Goal: Task Accomplishment & Management: Manage account settings

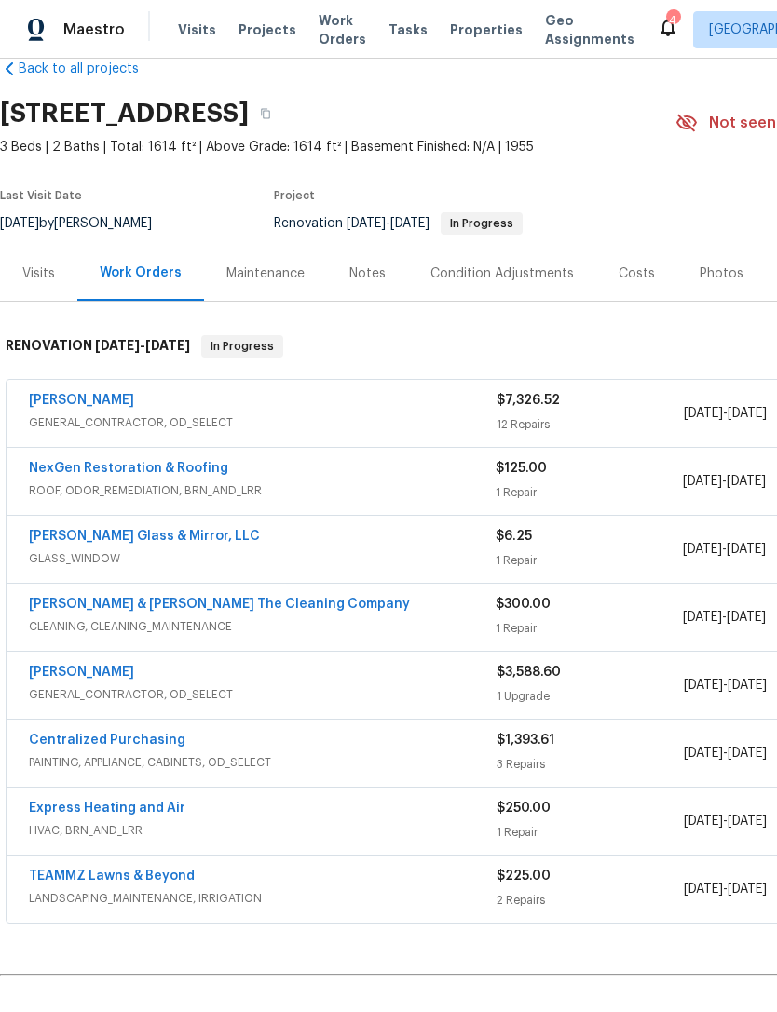
scroll to position [36, 0]
click at [445, 415] on span "GENERAL_CONTRACTOR, OD_SELECT" at bounding box center [262, 422] width 467 height 19
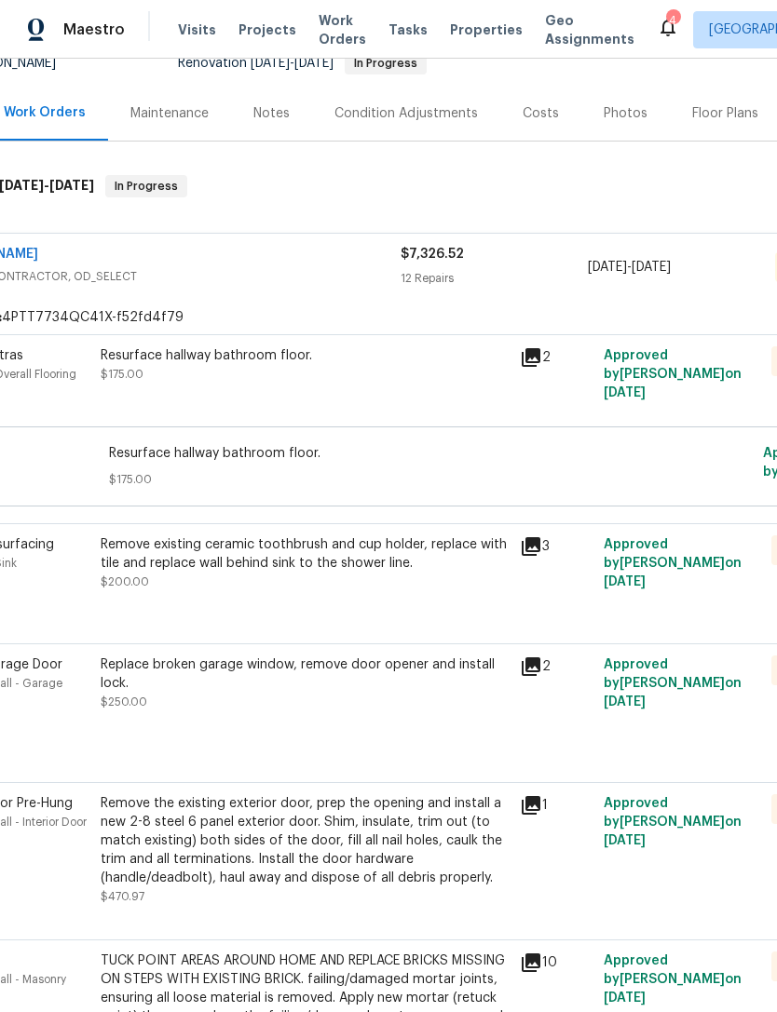
scroll to position [213, 59]
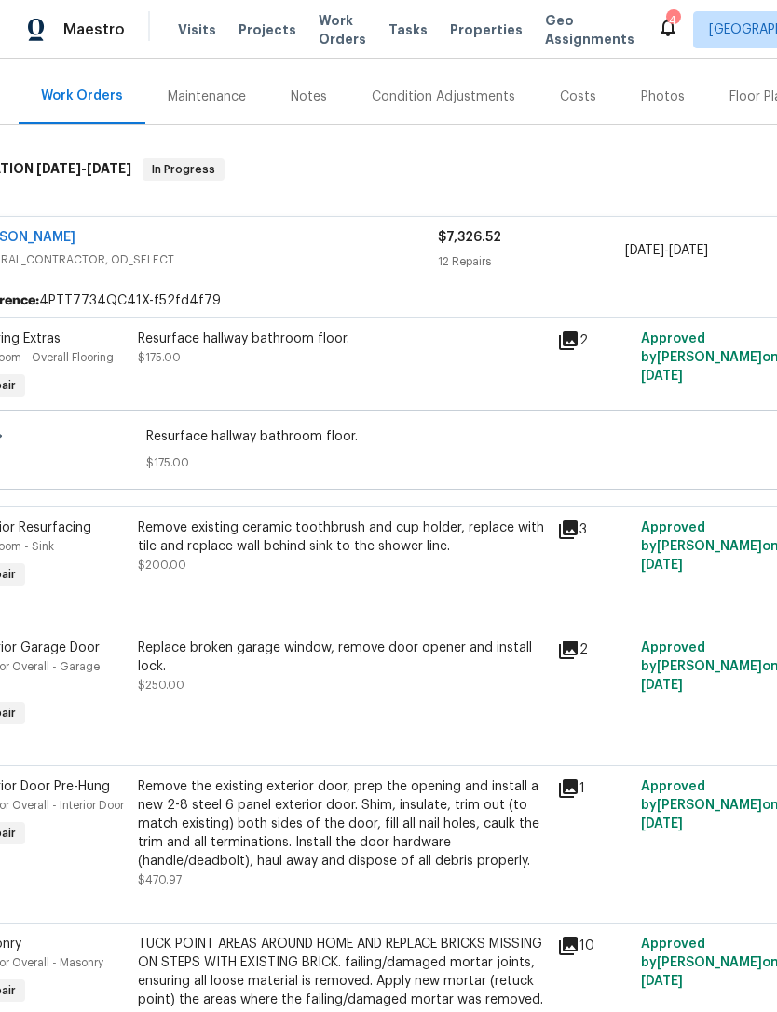
click at [420, 375] on div "Resurface hallway bathroom floor. $175.00" at bounding box center [341, 367] width 419 height 86
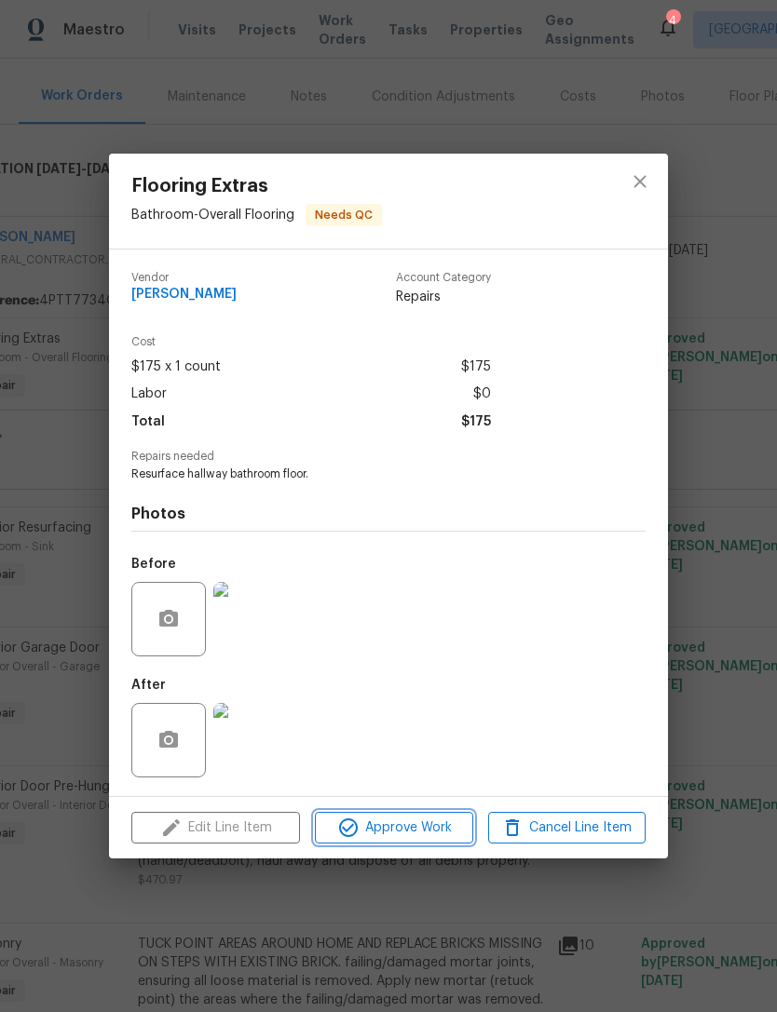
click at [424, 834] on span "Approve Work" at bounding box center [393, 828] width 146 height 23
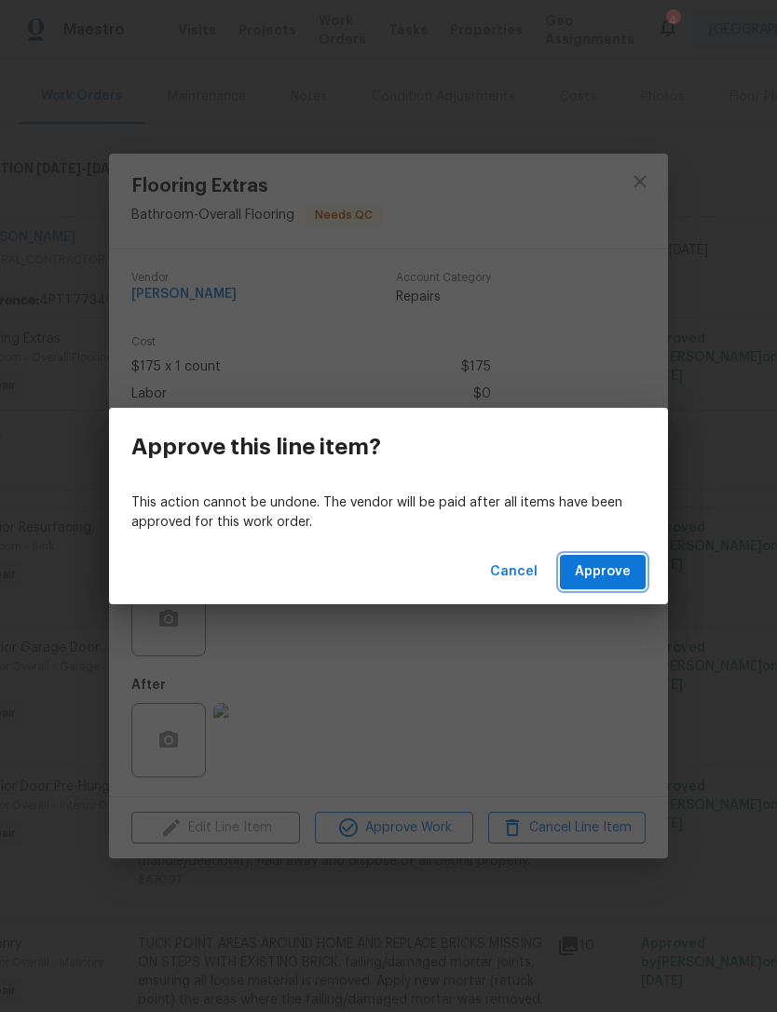
click at [595, 580] on span "Approve" at bounding box center [603, 572] width 56 height 23
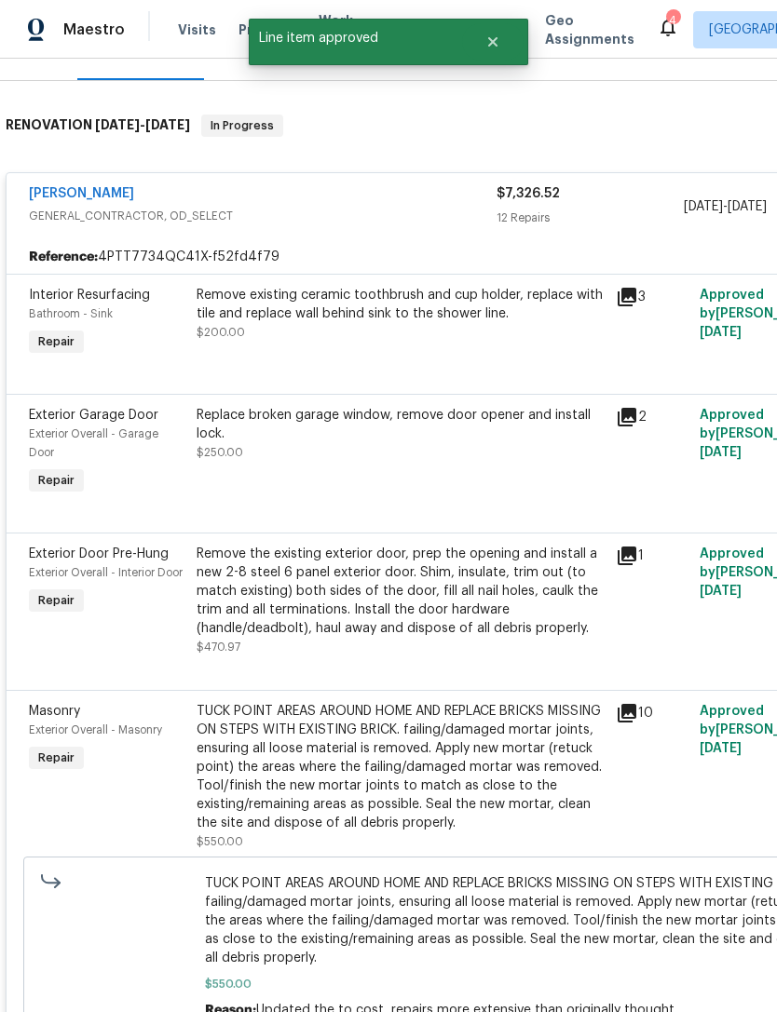
scroll to position [257, 0]
click at [423, 341] on div "Remove existing ceramic toothbrush and cup holder, replace with tile and replac…" at bounding box center [400, 314] width 408 height 56
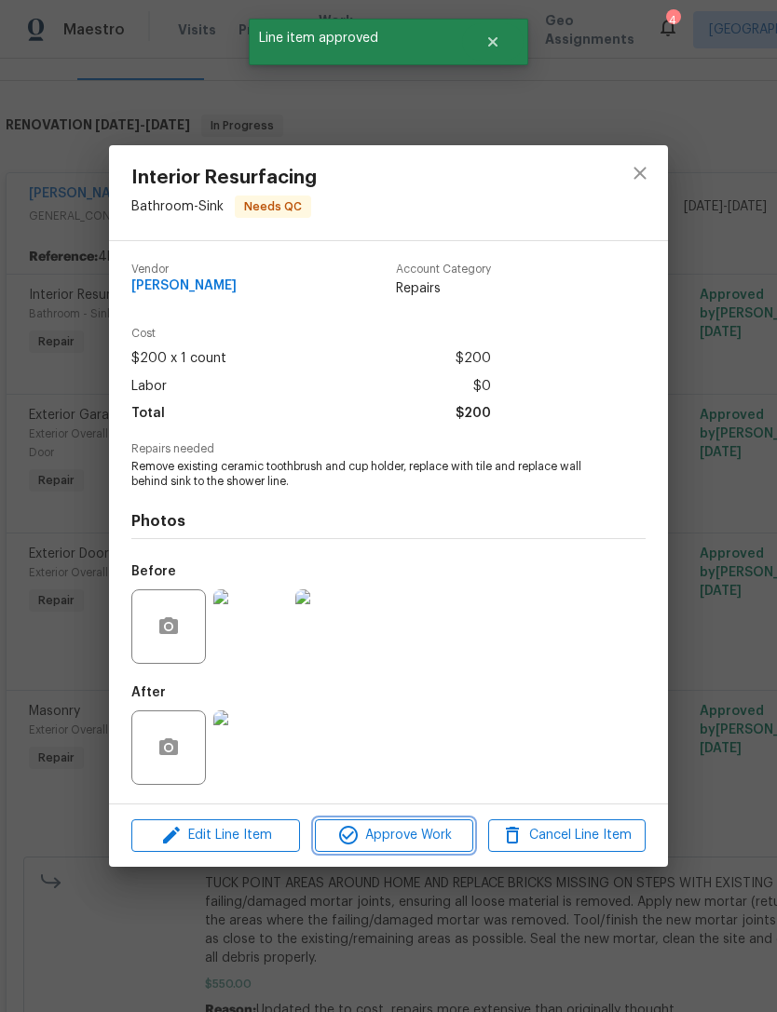
click at [447, 840] on span "Approve Work" at bounding box center [393, 835] width 146 height 23
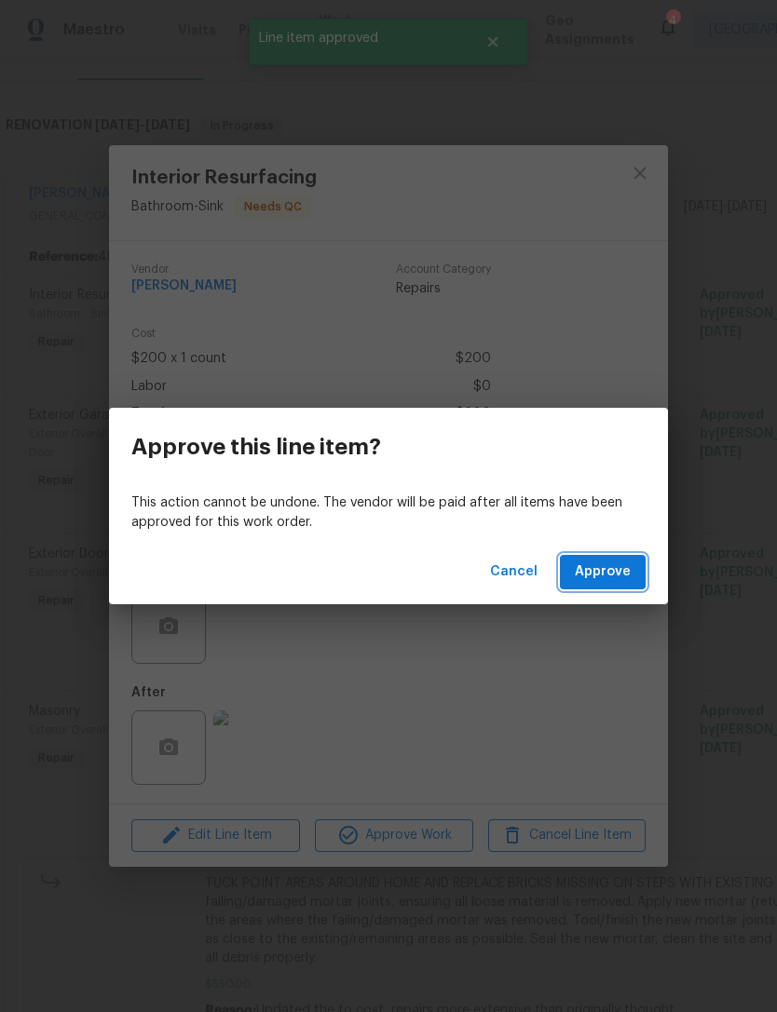
click at [606, 567] on span "Approve" at bounding box center [603, 572] width 56 height 23
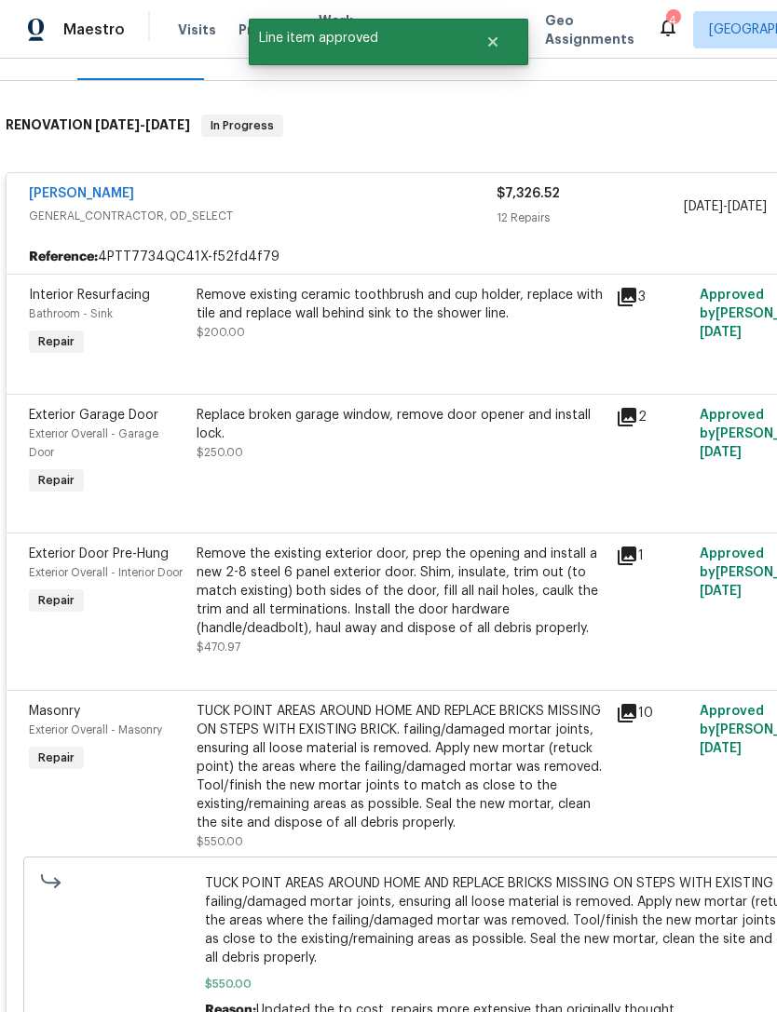
scroll to position [250, 0]
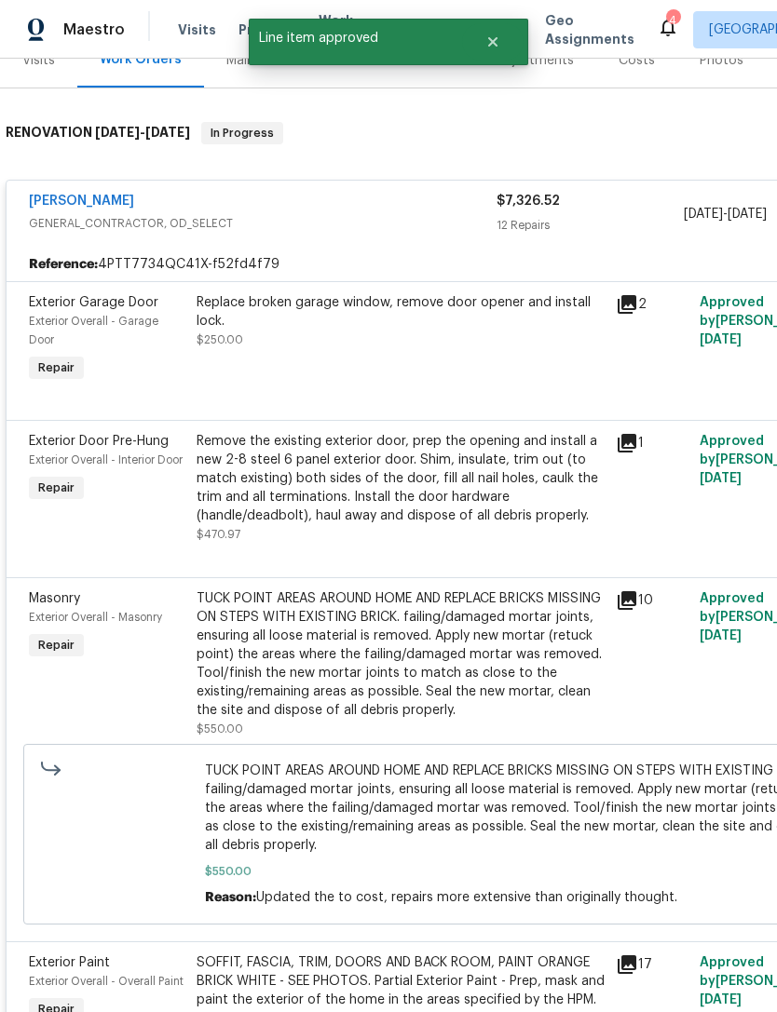
click at [379, 349] on div "Replace broken garage window, remove door opener and install lock. $250.00" at bounding box center [400, 321] width 408 height 56
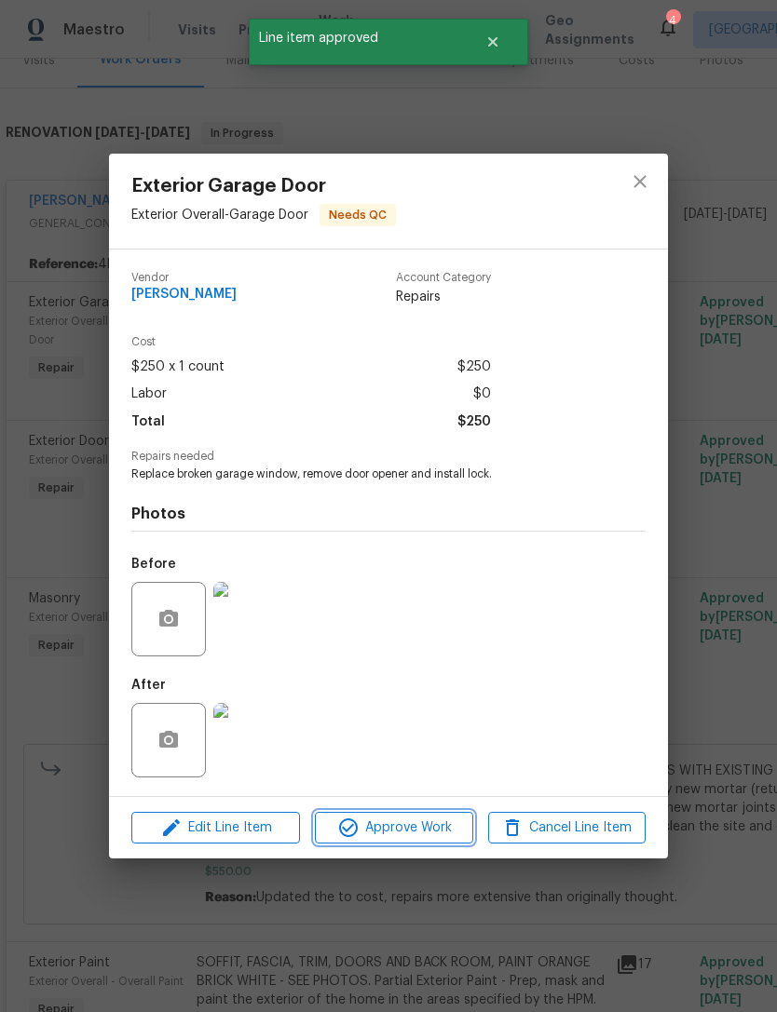
click at [404, 830] on span "Approve Work" at bounding box center [393, 828] width 146 height 23
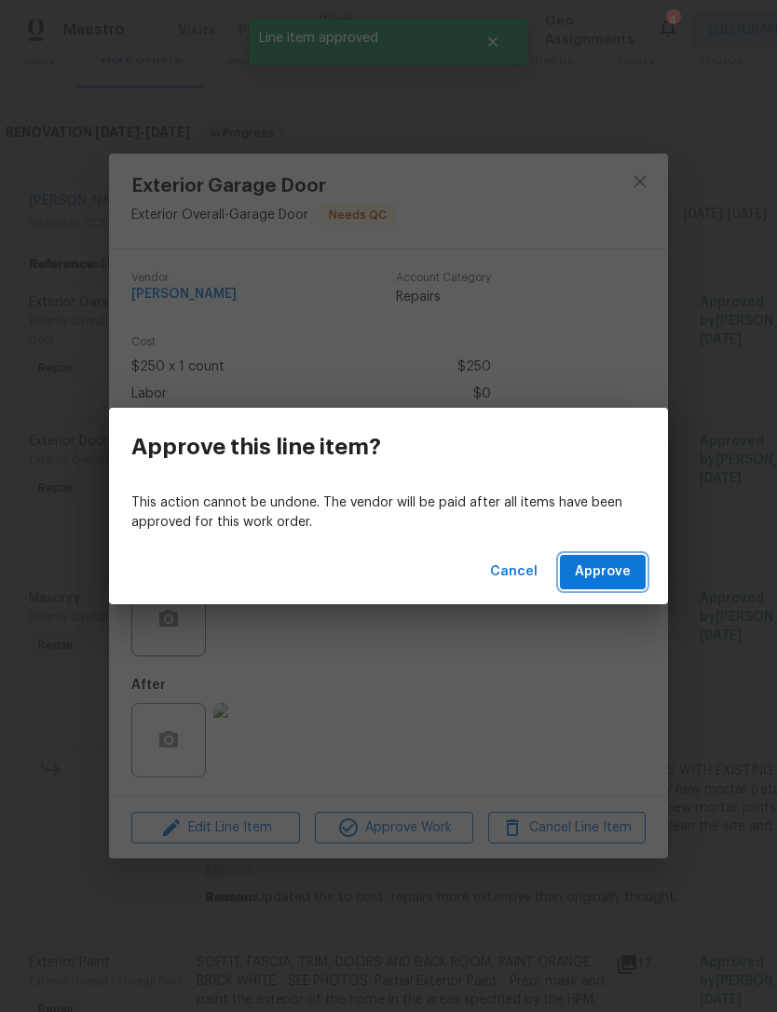
click at [600, 573] on span "Approve" at bounding box center [603, 572] width 56 height 23
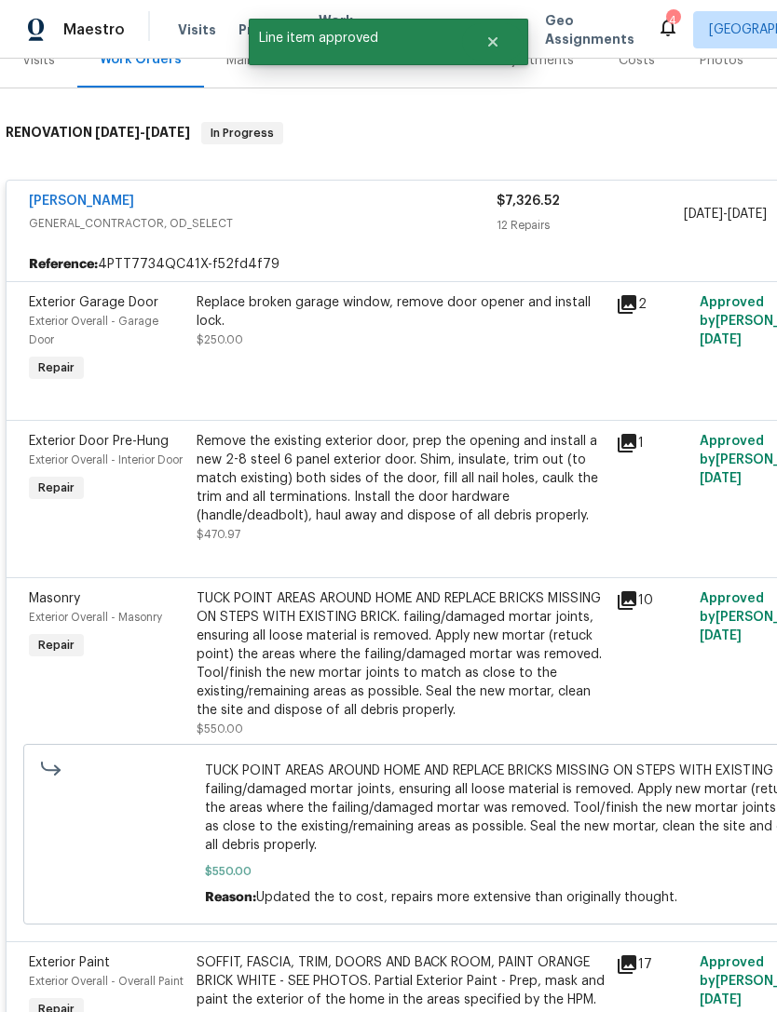
click at [603, 572] on div "Exterior Door Pre-Hung Exterior Overall - Interior Door Repair Remove the exist…" at bounding box center [526, 498] width 1039 height 157
click at [494, 336] on div "Replace broken garage window, remove door opener and install lock. $250.00" at bounding box center [400, 321] width 408 height 56
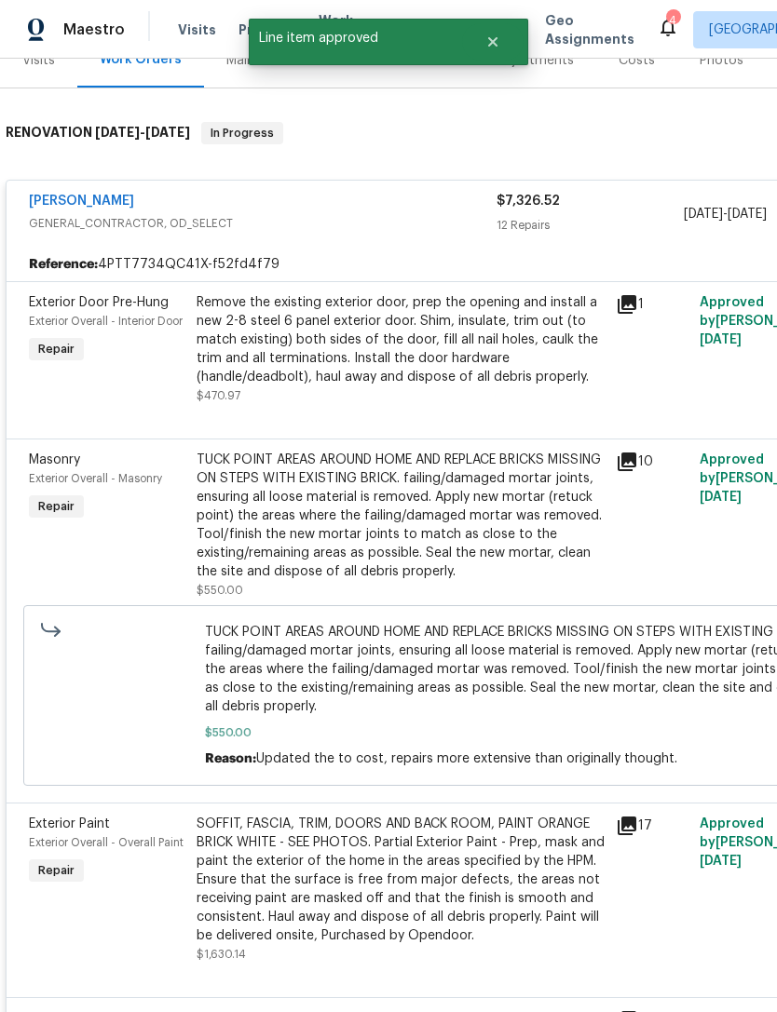
click at [504, 357] on div "Remove the existing exterior door, prep the opening and install a new 2-8 steel…" at bounding box center [400, 339] width 408 height 93
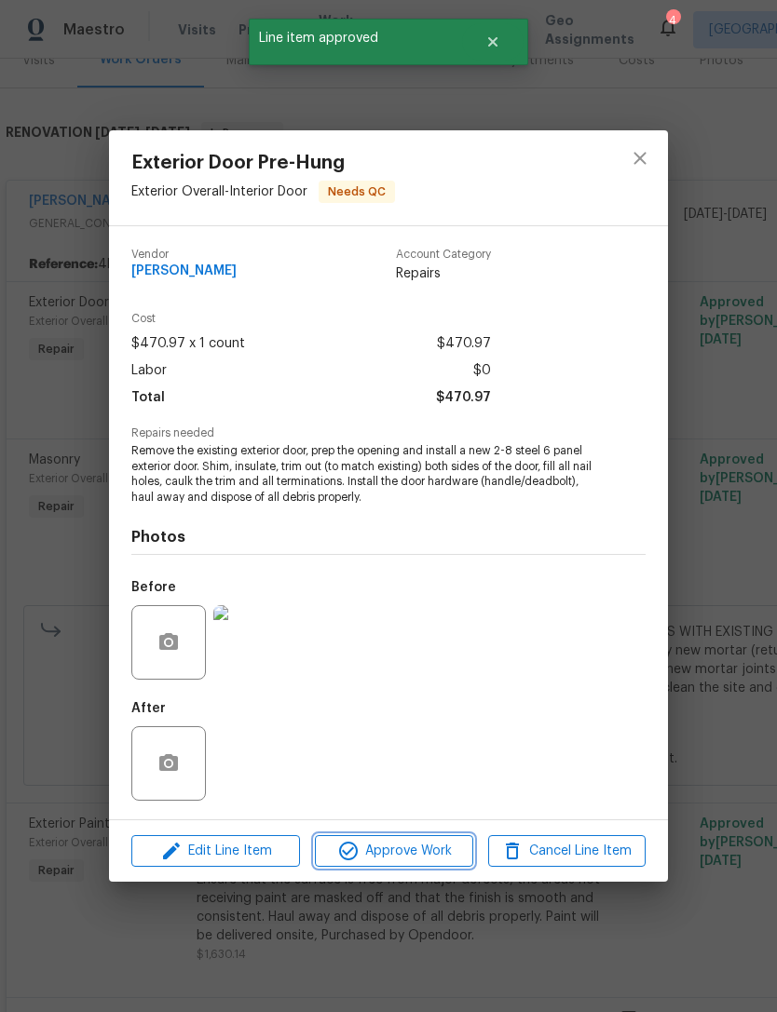
click at [401, 849] on span "Approve Work" at bounding box center [393, 851] width 146 height 23
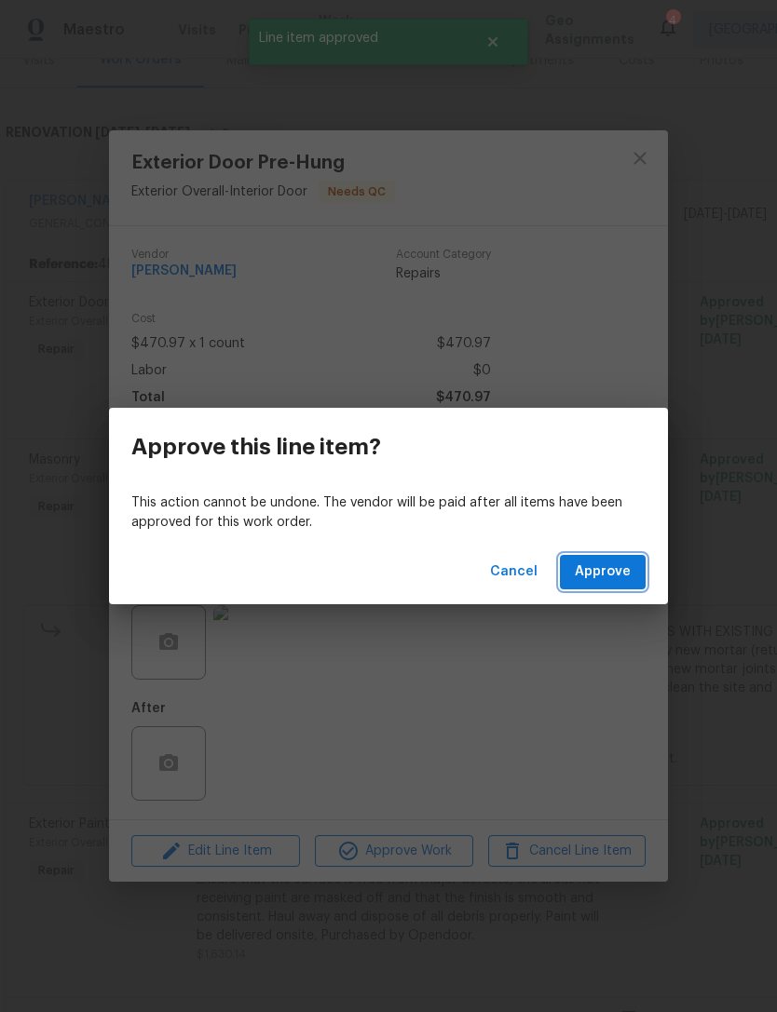
click at [588, 589] on button "Approve" at bounding box center [603, 572] width 86 height 34
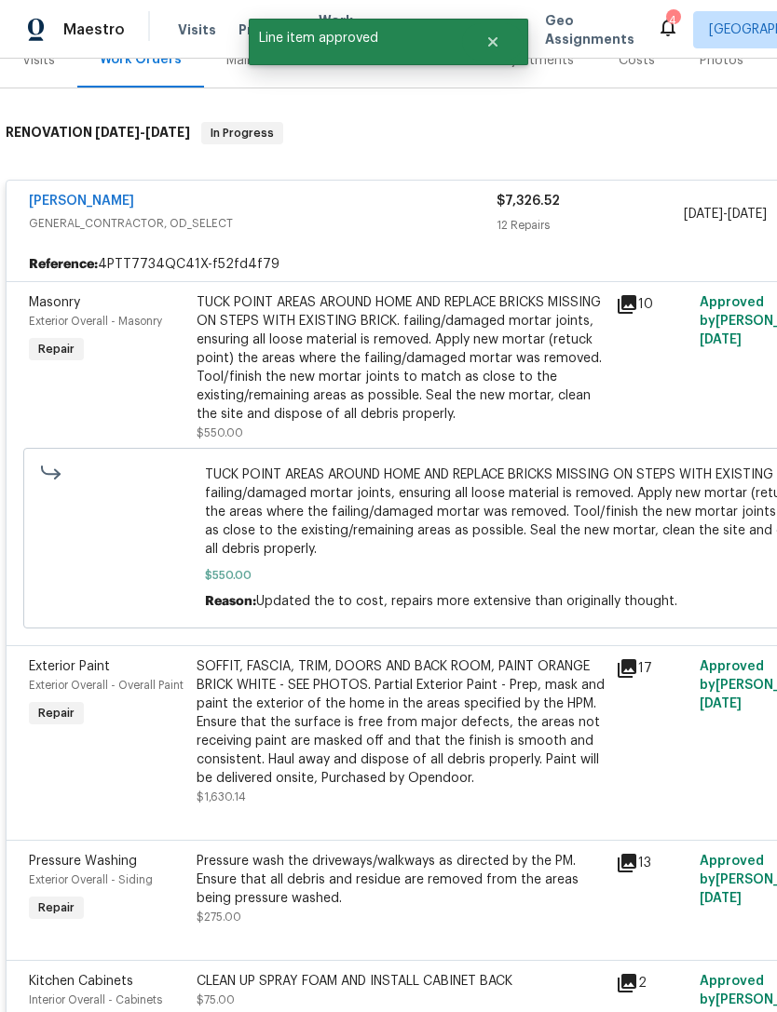
click at [485, 354] on div "TUCK POINT AREAS AROUND HOME AND REPLACE BRICKS MISSING ON STEPS WITH EXISTING …" at bounding box center [400, 358] width 408 height 130
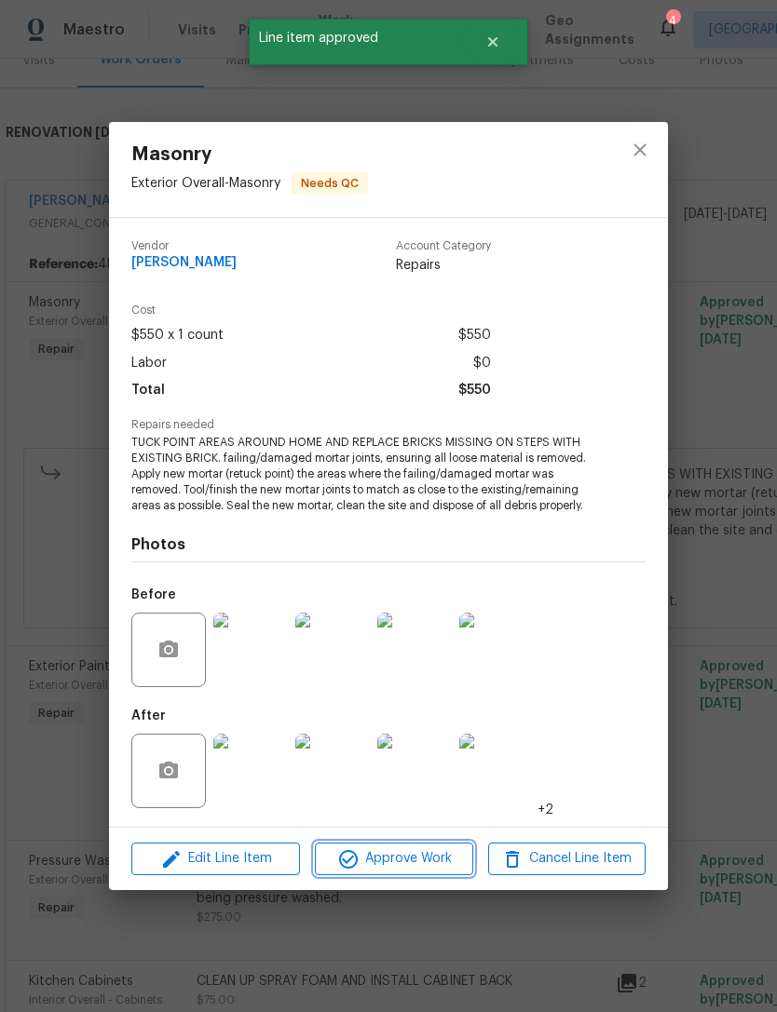
click at [430, 871] on span "Approve Work" at bounding box center [393, 858] width 146 height 23
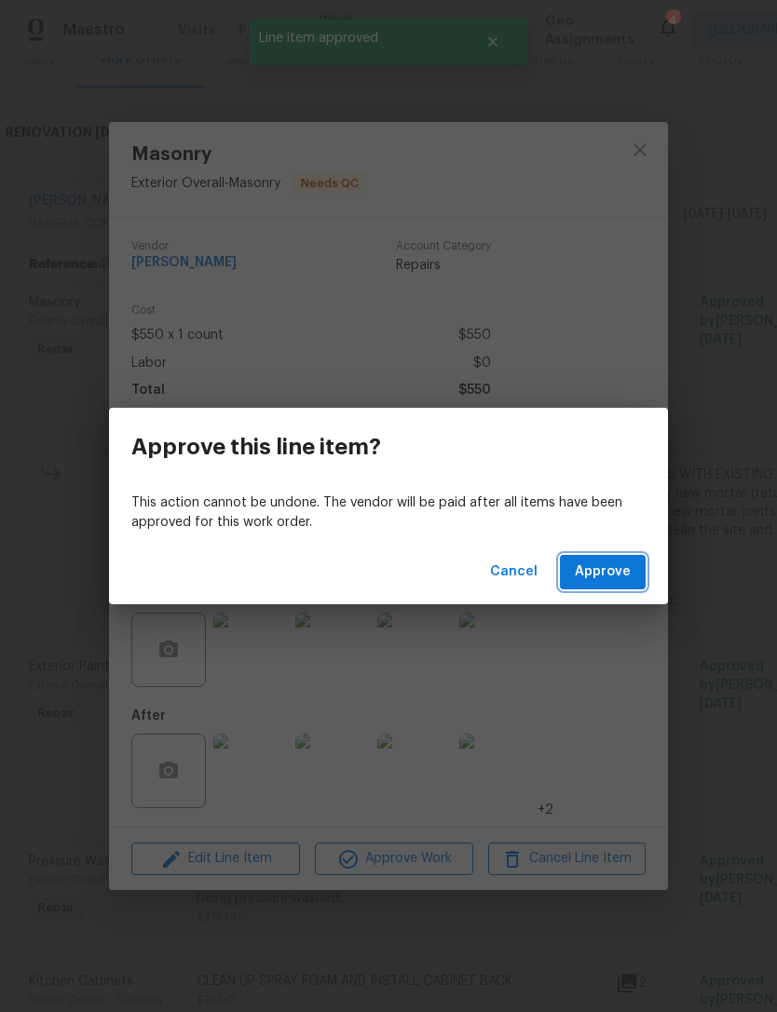
click at [589, 574] on span "Approve" at bounding box center [603, 572] width 56 height 23
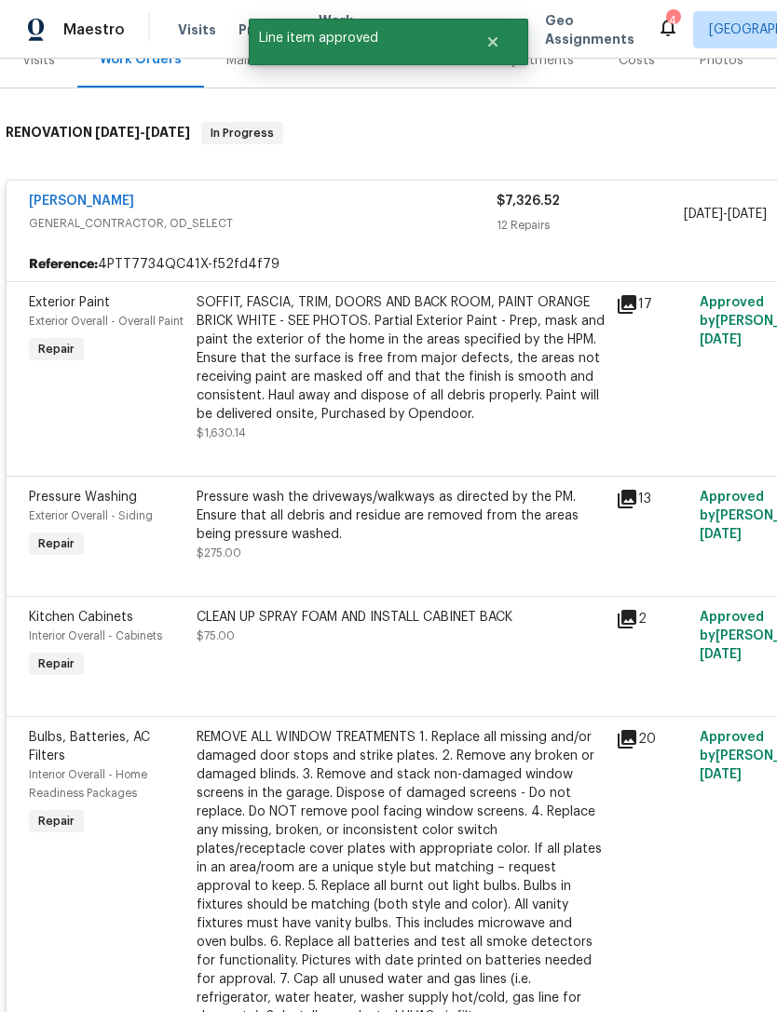
click at [482, 387] on div "SOFFIT, FASCIA, TRIM, DOORS AND BACK ROOM, PAINT ORANGE BRICK WHITE - SEE PHOTO…" at bounding box center [400, 358] width 408 height 130
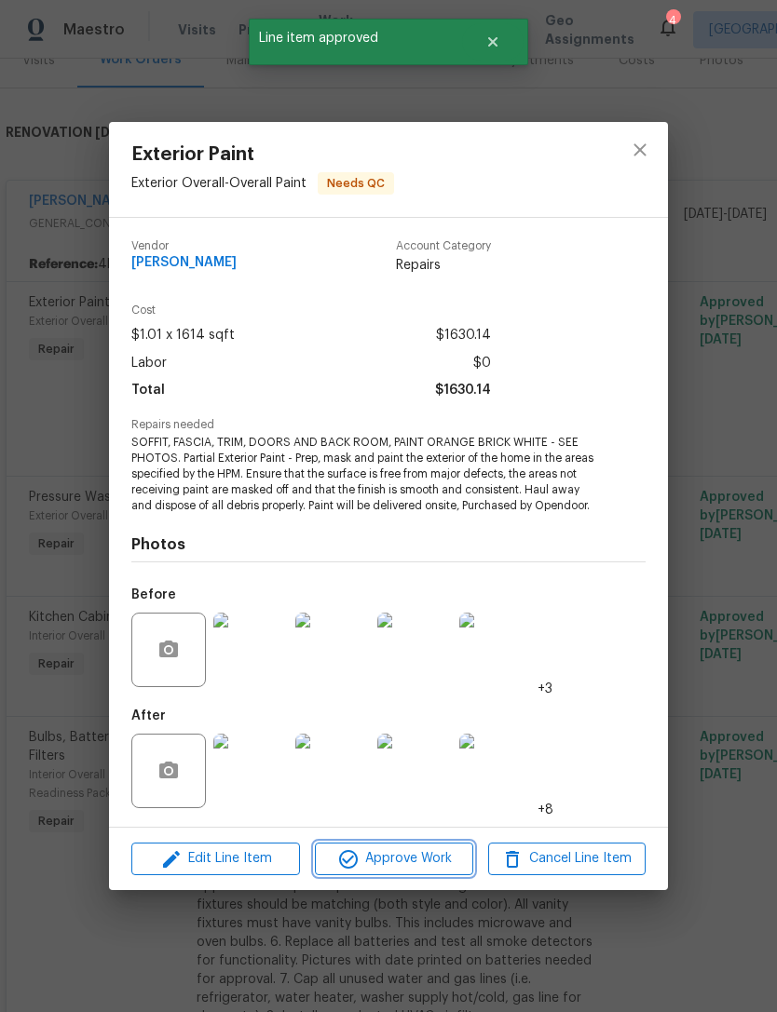
click at [435, 870] on span "Approve Work" at bounding box center [393, 858] width 146 height 23
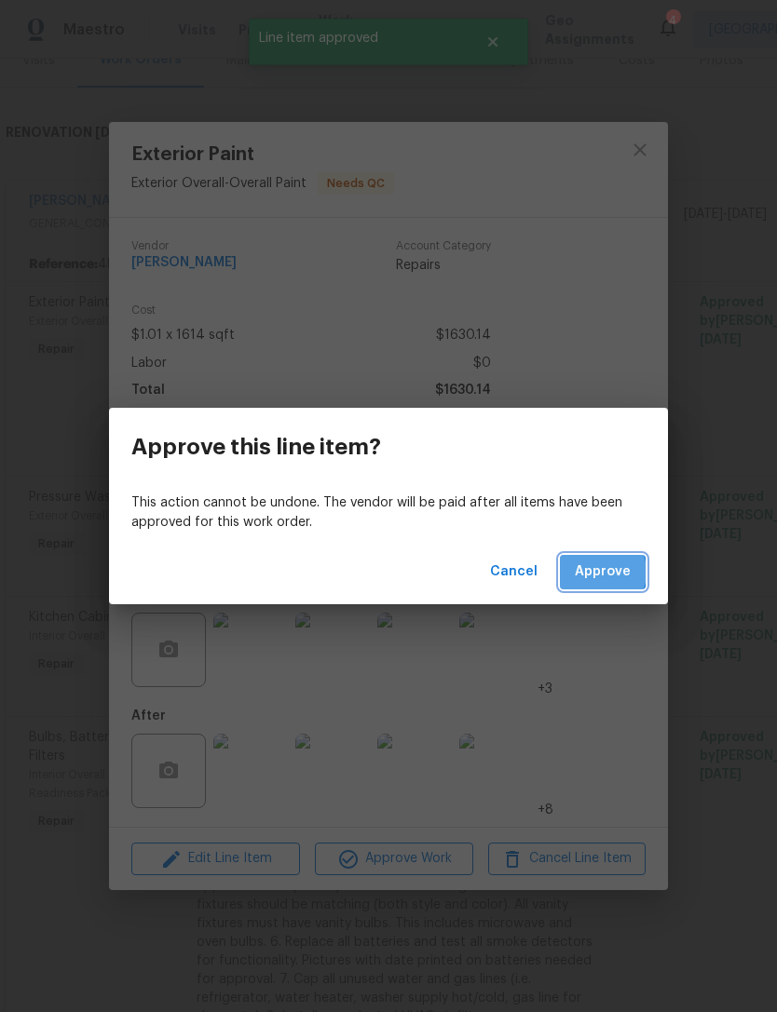
click at [601, 572] on span "Approve" at bounding box center [603, 572] width 56 height 23
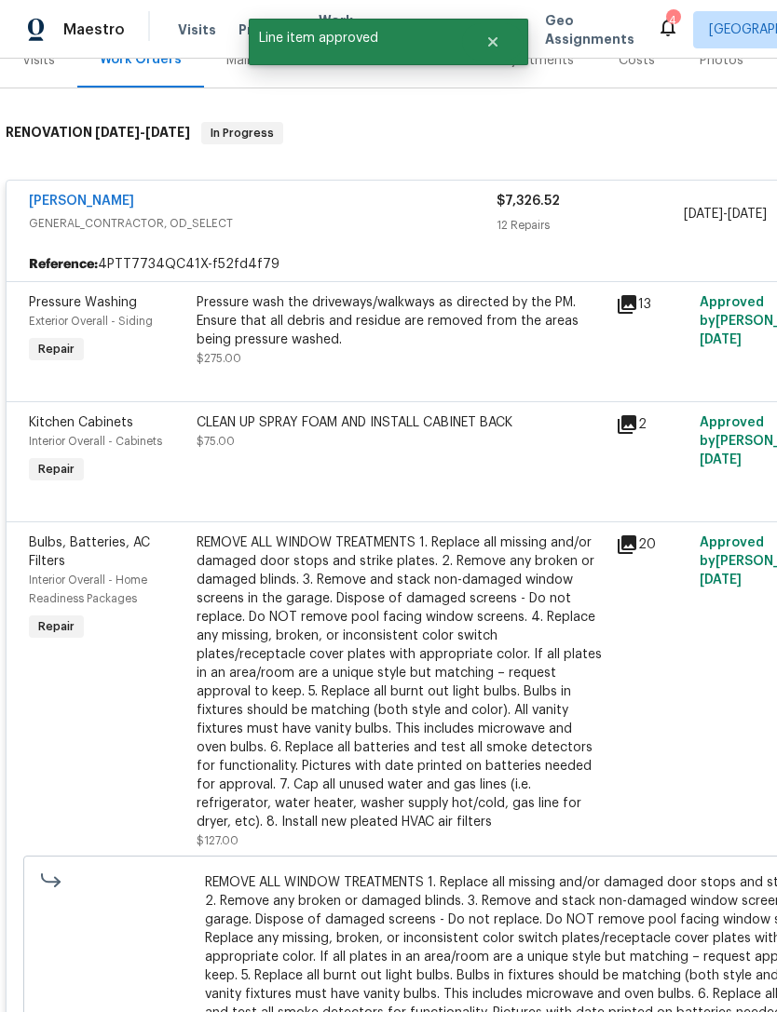
click at [475, 345] on div "Pressure wash the driveways/walkways as directed by the PM. Ensure that all deb…" at bounding box center [400, 321] width 408 height 56
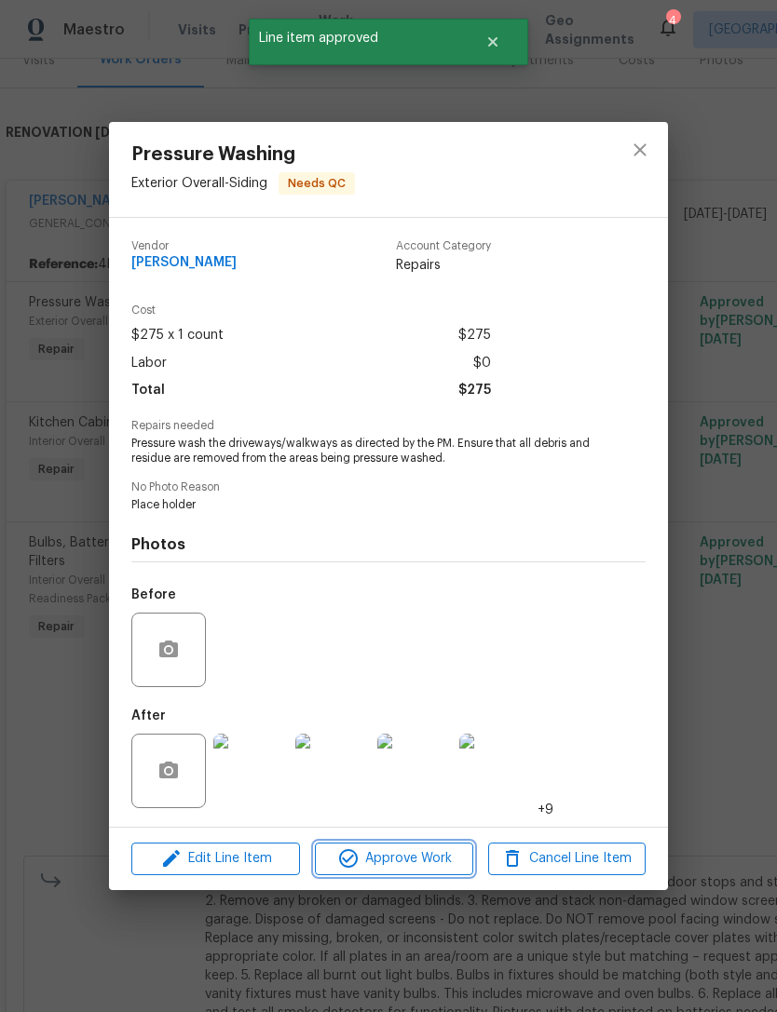
click at [434, 862] on span "Approve Work" at bounding box center [393, 858] width 146 height 23
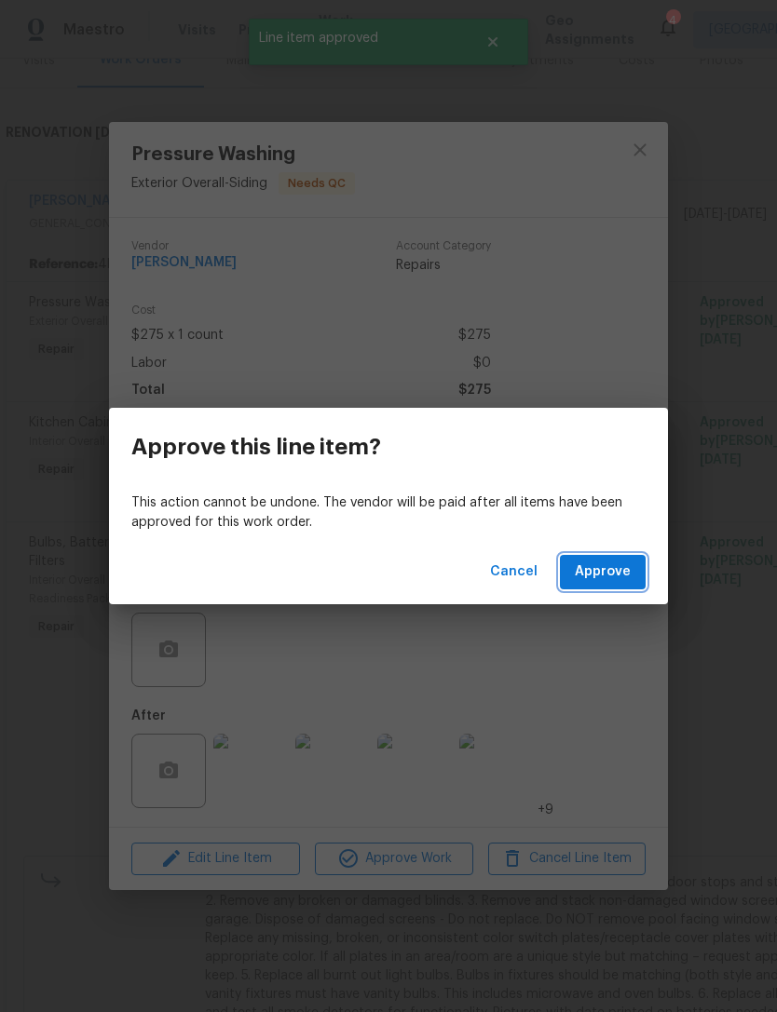
click at [599, 575] on span "Approve" at bounding box center [603, 572] width 56 height 23
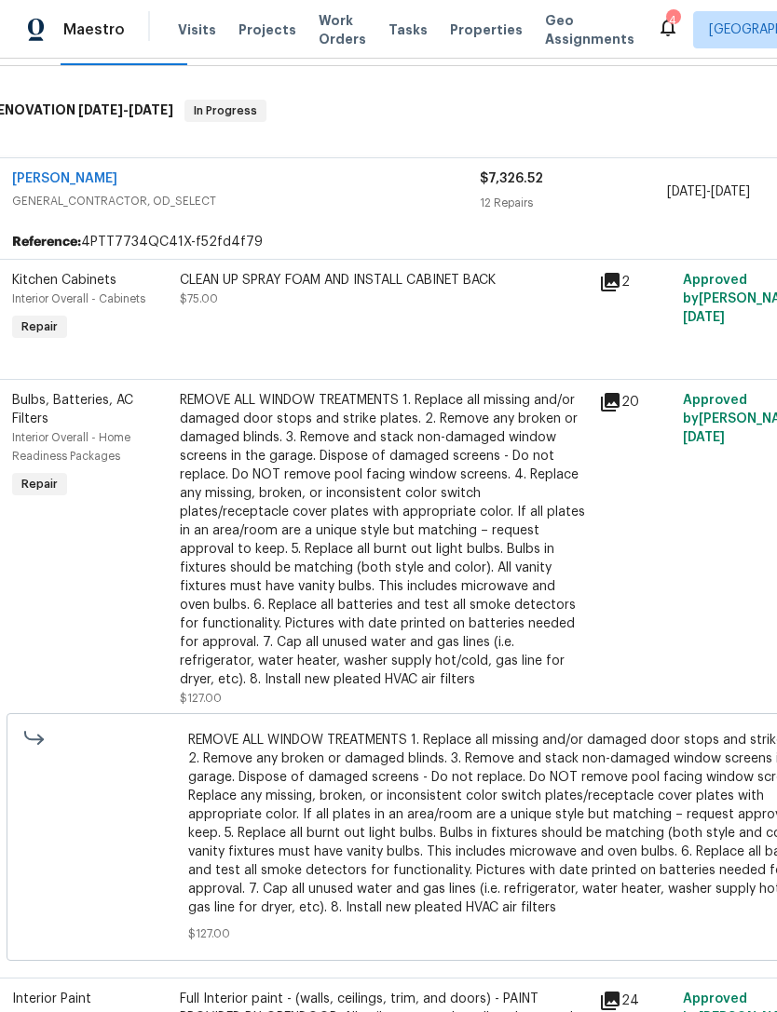
scroll to position [272, 0]
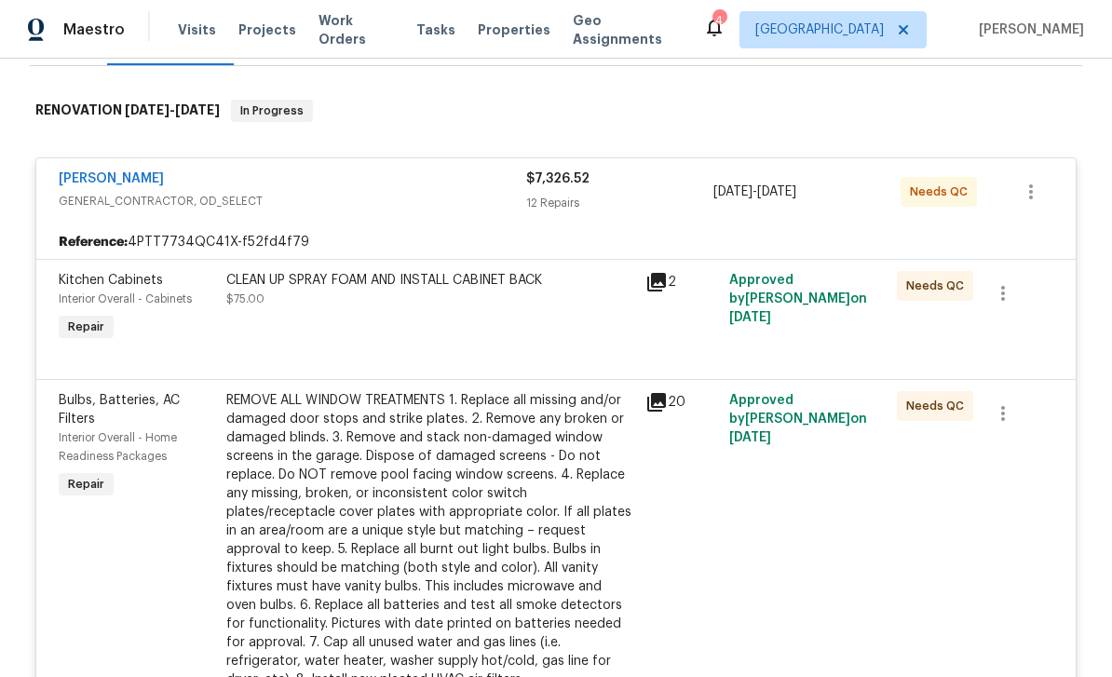
click at [547, 337] on div "CLEAN UP SPRAY FOAM AND INSTALL CABINET BACK $75.00" at bounding box center [430, 308] width 419 height 86
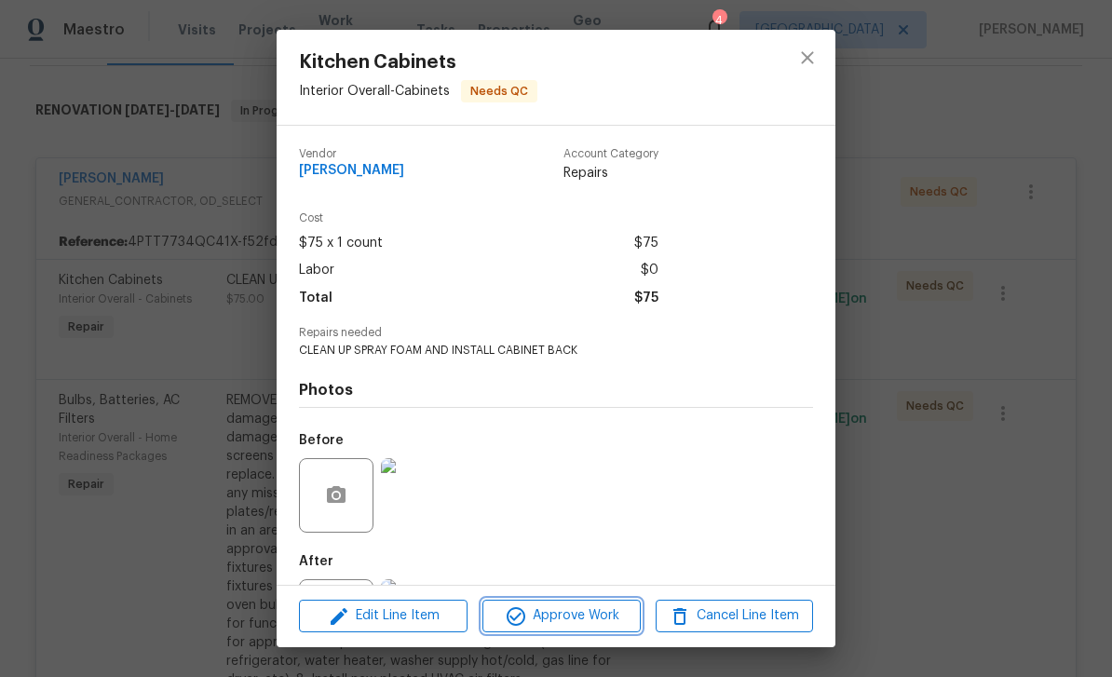
click at [596, 625] on span "Approve Work" at bounding box center [561, 615] width 146 height 23
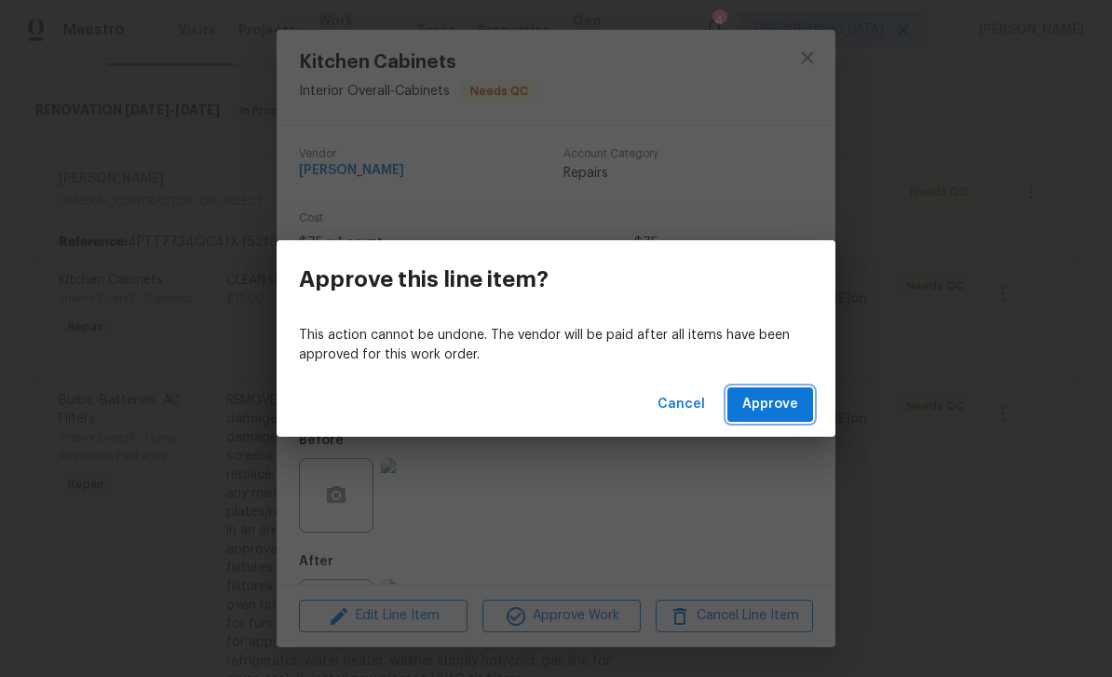
click at [776, 402] on span "Approve" at bounding box center [770, 404] width 56 height 23
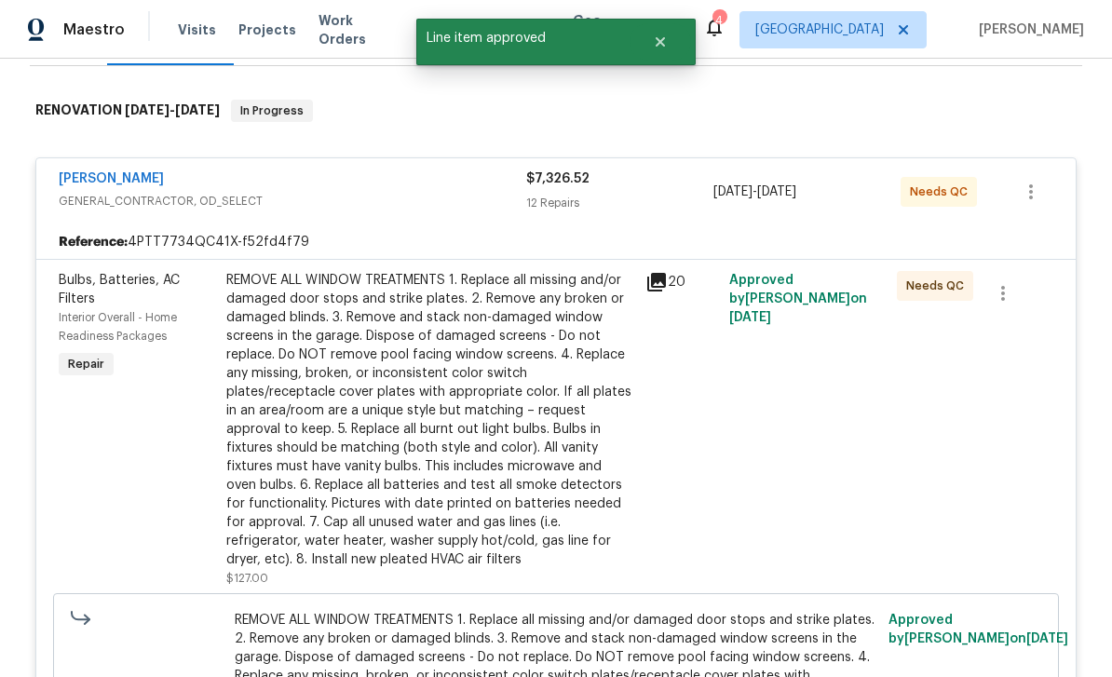
click at [628, 385] on div "REMOVE ALL WINDOW TREATMENTS 1. Replace all missing and/or damaged door stops a…" at bounding box center [430, 420] width 408 height 298
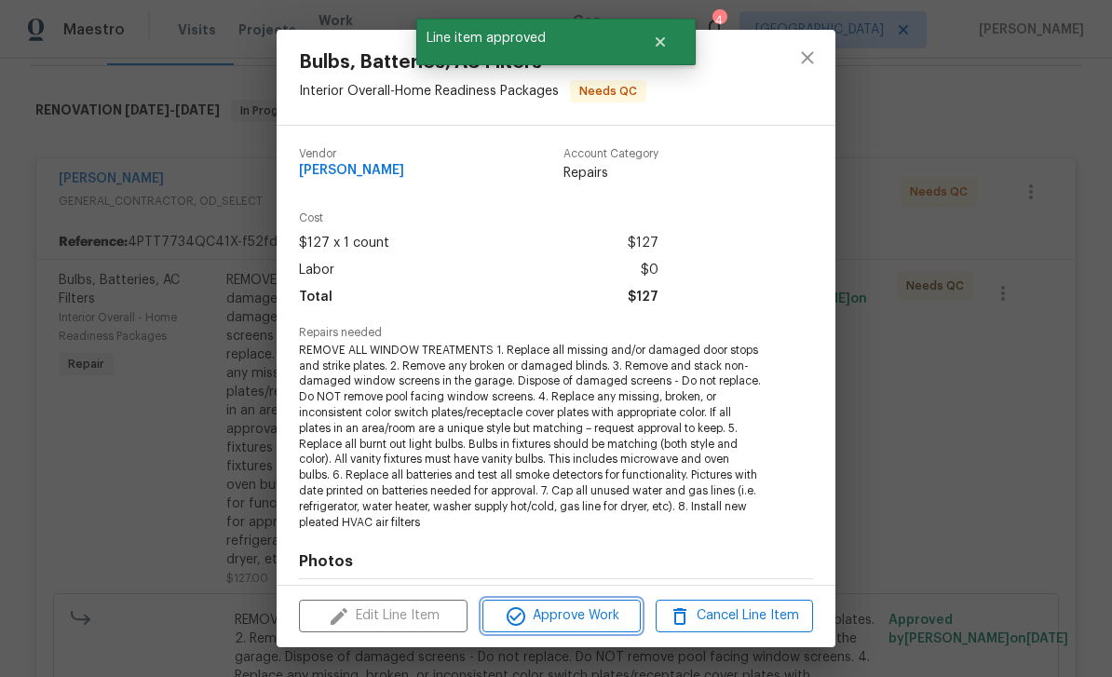
click at [610, 615] on span "Approve Work" at bounding box center [561, 615] width 146 height 23
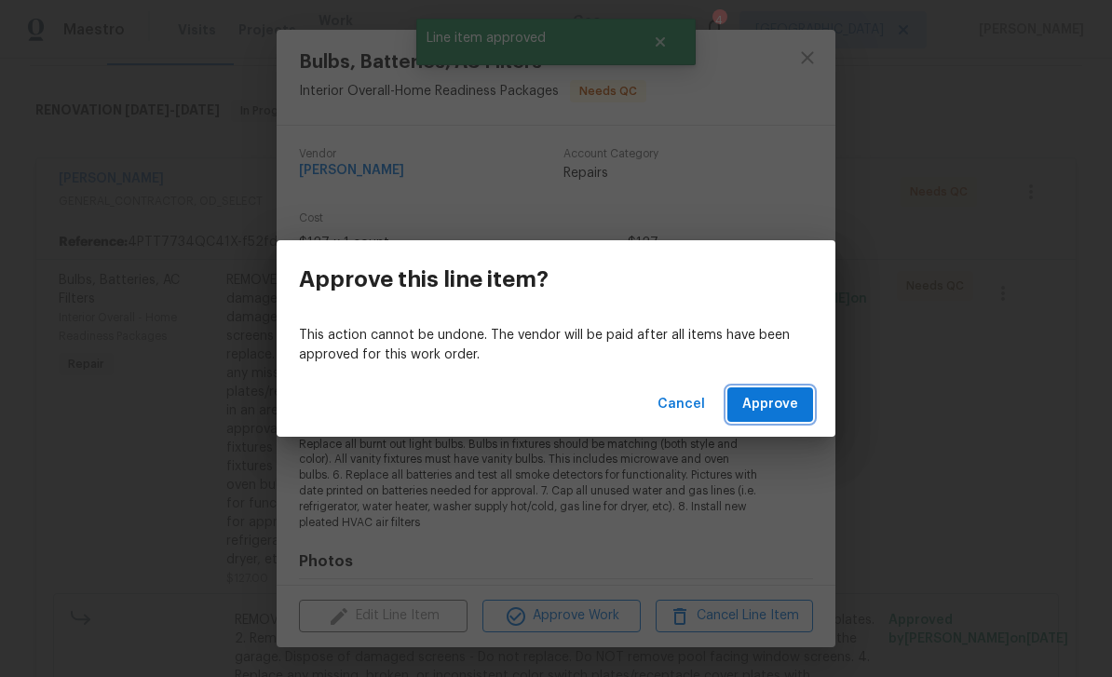
click at [776, 407] on span "Approve" at bounding box center [770, 404] width 56 height 23
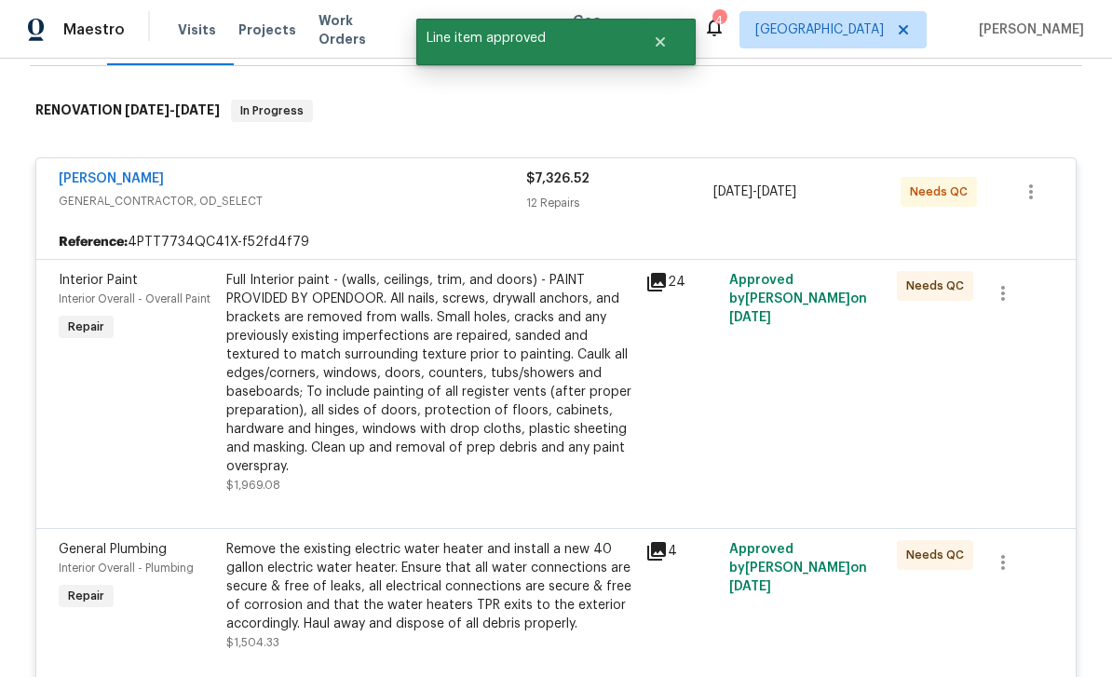
click at [666, 434] on div "24" at bounding box center [682, 382] width 84 height 235
click at [632, 458] on div "Full Interior paint - (walls, ceilings, trim, and doors) - PAINT PROVIDED BY OP…" at bounding box center [430, 373] width 408 height 205
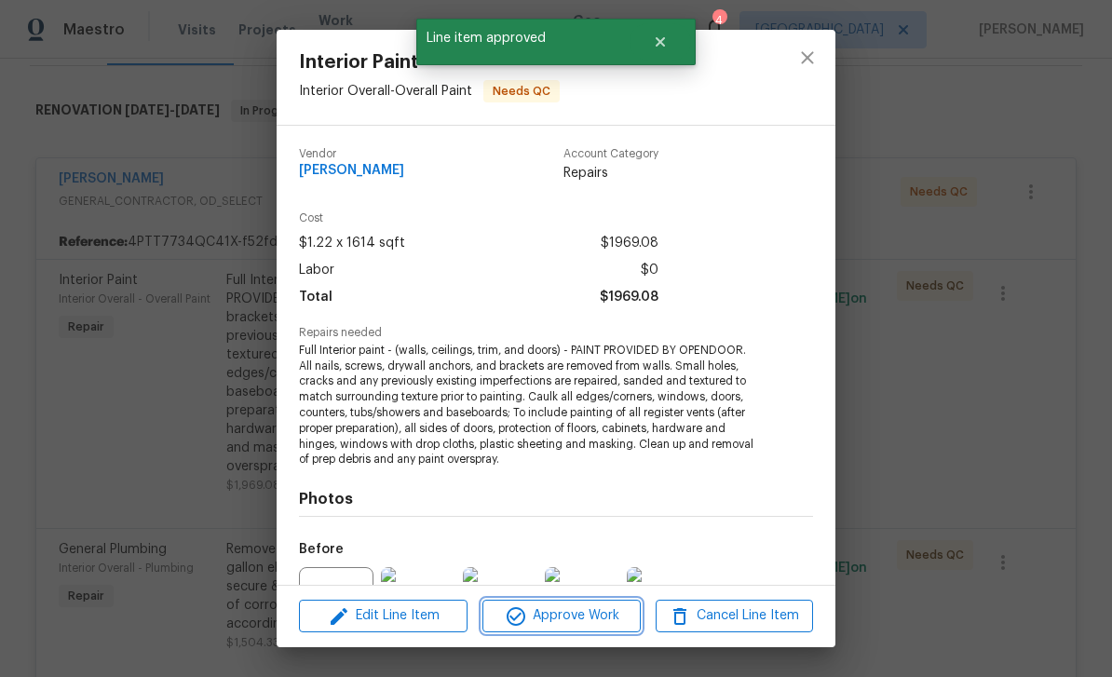
click at [610, 615] on span "Approve Work" at bounding box center [561, 615] width 146 height 23
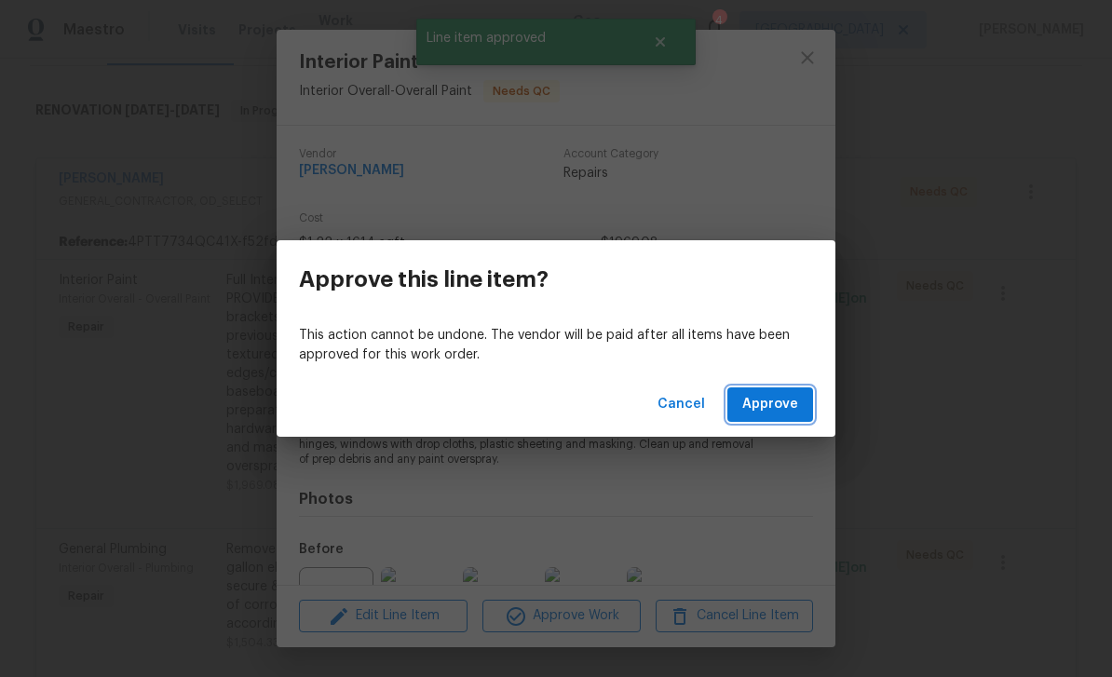
click at [762, 405] on span "Approve" at bounding box center [770, 404] width 56 height 23
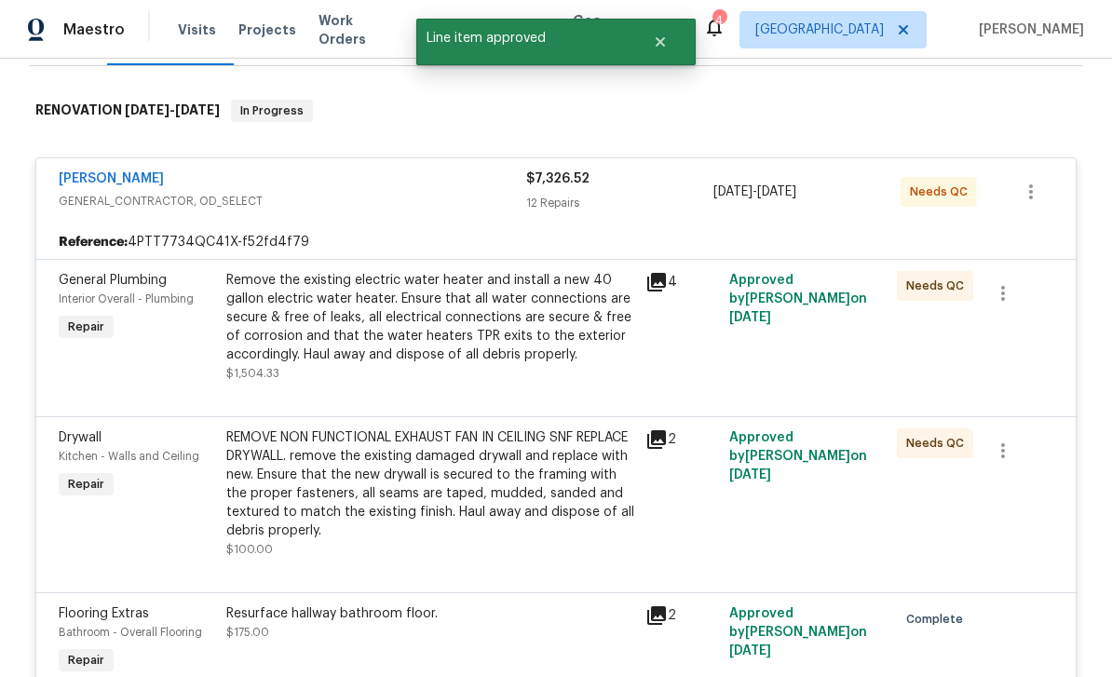
click at [638, 377] on div "Remove the existing electric water heater and install a new 40 gallon electric …" at bounding box center [430, 326] width 419 height 123
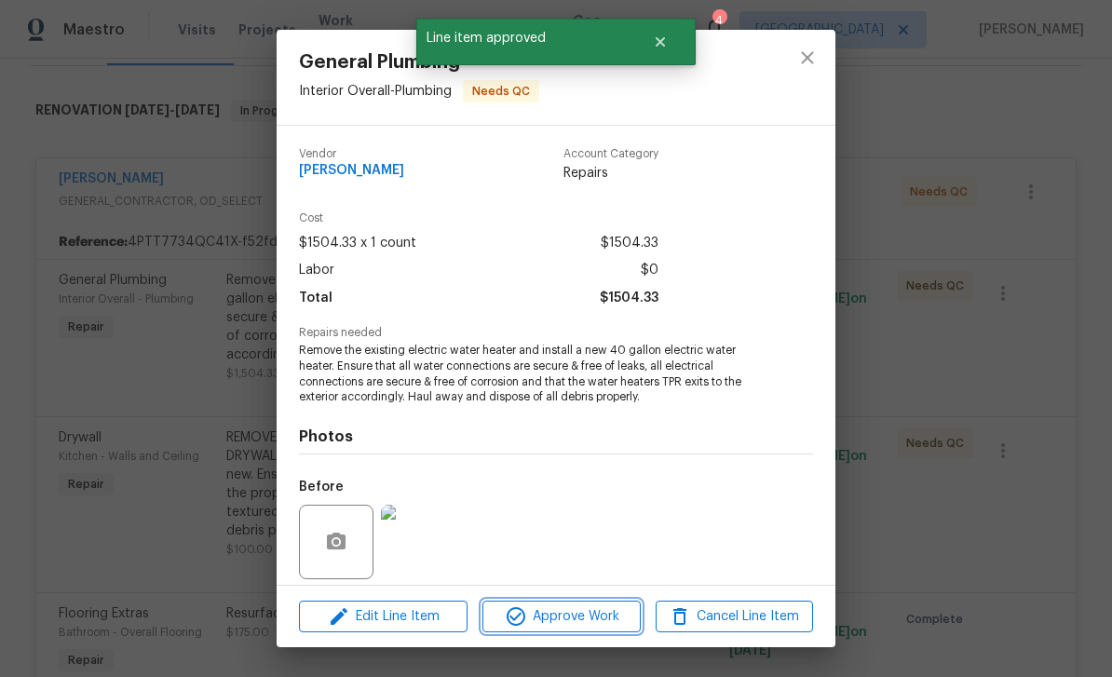
click at [609, 615] on span "Approve Work" at bounding box center [561, 616] width 146 height 23
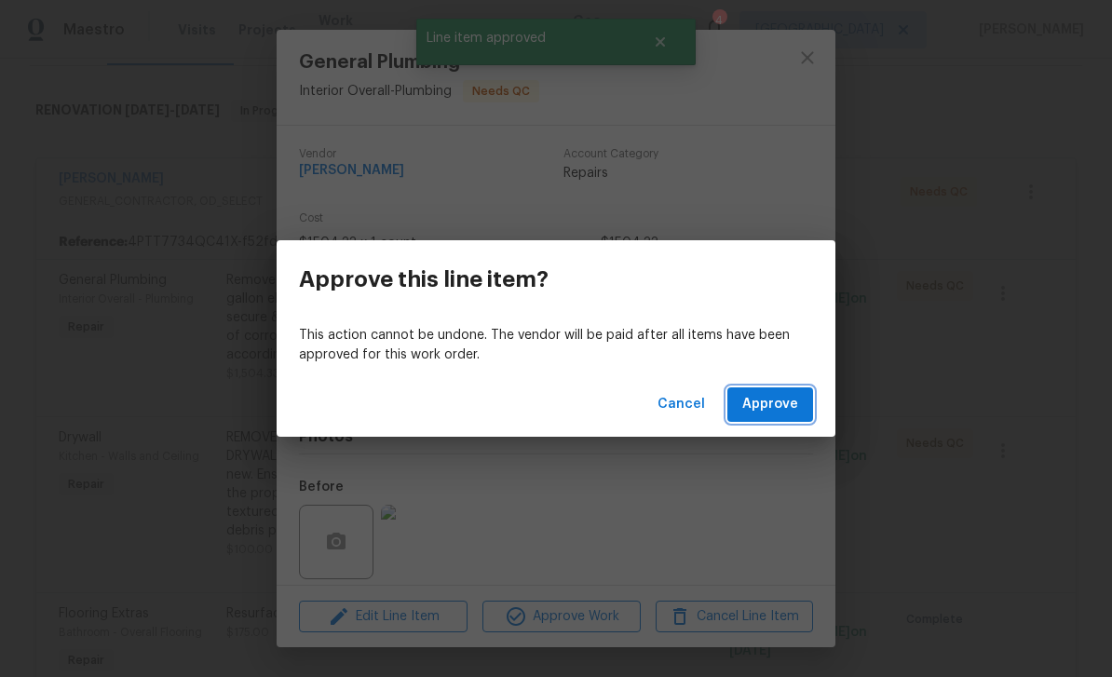
click at [769, 402] on span "Approve" at bounding box center [770, 404] width 56 height 23
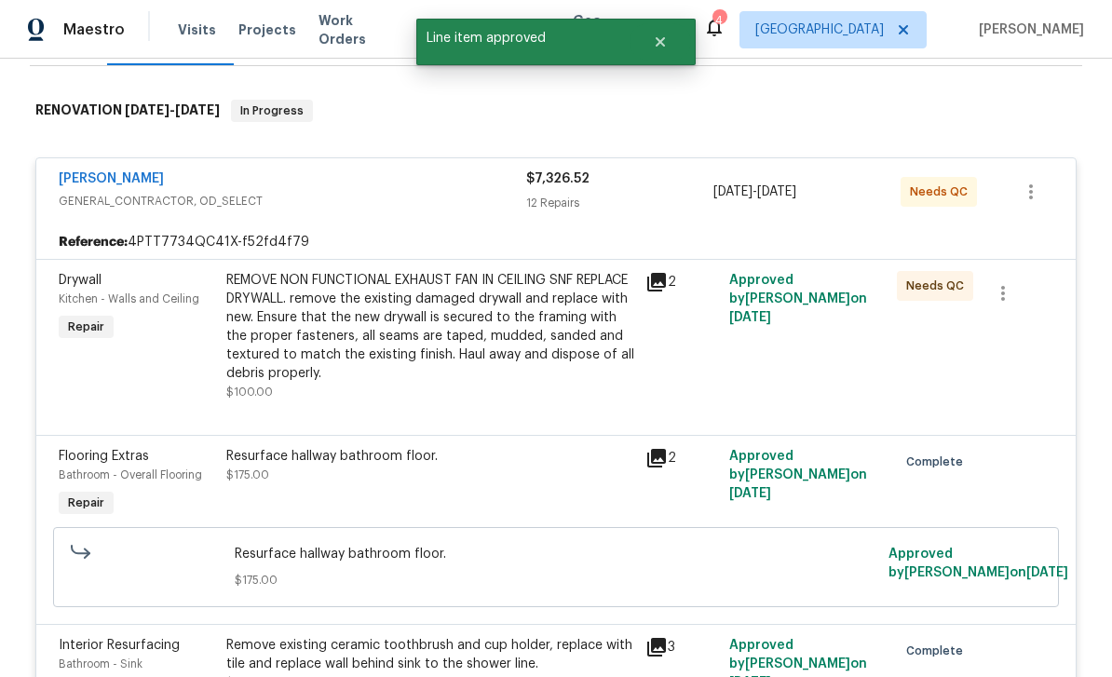
click at [663, 349] on div "2" at bounding box center [682, 336] width 84 height 142
click at [638, 371] on div "REMOVE NON FUNCTIONAL EXHAUST FAN IN CEILING SNF REPLACE DRYWALL. remove the ex…" at bounding box center [430, 336] width 419 height 142
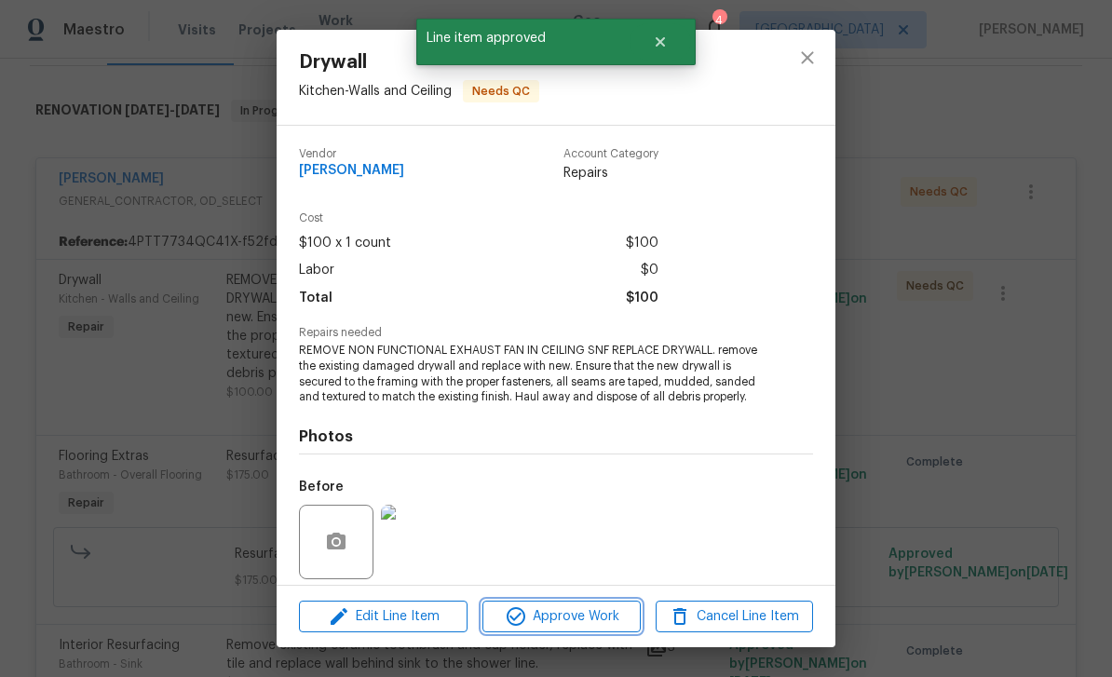
click at [610, 626] on span "Approve Work" at bounding box center [561, 616] width 146 height 23
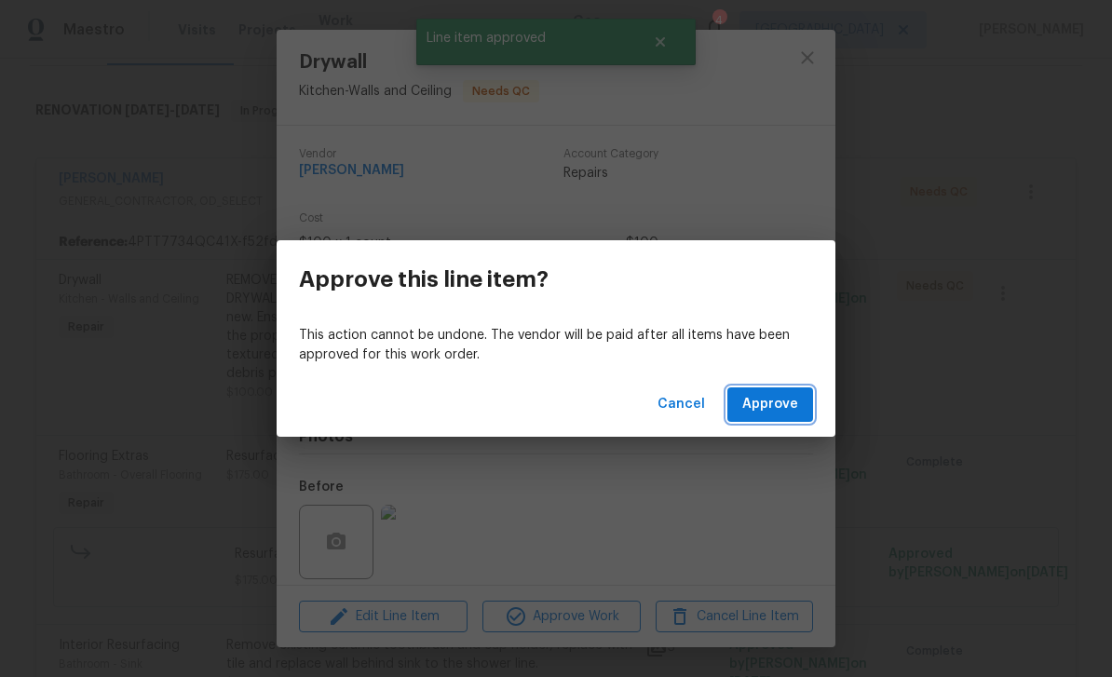
click at [772, 404] on span "Approve" at bounding box center [770, 404] width 56 height 23
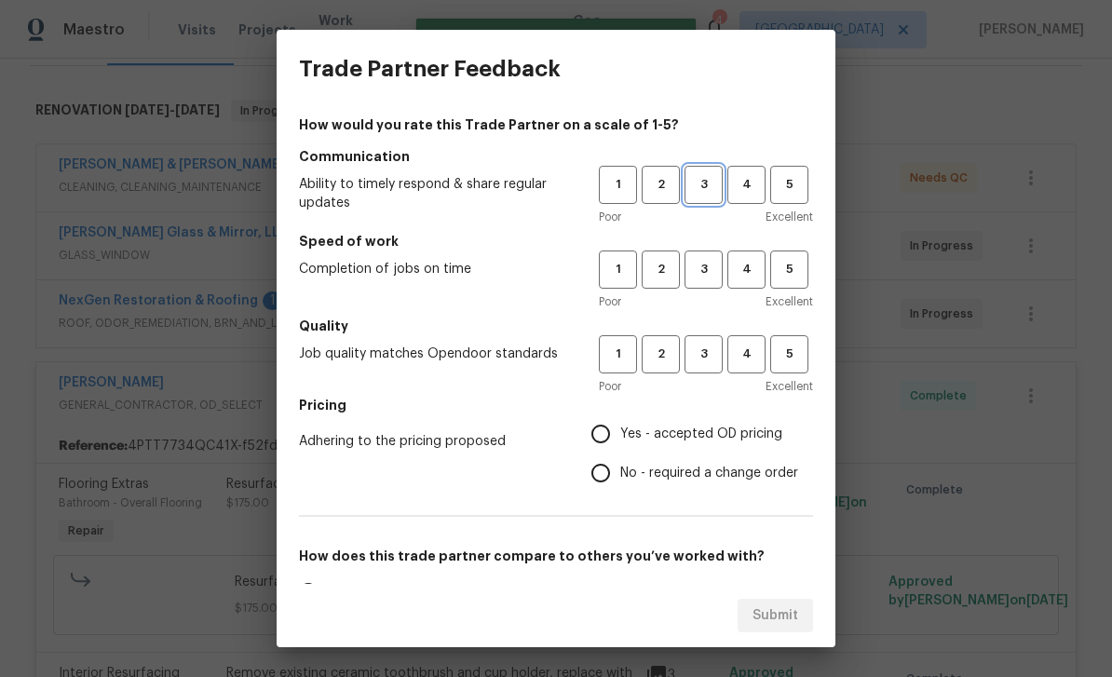
click at [703, 170] on button "3" at bounding box center [703, 185] width 38 height 38
click at [713, 267] on span "3" at bounding box center [703, 269] width 34 height 21
click at [720, 363] on span "3" at bounding box center [703, 354] width 34 height 21
click at [718, 434] on span "Yes - accepted OD pricing" at bounding box center [701, 435] width 162 height 20
click at [620, 434] on input "Yes - accepted OD pricing" at bounding box center [600, 433] width 39 height 39
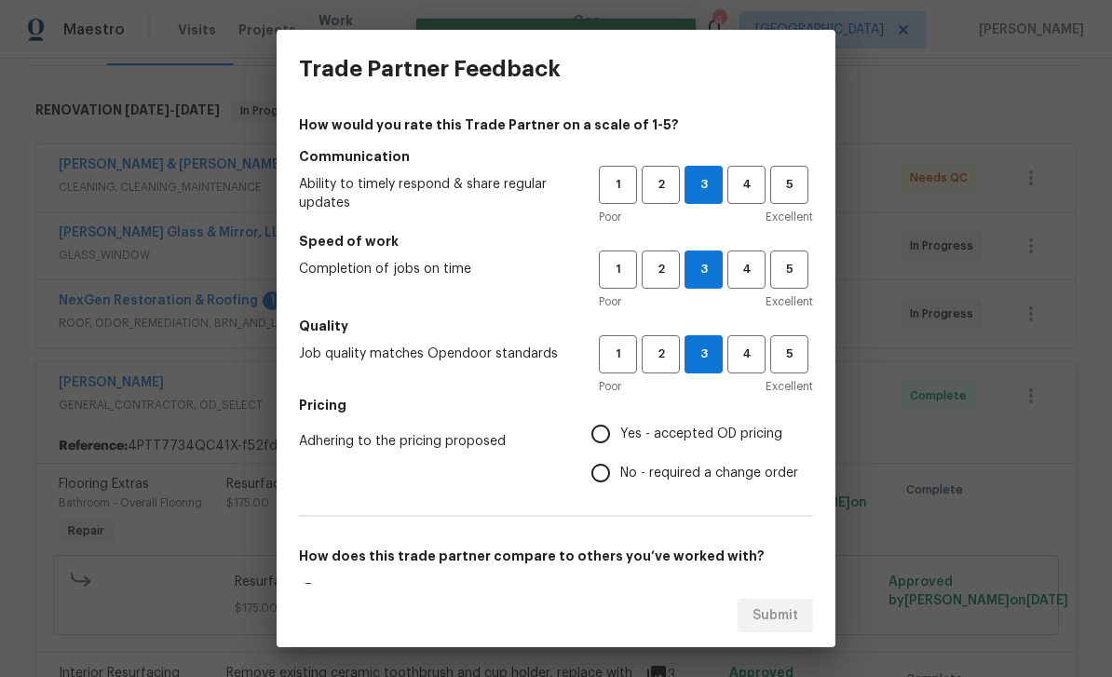
radio input "true"
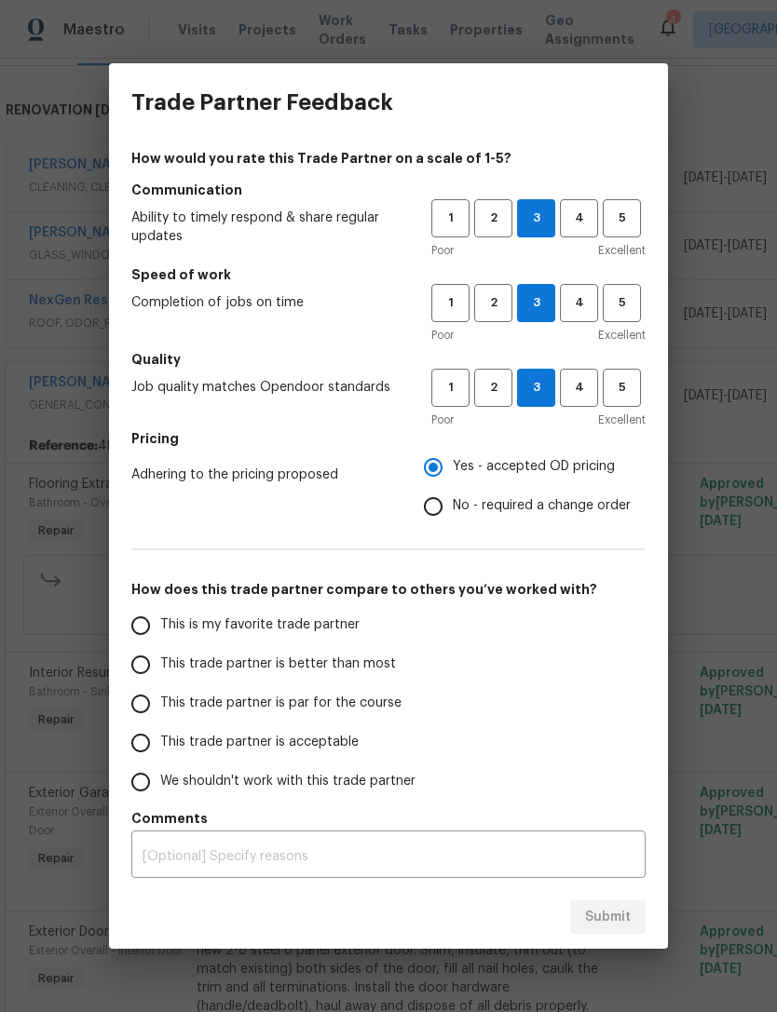
click at [325, 707] on span "This trade partner is par for the course" at bounding box center [280, 704] width 241 height 20
click at [160, 707] on input "This trade partner is par for the course" at bounding box center [140, 703] width 39 height 39
click at [617, 917] on span "Submit" at bounding box center [608, 917] width 46 height 23
radio input "true"
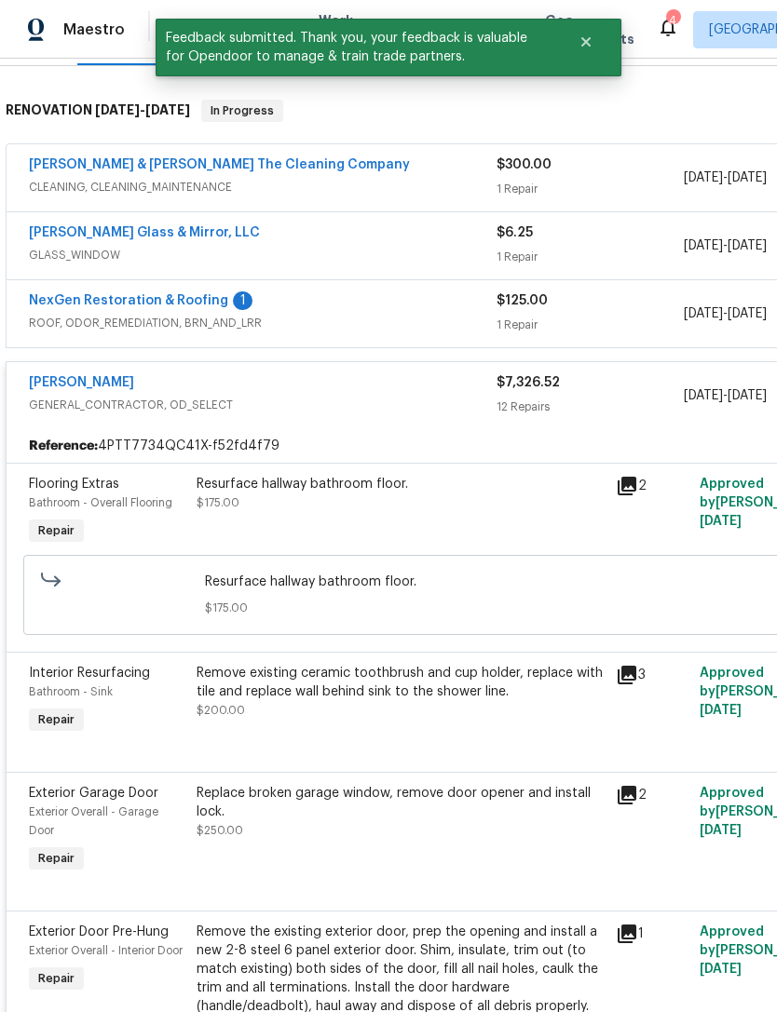
click at [601, 395] on div "$7,326.52 12 Repairs" at bounding box center [589, 395] width 187 height 45
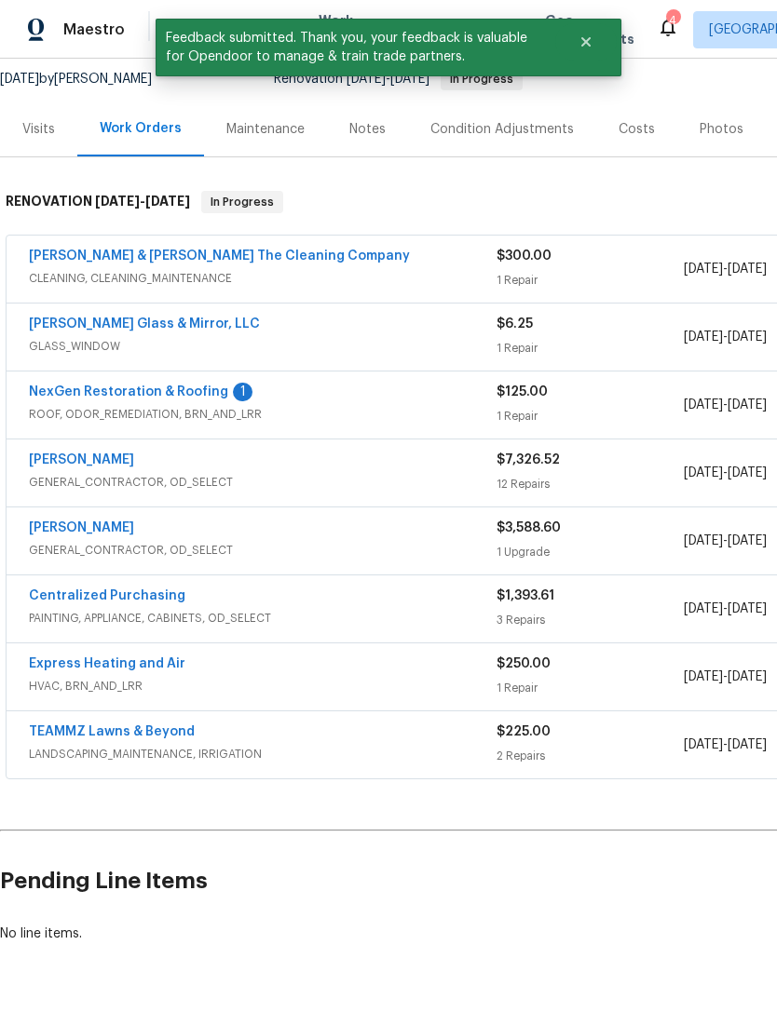
scroll to position [178, 0]
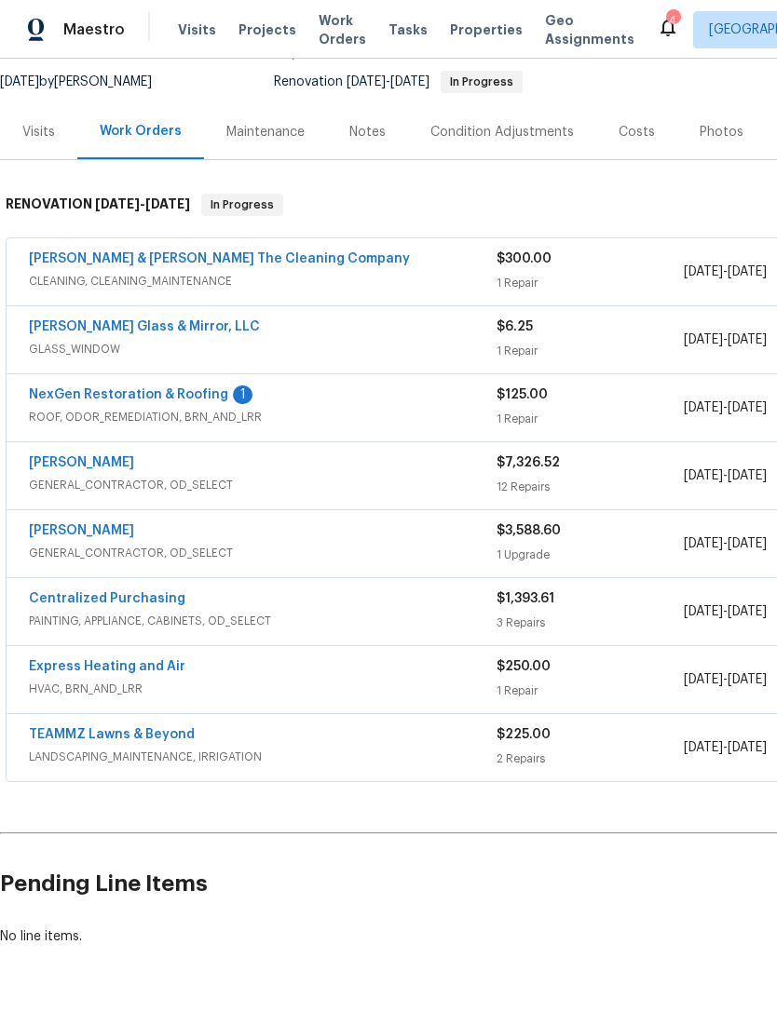
click at [208, 393] on link "NexGen Restoration & Roofing" at bounding box center [128, 394] width 199 height 13
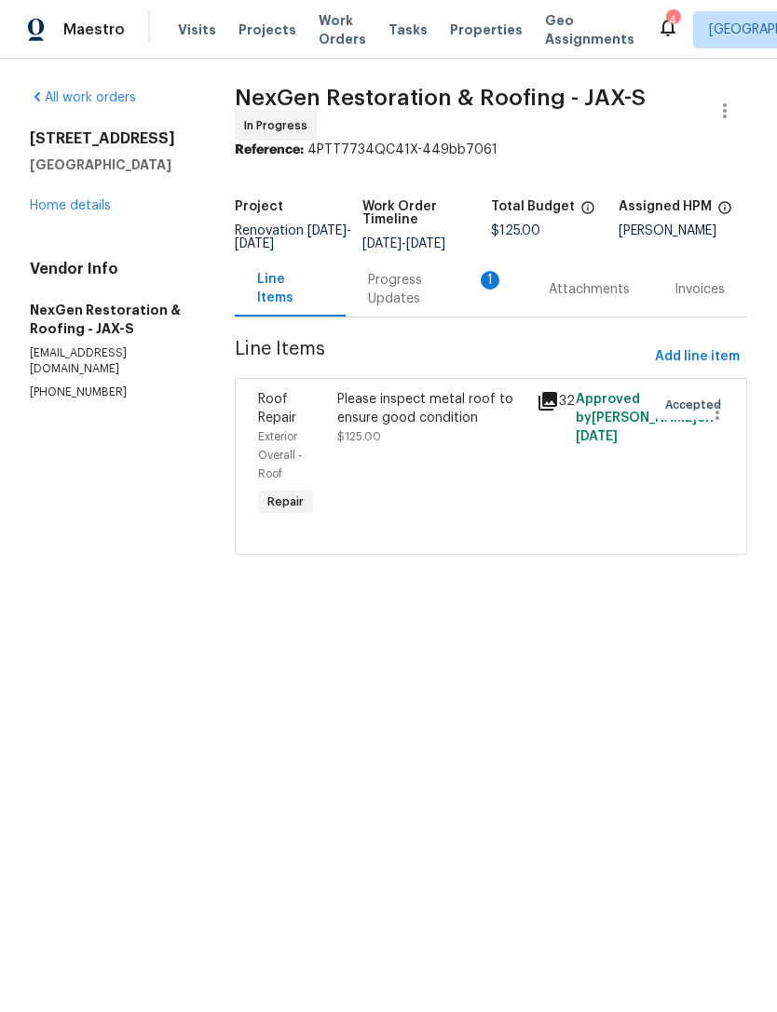
click at [441, 274] on div "Progress Updates 1" at bounding box center [435, 289] width 181 height 55
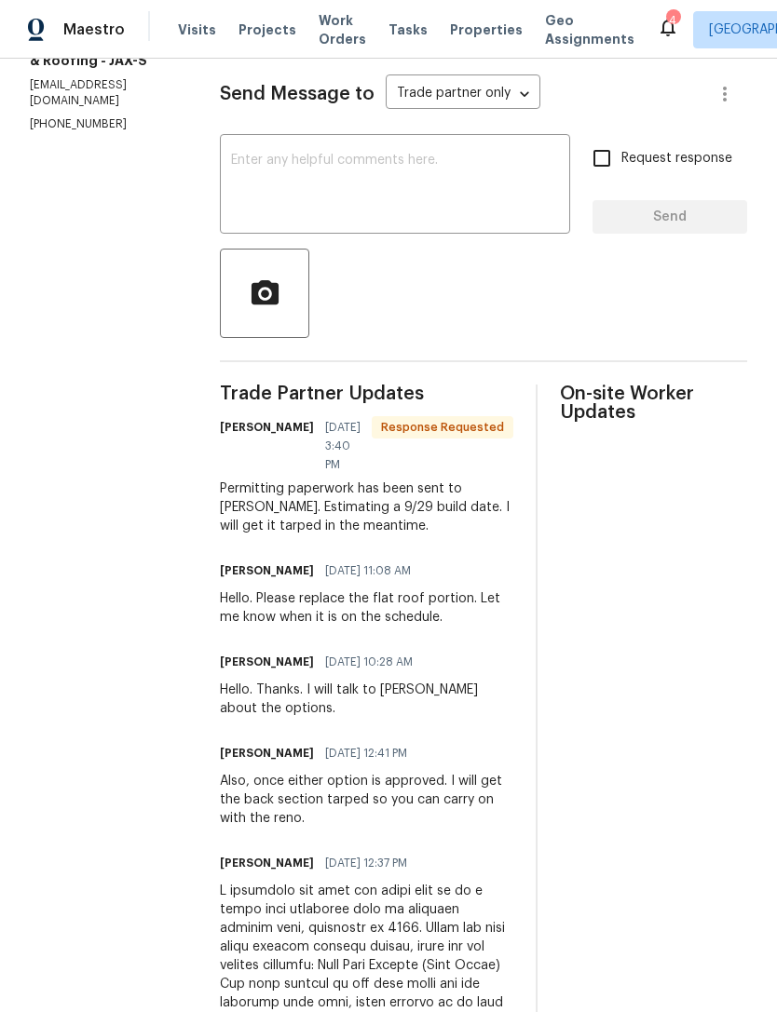
scroll to position [269, 0]
click at [475, 185] on textarea at bounding box center [395, 185] width 328 height 65
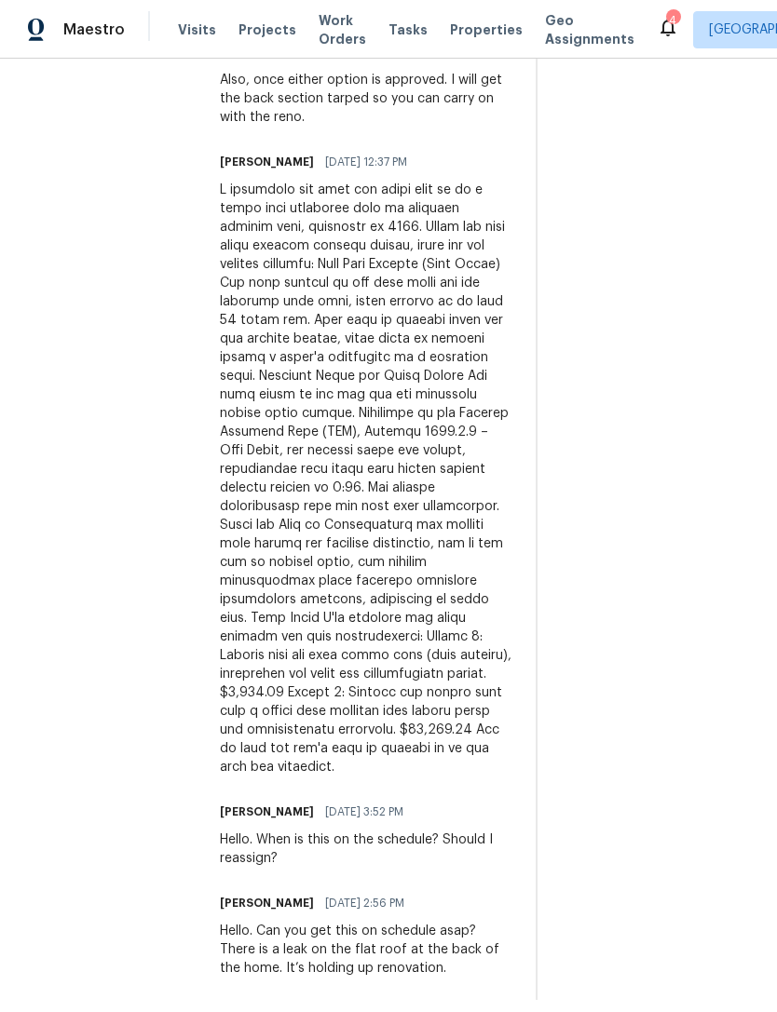
scroll to position [968, 0]
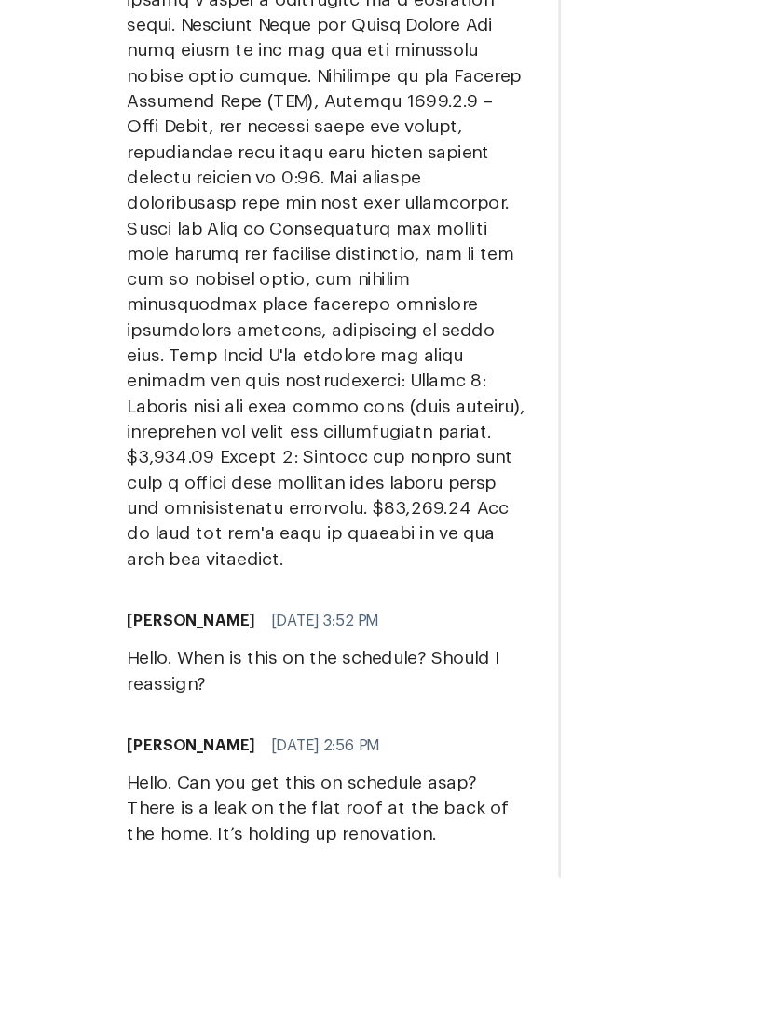
type textarea "Thanks sir."
click at [220, 359] on div at bounding box center [366, 480] width 293 height 596
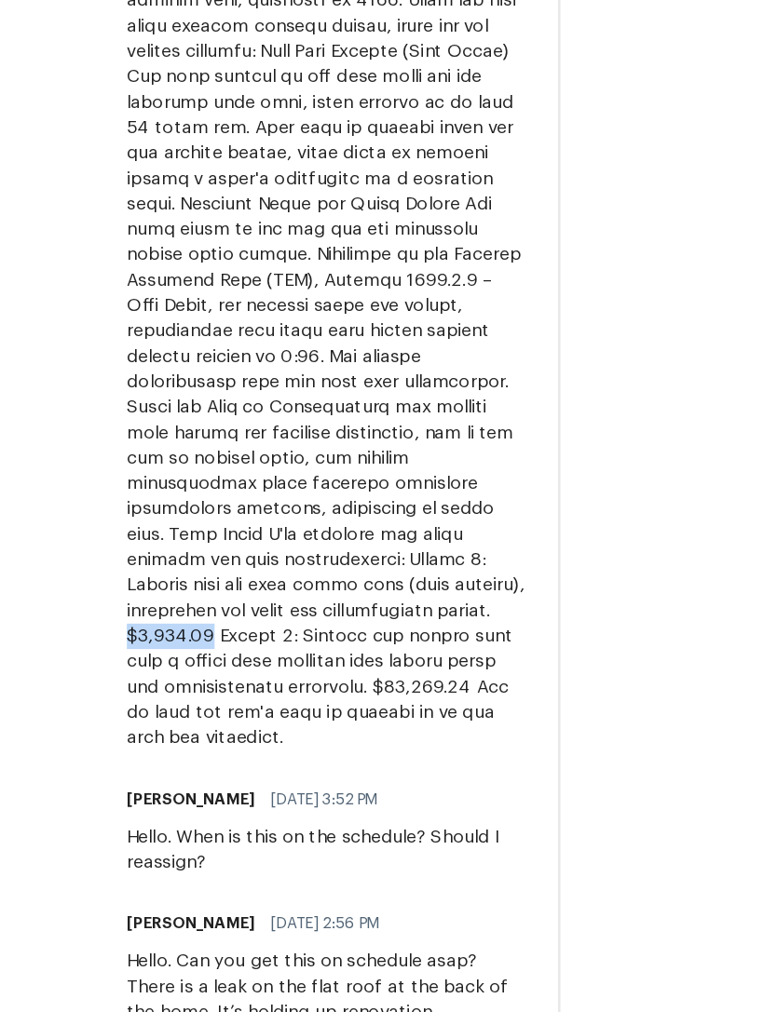
copy div "$4,762.00"
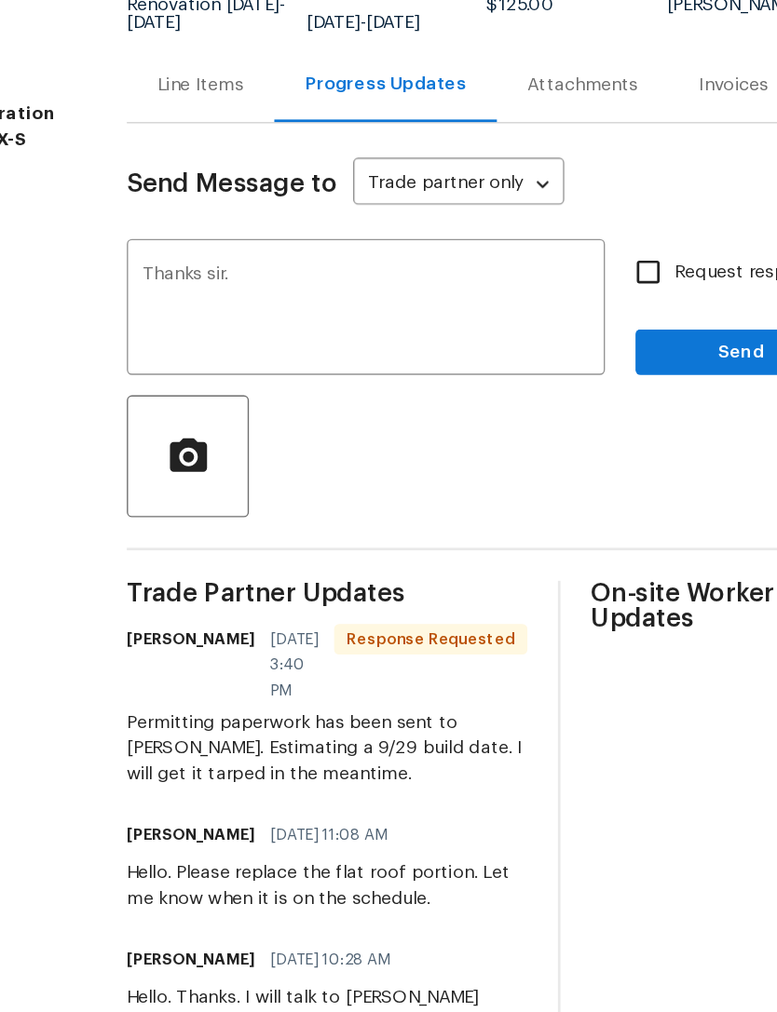
scroll to position [0, 0]
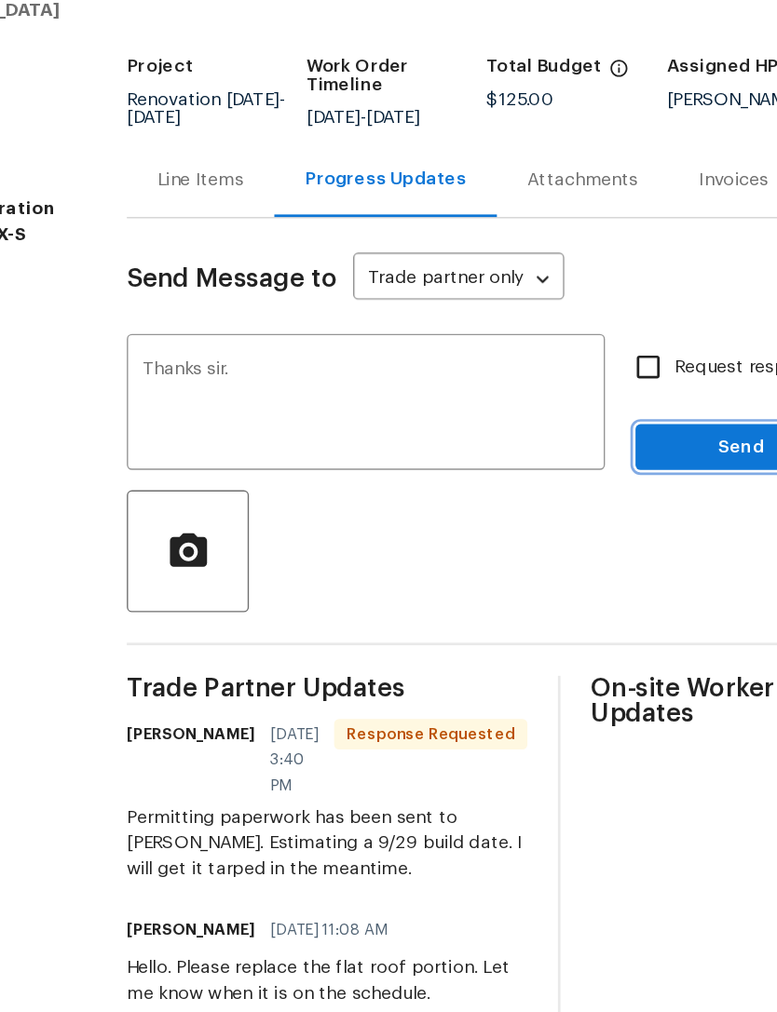
click at [607, 474] on span "Send" at bounding box center [669, 485] width 125 height 23
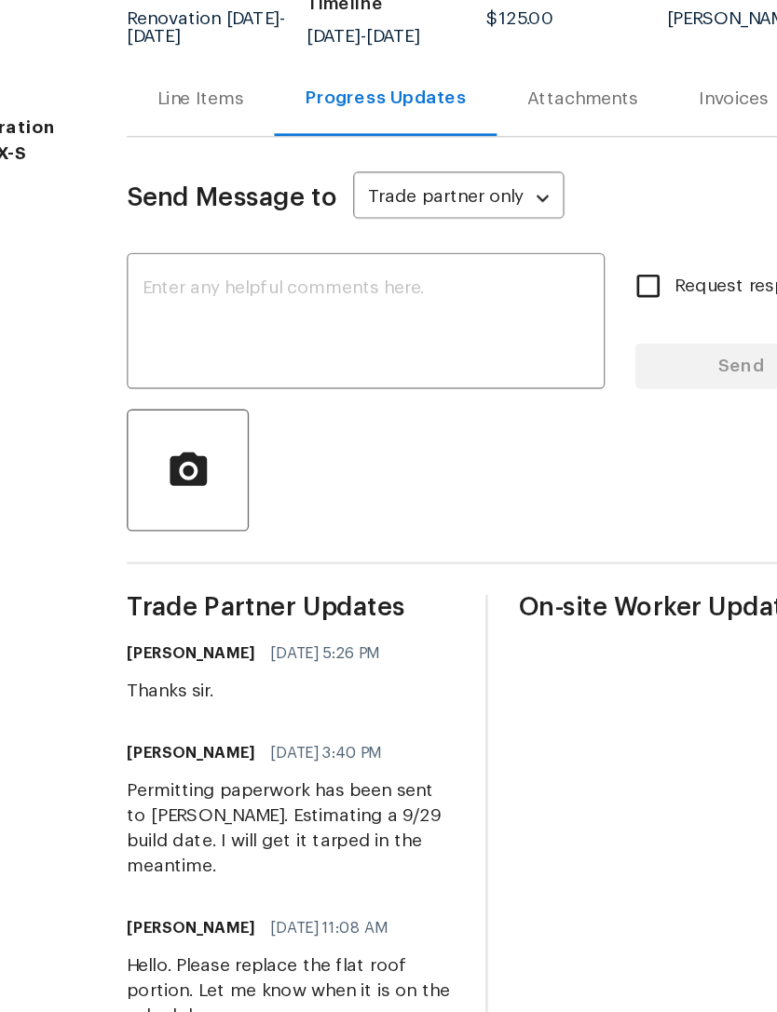
click at [242, 280] on div "Line Items" at bounding box center [273, 289] width 63 height 19
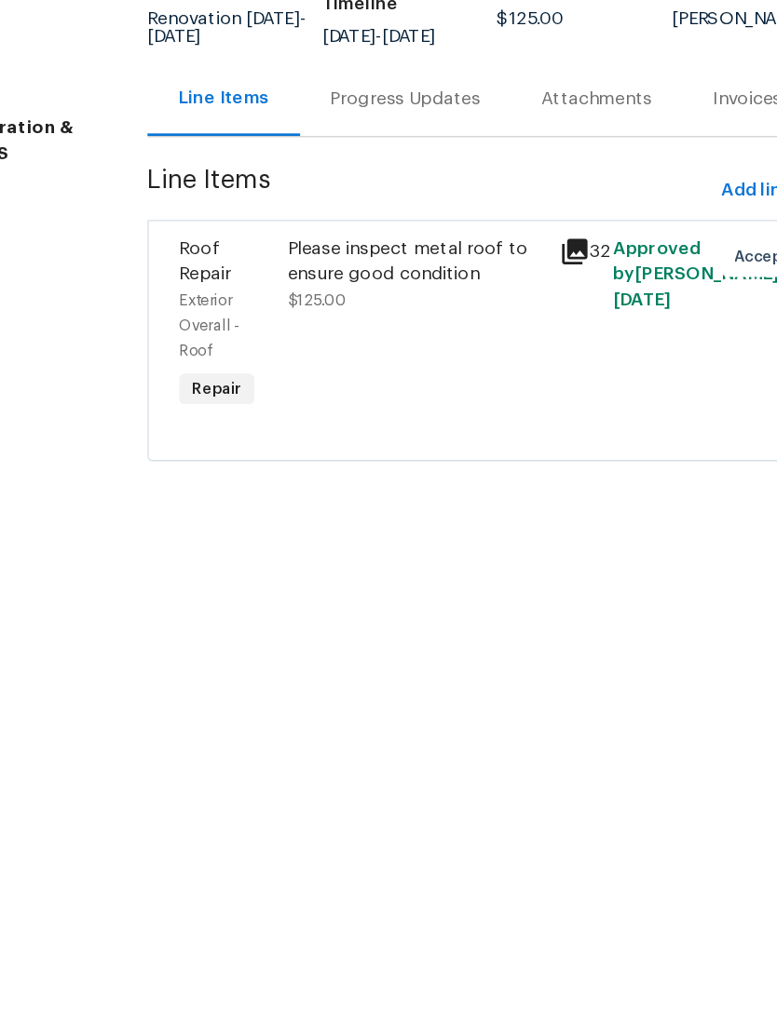
click at [348, 385] on div "Please inspect metal roof to ensure good condition $125.00" at bounding box center [431, 456] width 198 height 142
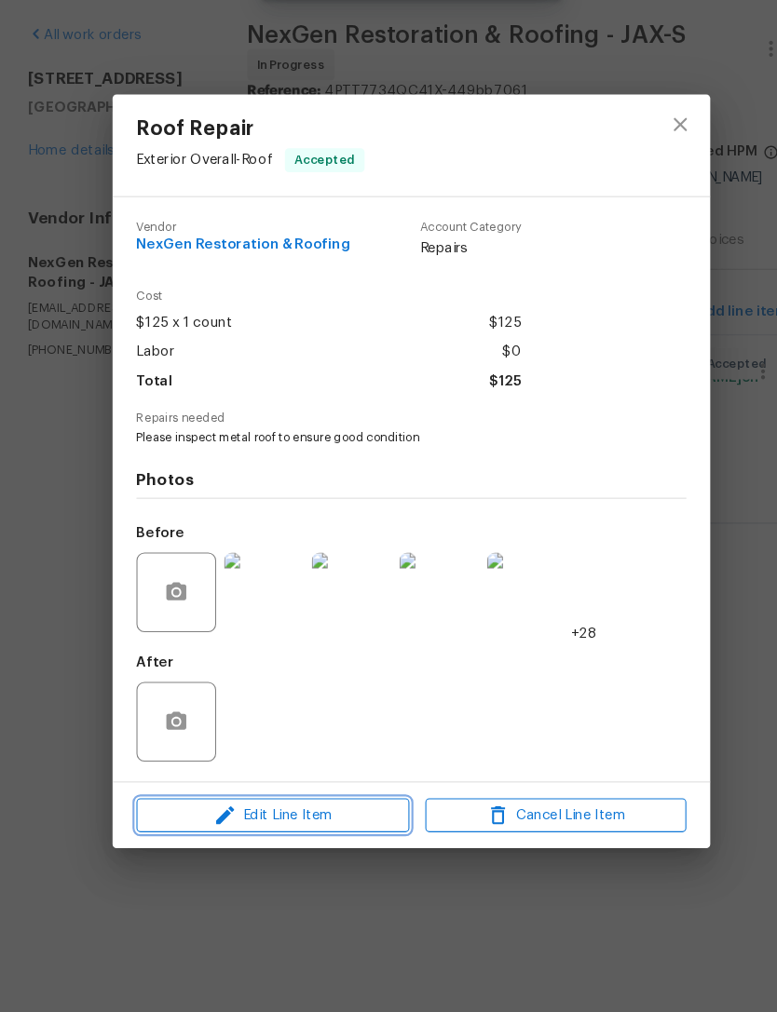
click at [330, 812] on button "Edit Line Item" at bounding box center [258, 828] width 255 height 33
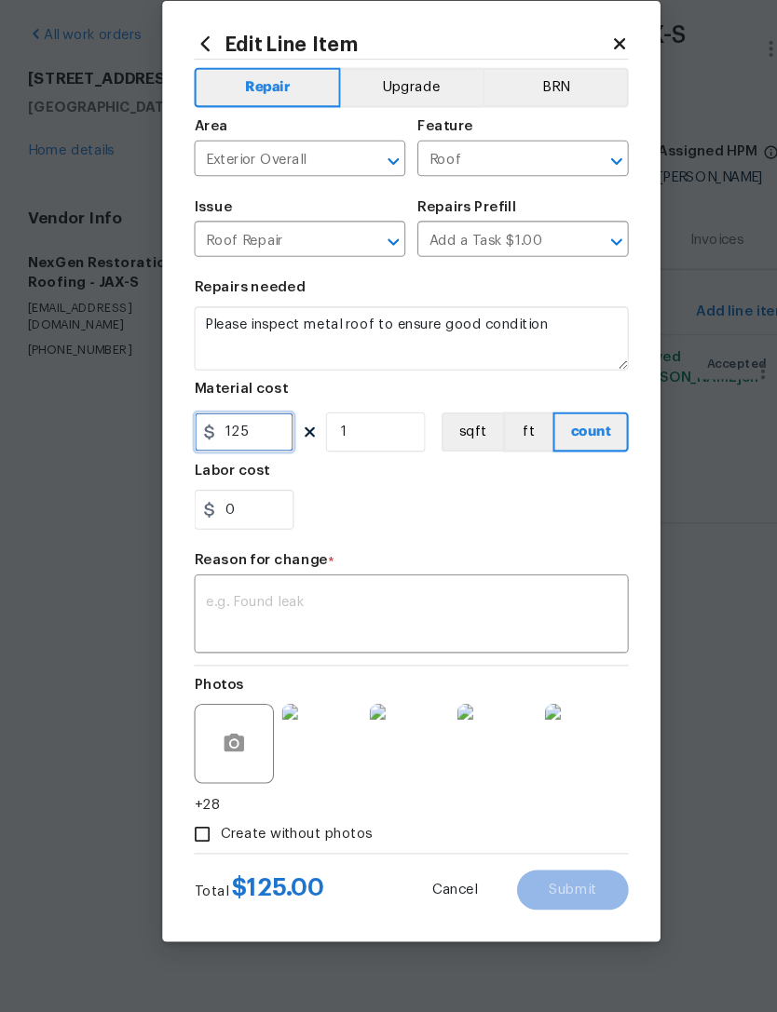
click at [249, 451] on input "125" at bounding box center [231, 469] width 93 height 37
click at [226, 451] on input "0" at bounding box center [231, 469] width 93 height 37
paste input "text"
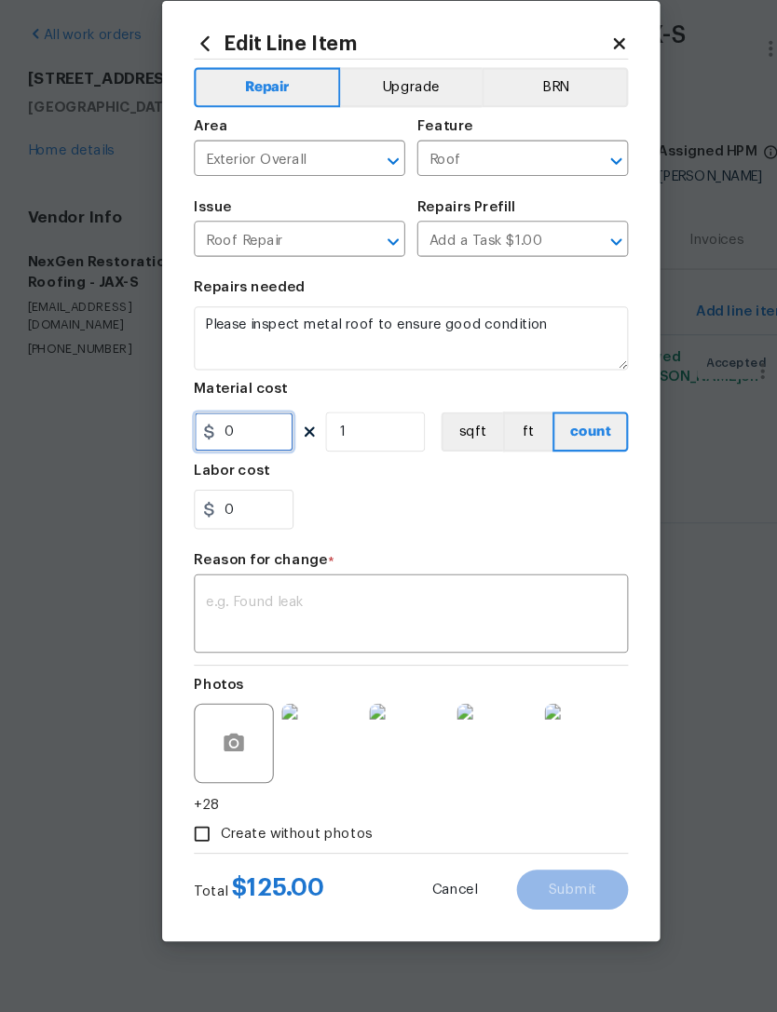
type input "0"
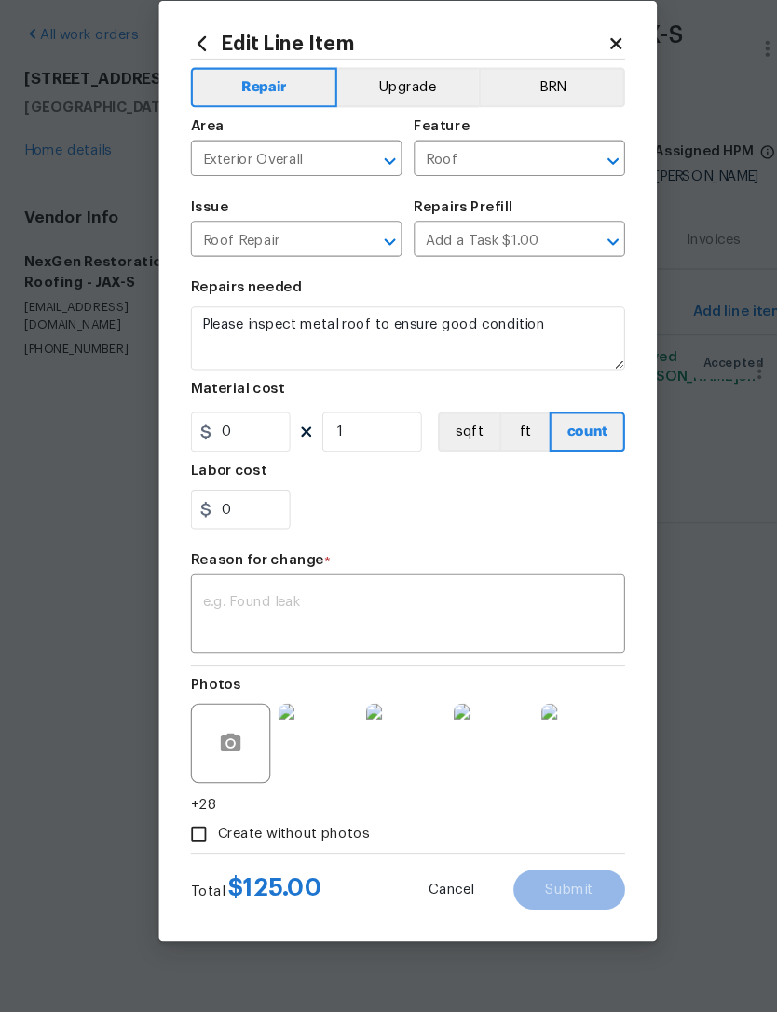
click at [363, 622] on textarea at bounding box center [388, 641] width 384 height 39
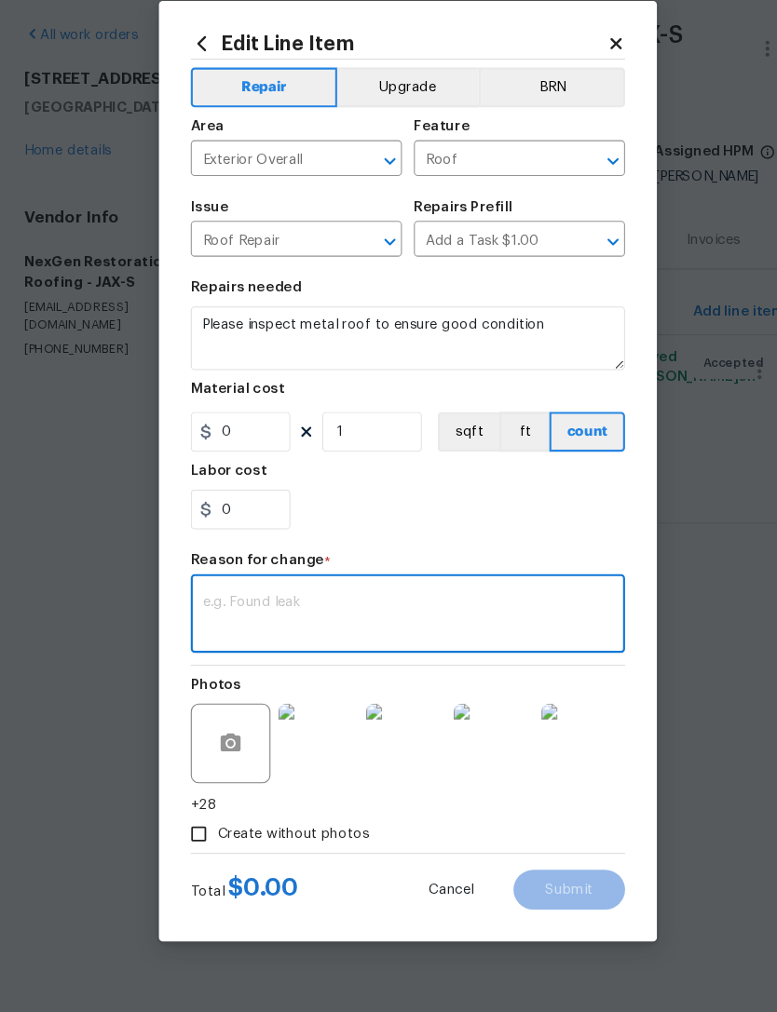
click at [209, 622] on textarea at bounding box center [388, 641] width 384 height 39
paste textarea "$4,762.00"
type textarea "$4,762.00"
click at [254, 451] on input "0" at bounding box center [231, 469] width 93 height 37
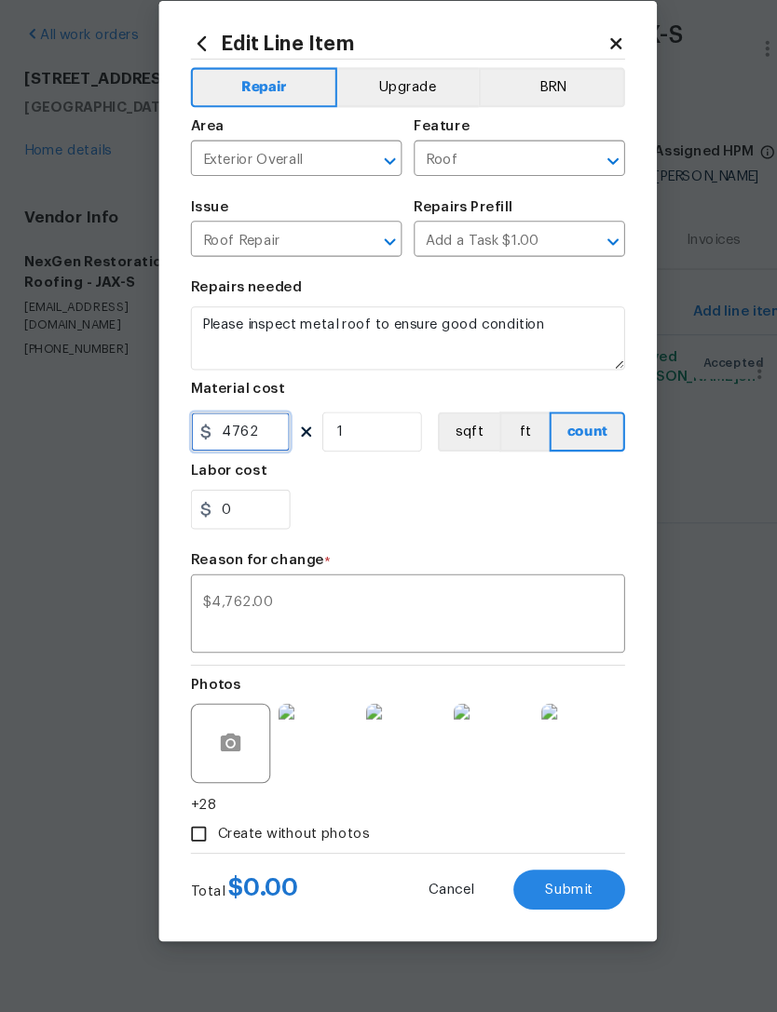
type input "4762"
click at [261, 622] on textarea "$4,762.00" at bounding box center [388, 641] width 384 height 39
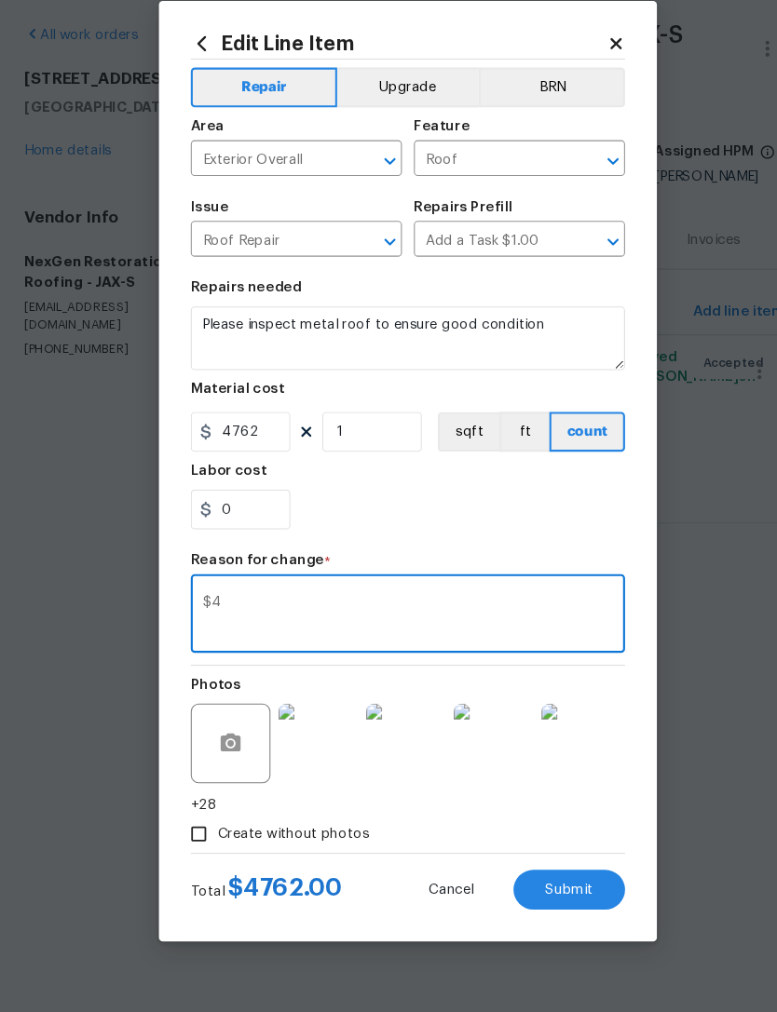
type textarea "$"
click at [386, 523] on div "0" at bounding box center [388, 541] width 406 height 37
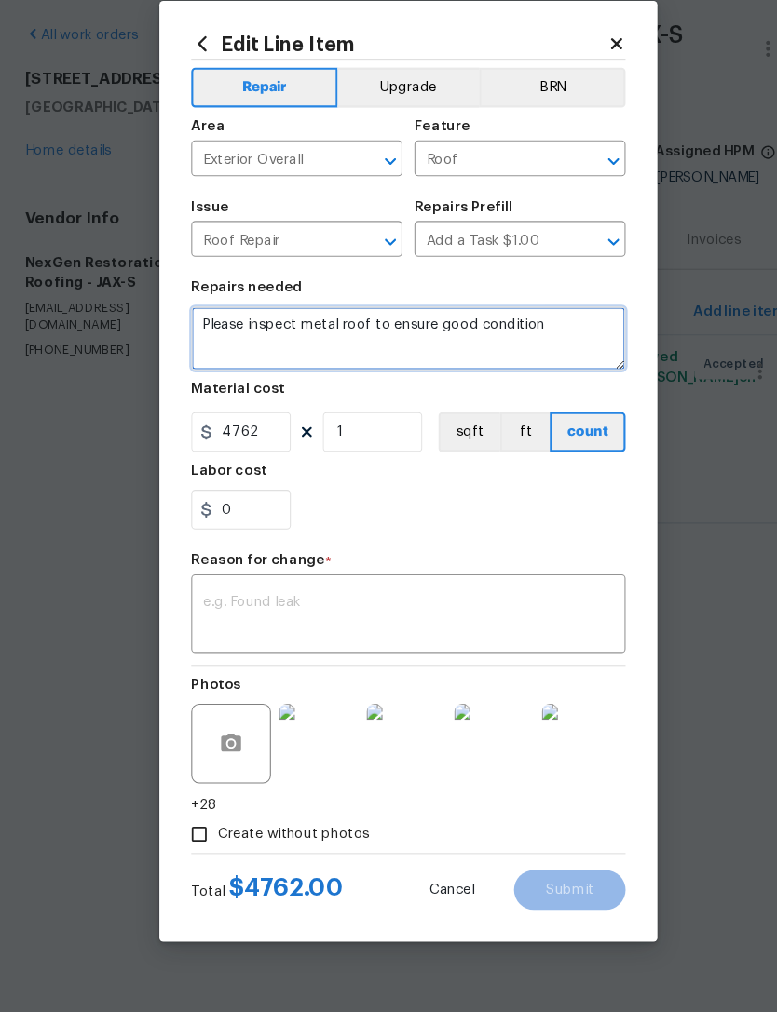
click at [546, 352] on textarea "Please inspect metal roof to ensure good condition" at bounding box center [388, 382] width 406 height 60
type textarea "Please"
type textarea "Replace flat roof and increase slope to current code."
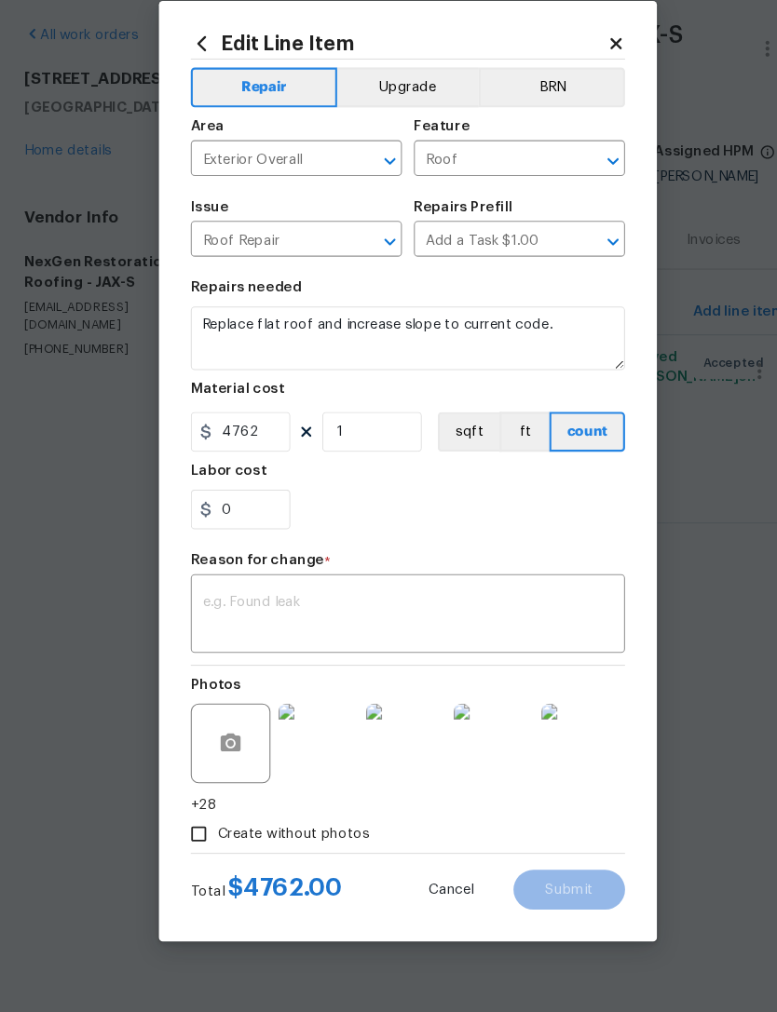
click at [426, 523] on div "0" at bounding box center [388, 541] width 406 height 37
click at [382, 501] on section "Repairs needed Replace flat roof and increase slope to current code. Material c…" at bounding box center [388, 444] width 406 height 255
click at [401, 622] on textarea at bounding box center [388, 641] width 384 height 39
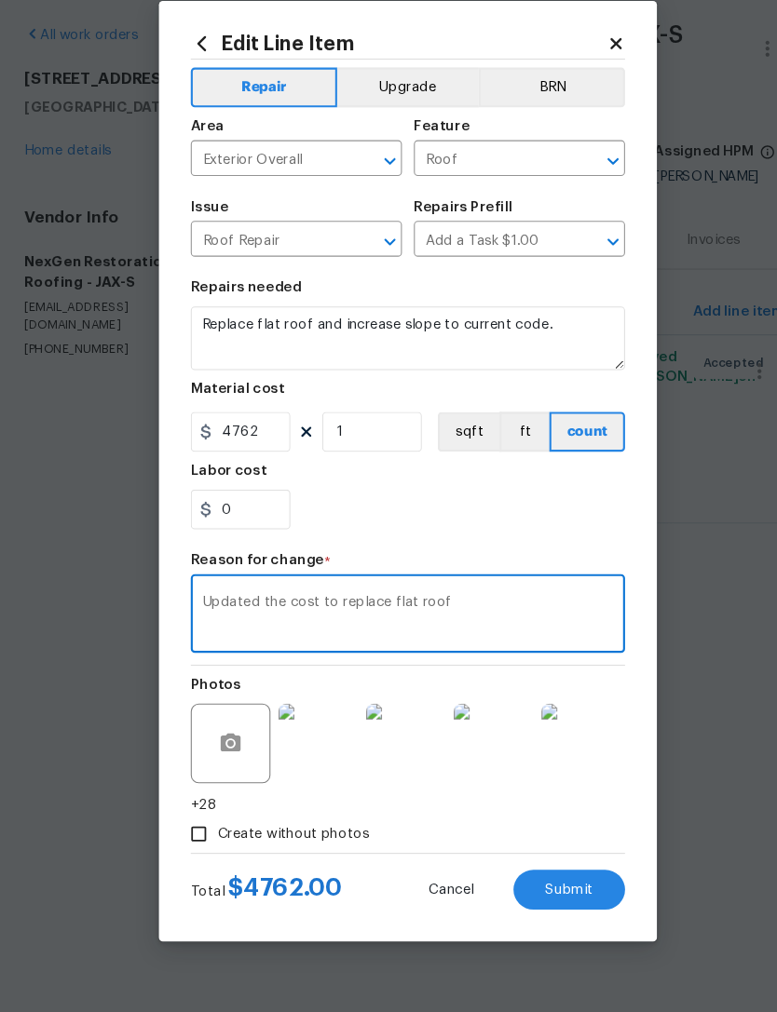
type textarea "Updated the cost to replace flat roof"
click at [491, 523] on div "0" at bounding box center [388, 541] width 406 height 37
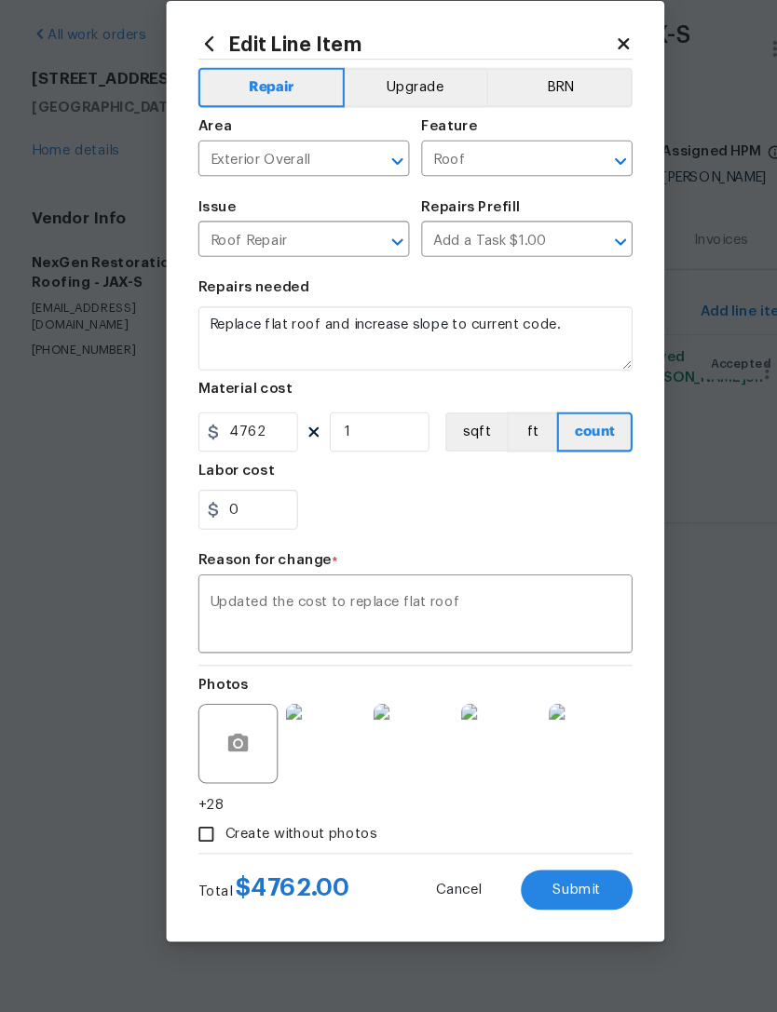
click at [559, 879] on button "Submit" at bounding box center [539, 897] width 104 height 37
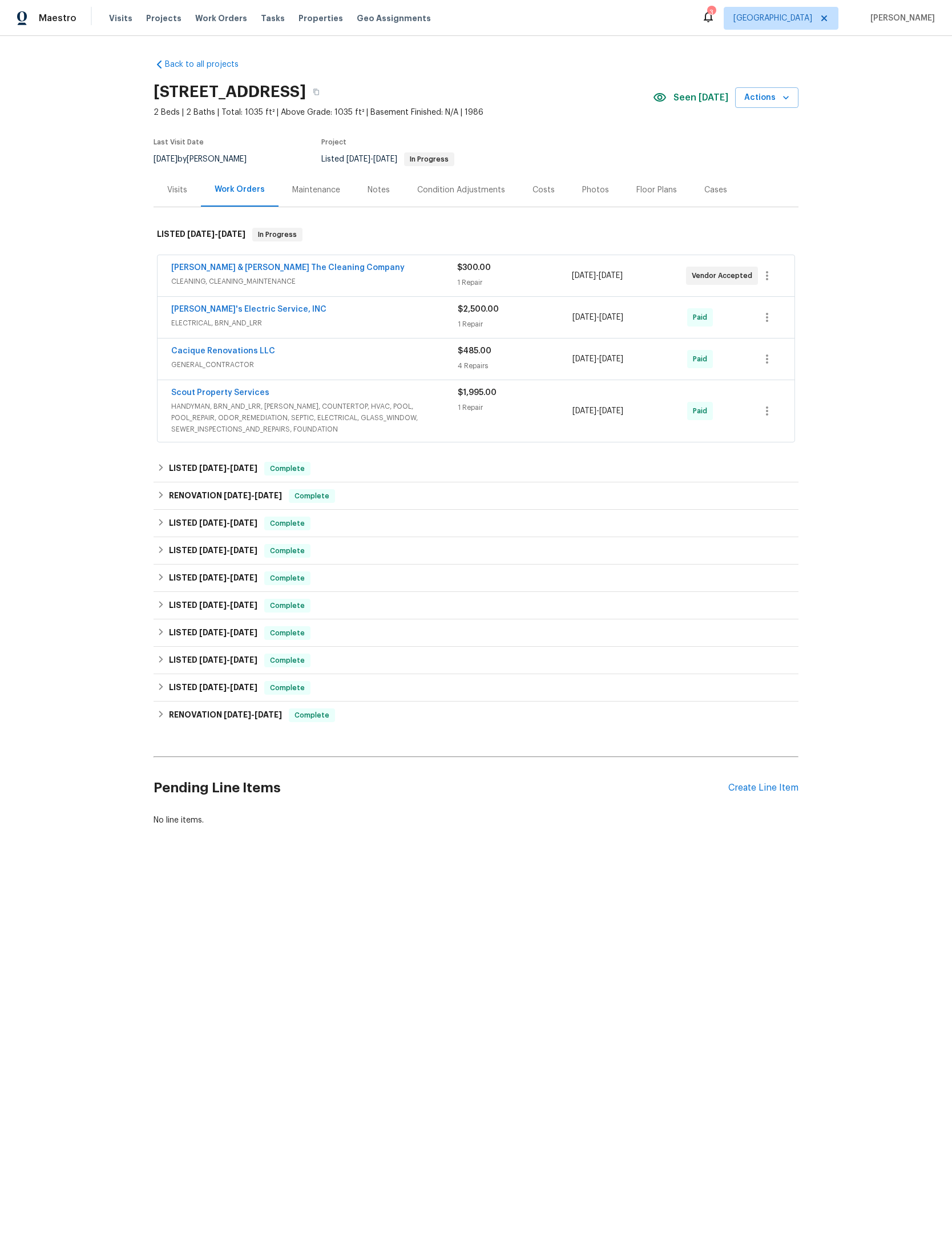
scroll to position [48, 120]
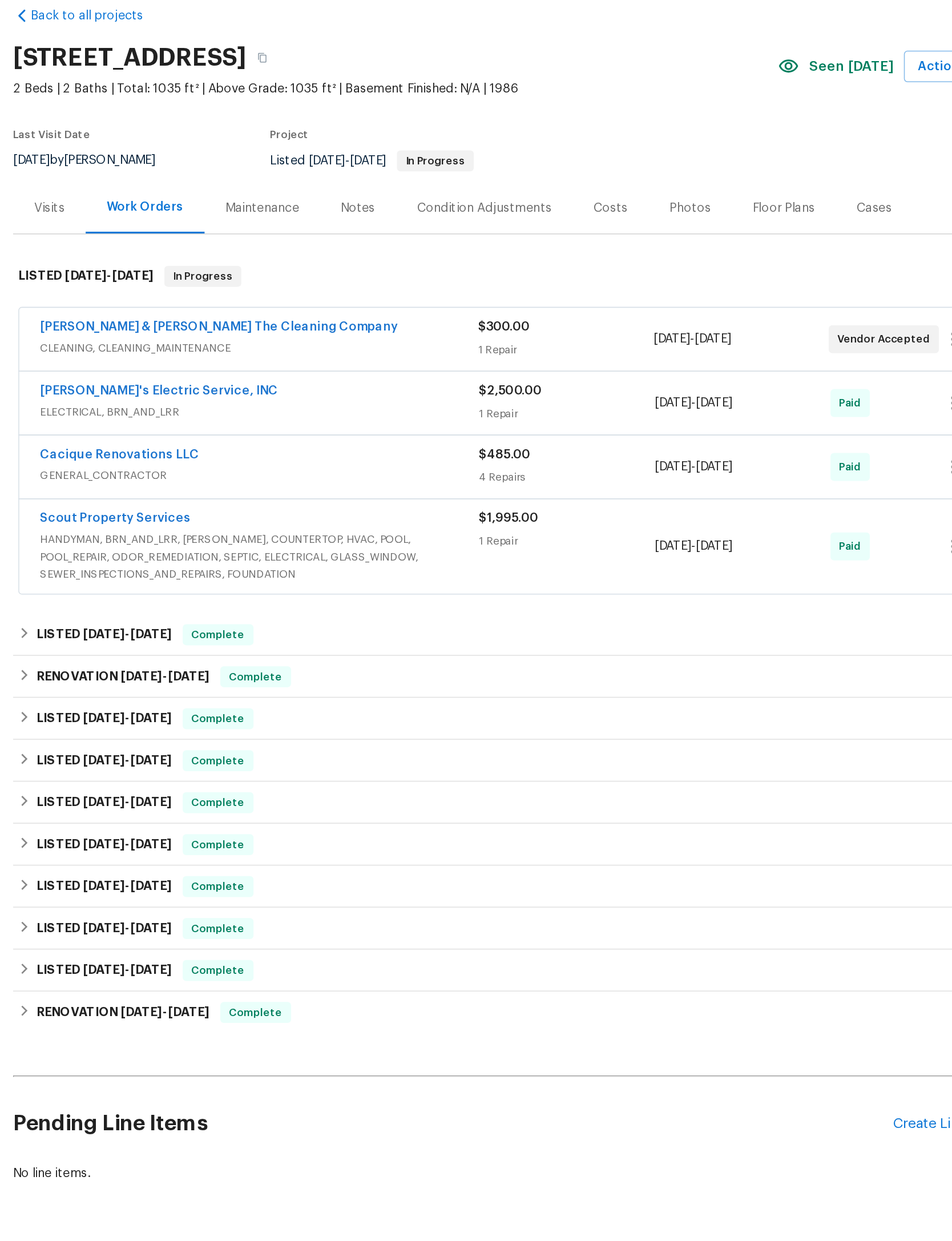
click at [458, 387] on div "$1,995.00 1 Repair" at bounding box center [515, 411] width 115 height 48
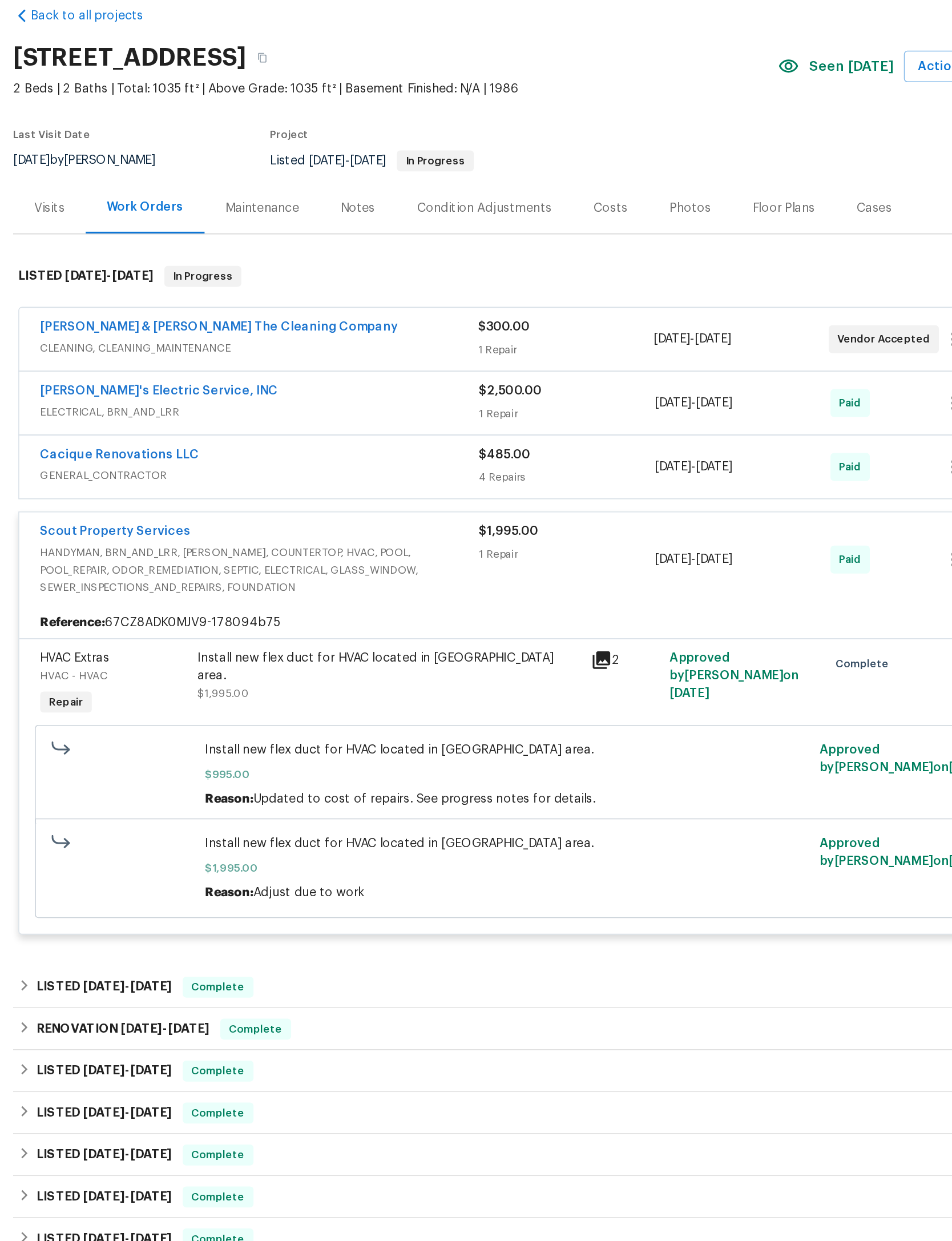
click at [458, 405] on div "$1,995.00 1 Repair" at bounding box center [515, 419] width 115 height 48
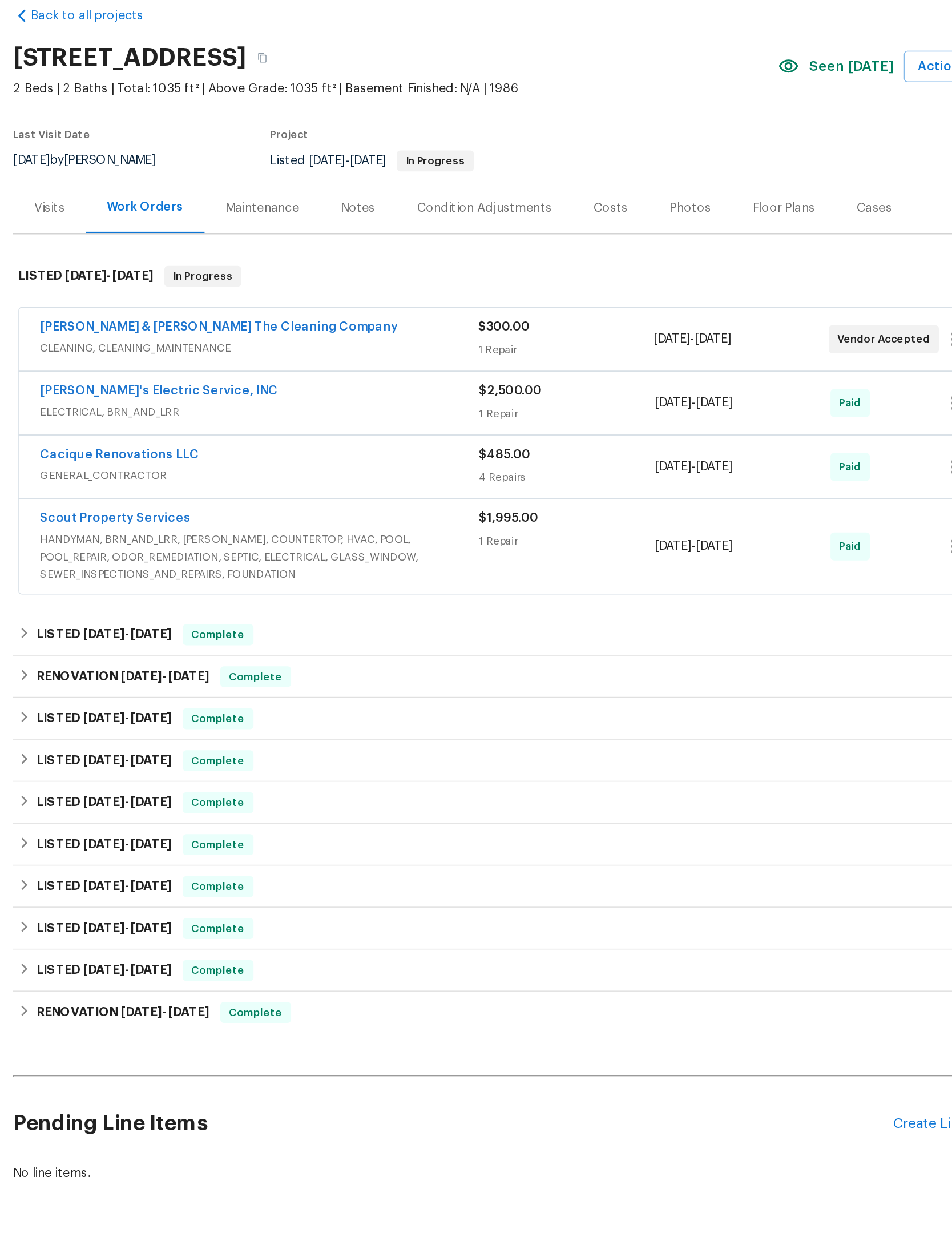
click at [276, 401] on span "HANDYMAN, BRN_AND_LRR, WELLS, COUNTERTOP, HVAC, POOL, POOL_REPAIR, ODOR_REMEDIA…" at bounding box center [314, 418] width 286 height 34
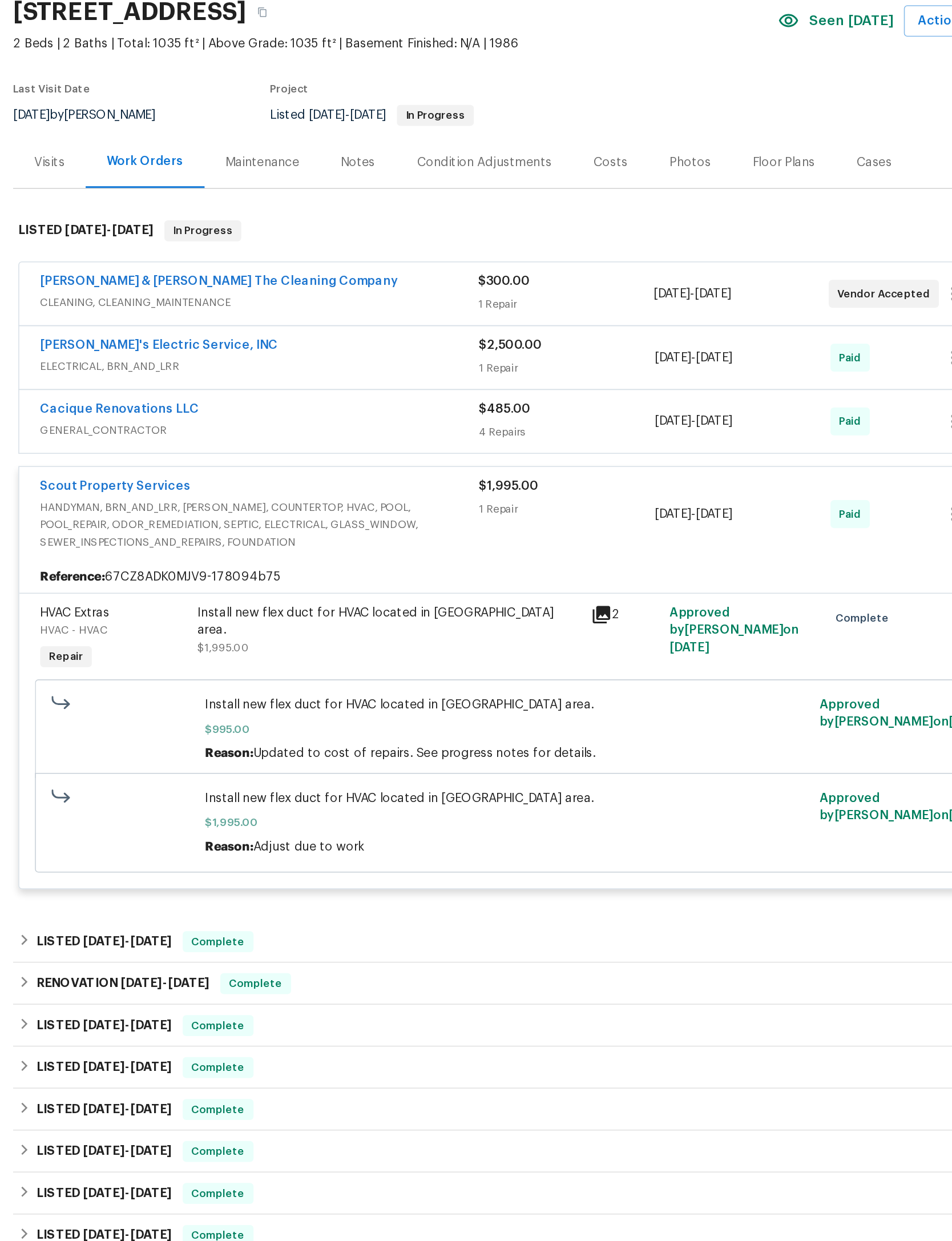
click at [325, 616] on span "$1,995.00" at bounding box center [476, 621] width 394 height 12
click at [327, 478] on div "Install new flex duct for HVAC located in attic area." at bounding box center [399, 489] width 250 height 23
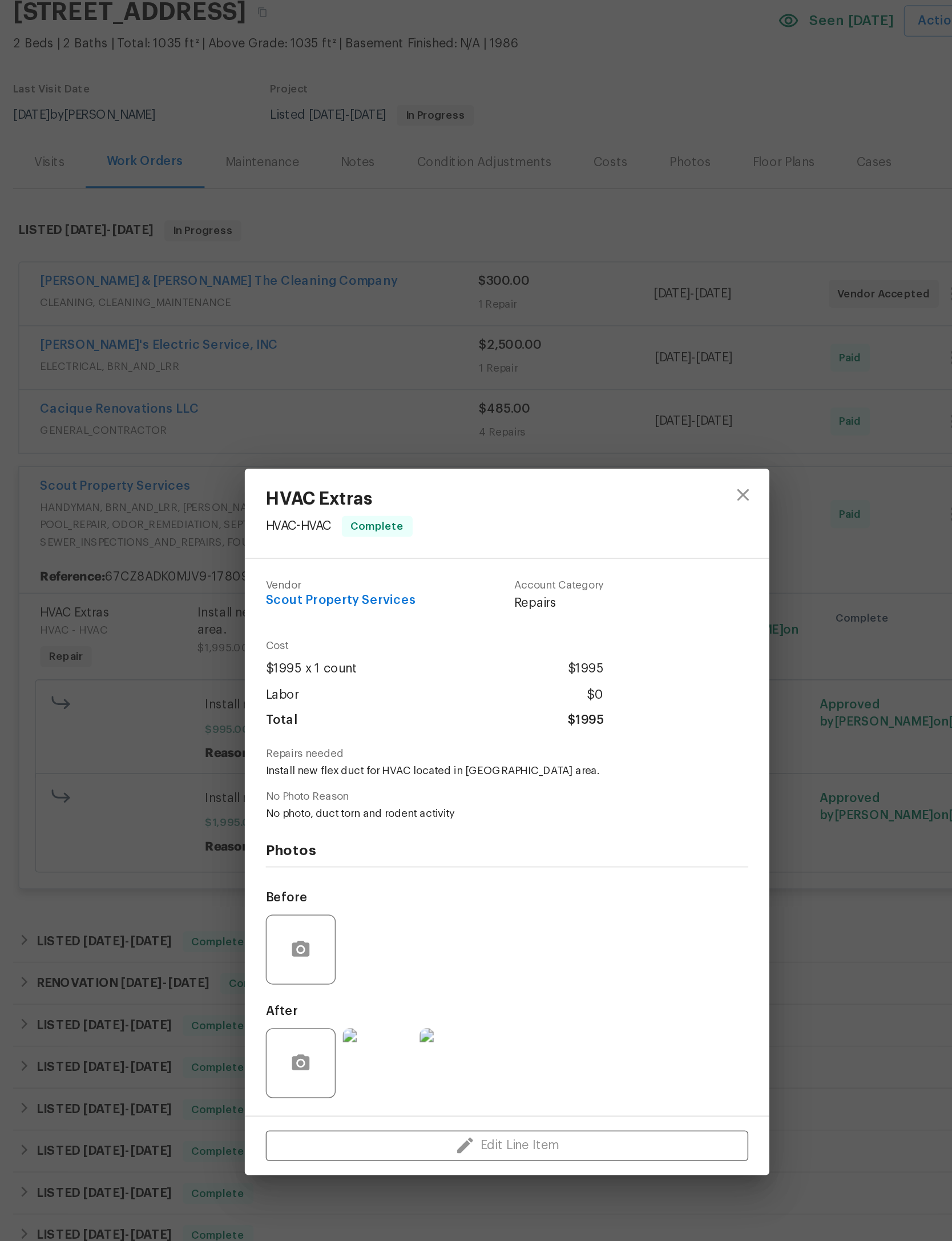
click at [369, 755] on img at bounding box center [392, 778] width 45 height 45
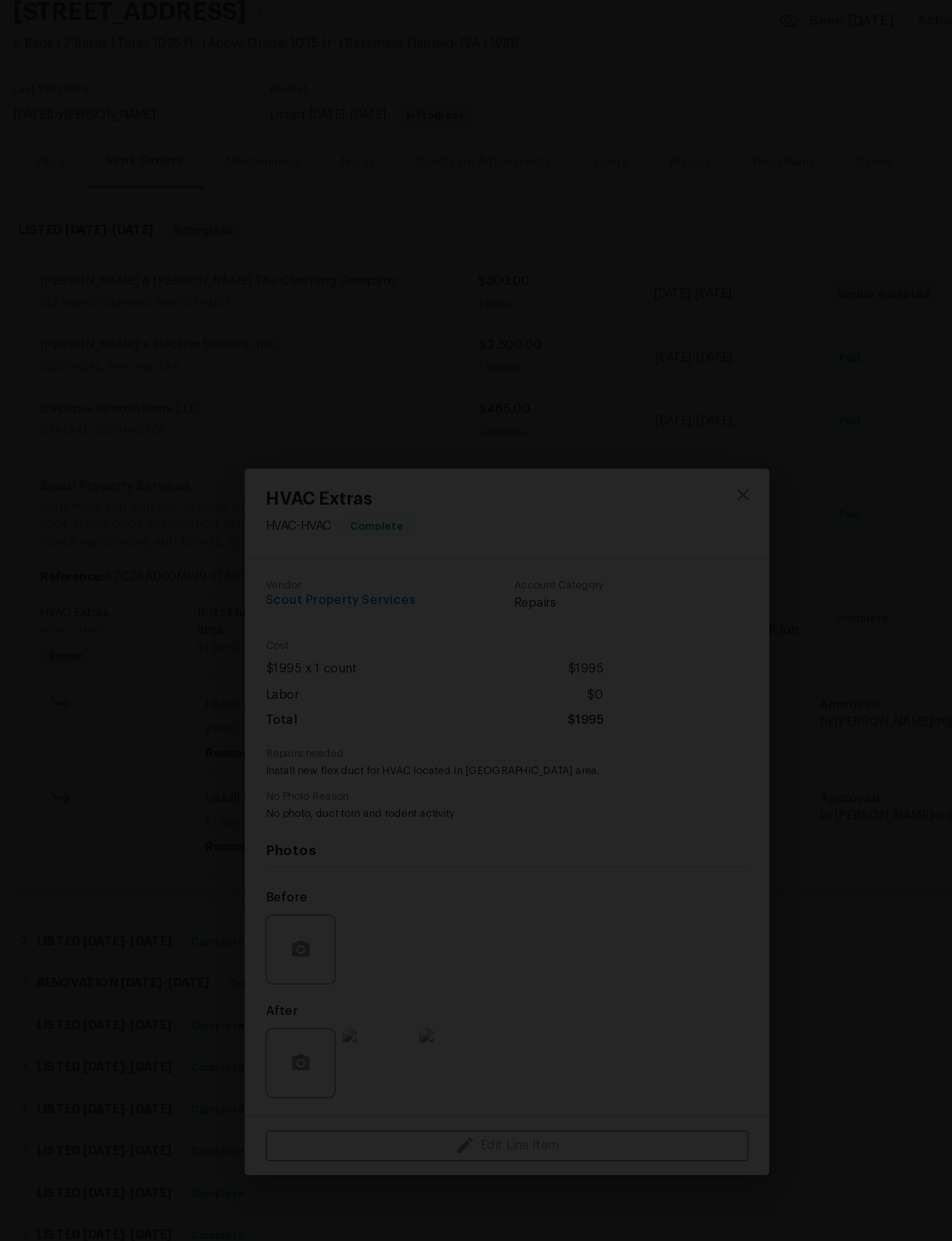
click at [519, 129] on div "Lightbox" at bounding box center [476, 620] width 952 height 1241
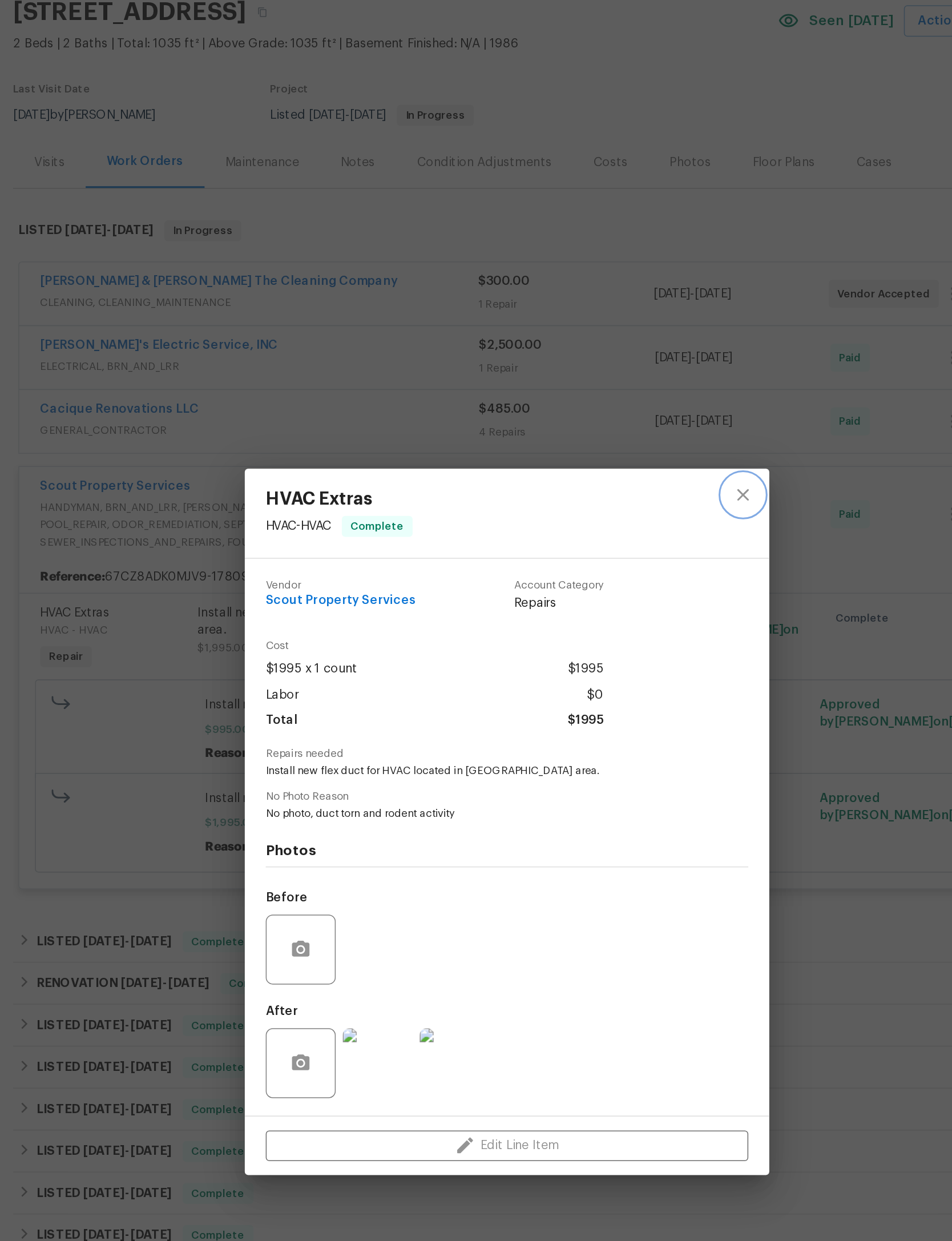
click at [623, 400] on icon "close" at bounding box center [630, 407] width 13 height 13
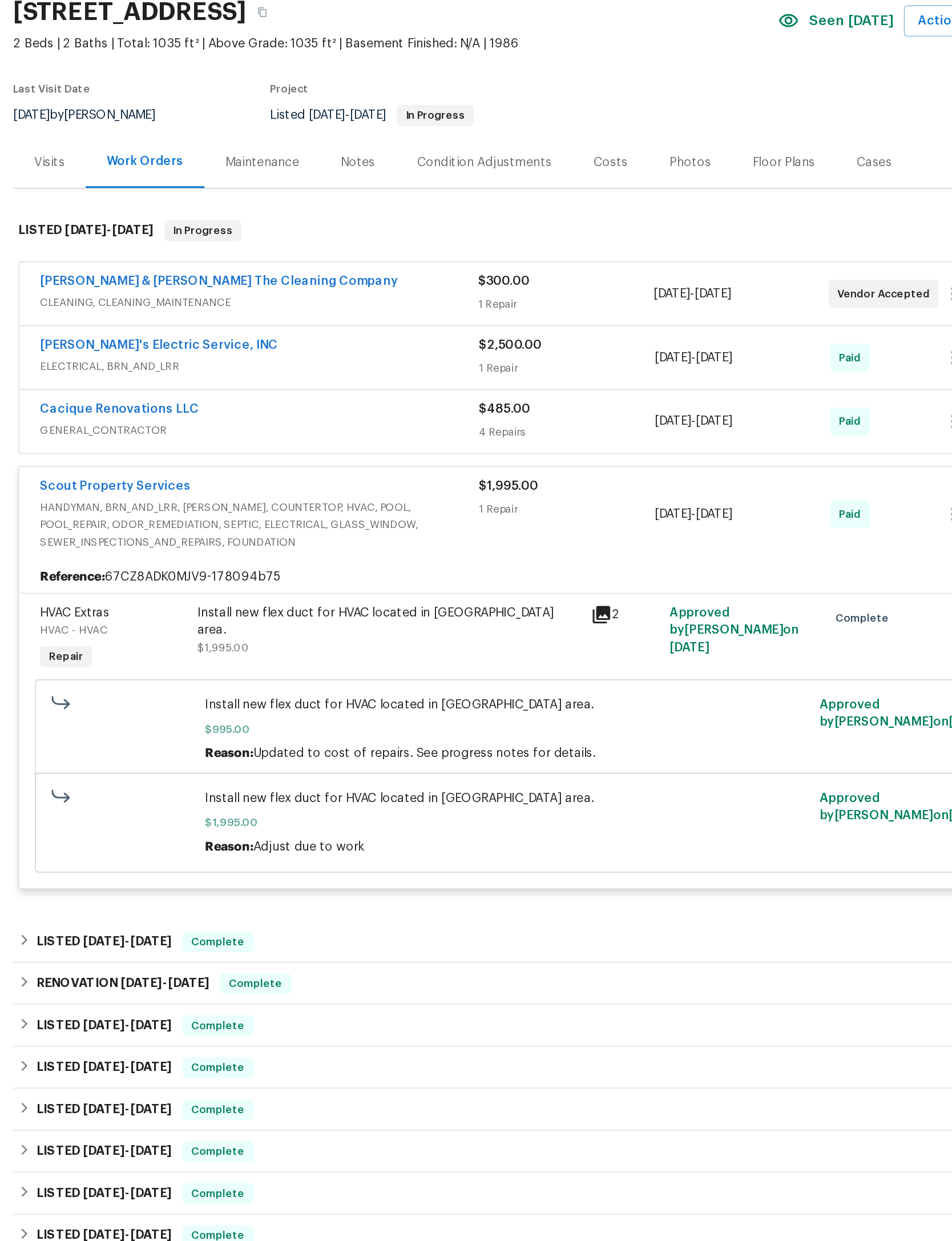
click at [458, 395] on div "$1,995.00 1 Repair" at bounding box center [515, 419] width 115 height 48
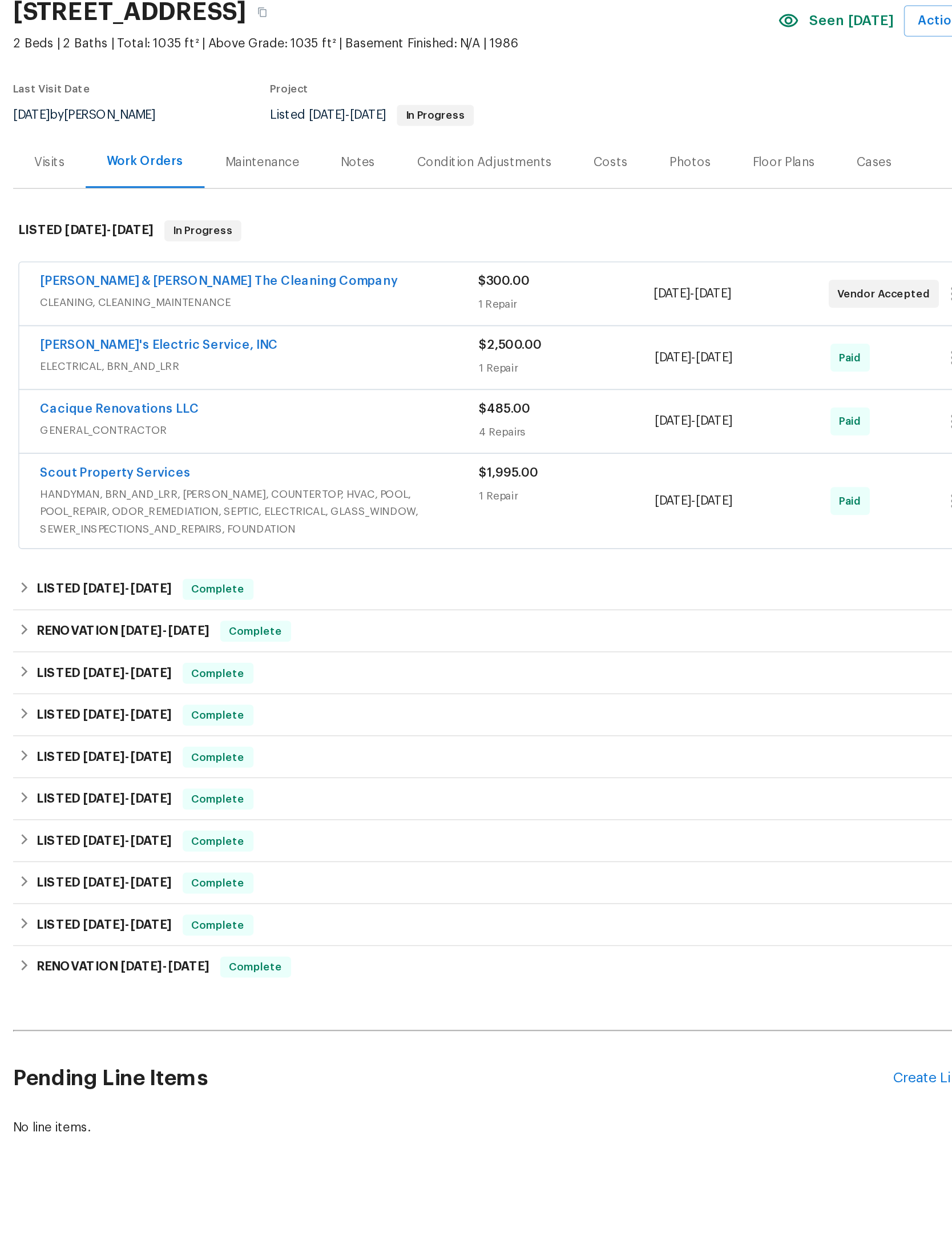
click at [458, 345] on div "$485.00" at bounding box center [515, 351] width 115 height 12
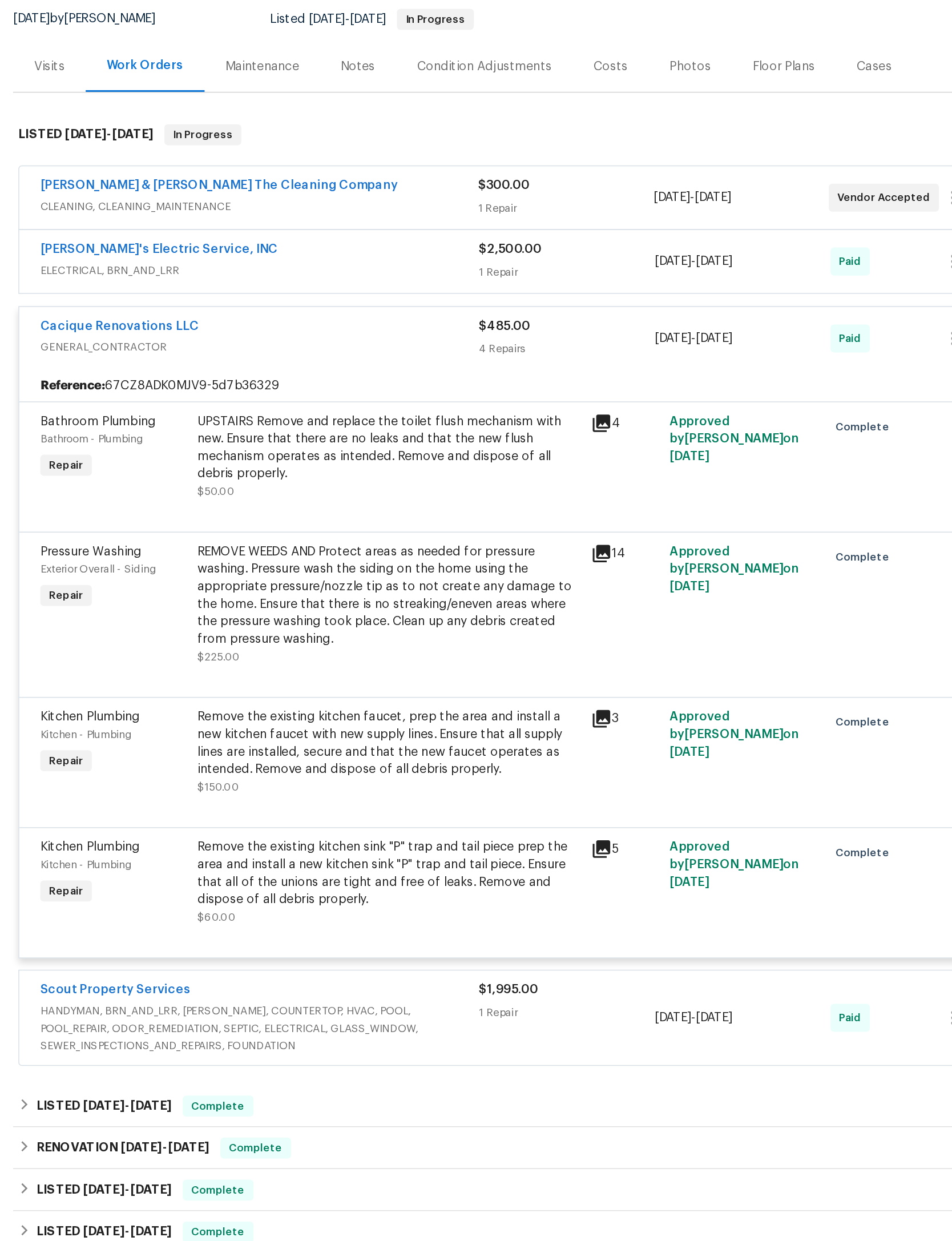
scroll to position [201, 0]
click at [573, 299] on span "5/1/2025 - 5/7/2025" at bounding box center [598, 305] width 51 height 12
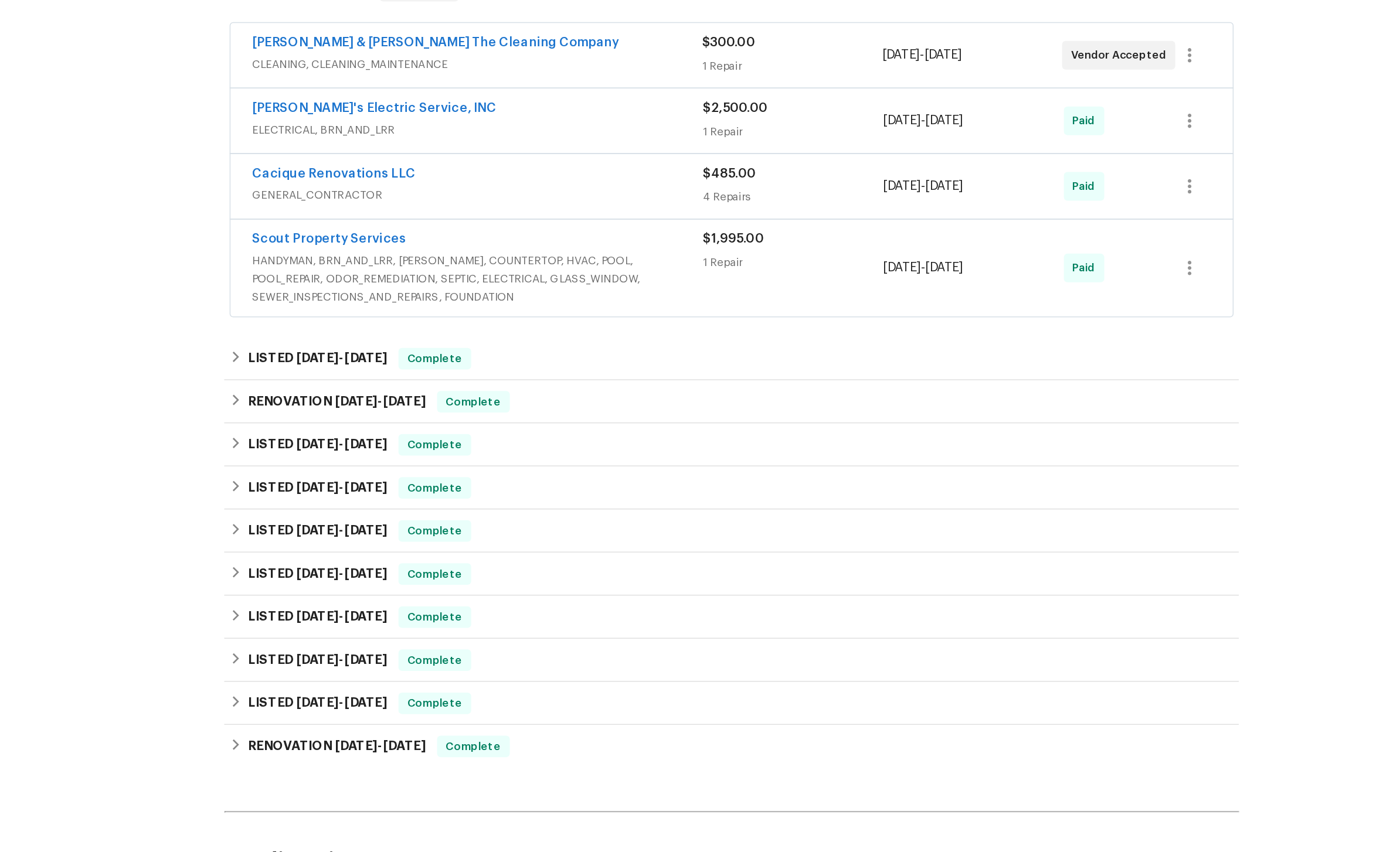
scroll to position [0, 0]
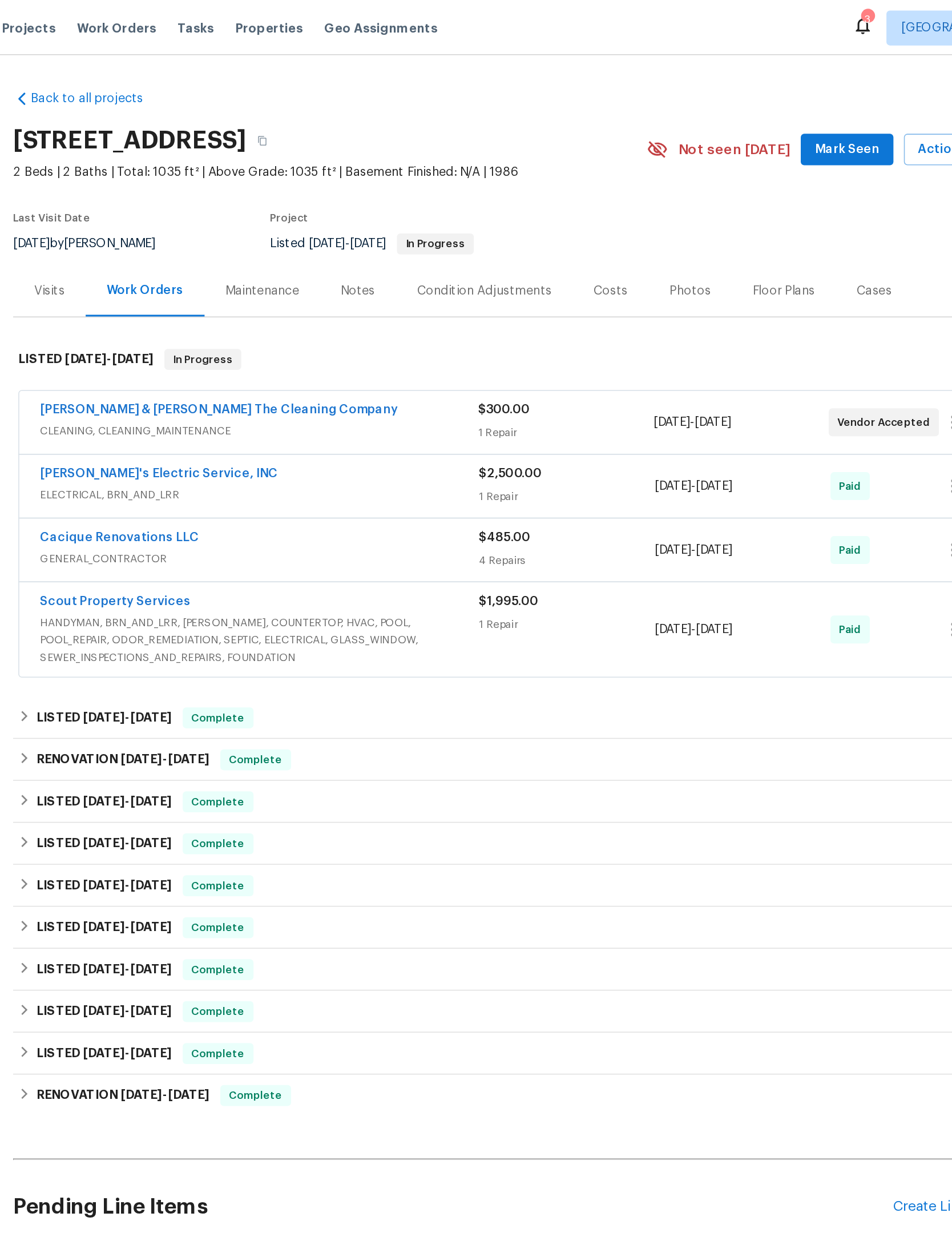
click at [458, 435] on div "$1,995.00 1 Repair" at bounding box center [515, 411] width 115 height 48
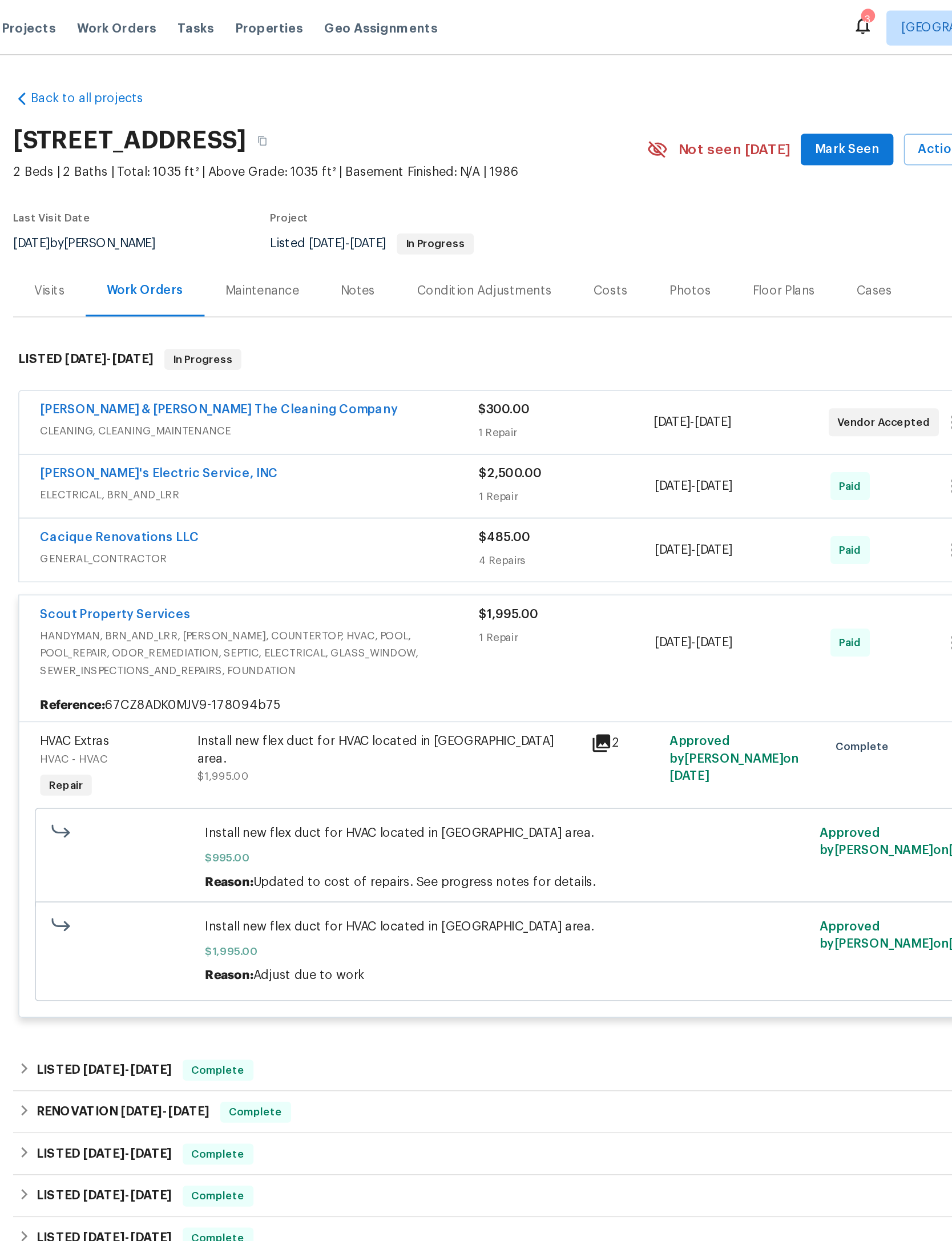
click at [458, 444] on div "$1,995.00 1 Repair" at bounding box center [515, 419] width 115 height 48
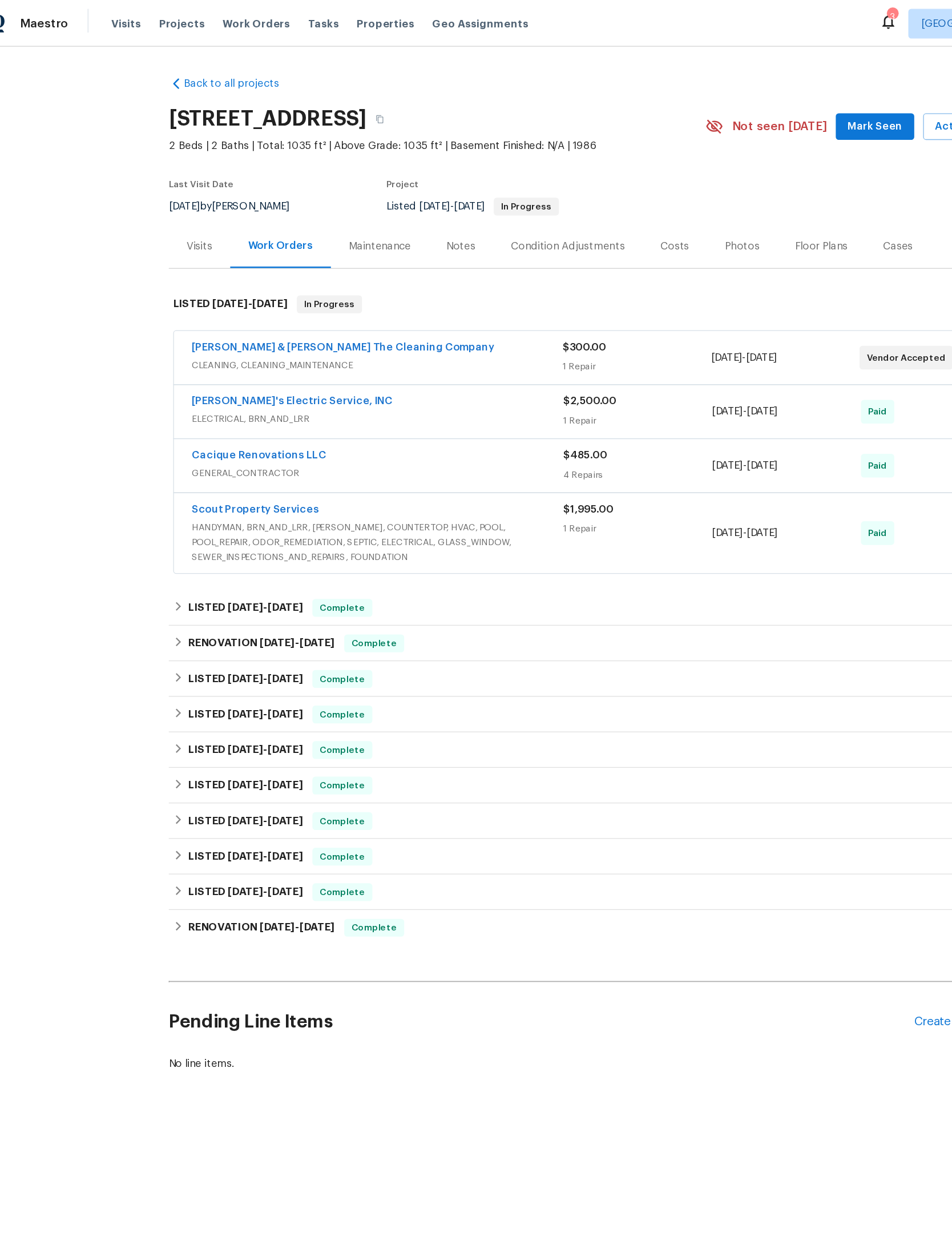
click at [522, 288] on div "1 Repair" at bounding box center [514, 283] width 114 height 12
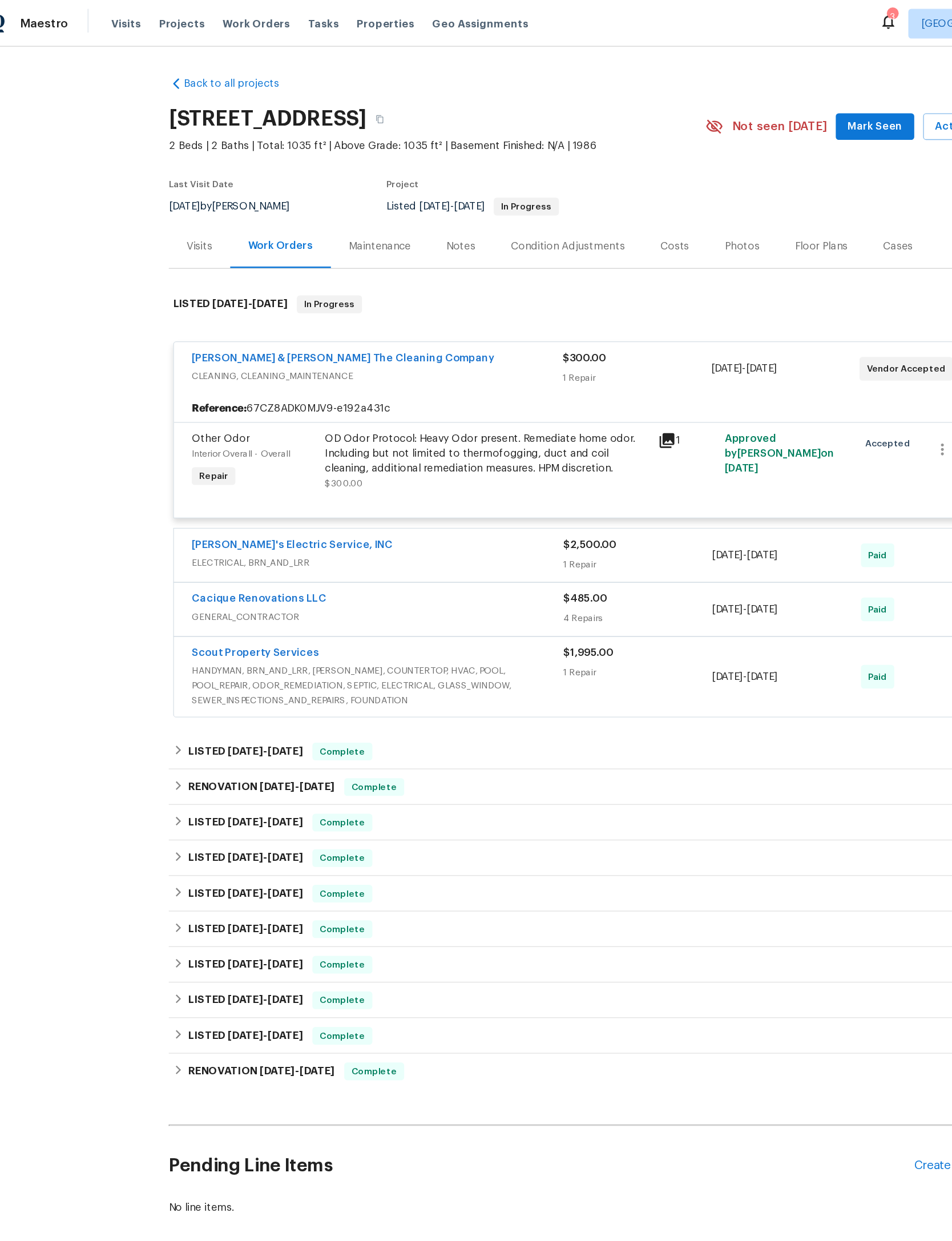
click at [528, 282] on div "$300.00" at bounding box center [514, 276] width 114 height 12
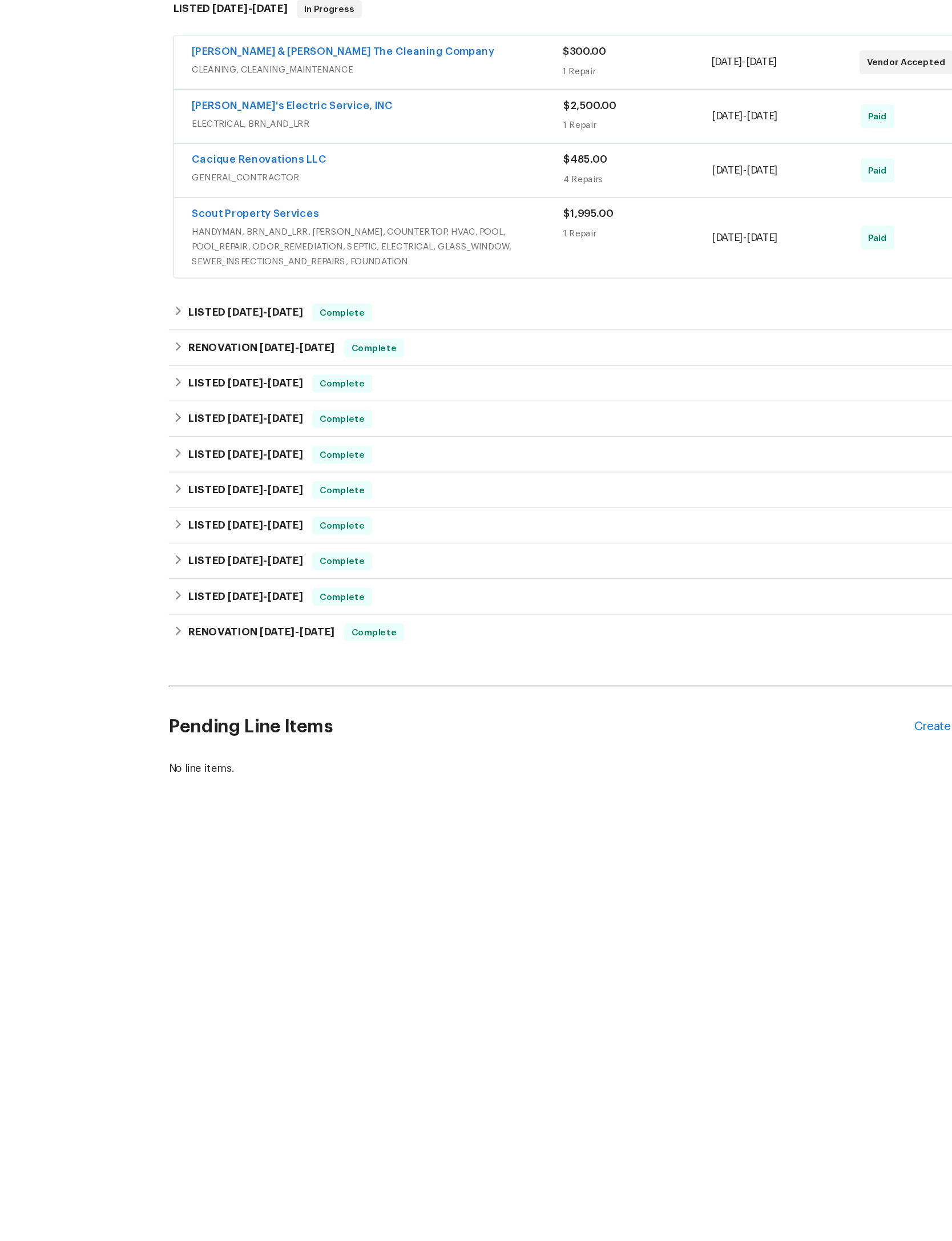
click at [723, 387] on div "Scout Property Services HANDYMAN, BRN_AND_LRR, WELLS, COUNTERTOP, HVAC, POOL, P…" at bounding box center [462, 411] width 582 height 48
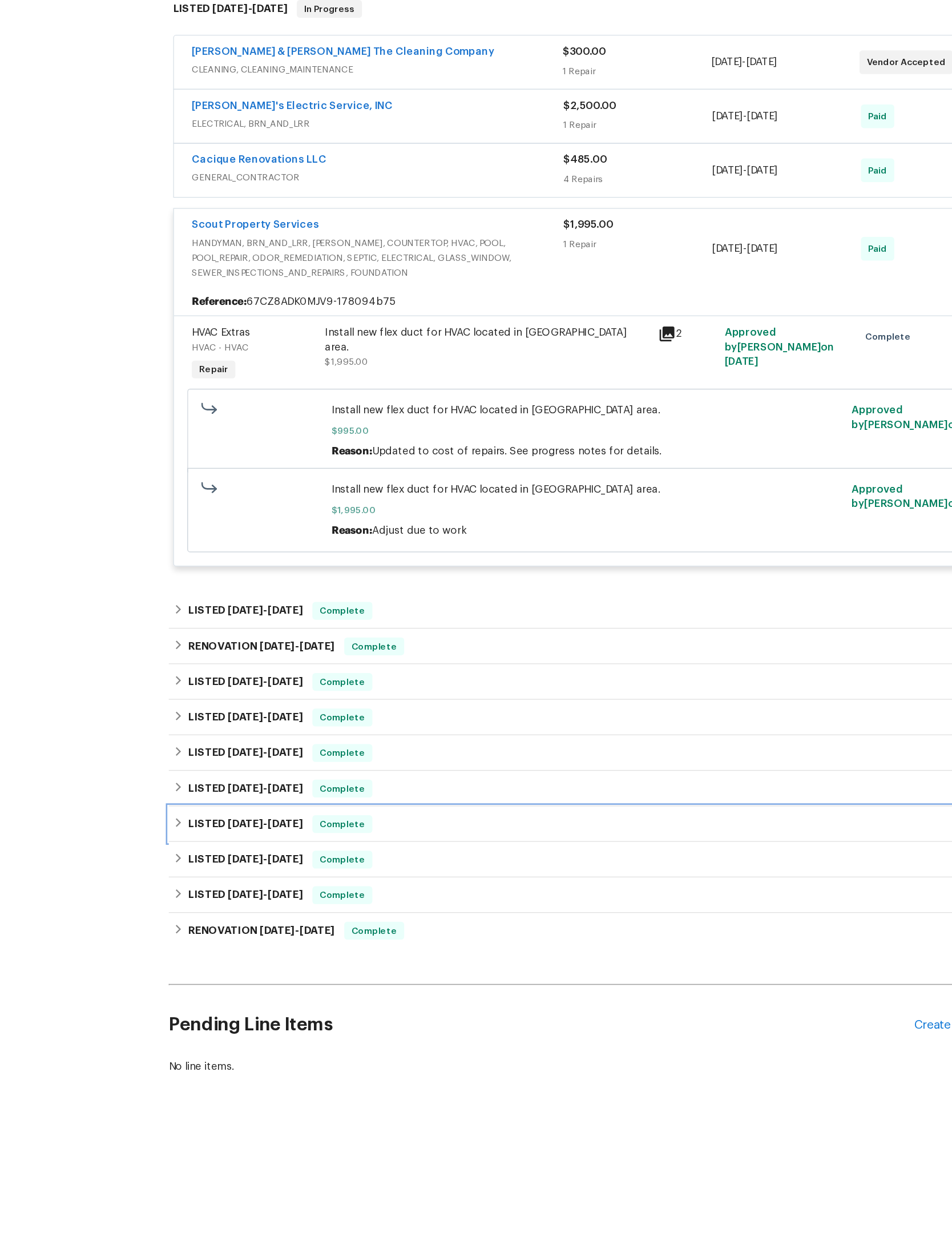
click at [720, 850] on div "LISTED 3/29/24 - 4/9/24 Complete" at bounding box center [476, 863] width 645 height 28
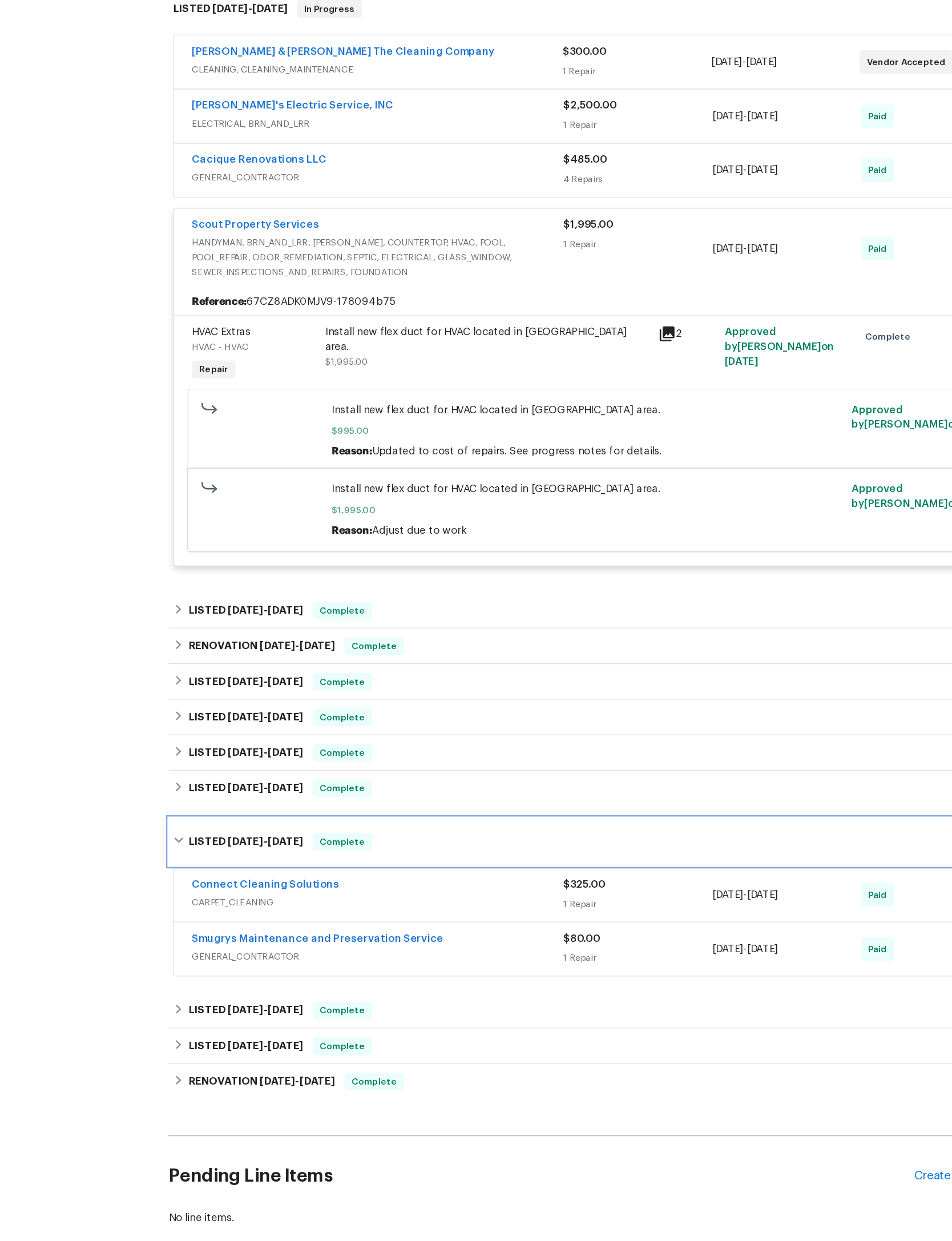
click at [678, 859] on div "LISTED 3/29/24 - 4/9/24 Complete" at bounding box center [476, 877] width 645 height 37
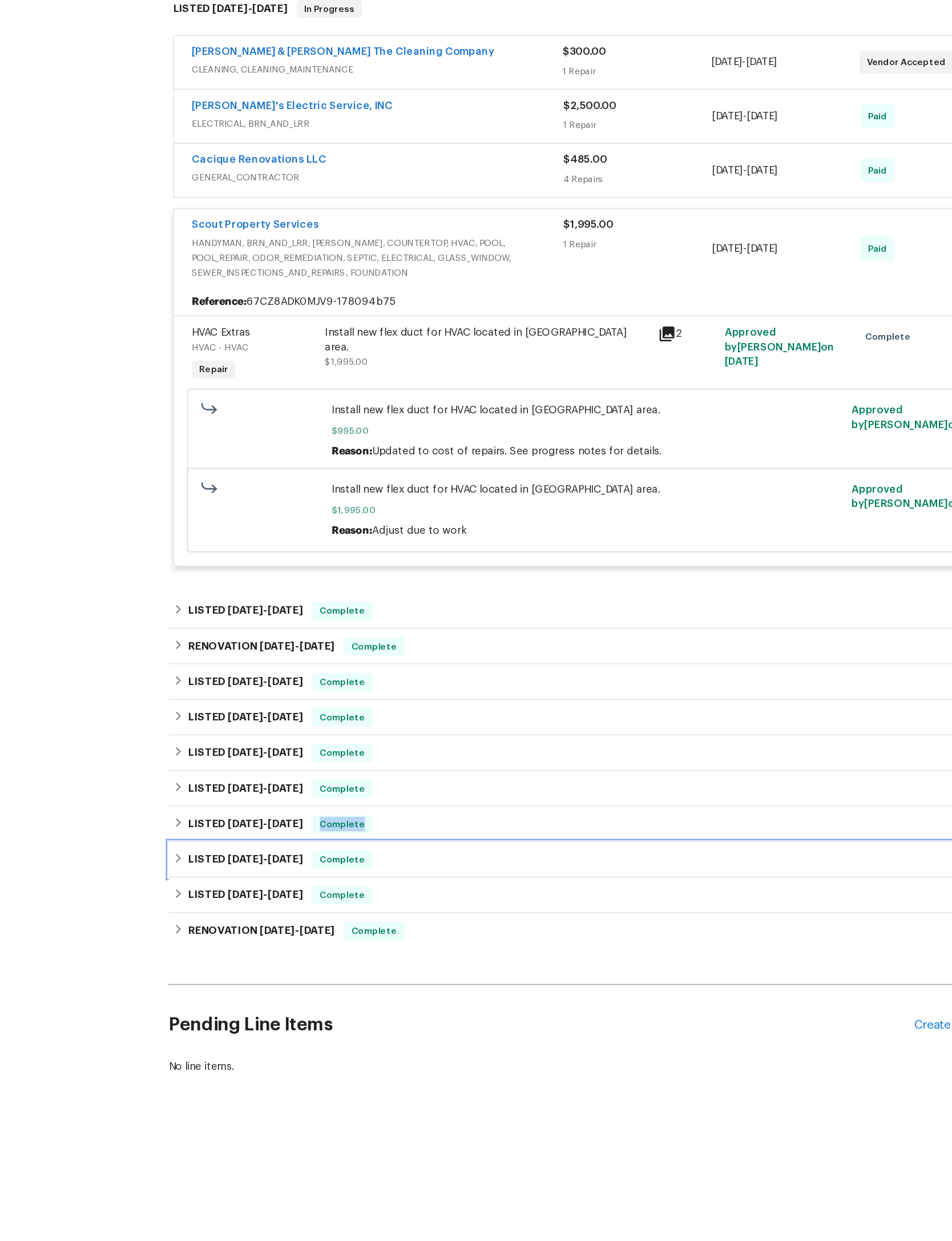
click at [713, 877] on div "LISTED 3/14/24 - 3/16/24 Complete" at bounding box center [476, 890] width 645 height 28
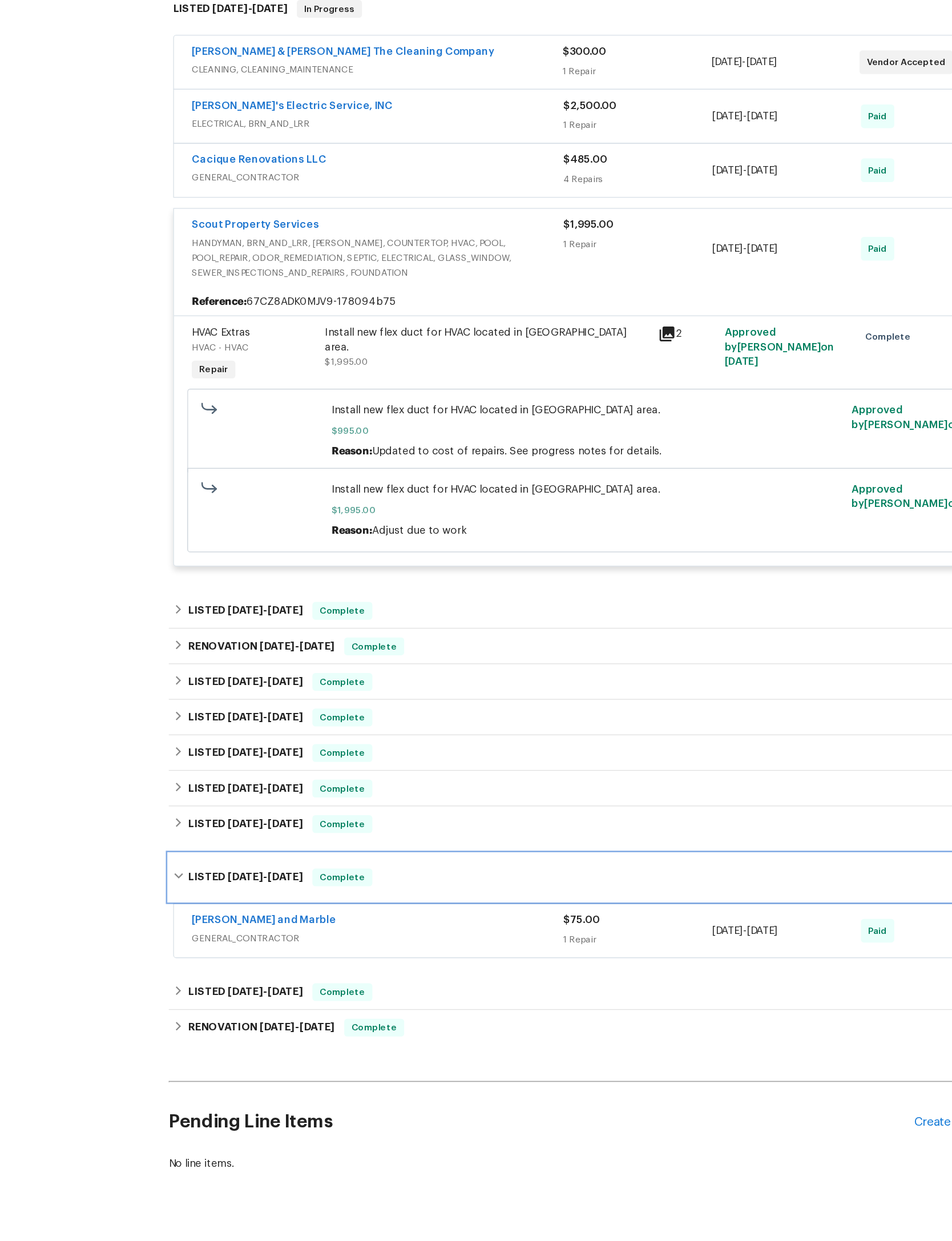
click at [678, 886] on div "LISTED 3/14/24 - 3/16/24 Complete" at bounding box center [476, 904] width 645 height 37
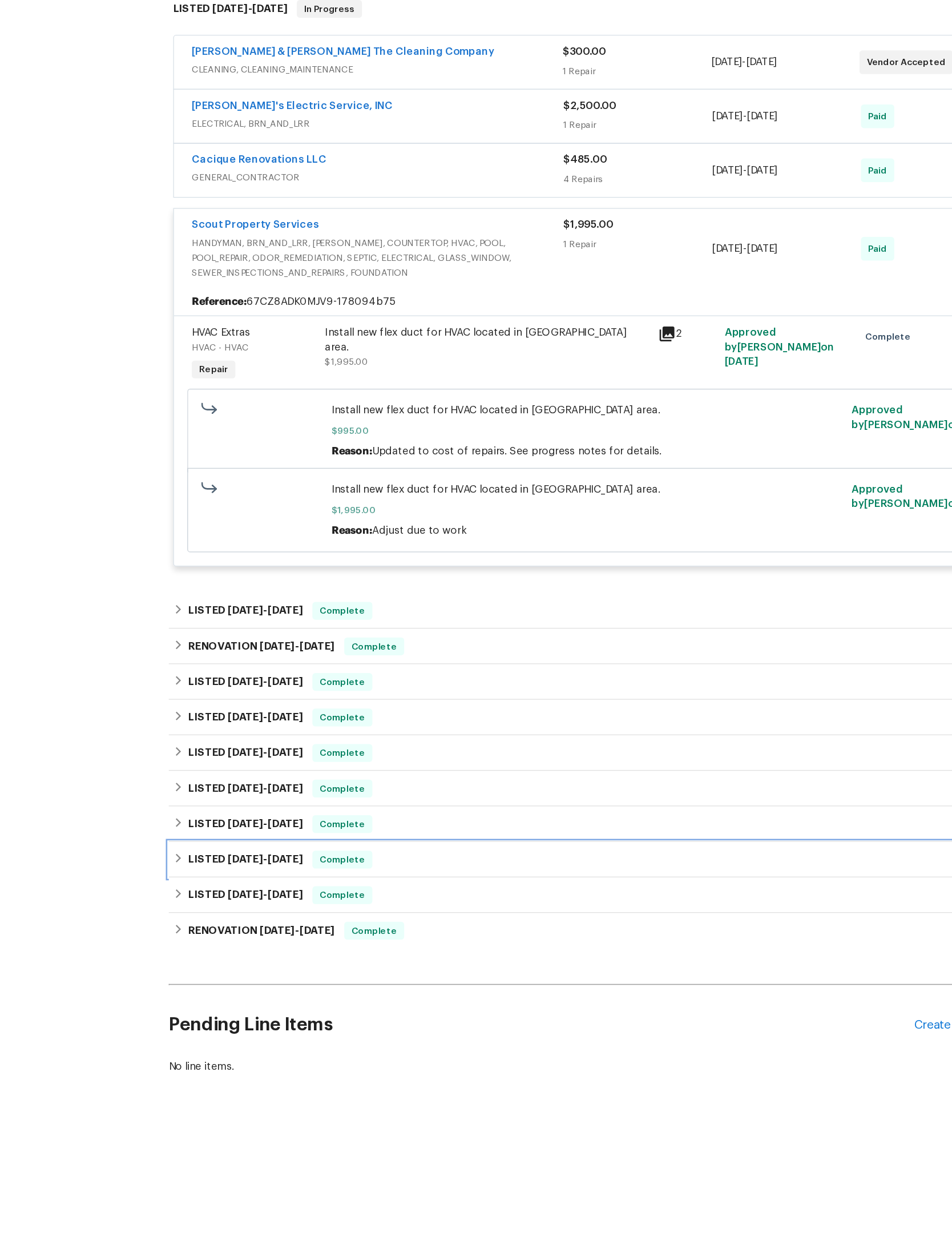
click at [677, 884] on div "LISTED 3/14/24 - 3/16/24 Complete" at bounding box center [476, 890] width 638 height 13
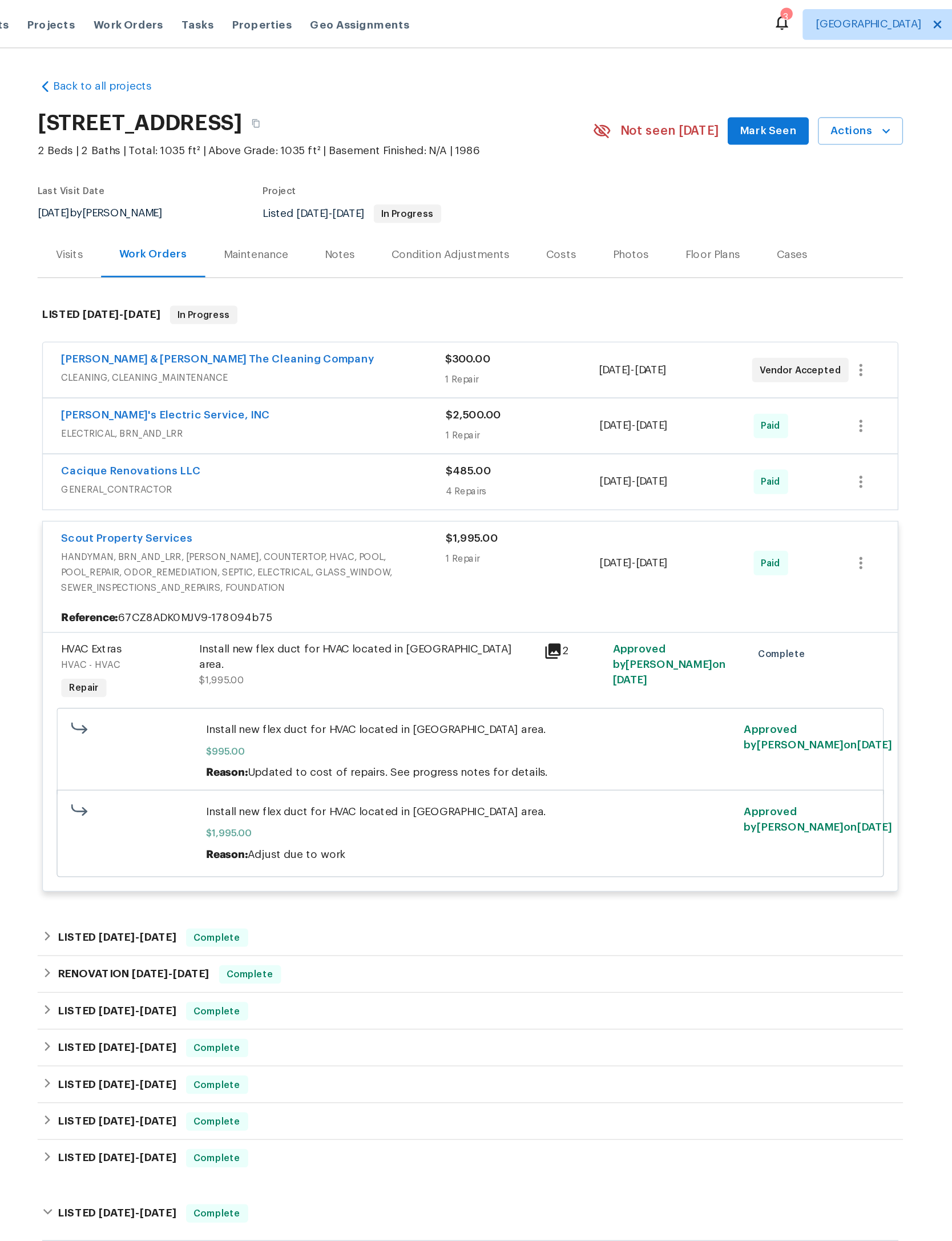
click at [458, 422] on div "1 Repair" at bounding box center [515, 416] width 115 height 12
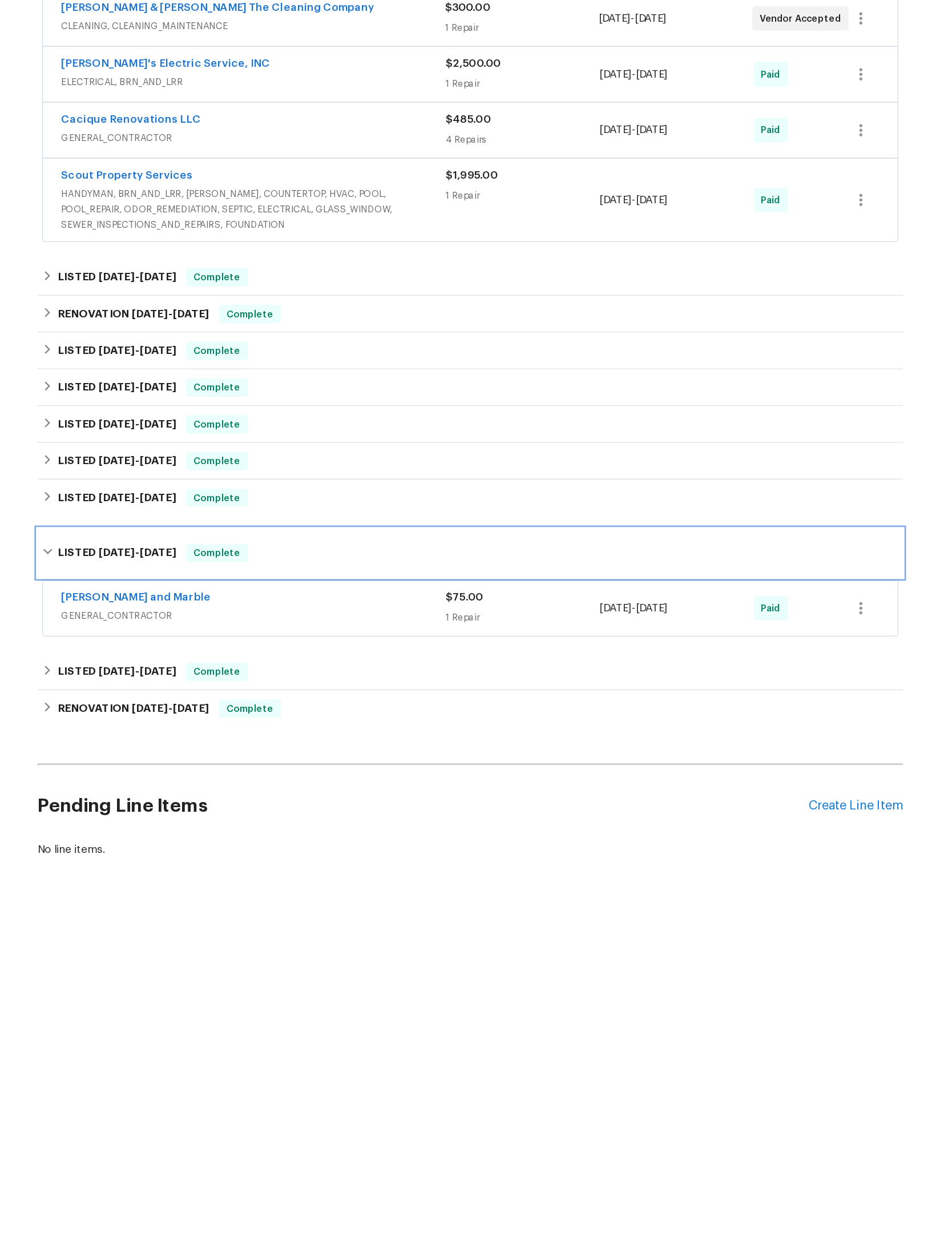
click at [297, 668] on div "LISTED 3/14/24 - 3/16/24 Complete" at bounding box center [476, 674] width 638 height 13
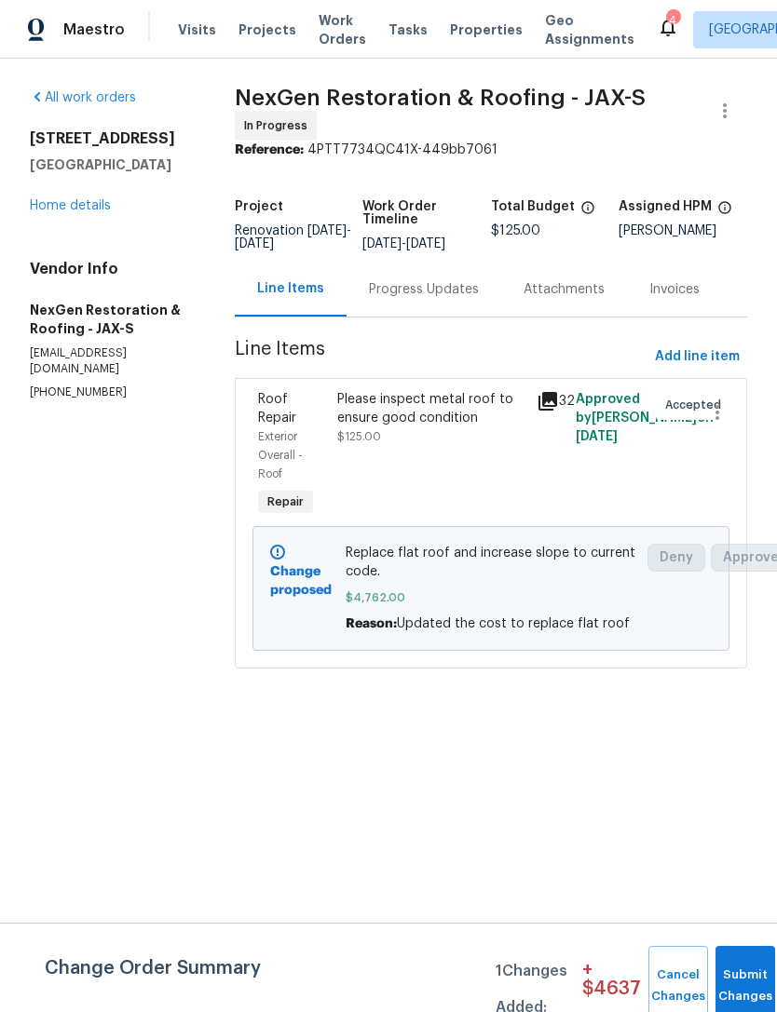
click at [71, 199] on link "Home details" at bounding box center [70, 205] width 81 height 13
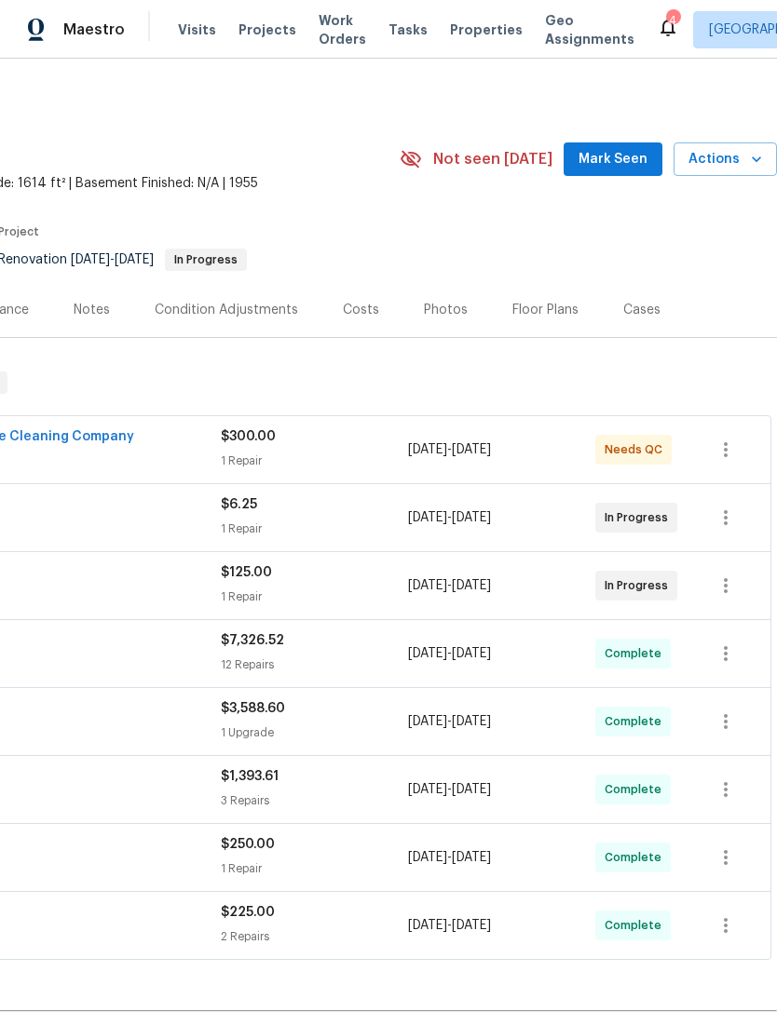
scroll to position [0, 276]
click at [617, 160] on span "Mark Seen" at bounding box center [612, 159] width 69 height 23
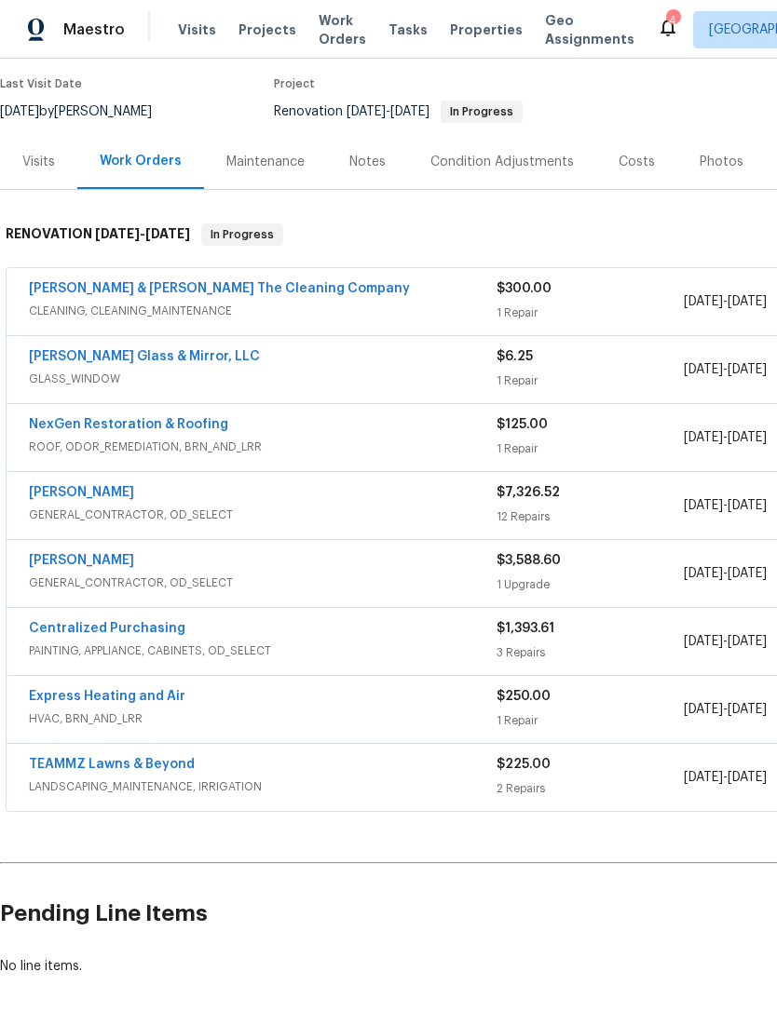
scroll to position [148, 0]
click at [432, 304] on span "CLEANING, CLEANING_MAINTENANCE" at bounding box center [262, 311] width 467 height 19
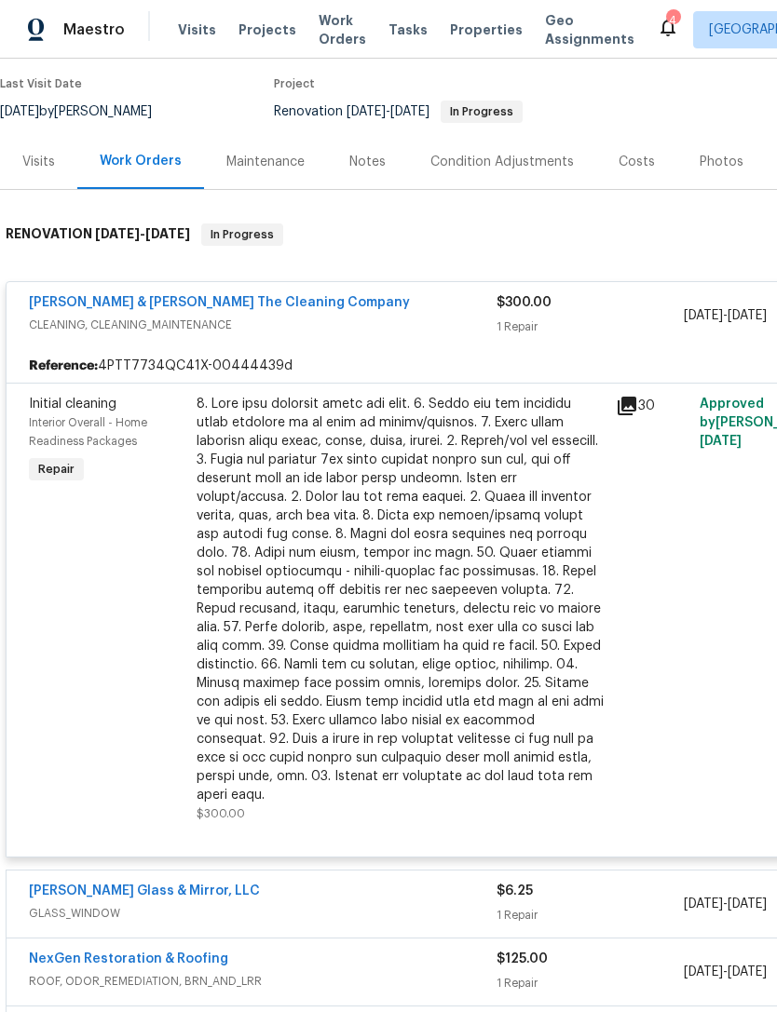
click at [408, 499] on div at bounding box center [400, 600] width 408 height 410
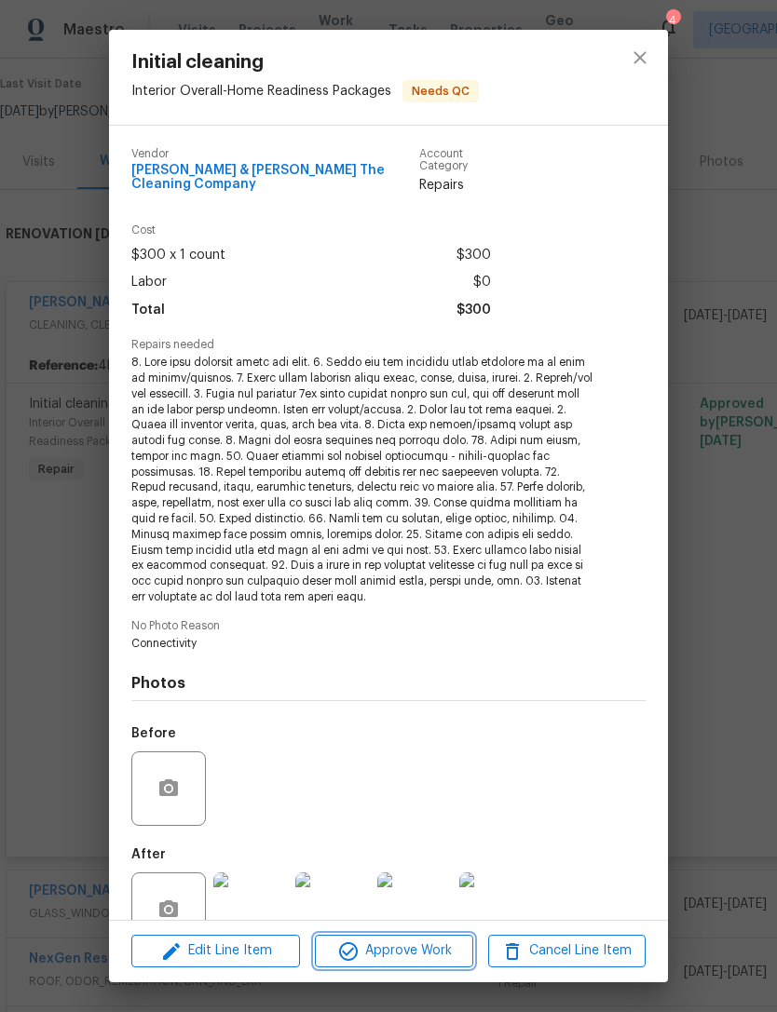
click at [433, 962] on span "Approve Work" at bounding box center [393, 951] width 146 height 23
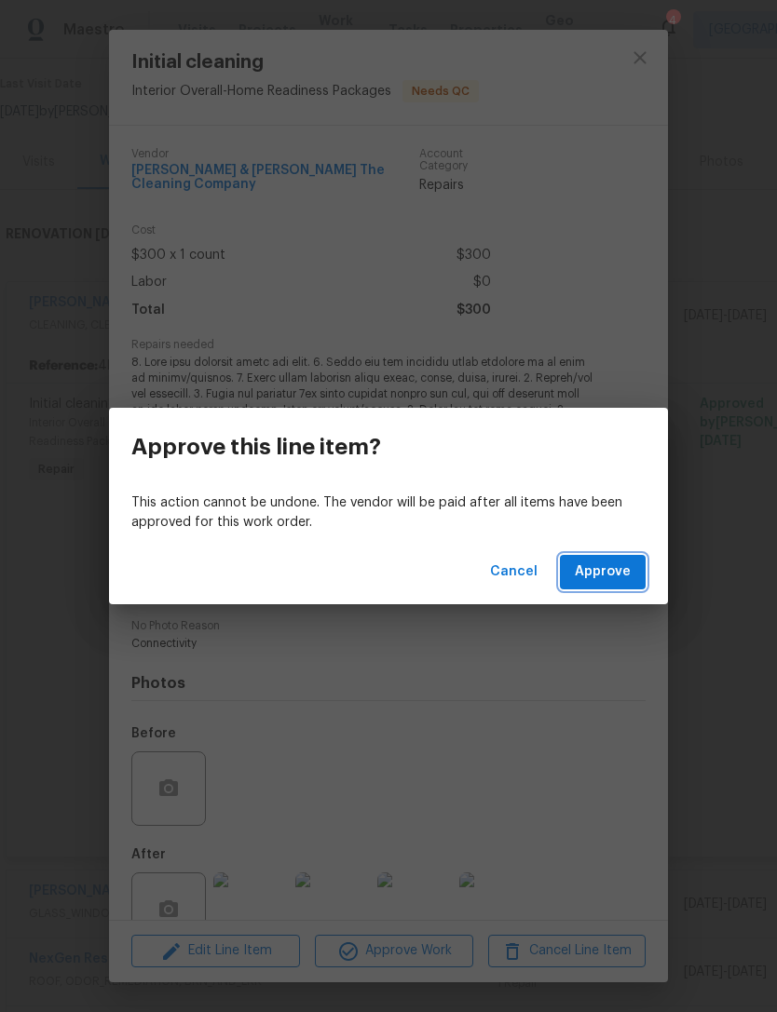
click at [618, 579] on span "Approve" at bounding box center [603, 572] width 56 height 23
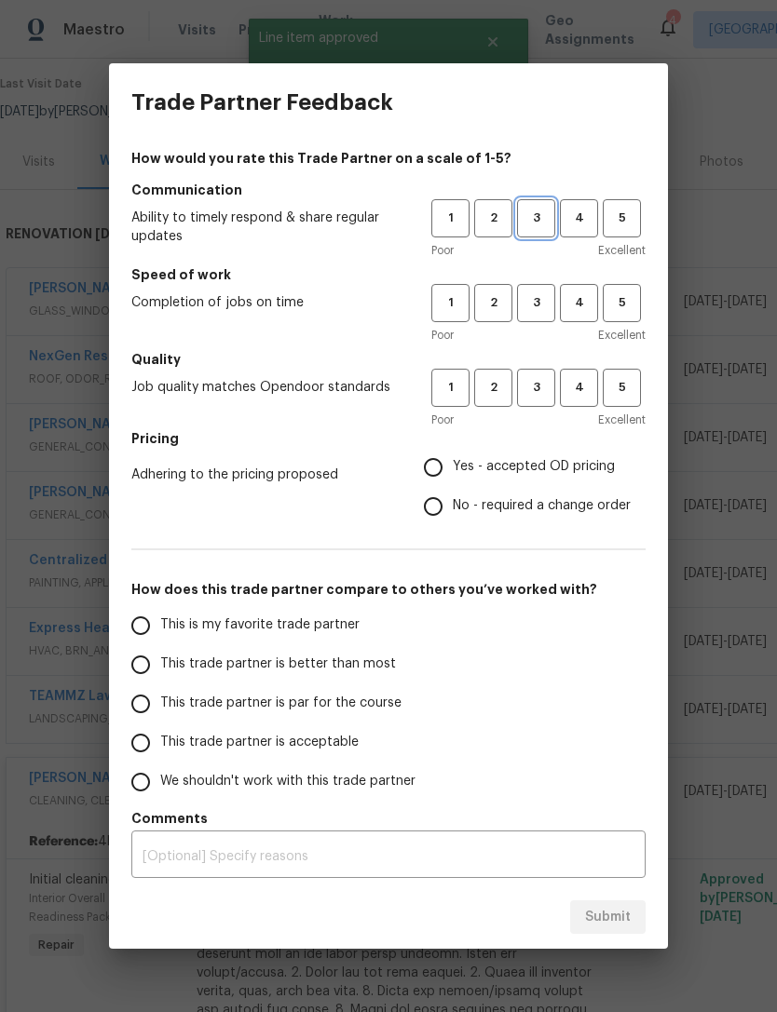
click at [523, 214] on span "3" at bounding box center [536, 218] width 34 height 21
click at [537, 295] on span "3" at bounding box center [536, 302] width 34 height 21
click at [539, 386] on span "3" at bounding box center [536, 387] width 34 height 21
click at [525, 472] on span "Yes - accepted OD pricing" at bounding box center [534, 467] width 162 height 20
click at [453, 472] on input "Yes - accepted OD pricing" at bounding box center [432, 467] width 39 height 39
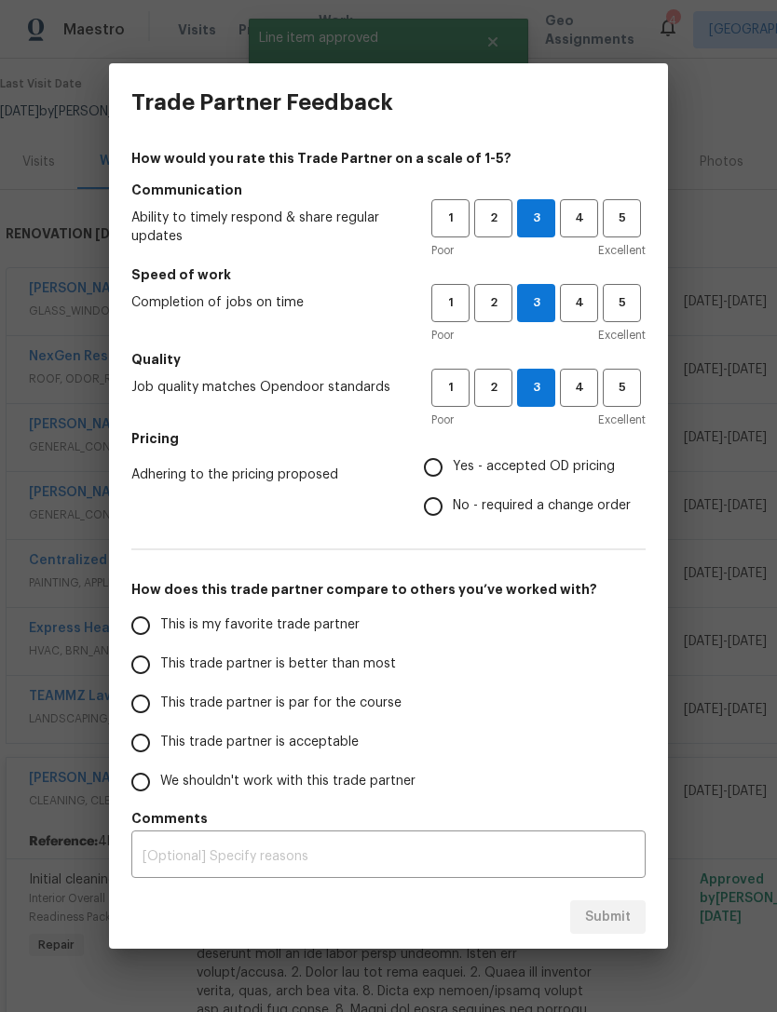
radio input "true"
click at [312, 720] on label "This trade partner is par for the course" at bounding box center [268, 703] width 294 height 39
click at [160, 720] on input "This trade partner is par for the course" at bounding box center [140, 703] width 39 height 39
click at [614, 926] on span "Submit" at bounding box center [608, 917] width 46 height 23
radio input "true"
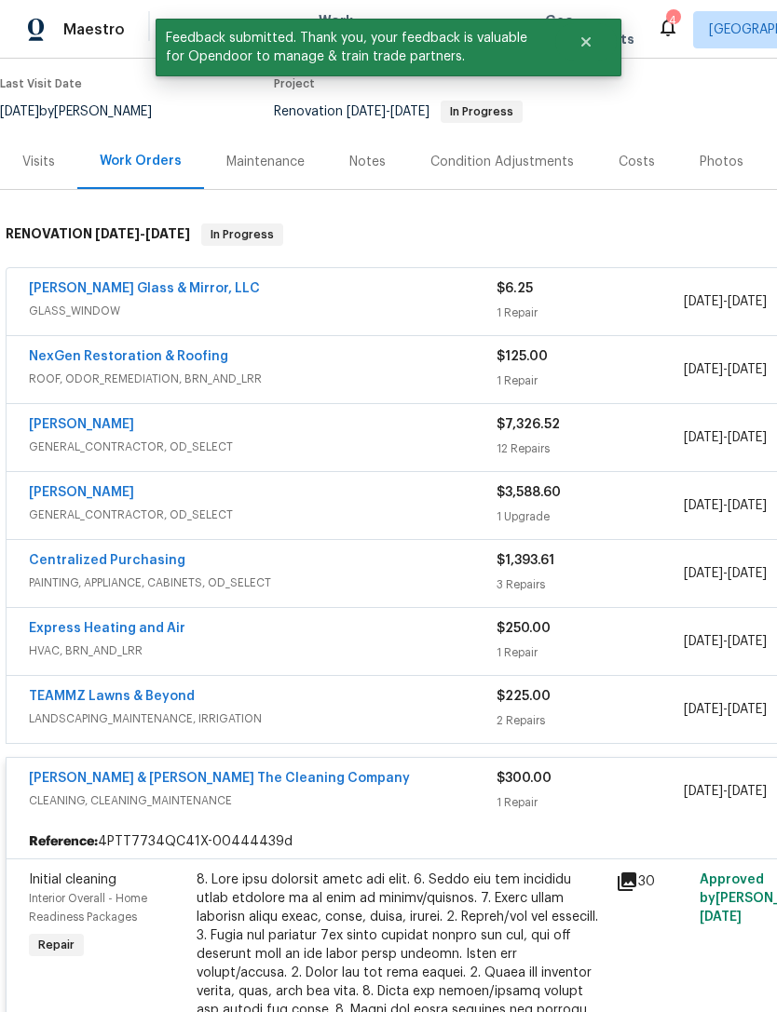
click at [432, 802] on span "CLEANING, CLEANING_MAINTENANCE" at bounding box center [262, 801] width 467 height 19
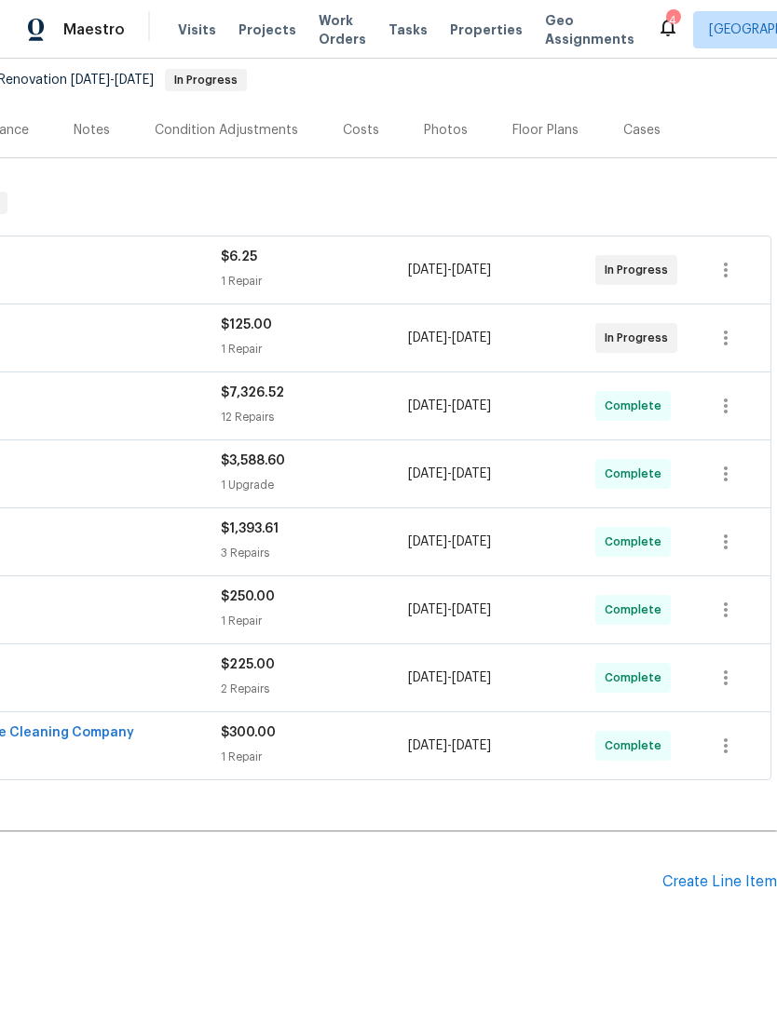
scroll to position [178, 276]
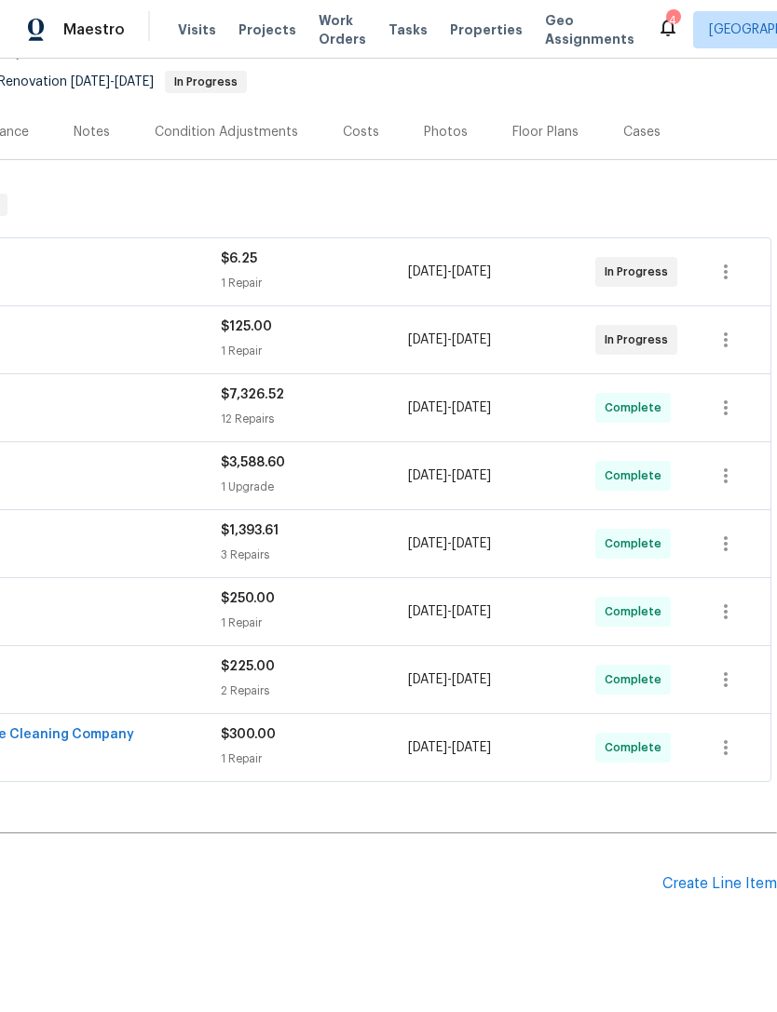
click at [700, 885] on div "Create Line Item" at bounding box center [719, 884] width 115 height 18
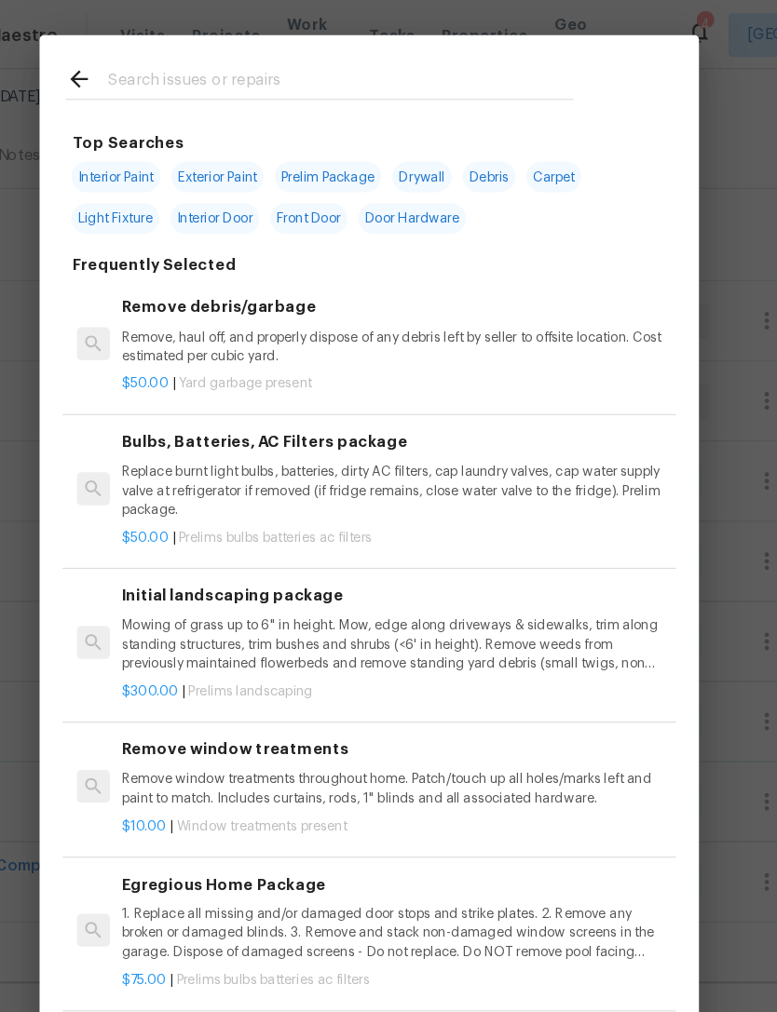
click at [435, 48] on div at bounding box center [346, 67] width 475 height 74
click at [419, 73] on input "text" at bounding box center [364, 70] width 395 height 28
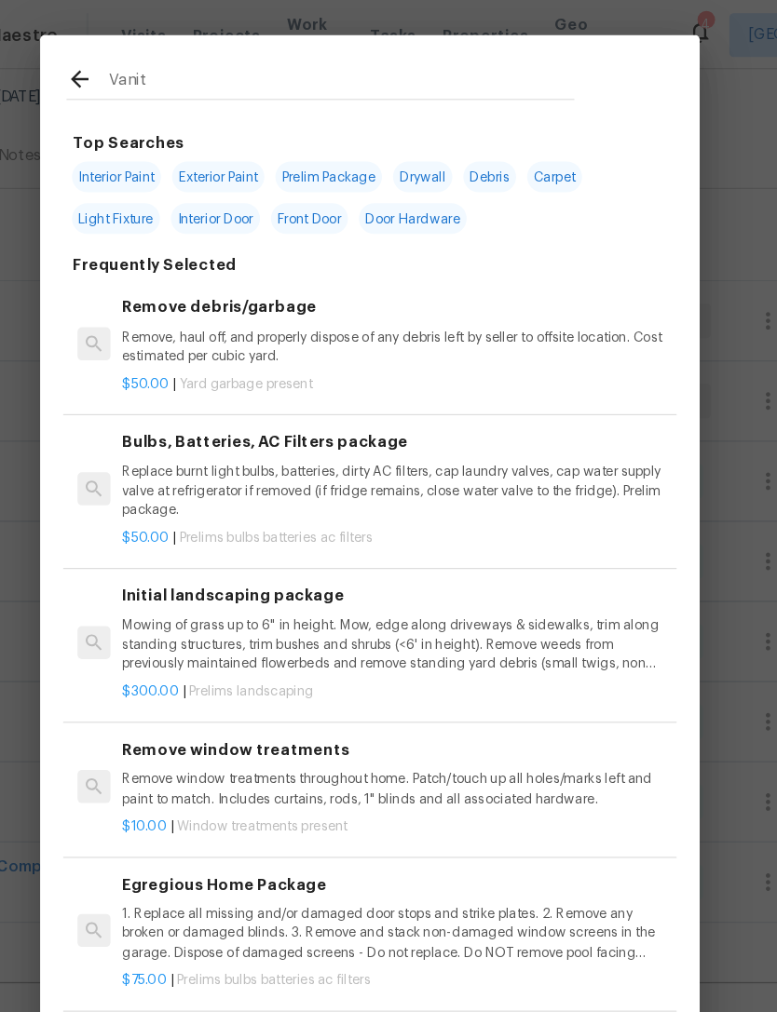
type input "Vanity"
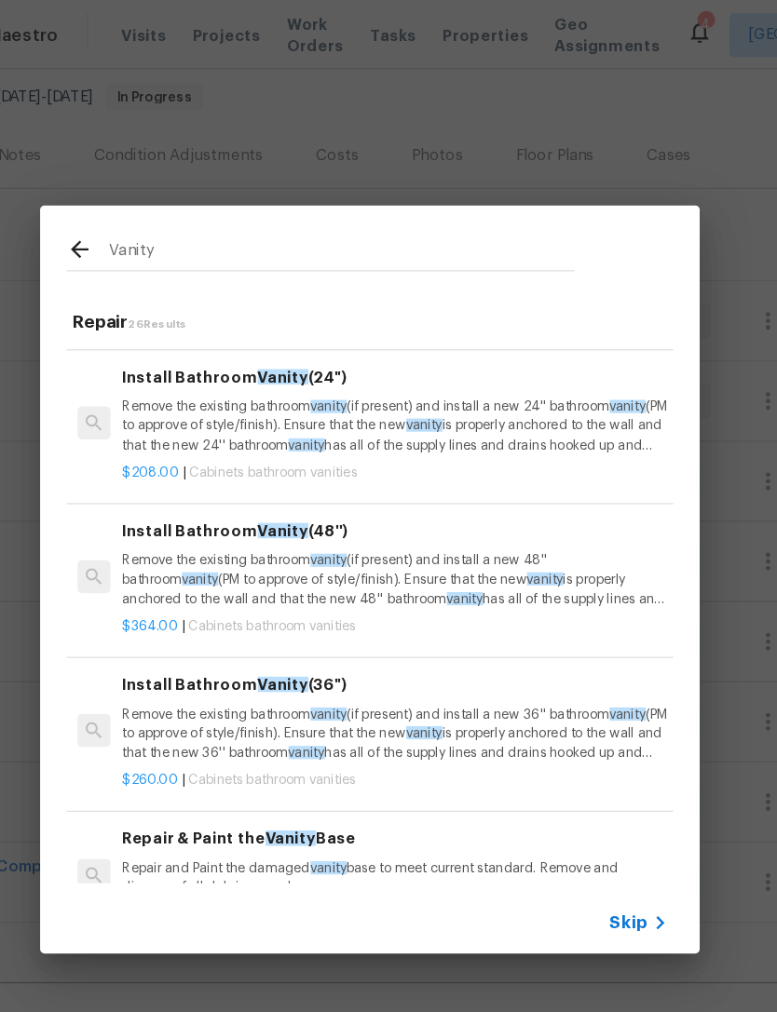
scroll to position [118, 0]
click at [400, 368] on p "Remove the existing bathroom vanity (if present) and install a new 24'' bathroo…" at bounding box center [410, 361] width 462 height 47
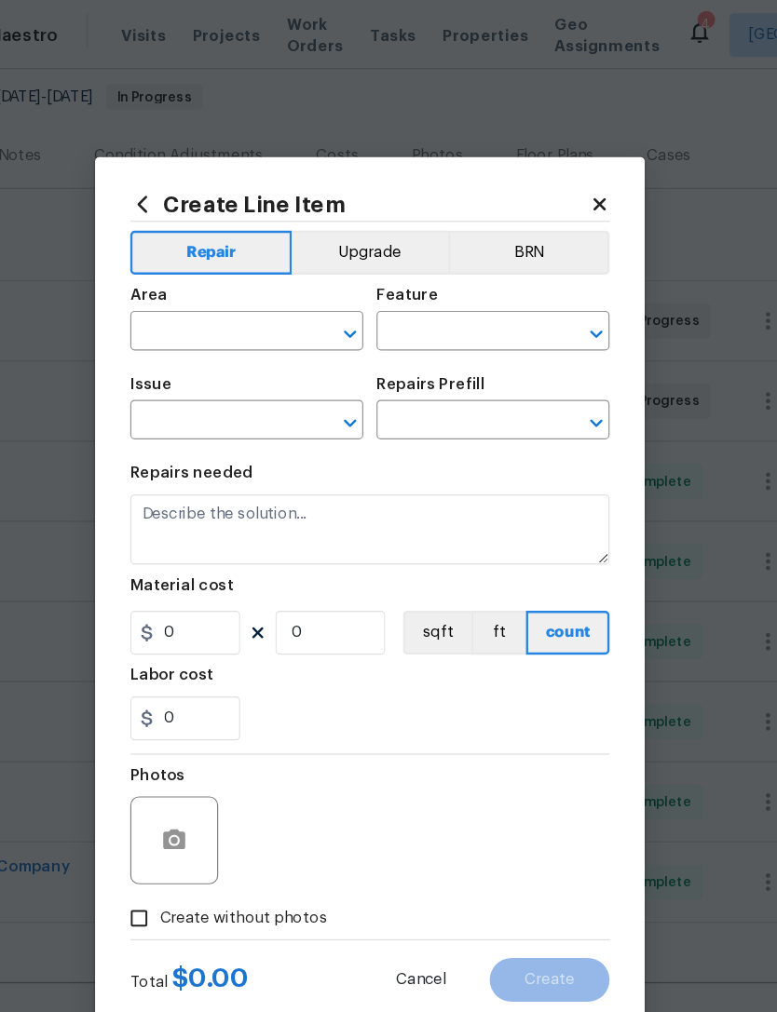
type input "Cabinets"
type input "Bathroom Cabinets"
type input "Install Bathroom Vanity (24'') $208.00"
type textarea "Remove the existing bathroom vanity (if present) and install a new 24'' bathroo…"
type input "208"
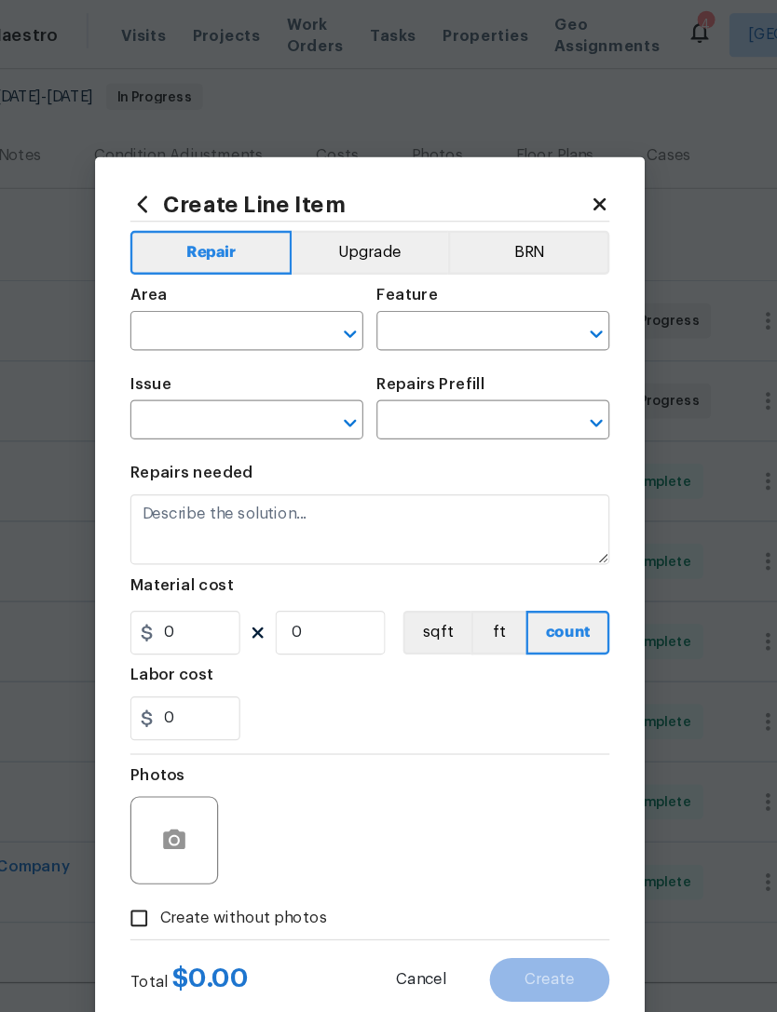
type input "1"
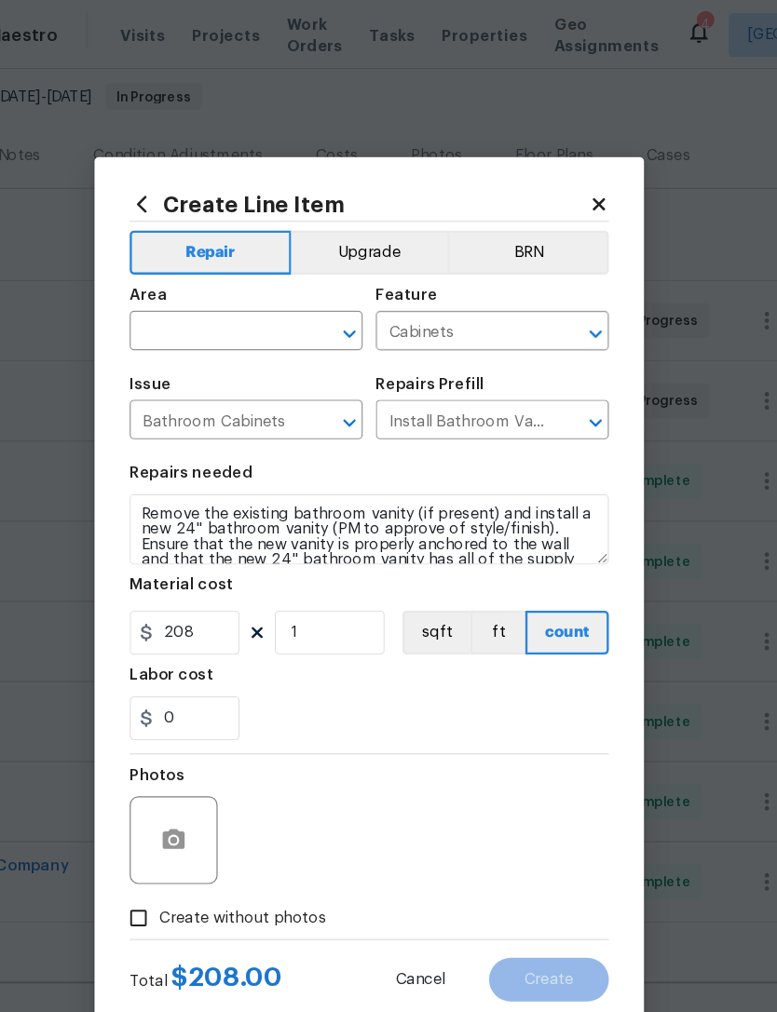
click at [246, 291] on input "text" at bounding box center [257, 282] width 145 height 29
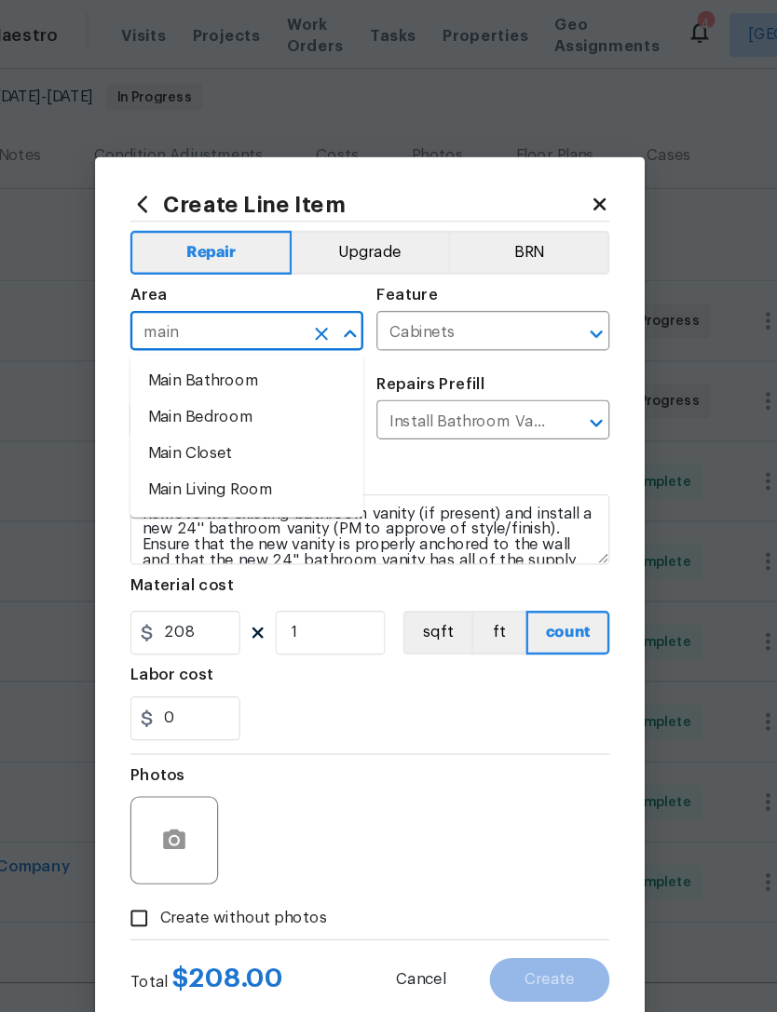
click at [200, 319] on li "Main Bathroom" at bounding box center [283, 323] width 197 height 31
type input "Main Bathroom"
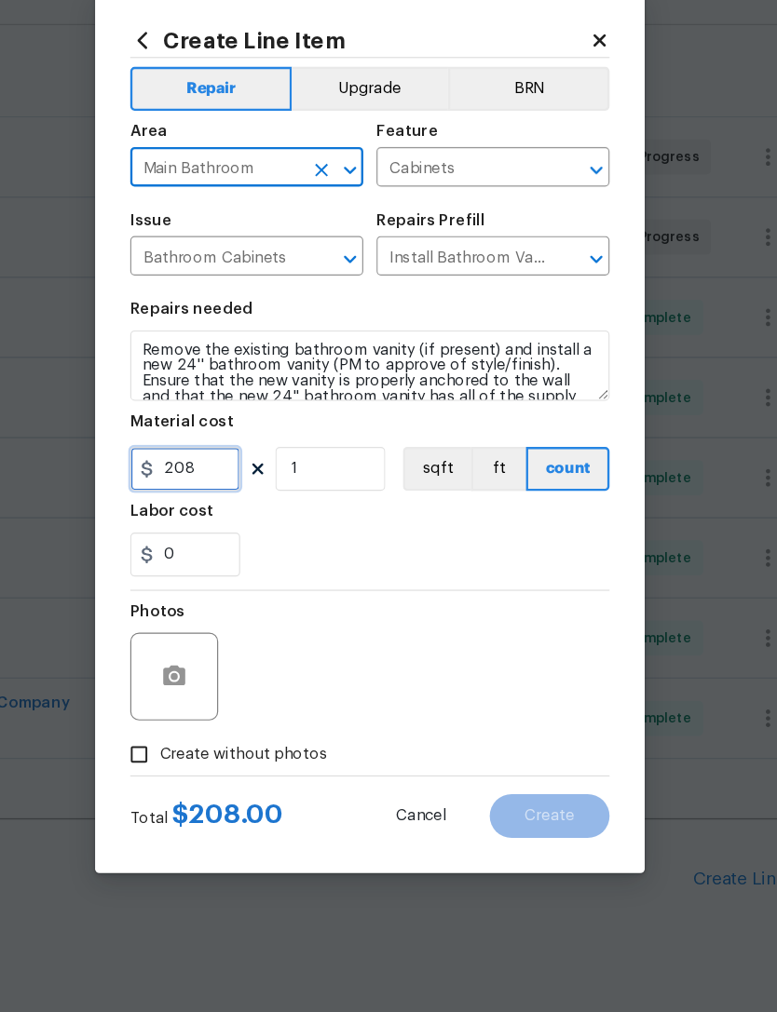
click at [185, 518] on input "208" at bounding box center [231, 536] width 93 height 37
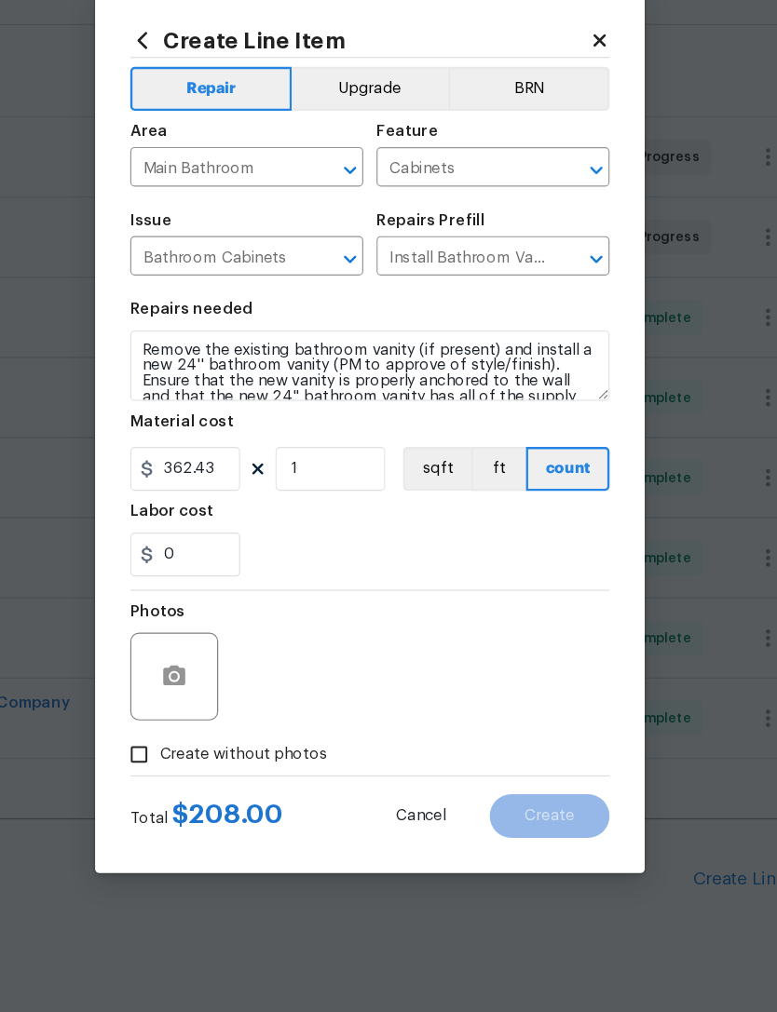
click at [301, 640] on div "Photos" at bounding box center [388, 700] width 406 height 121
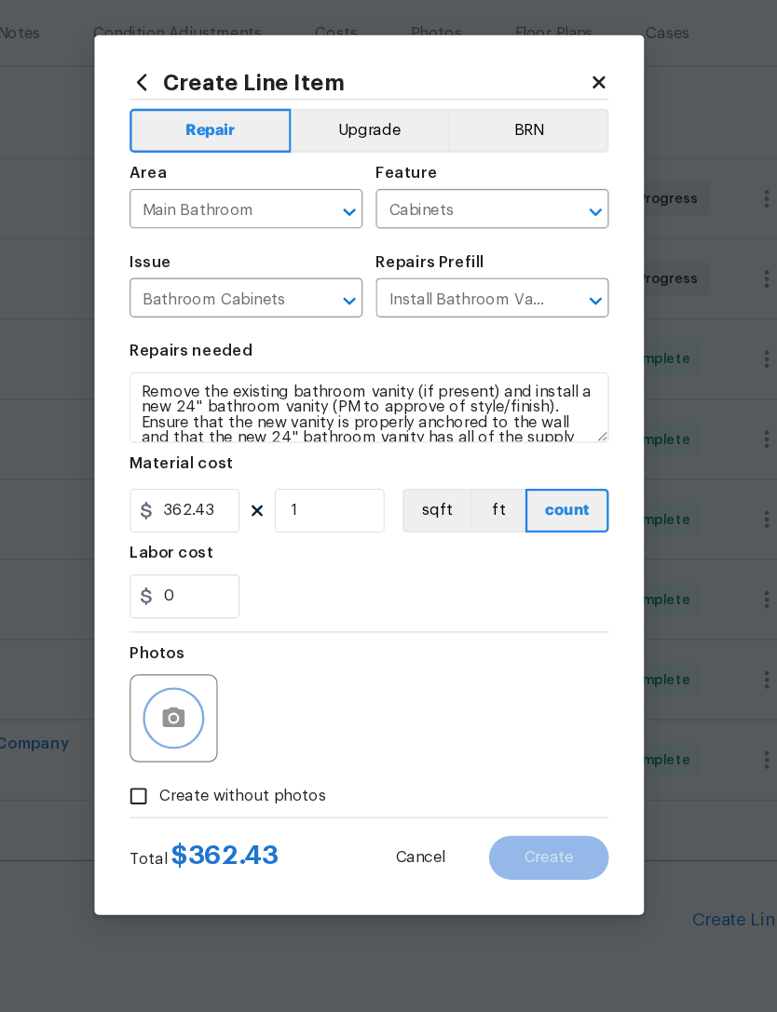
click at [213, 703] on icon "button" at bounding box center [222, 711] width 19 height 17
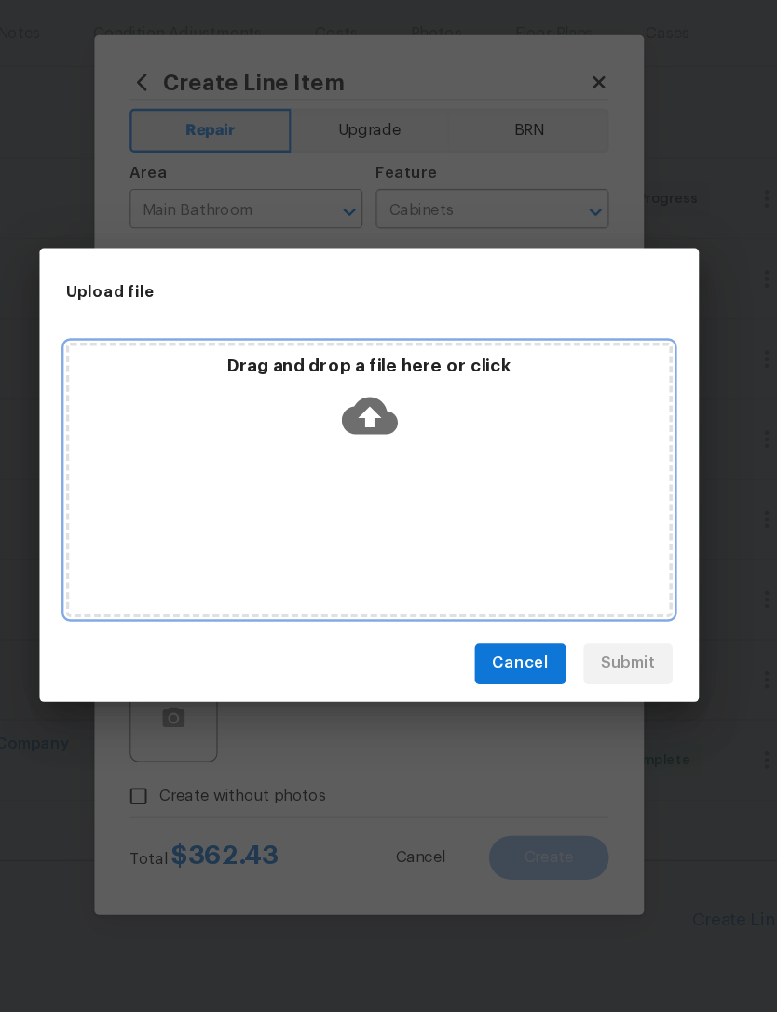
click at [365, 440] on icon at bounding box center [388, 456] width 47 height 32
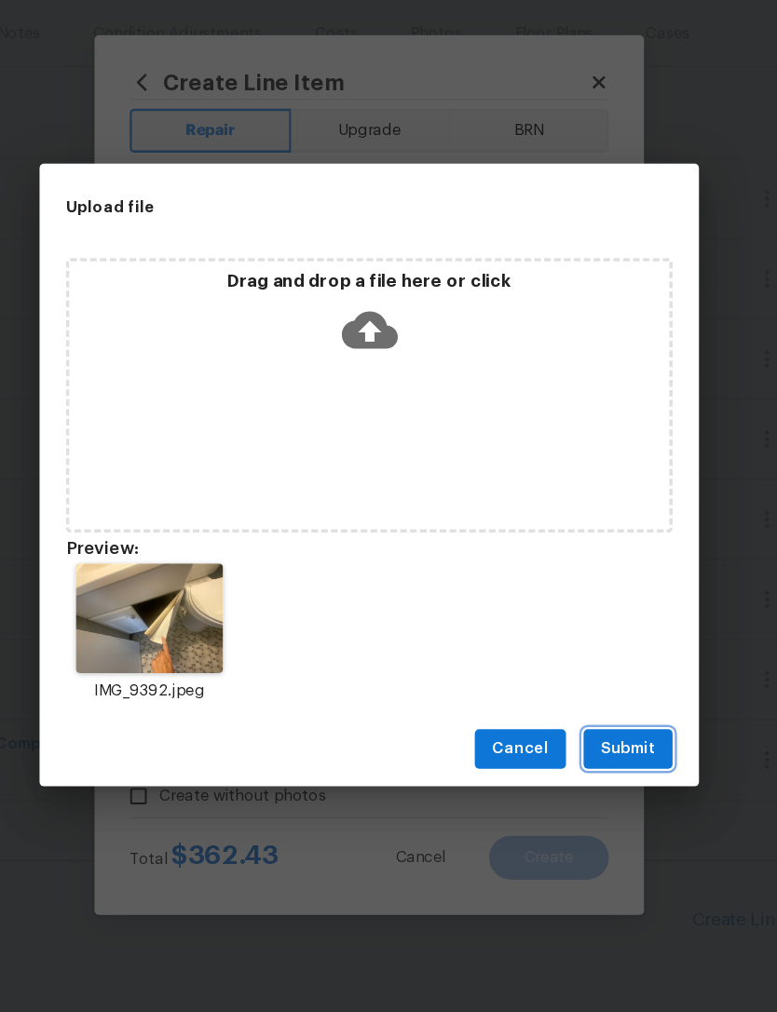
click at [585, 727] on span "Submit" at bounding box center [608, 738] width 46 height 23
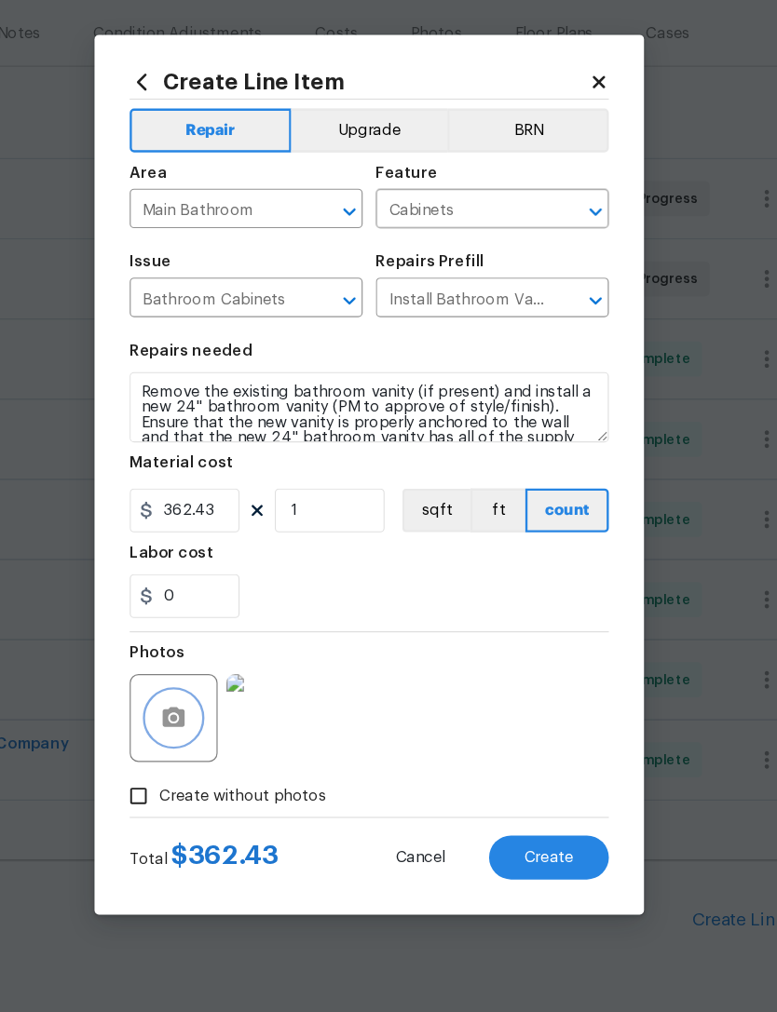
scroll to position [60, 0]
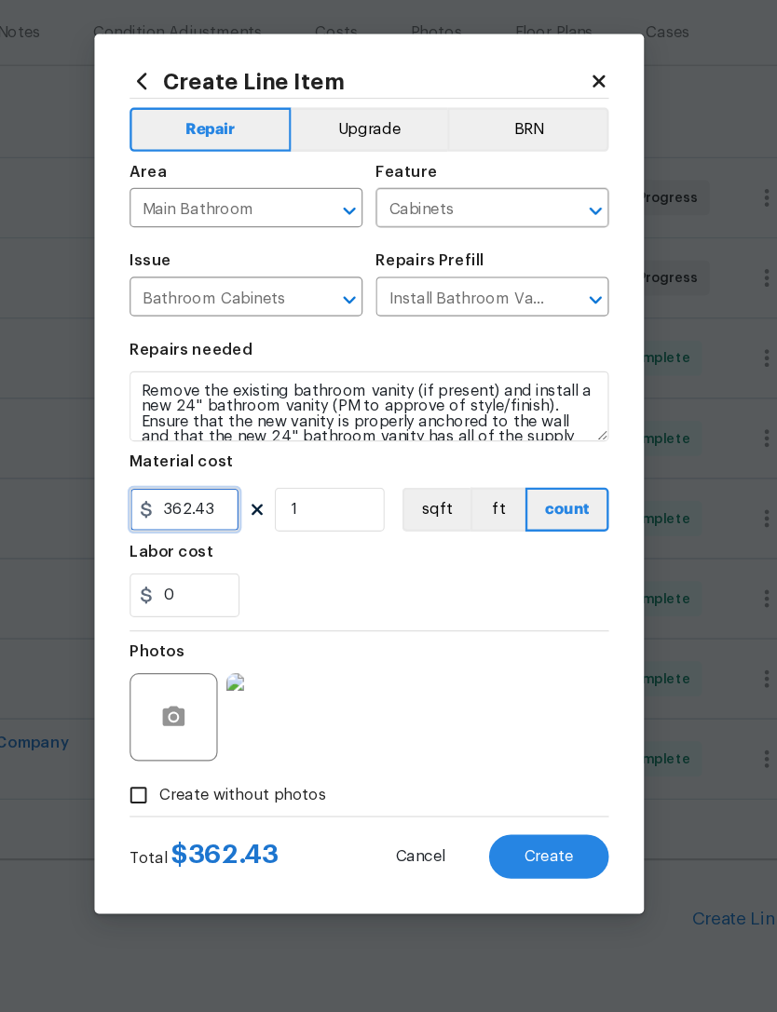
click at [194, 518] on input "362.43" at bounding box center [231, 536] width 93 height 37
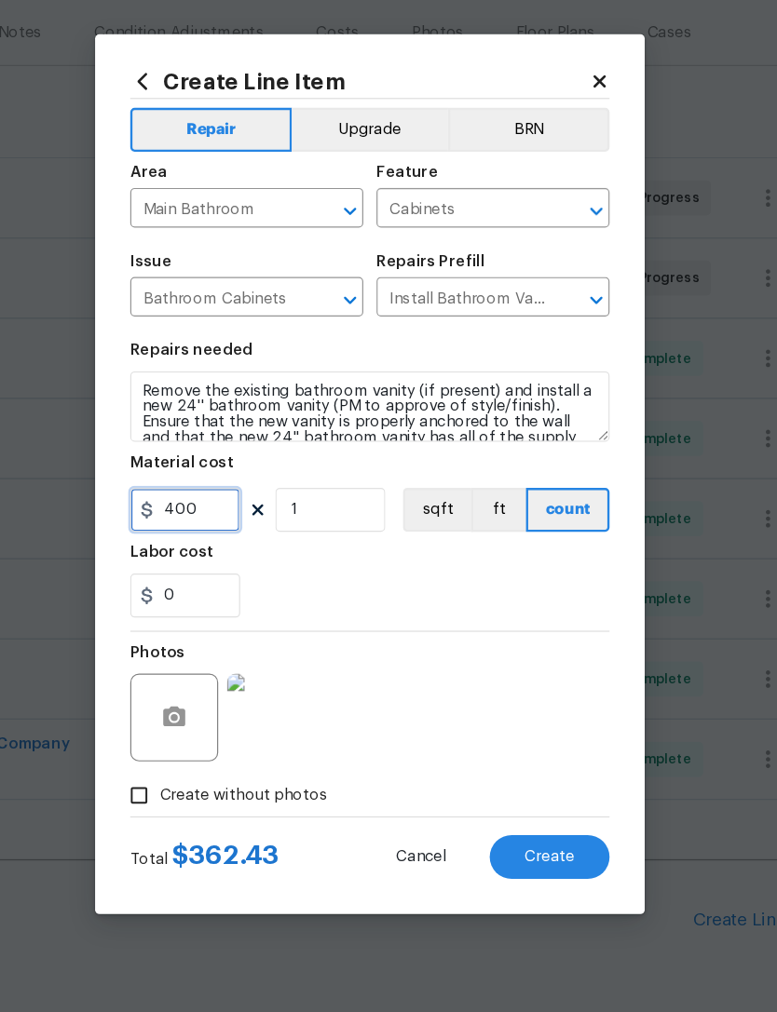
type input "400"
click at [399, 640] on div "Photos" at bounding box center [388, 700] width 406 height 121
click at [490, 812] on button "Create" at bounding box center [540, 830] width 101 height 37
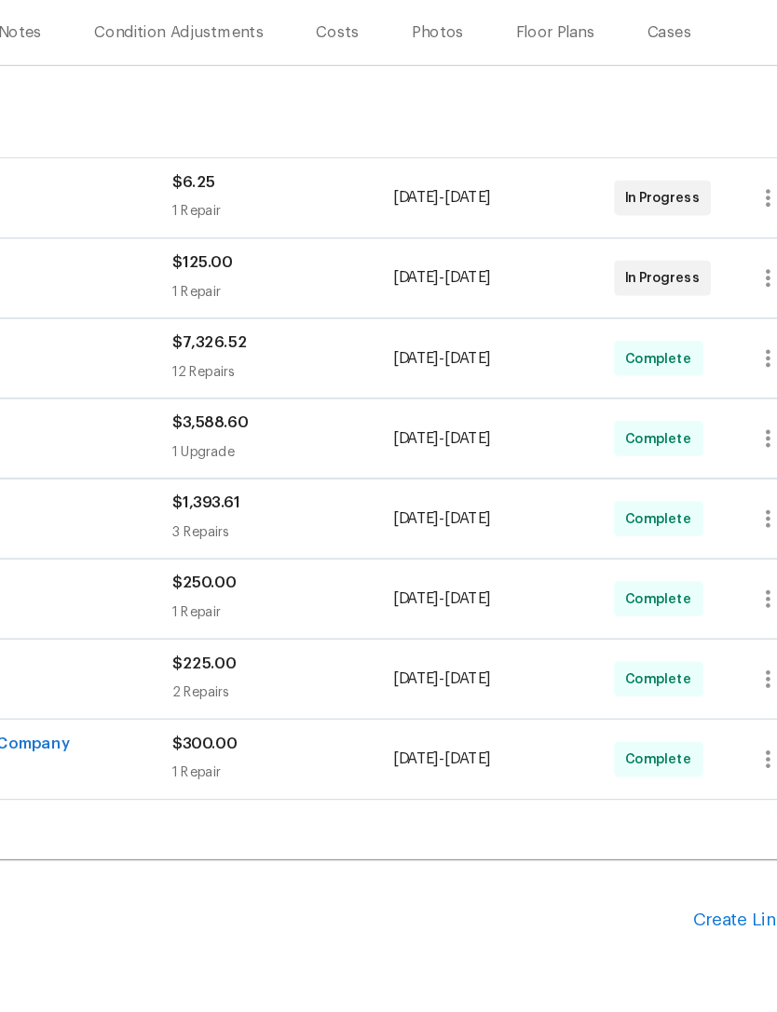
click at [662, 875] on div "Create Line Item" at bounding box center [719, 884] width 115 height 18
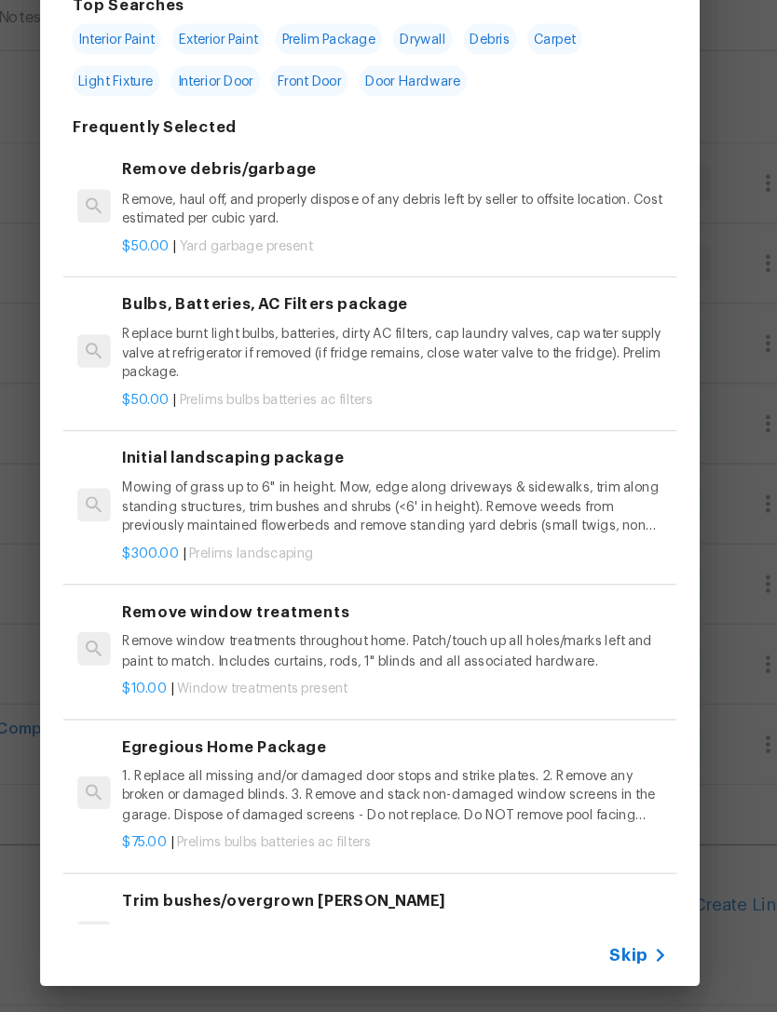
scroll to position [47, 0]
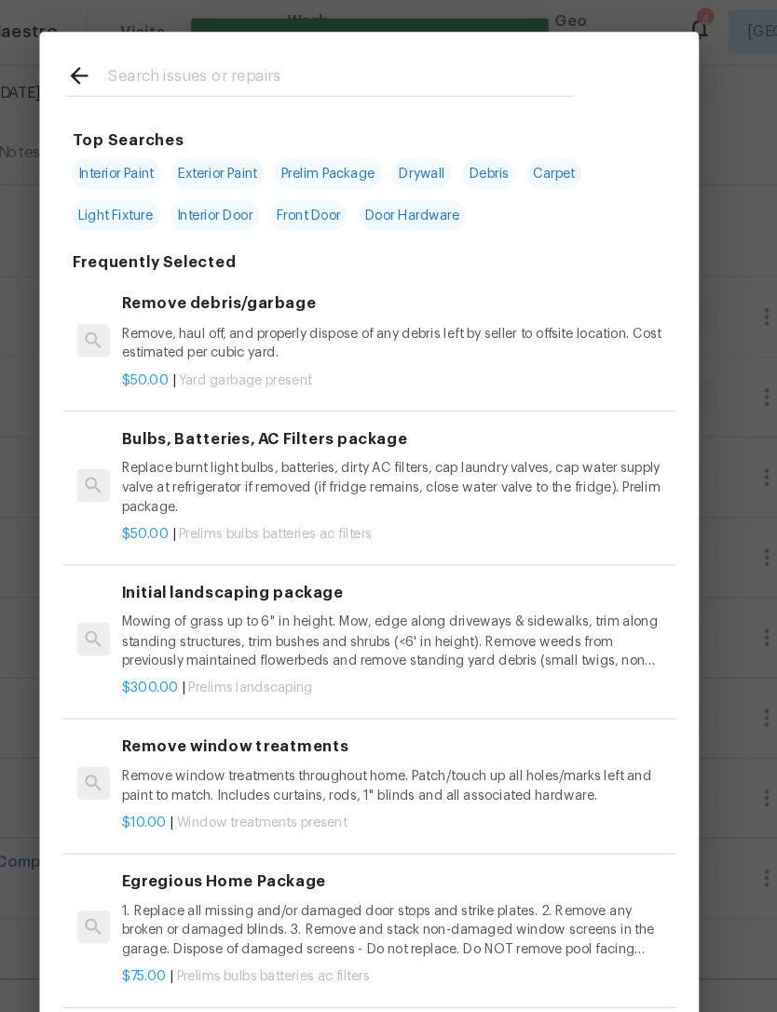
click at [438, 59] on input "text" at bounding box center [364, 70] width 395 height 28
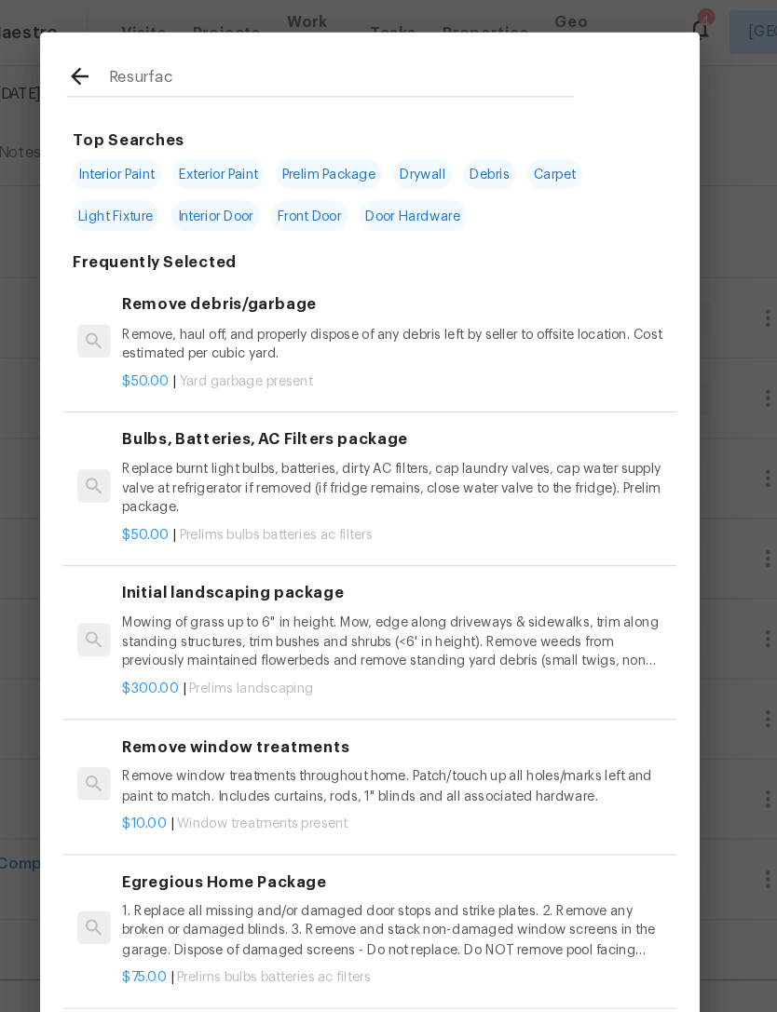
type input "Resurface"
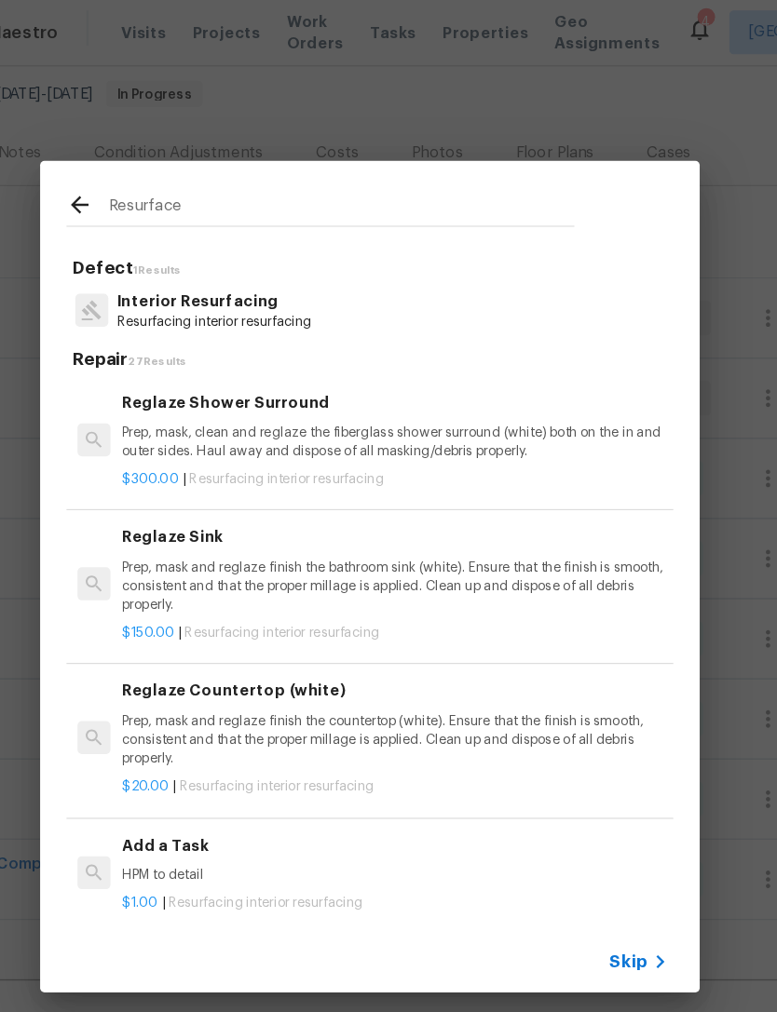
scroll to position [0, 0]
click at [373, 365] on p "Prep, mask, clean and reglaze the fiberglass shower surround (white) both on th…" at bounding box center [410, 377] width 462 height 32
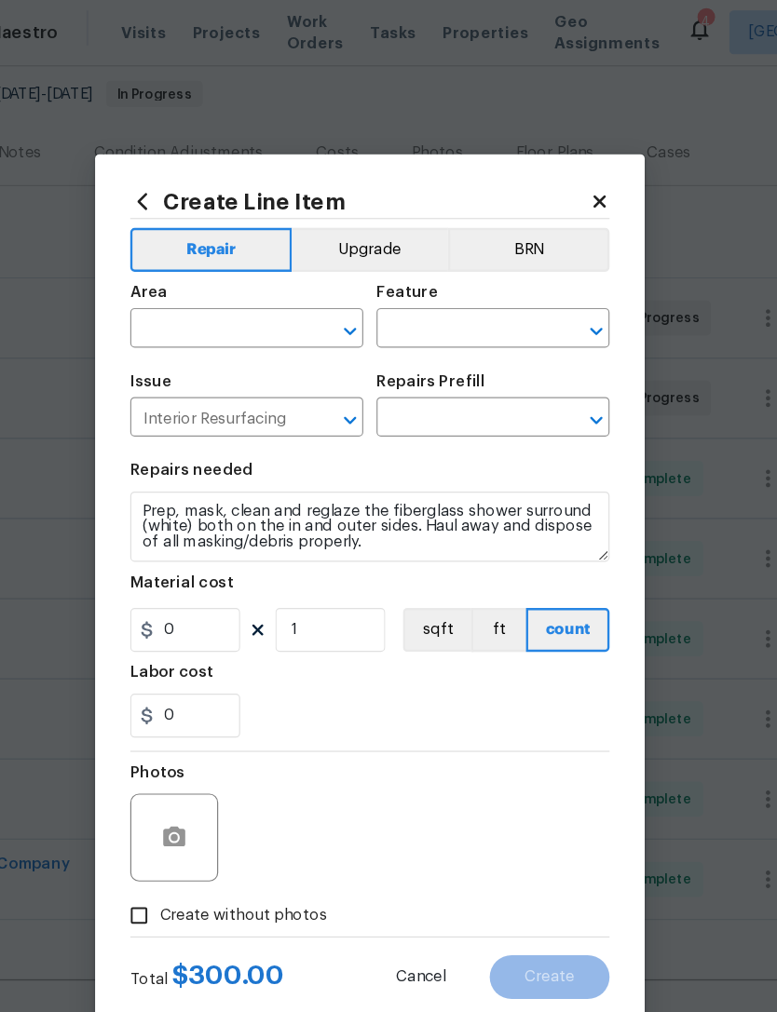
type input "Reglaze Shower Surround $300.00"
type input "300"
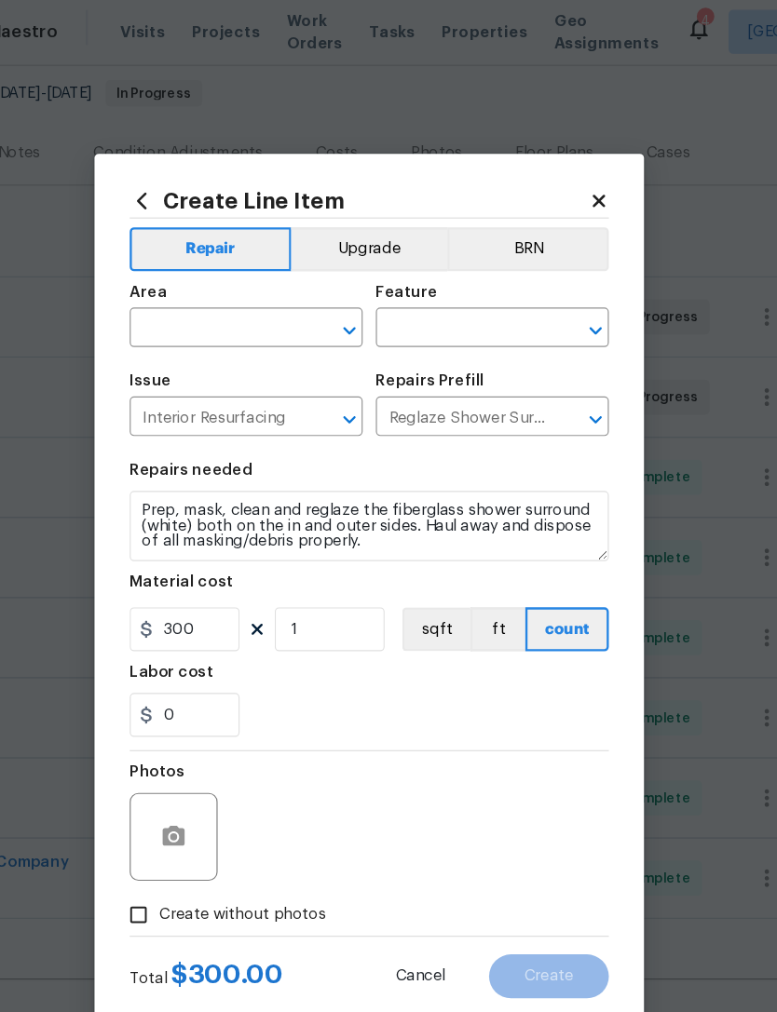
click at [185, 272] on input "text" at bounding box center [257, 282] width 145 height 29
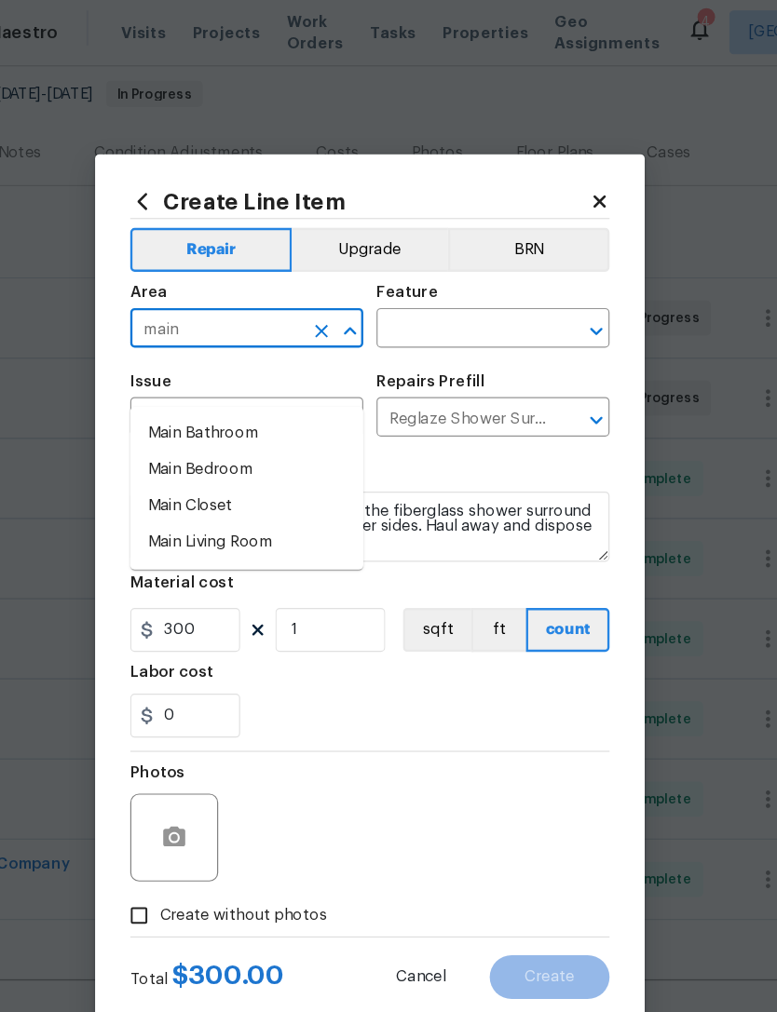
click at [217, 355] on li "Main Bathroom" at bounding box center [283, 370] width 197 height 31
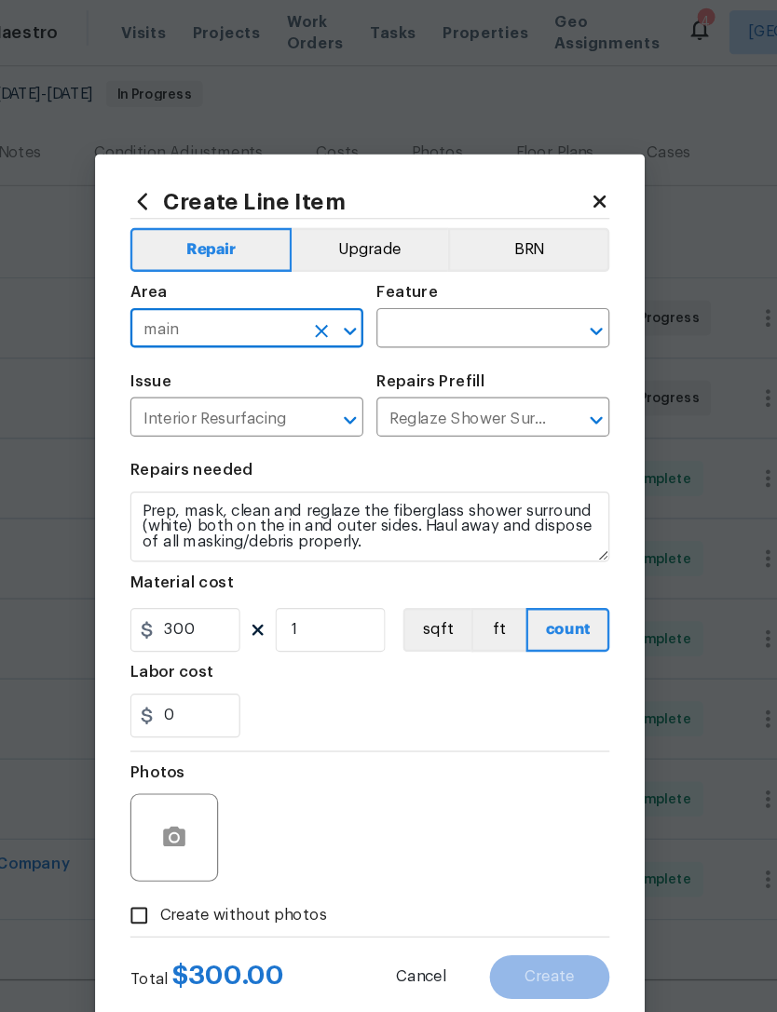
type input "Main Bathroom"
click at [417, 270] on input "text" at bounding box center [466, 282] width 145 height 29
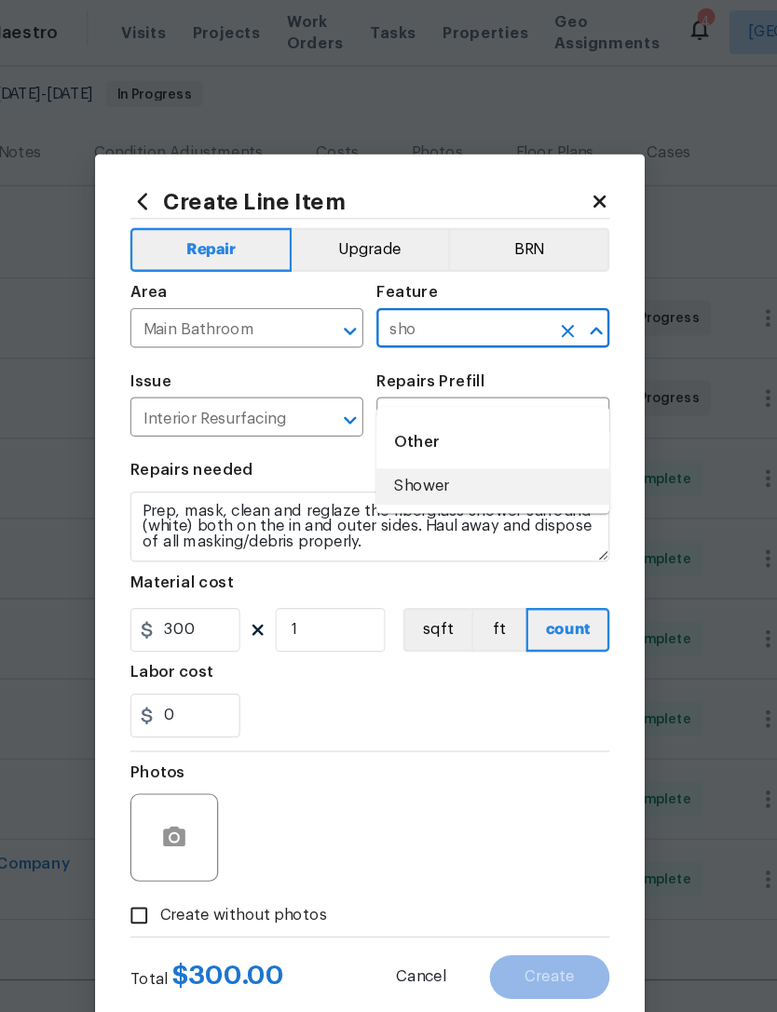
click at [394, 399] on li "Shower" at bounding box center [492, 414] width 197 height 31
type input "Shower"
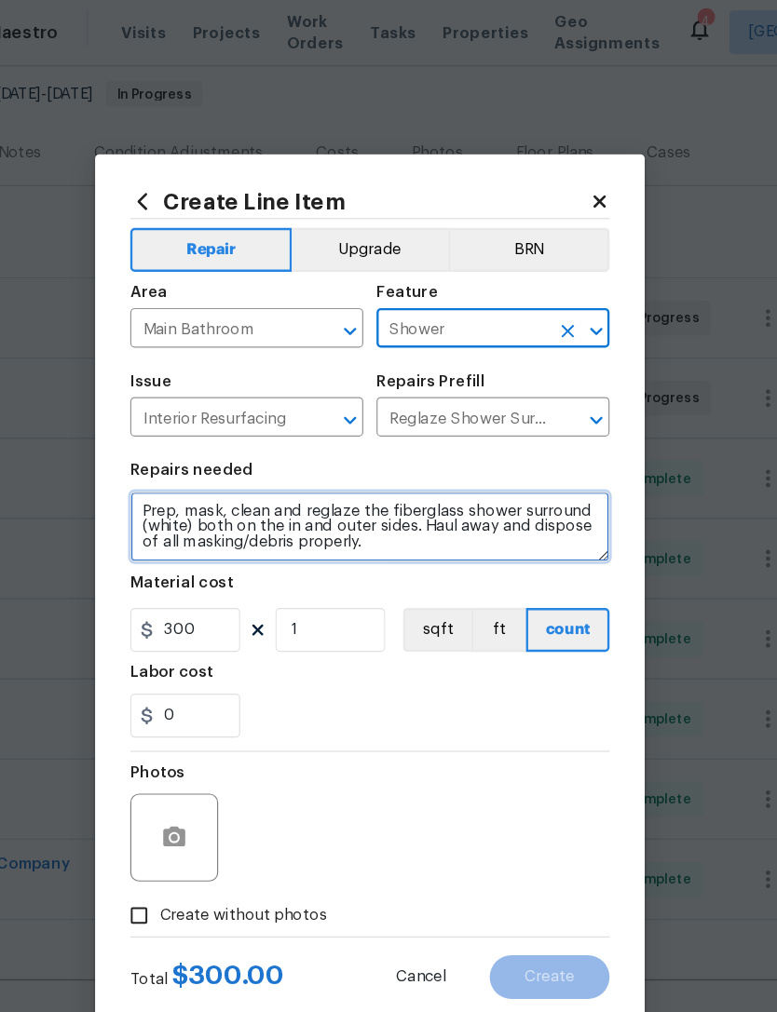
click at [185, 425] on textarea "Prep, mask, clean and reglaze the fiberglass shower surround (white) both on th…" at bounding box center [388, 449] width 406 height 60
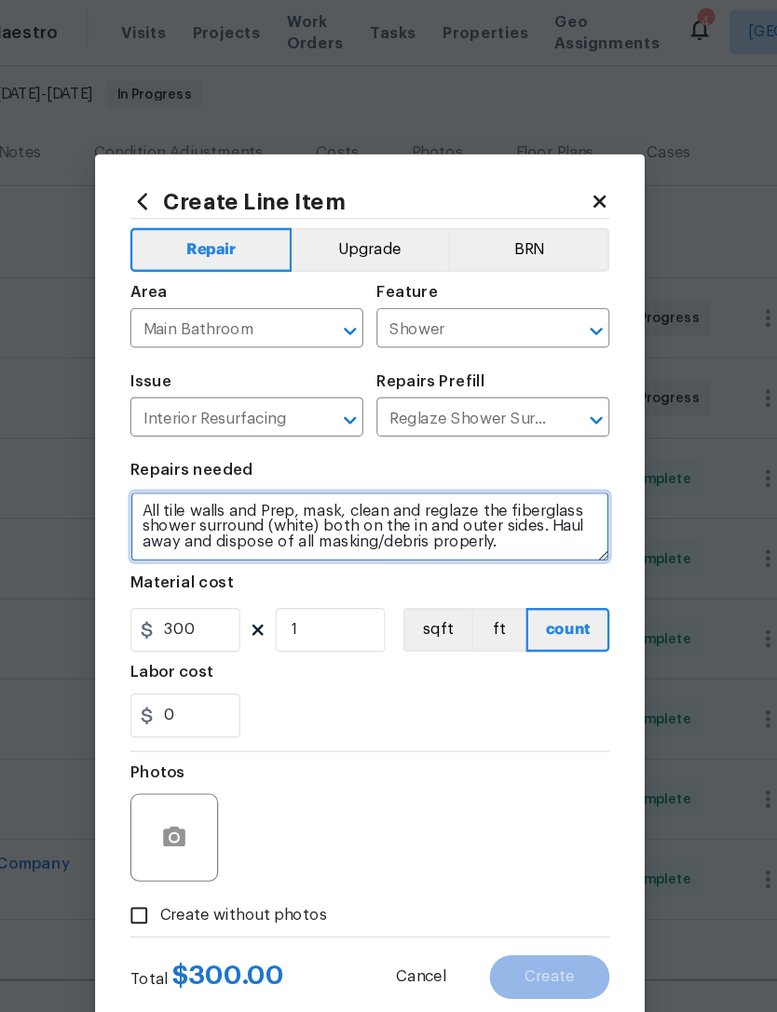
type textarea "All tile walls and Prep, mask, clean and reglaze the fiberglass shower surround…"
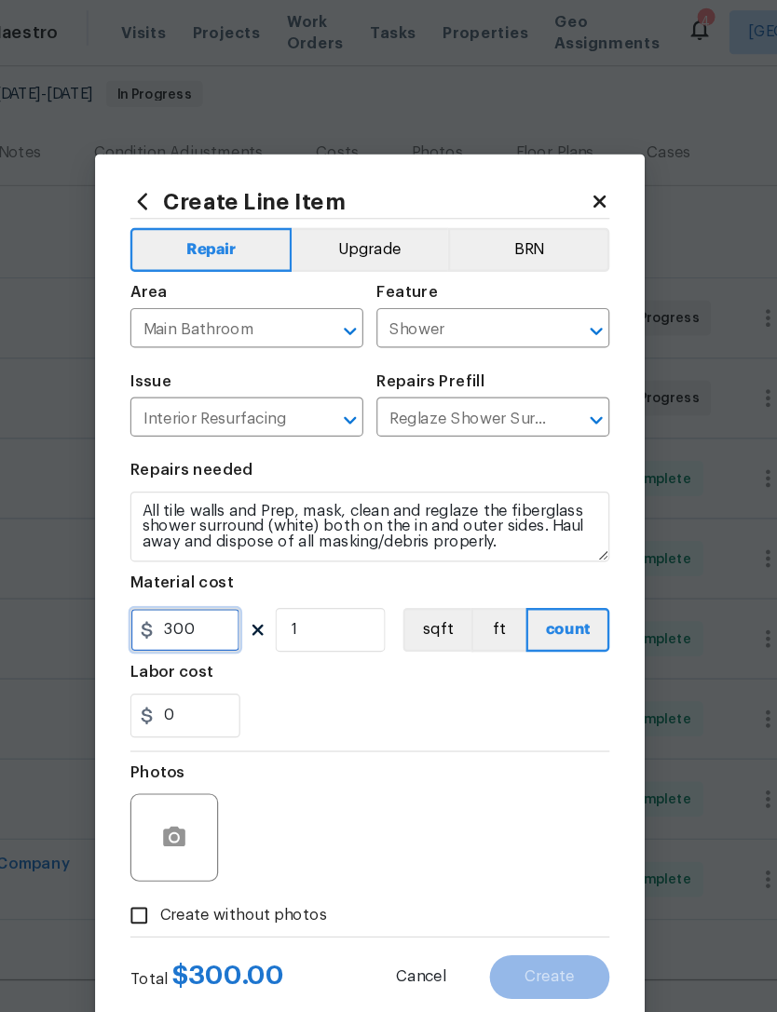
click at [185, 521] on input "300" at bounding box center [231, 536] width 93 height 37
click at [185, 525] on input "300" at bounding box center [231, 536] width 93 height 37
click at [185, 533] on input "300" at bounding box center [231, 536] width 93 height 37
click at [332, 578] on div "Labor cost" at bounding box center [388, 578] width 406 height 24
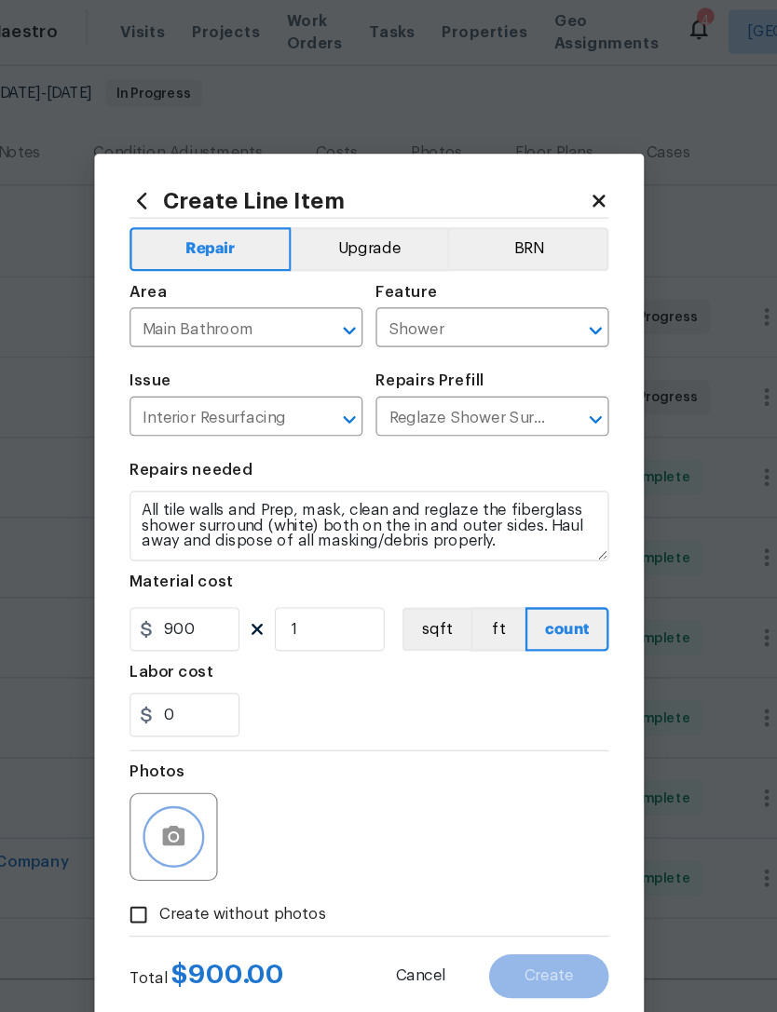
click at [213, 707] on icon "button" at bounding box center [222, 711] width 19 height 17
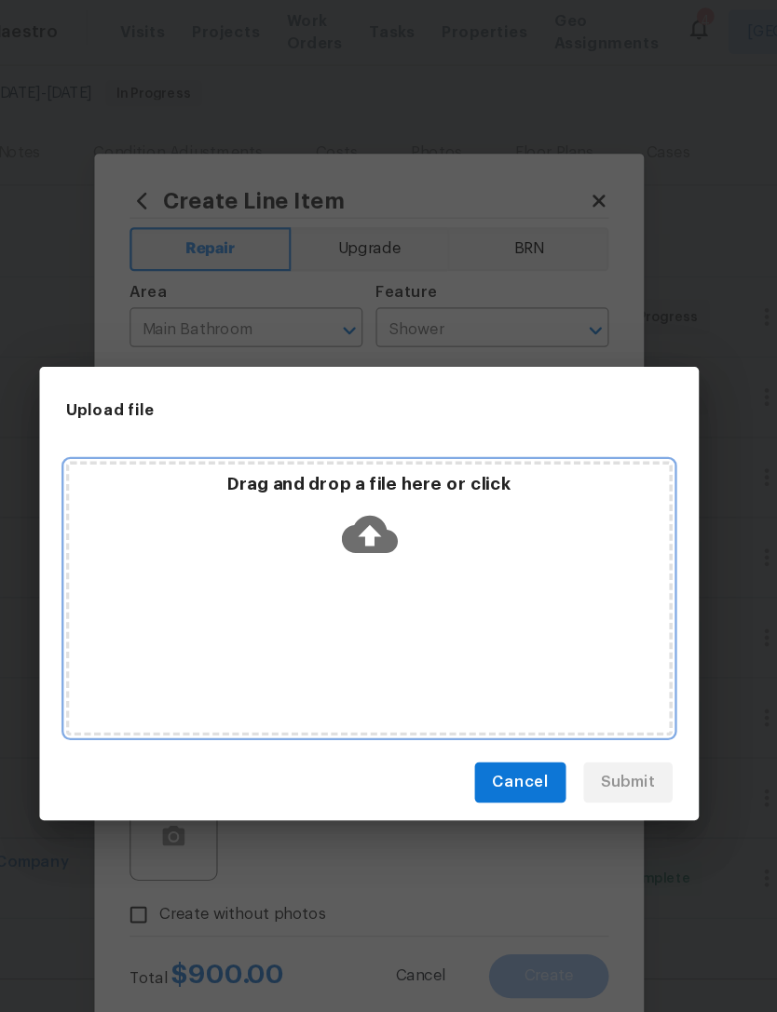
click at [365, 449] on icon at bounding box center [388, 456] width 47 height 32
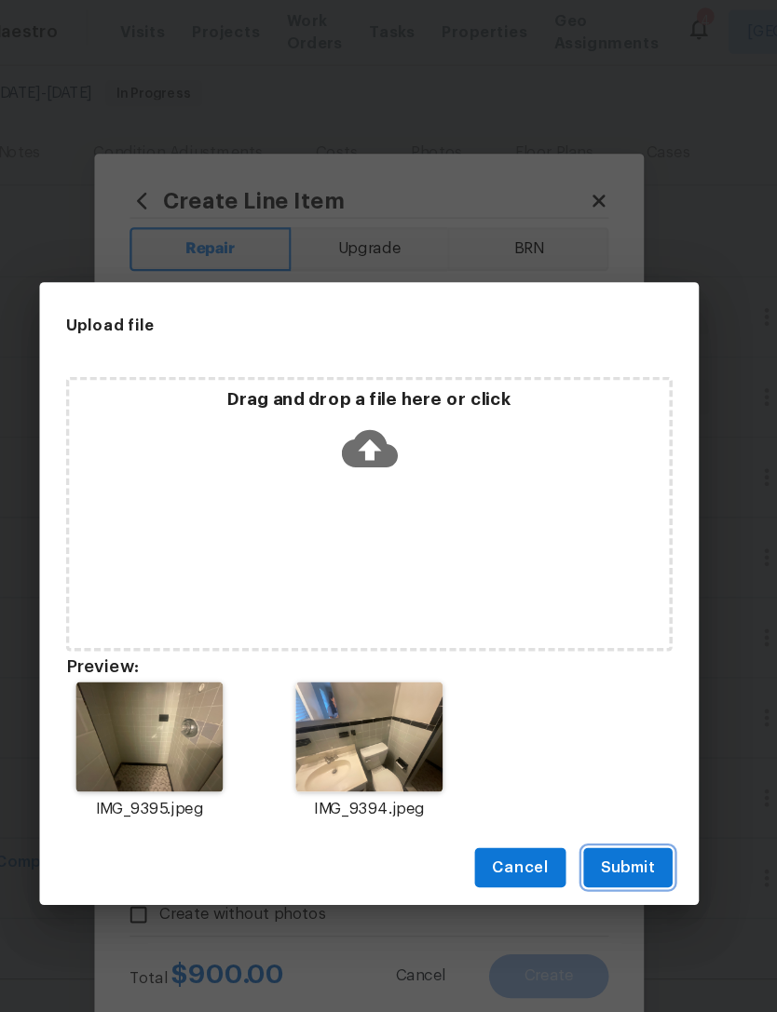
click at [585, 736] on span "Submit" at bounding box center [608, 738] width 46 height 23
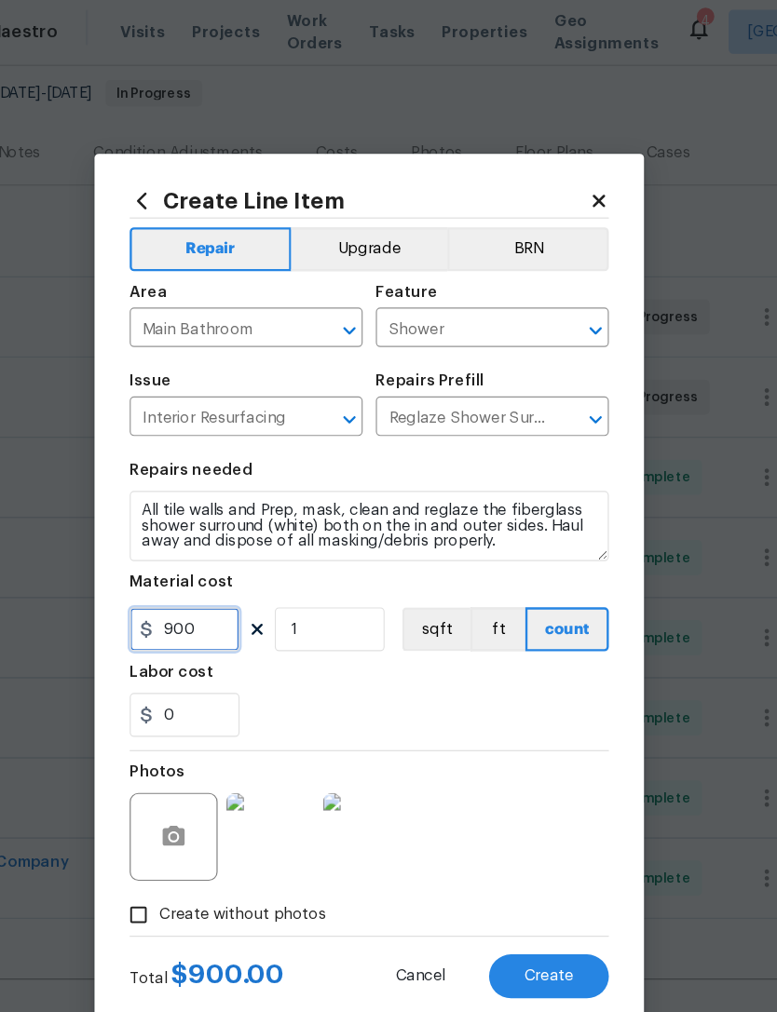
click at [186, 540] on input "900" at bounding box center [231, 536] width 93 height 37
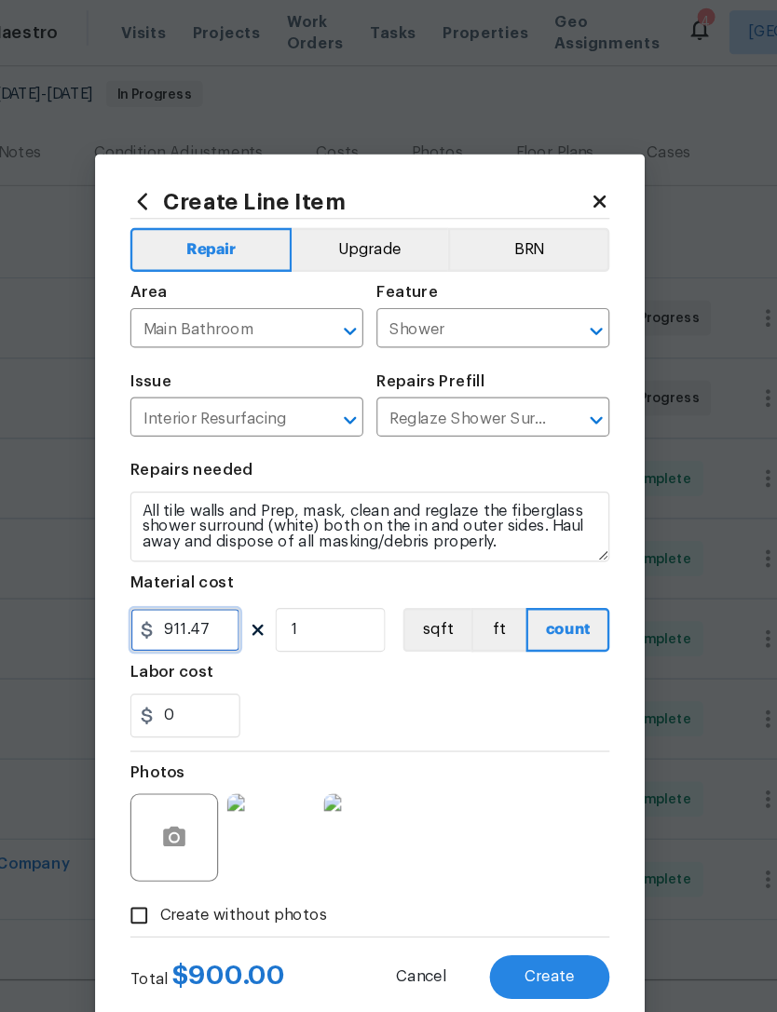
type input "911.47"
click at [311, 585] on div "Labor cost" at bounding box center [388, 578] width 406 height 24
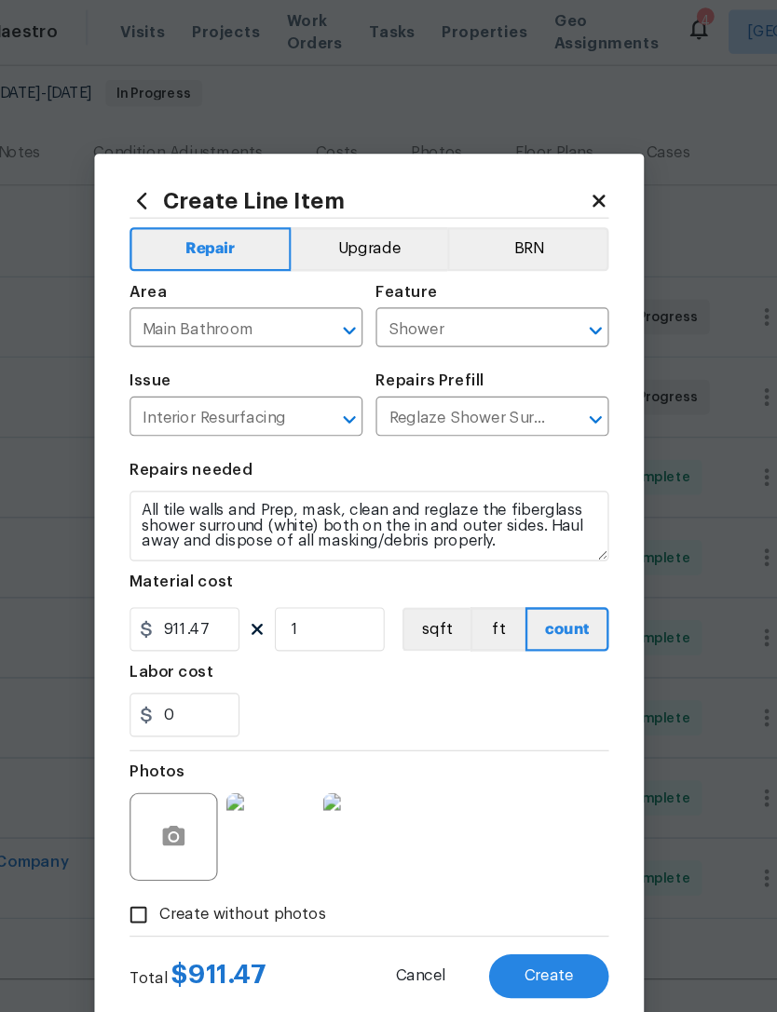
click at [520, 836] on span "Create" at bounding box center [541, 831] width 42 height 14
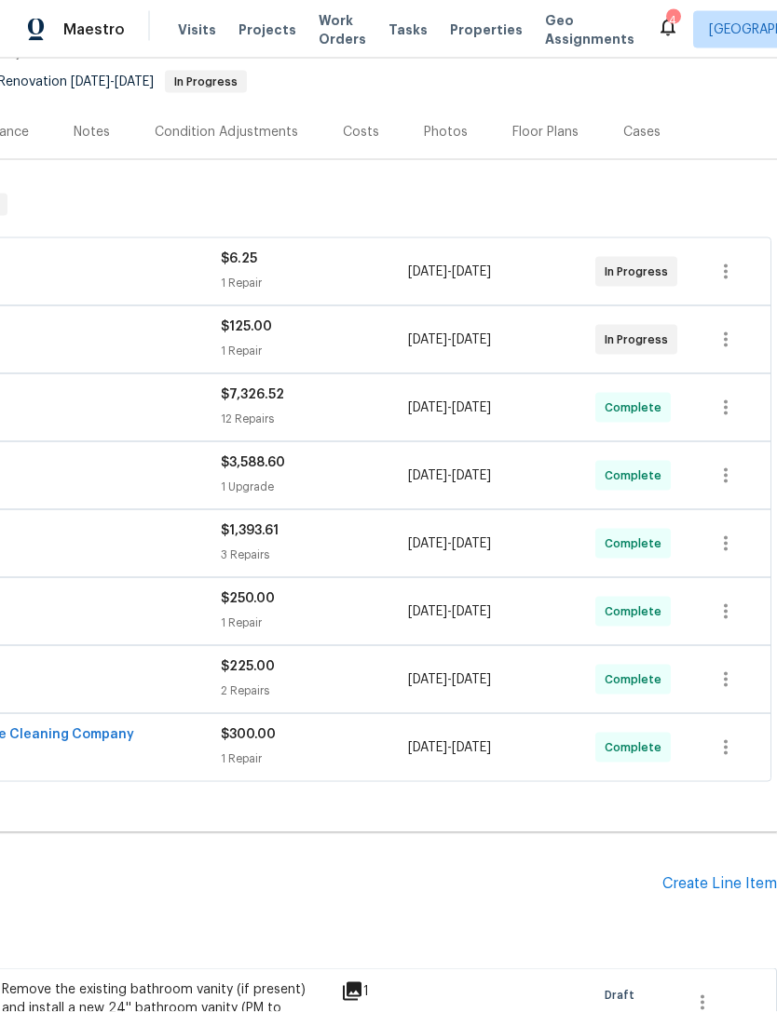
scroll to position [56, 0]
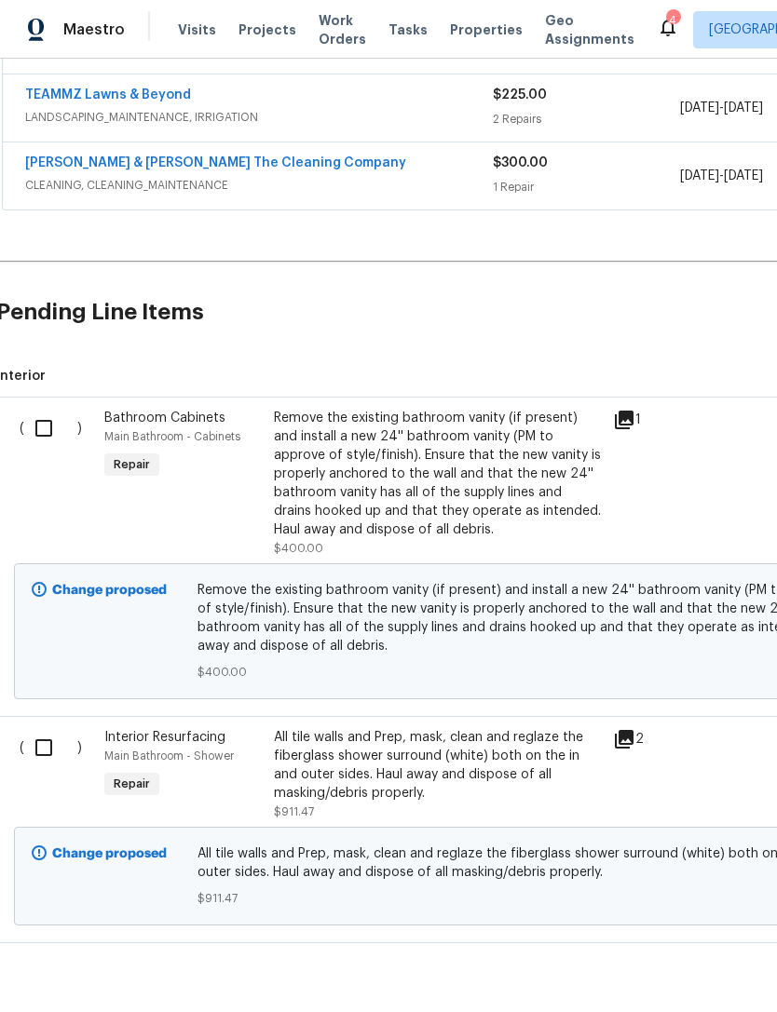
scroll to position [749, 4]
click at [54, 428] on input "checkbox" at bounding box center [50, 429] width 53 height 39
checkbox input "true"
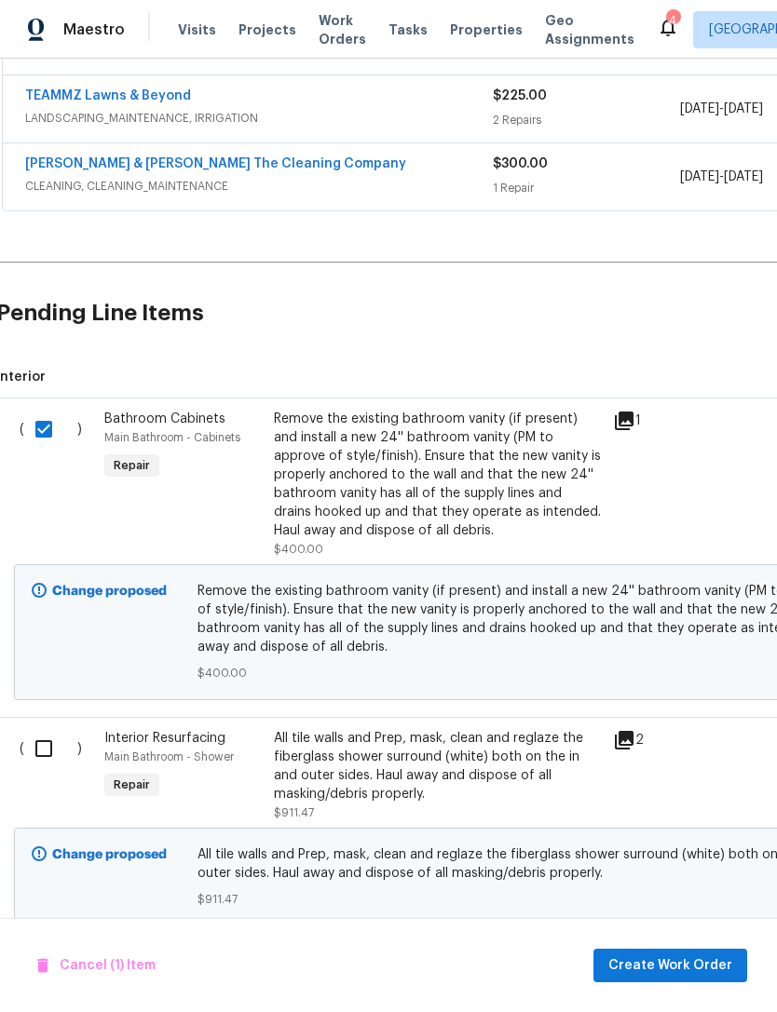
click at [57, 745] on input "checkbox" at bounding box center [50, 748] width 53 height 39
checkbox input "true"
click at [696, 970] on span "Create Work Order" at bounding box center [670, 965] width 124 height 23
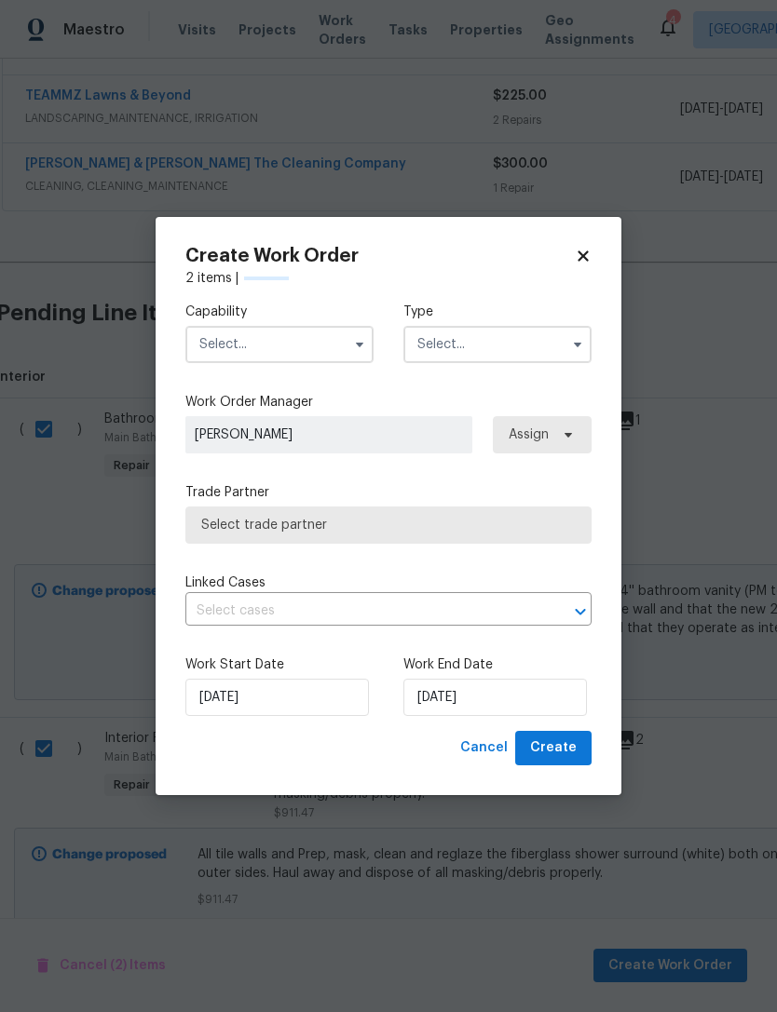
checkbox input "false"
click at [588, 249] on icon at bounding box center [583, 256] width 17 height 17
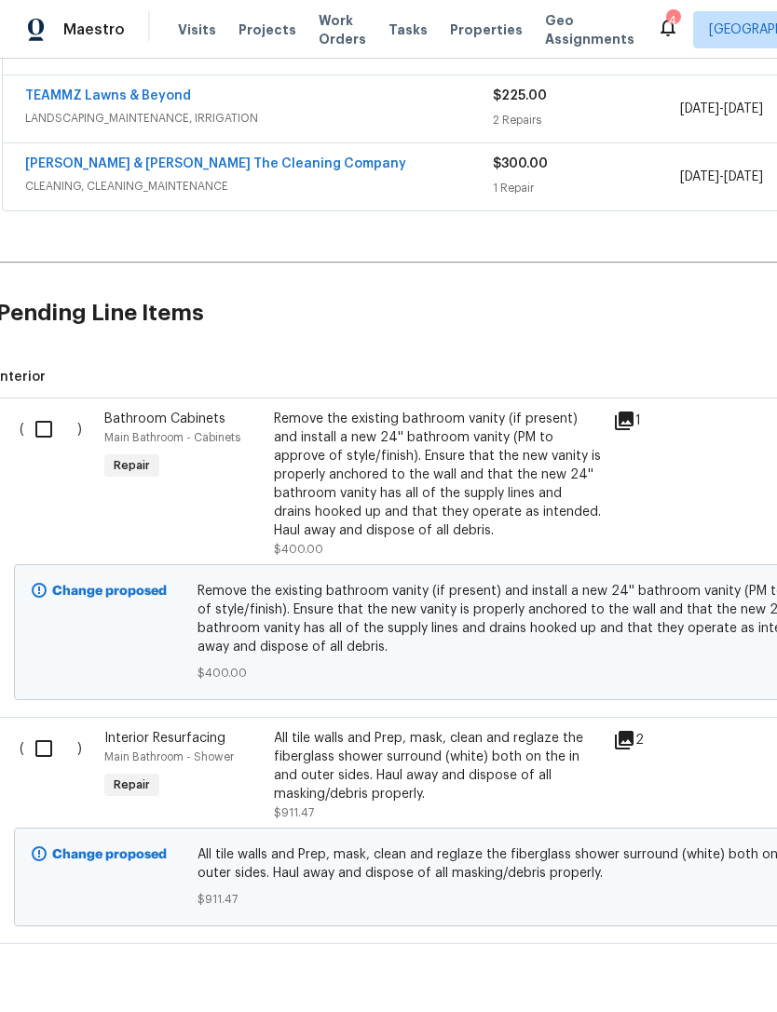
scroll to position [746, 4]
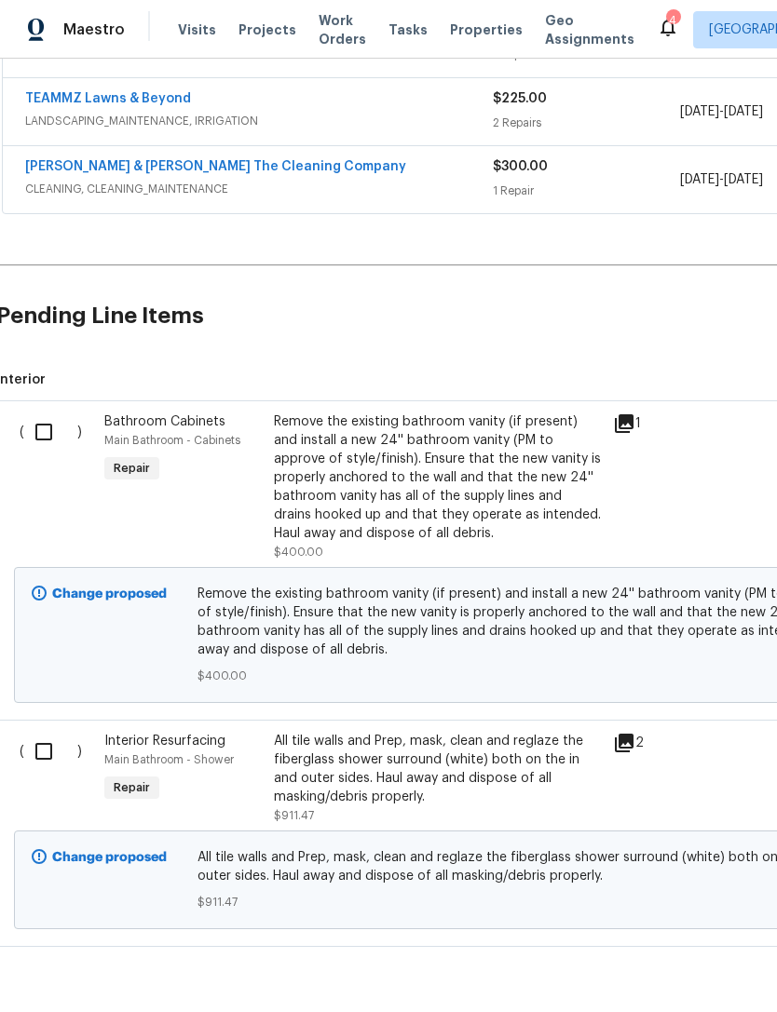
click at [368, 780] on div "All tile walls and Prep, mask, clean and reglaze the fiberglass shower surround…" at bounding box center [438, 769] width 328 height 74
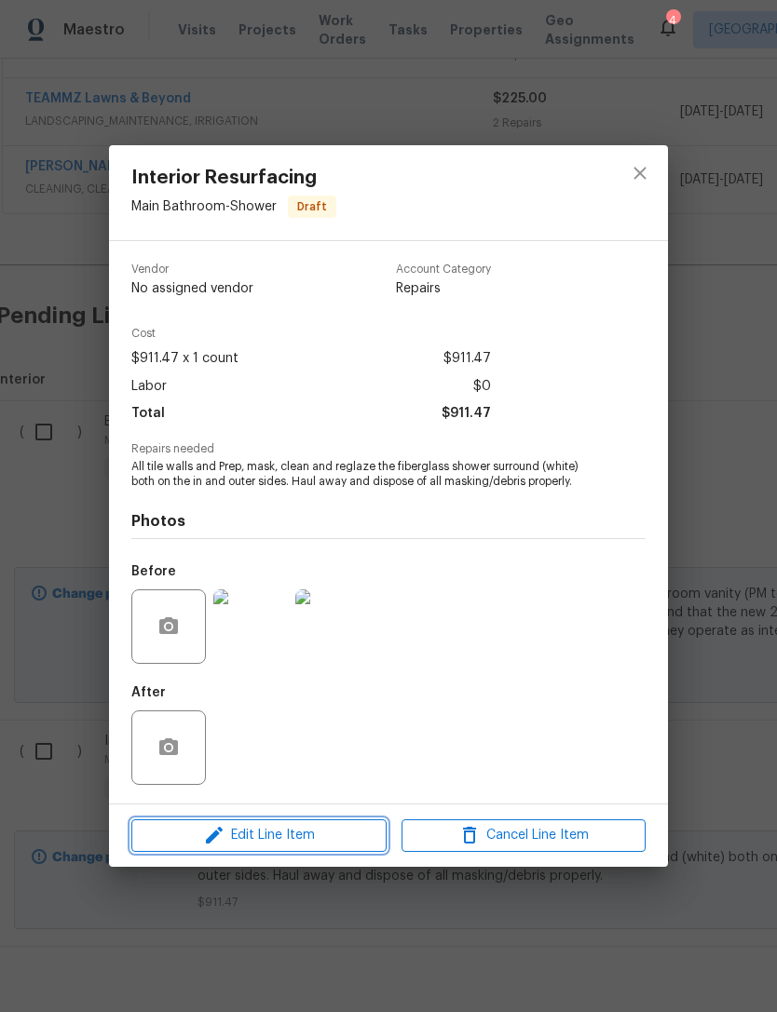
click at [325, 838] on span "Edit Line Item" at bounding box center [259, 835] width 244 height 23
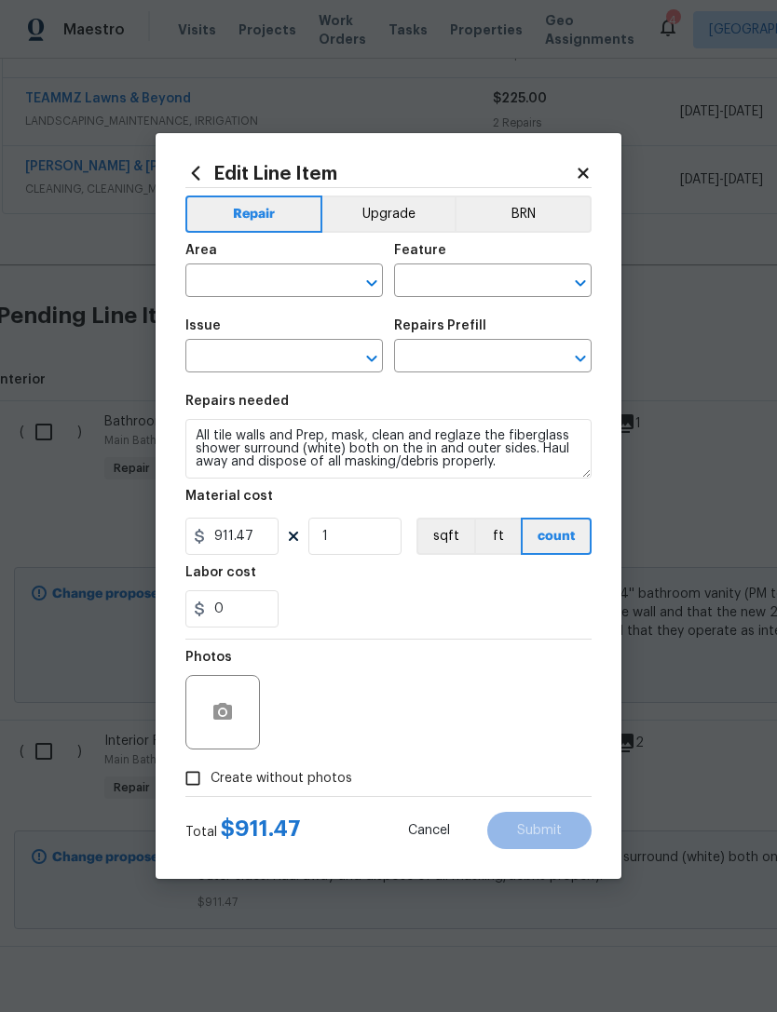
type input "Main Bathroom"
type input "Shower"
type input "Interior Resurfacing"
type input "Reglaze Shower Surround $300.00"
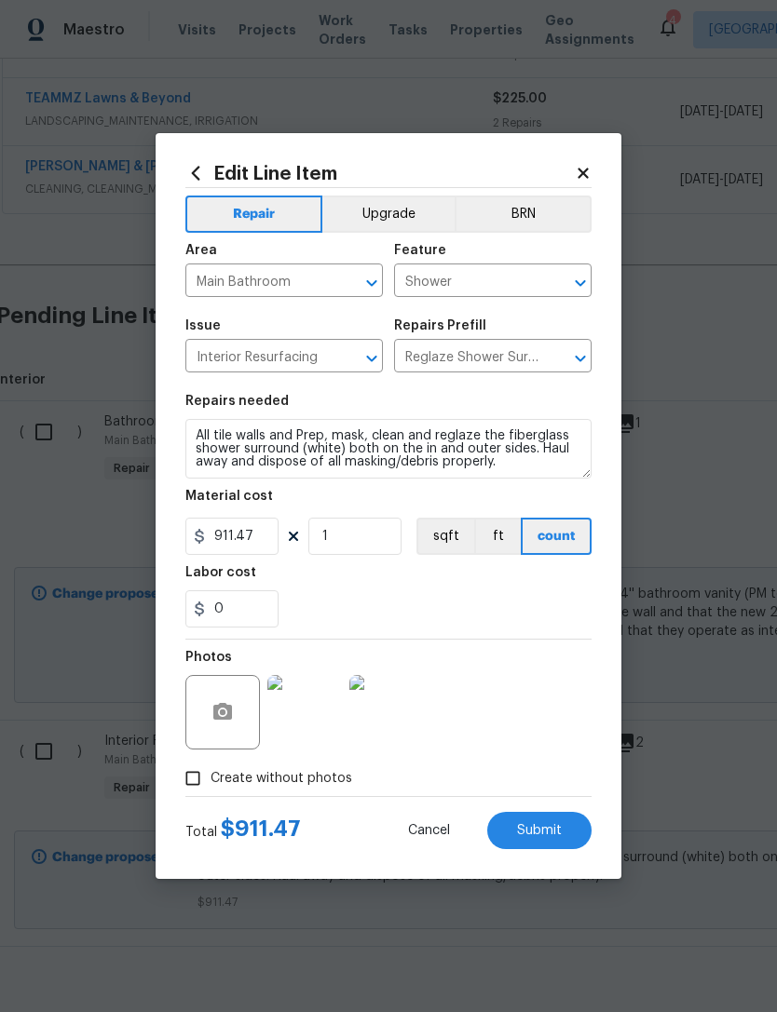
click at [399, 206] on button "Upgrade" at bounding box center [388, 214] width 133 height 37
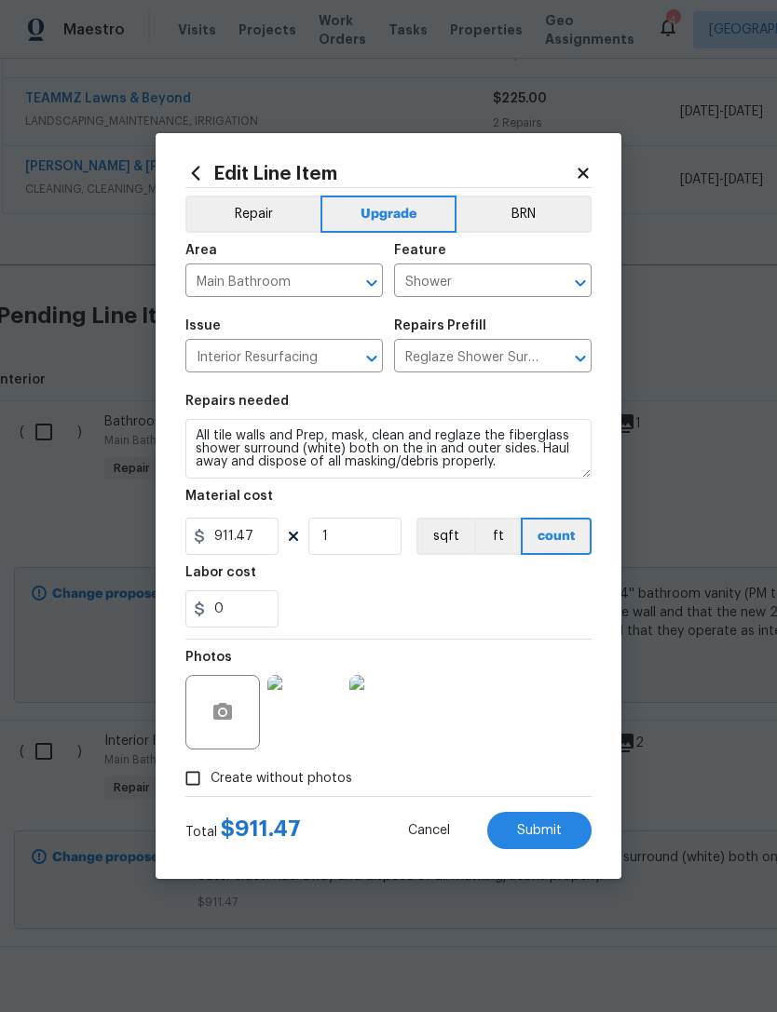
click at [564, 842] on button "Submit" at bounding box center [539, 830] width 104 height 37
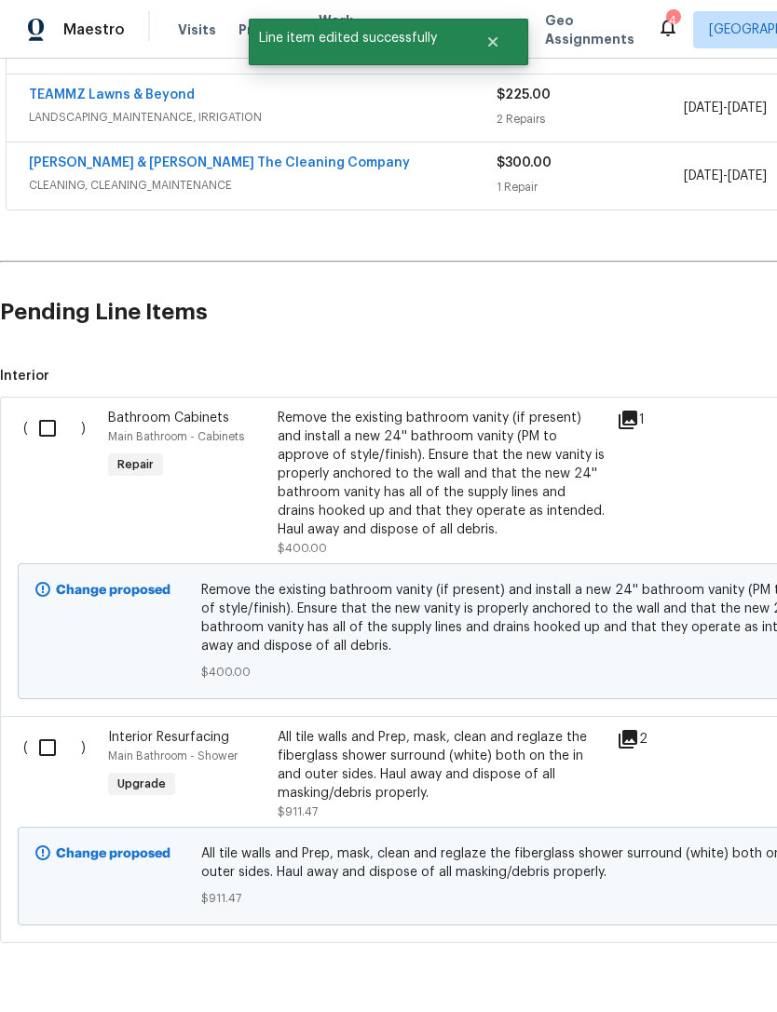
scroll to position [749, 0]
click at [48, 419] on input "checkbox" at bounding box center [54, 429] width 53 height 39
checkbox input "true"
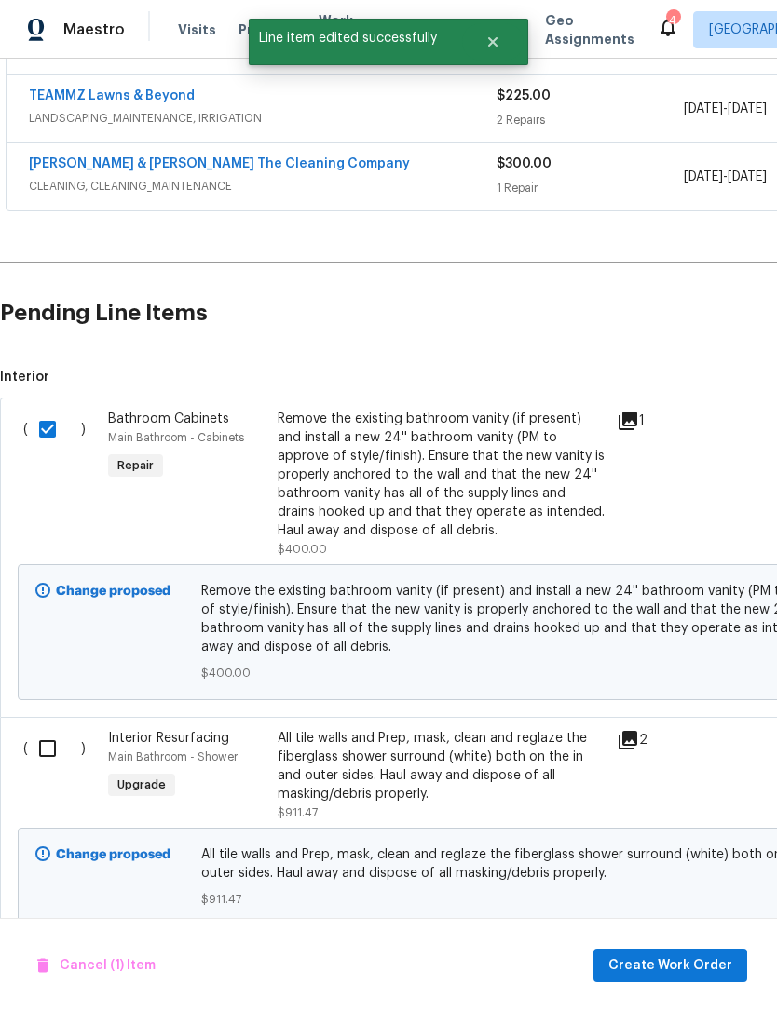
click at [41, 750] on input "checkbox" at bounding box center [54, 748] width 53 height 39
checkbox input "true"
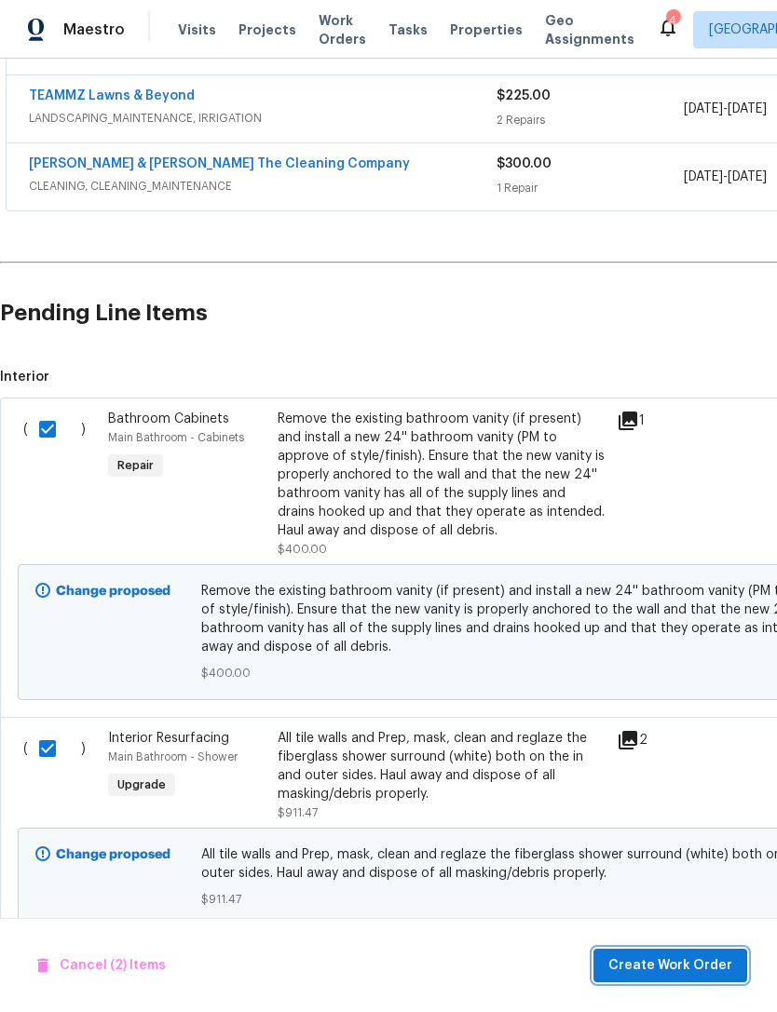
click at [676, 968] on span "Create Work Order" at bounding box center [670, 965] width 124 height 23
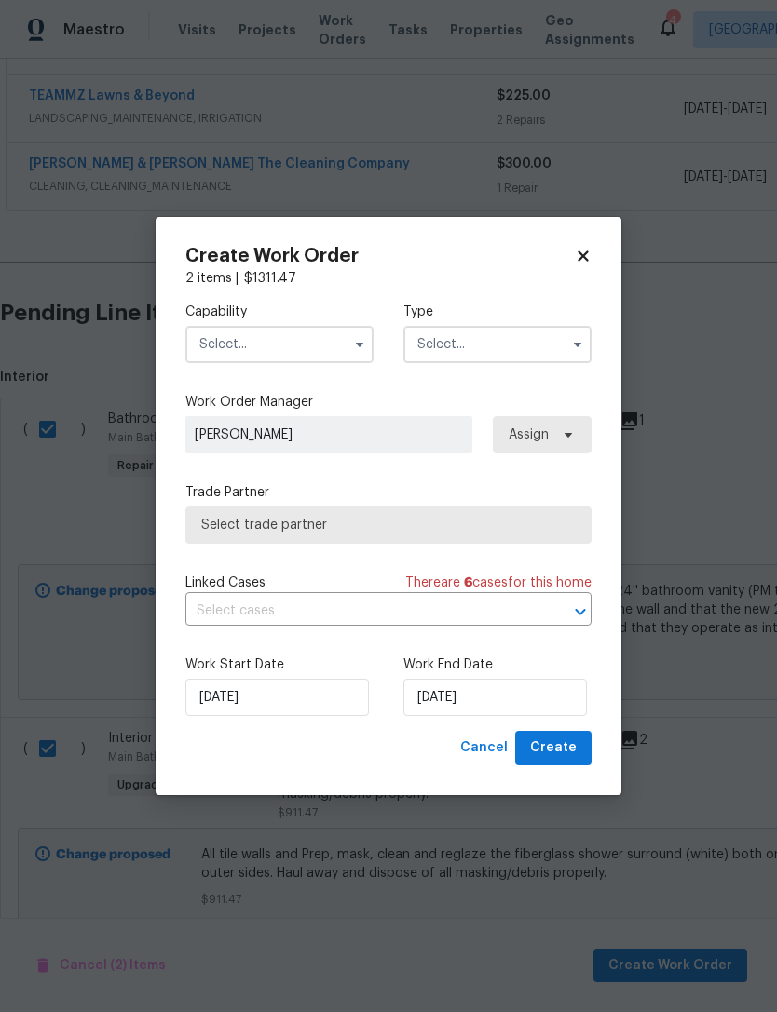
click at [324, 332] on input "text" at bounding box center [279, 344] width 188 height 37
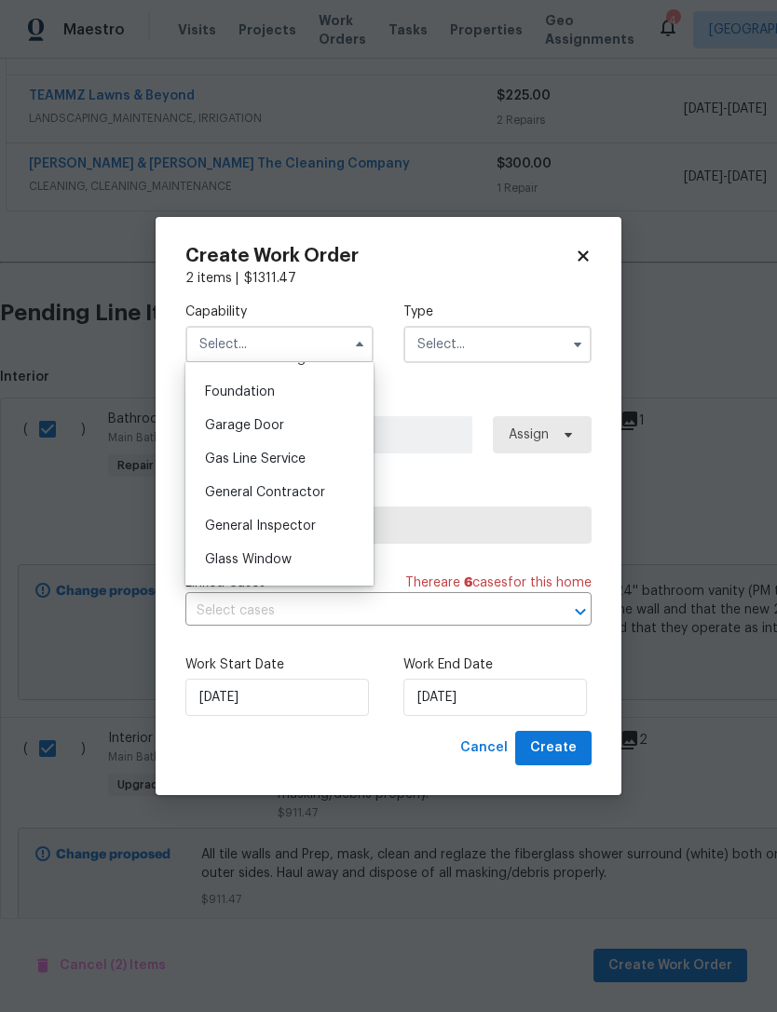
scroll to position [791, 0]
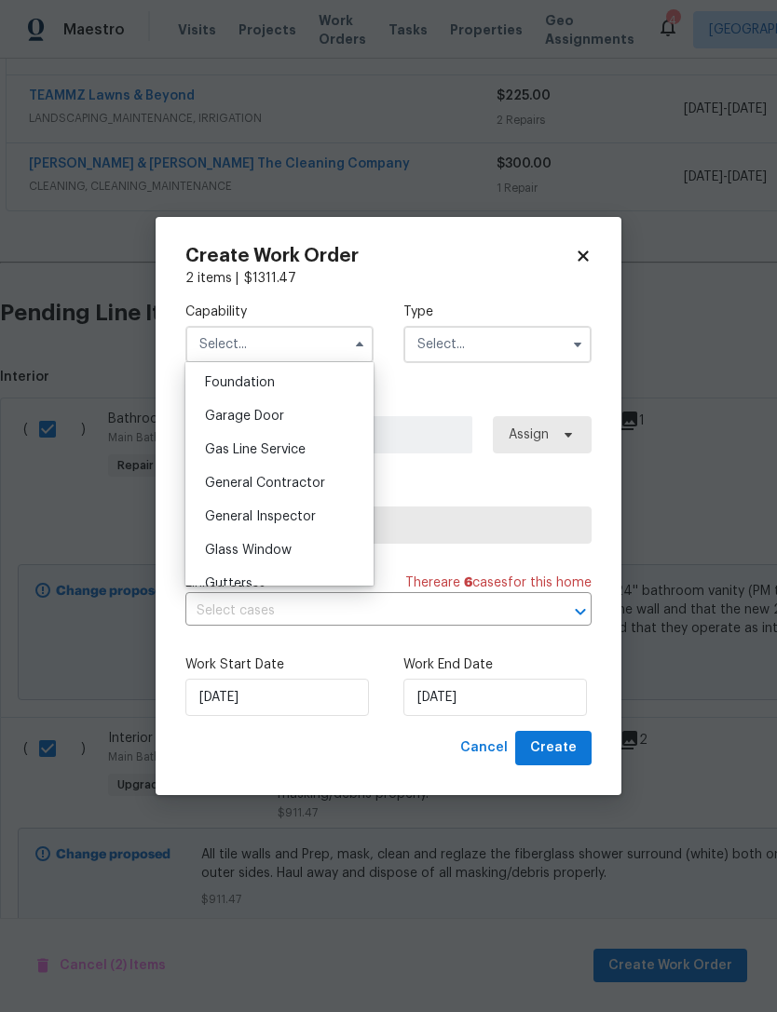
click at [308, 479] on span "General Contractor" at bounding box center [265, 483] width 120 height 13
type input "General Contractor"
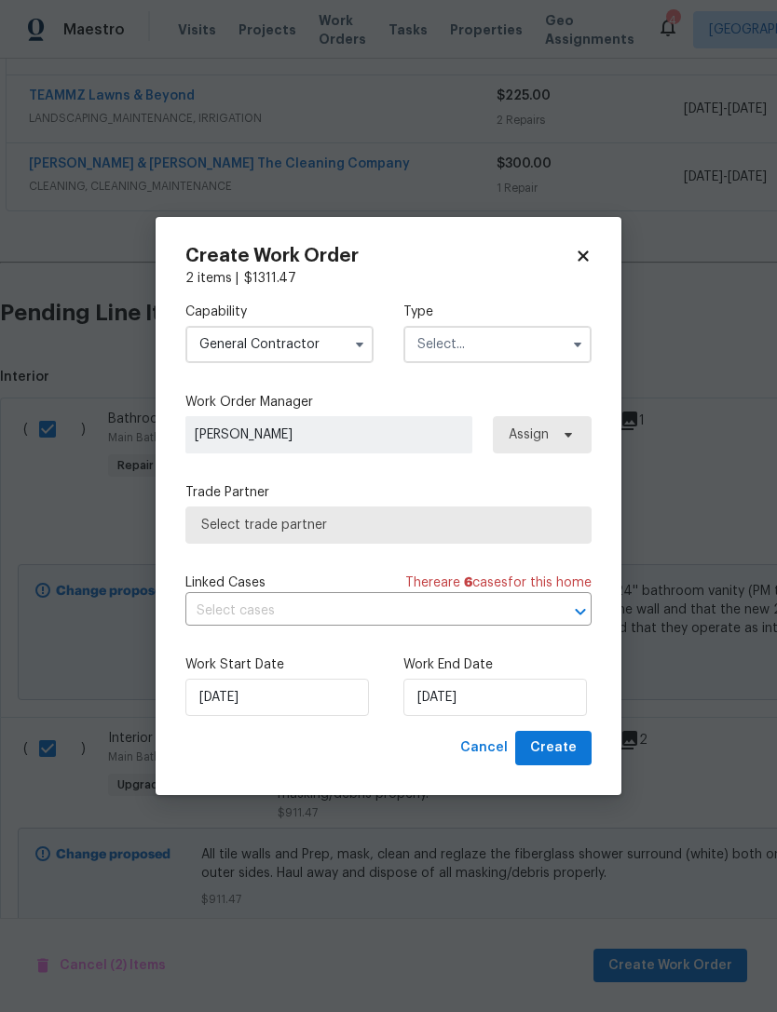
click at [524, 329] on input "text" at bounding box center [497, 344] width 188 height 37
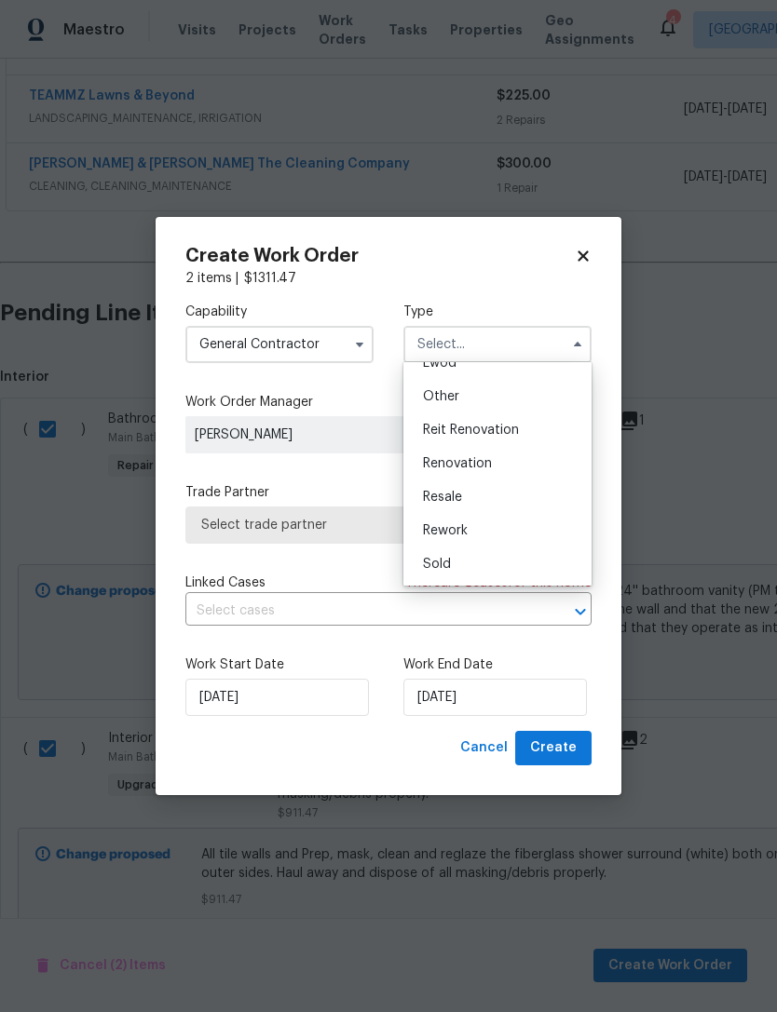
scroll to position [222, 0]
click at [490, 459] on span "Renovation" at bounding box center [457, 463] width 69 height 13
type input "Renovation"
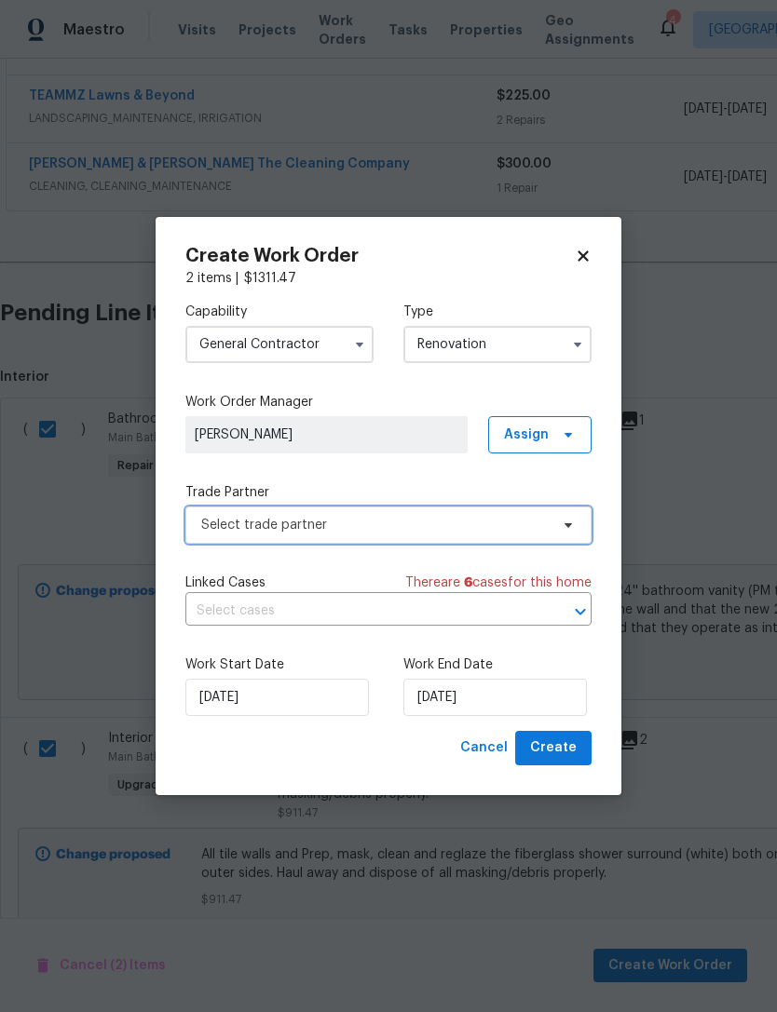
click at [508, 518] on span "Select trade partner" at bounding box center [374, 525] width 347 height 19
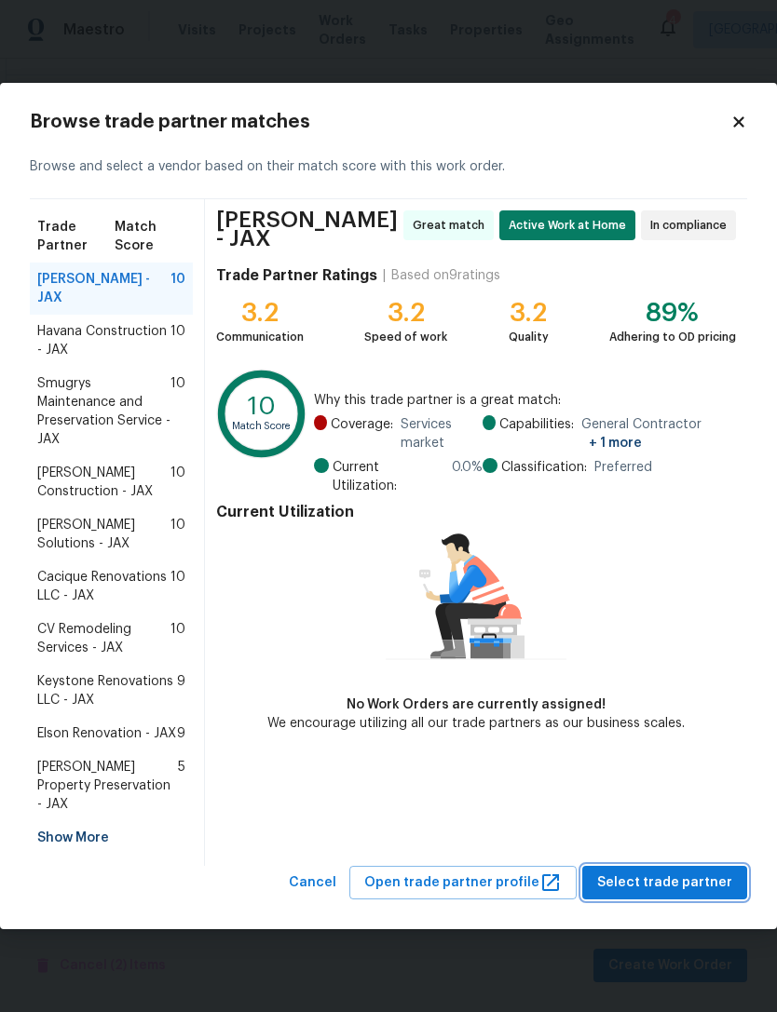
click at [695, 866] on button "Select trade partner" at bounding box center [664, 883] width 165 height 34
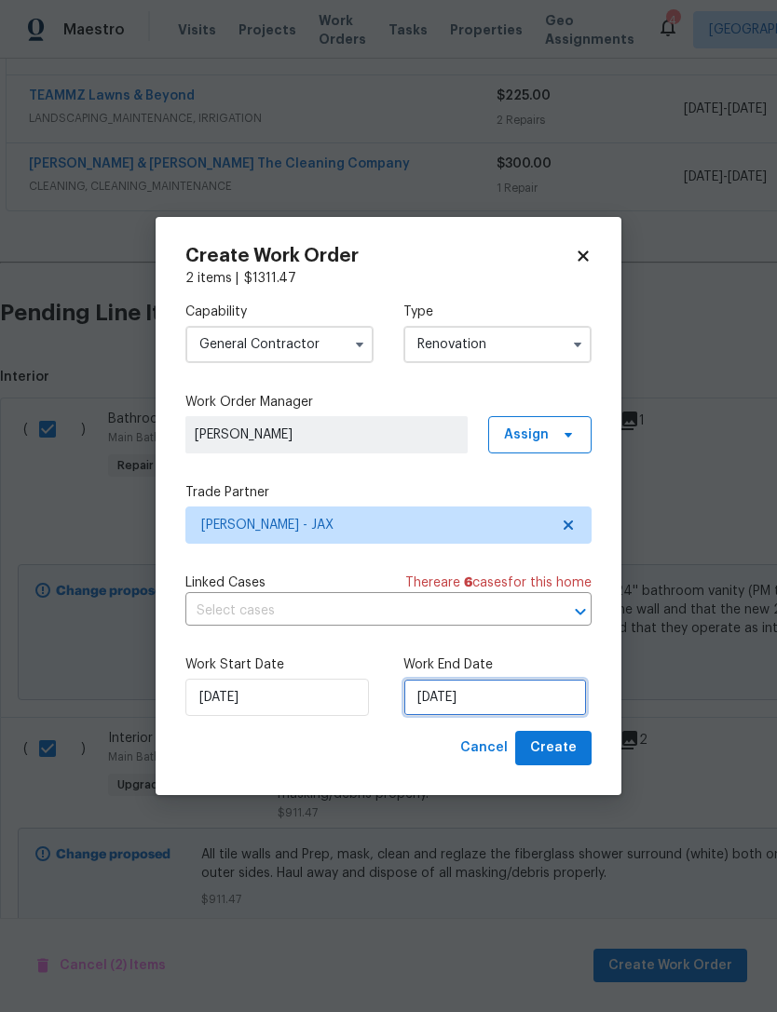
click at [543, 695] on input "[DATE]" at bounding box center [494, 697] width 183 height 37
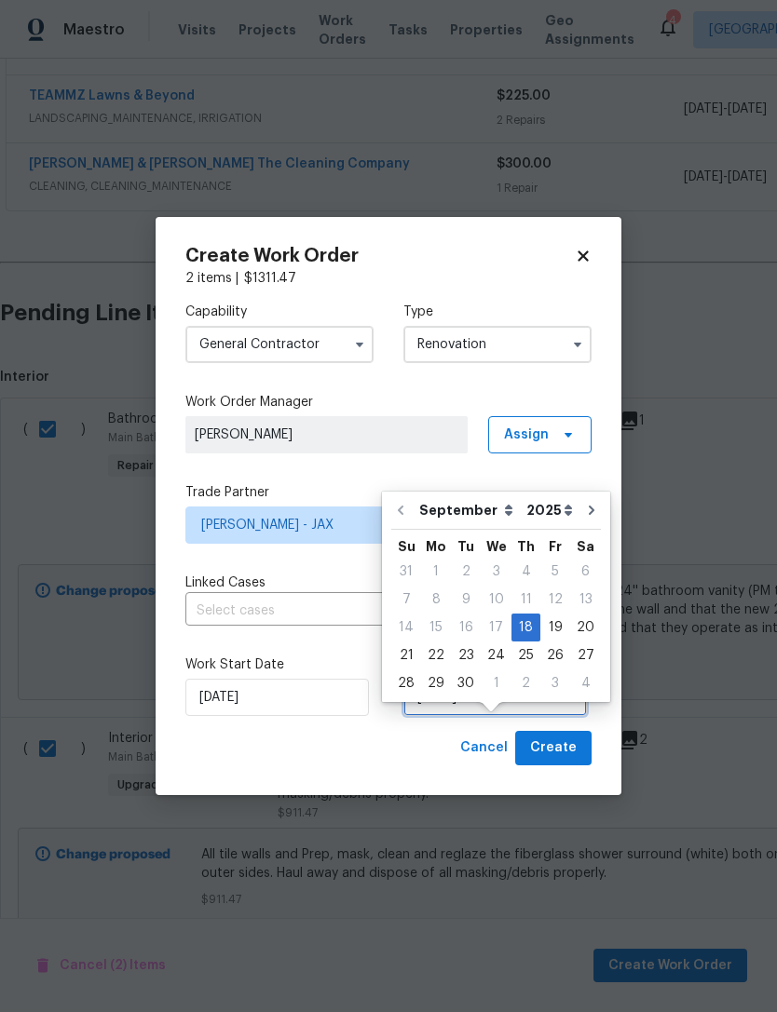
scroll to position [34, 0]
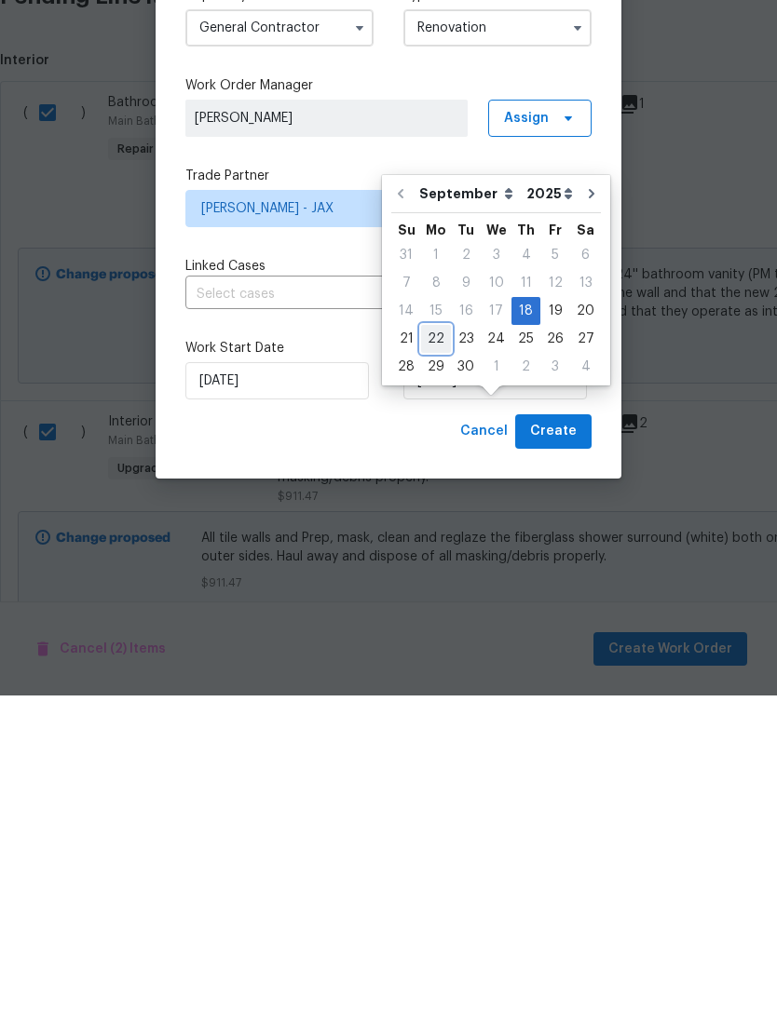
click at [430, 643] on div "22" at bounding box center [436, 656] width 30 height 26
type input "9/22/2025"
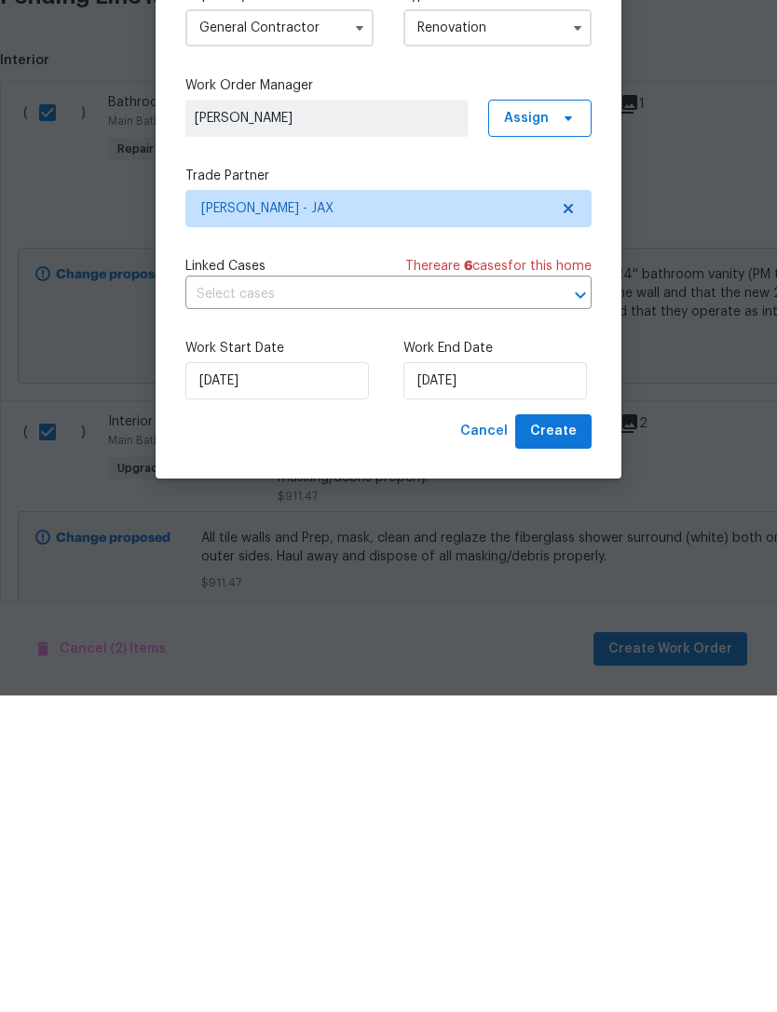
scroll to position [60, 0]
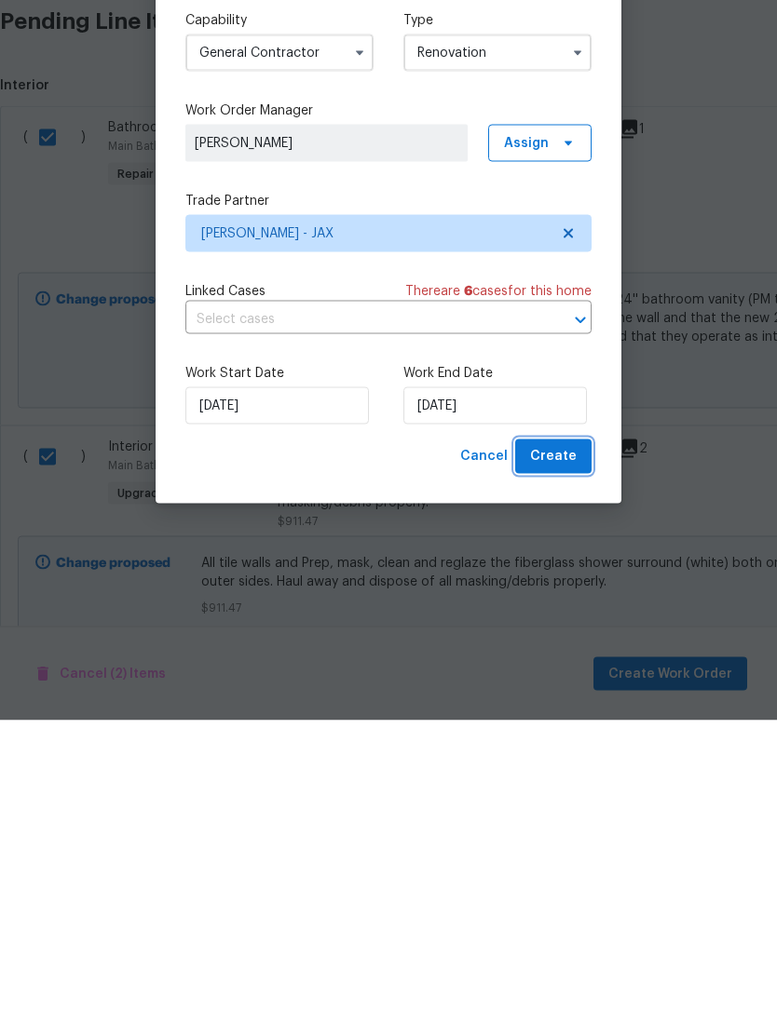
click at [561, 748] on span "Create" at bounding box center [553, 748] width 47 height 23
checkbox input "false"
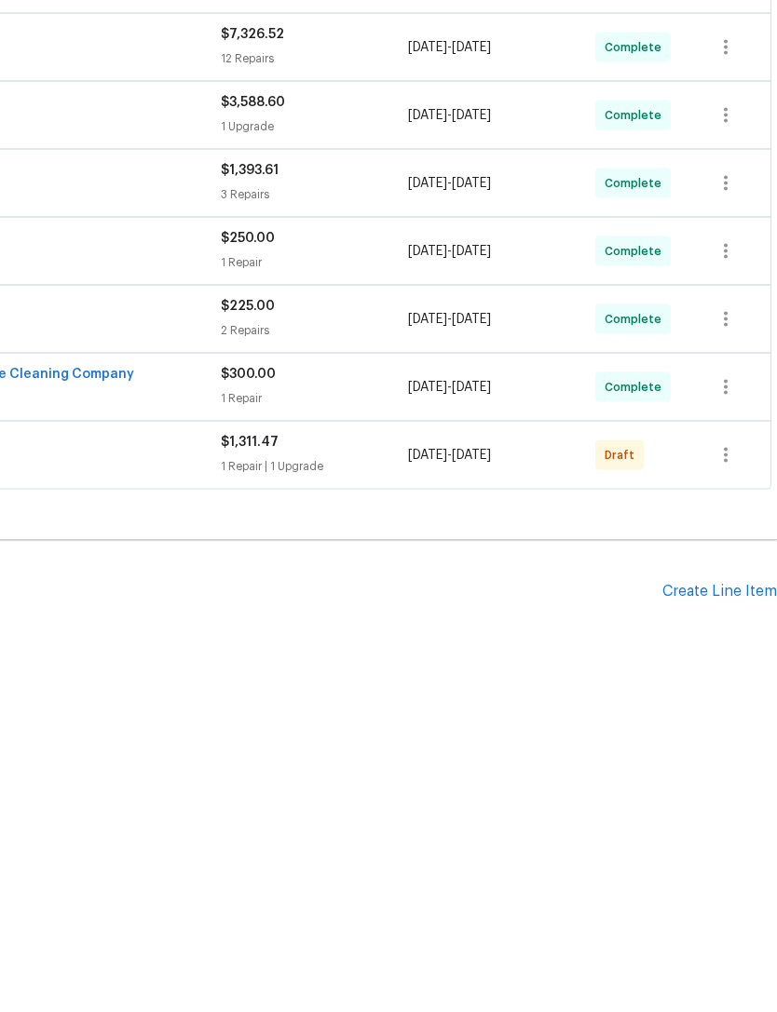
scroll to position [246, 276]
click at [737, 737] on icon "button" at bounding box center [725, 748] width 22 height 22
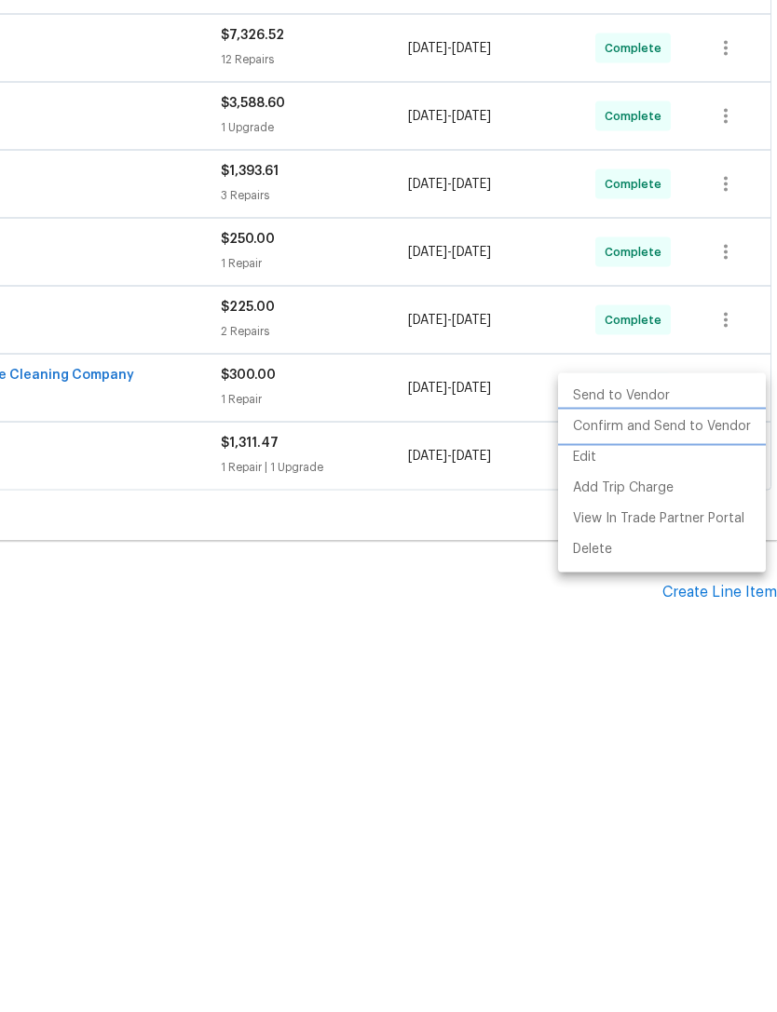
click at [747, 712] on li "Confirm and Send to Vendor" at bounding box center [662, 718] width 208 height 31
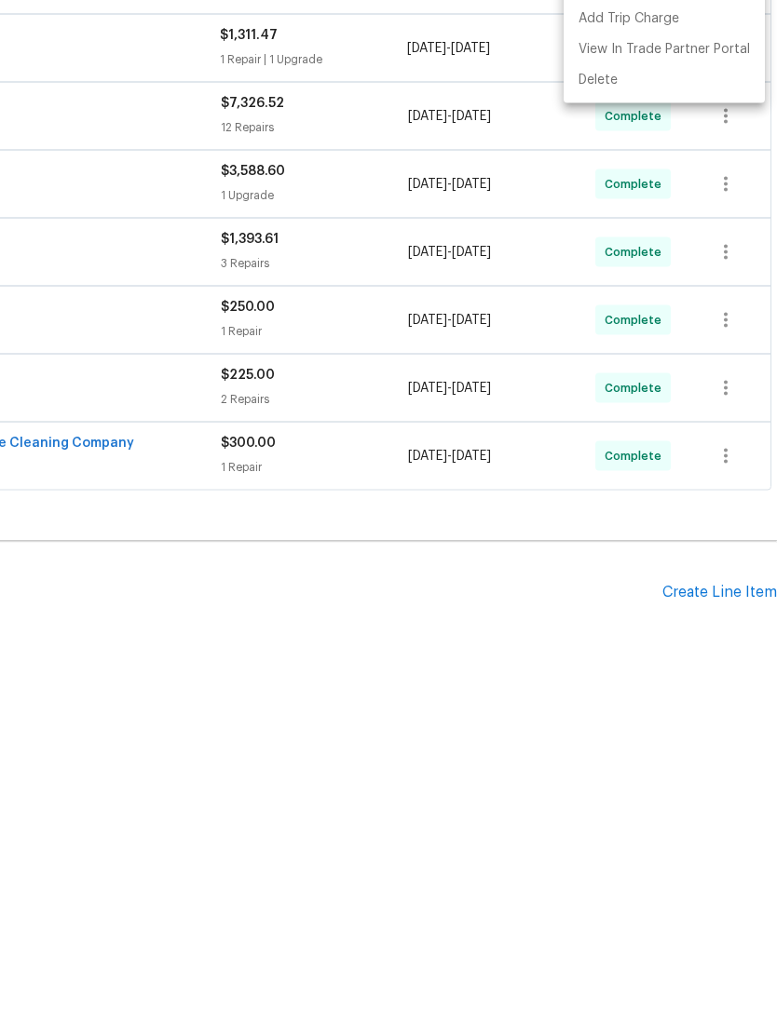
click at [536, 832] on div at bounding box center [388, 506] width 777 height 1012
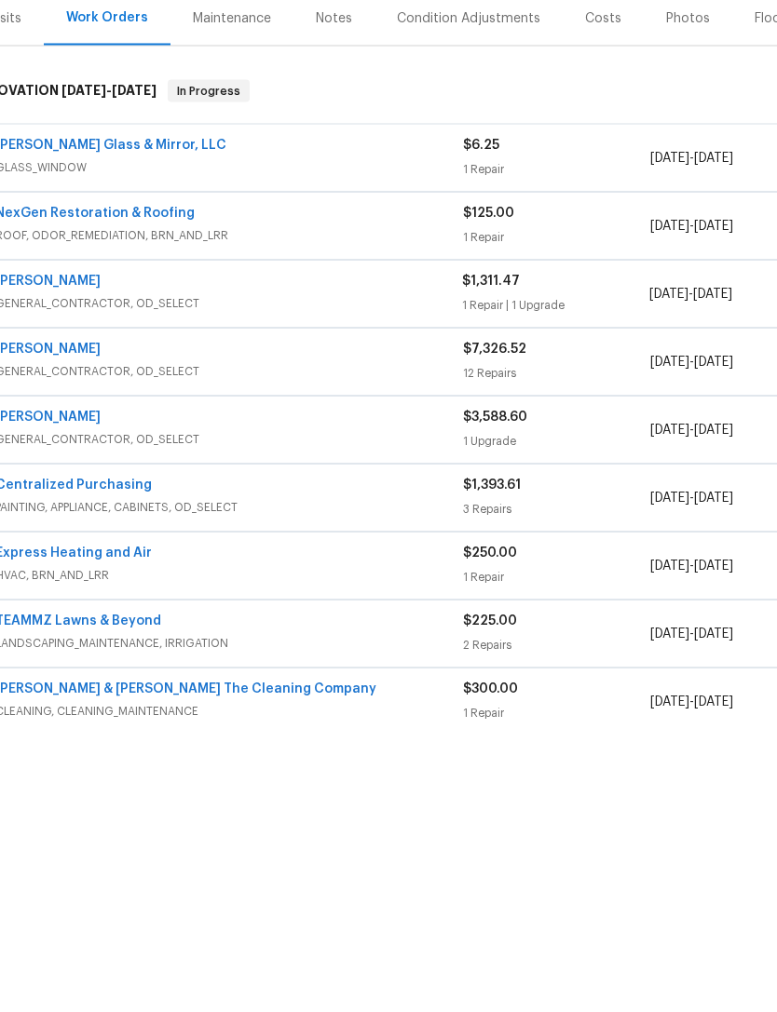
scroll to position [-1, 18]
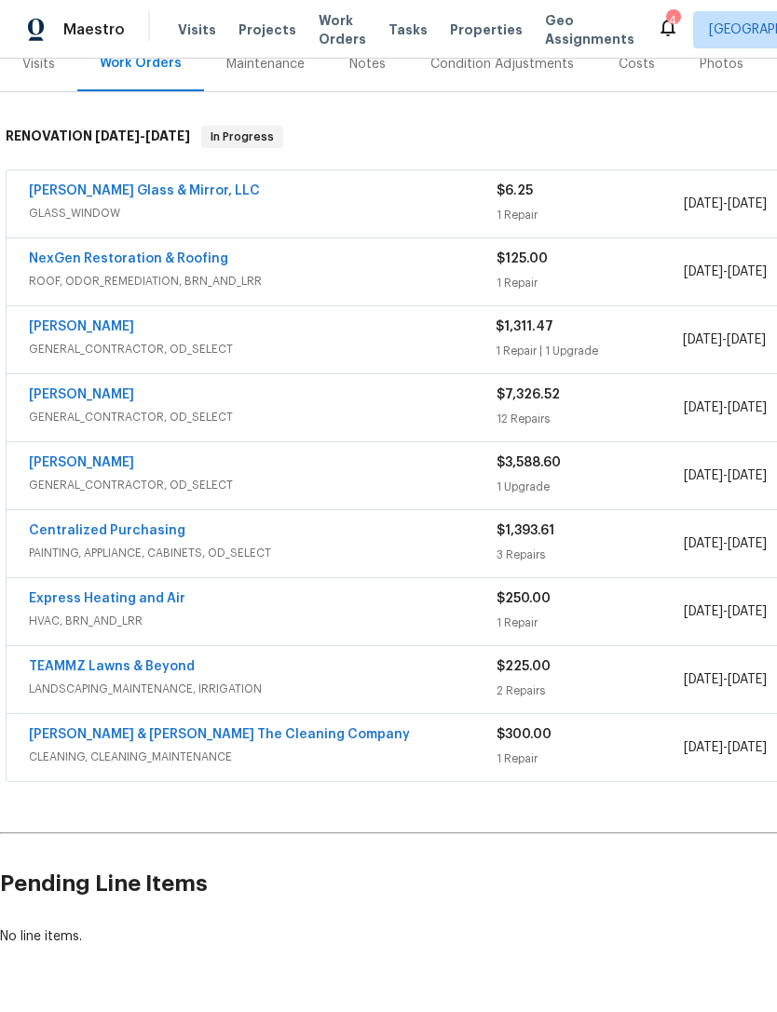
scroll to position [246, 0]
click at [578, 274] on div "1 Repair" at bounding box center [589, 283] width 187 height 19
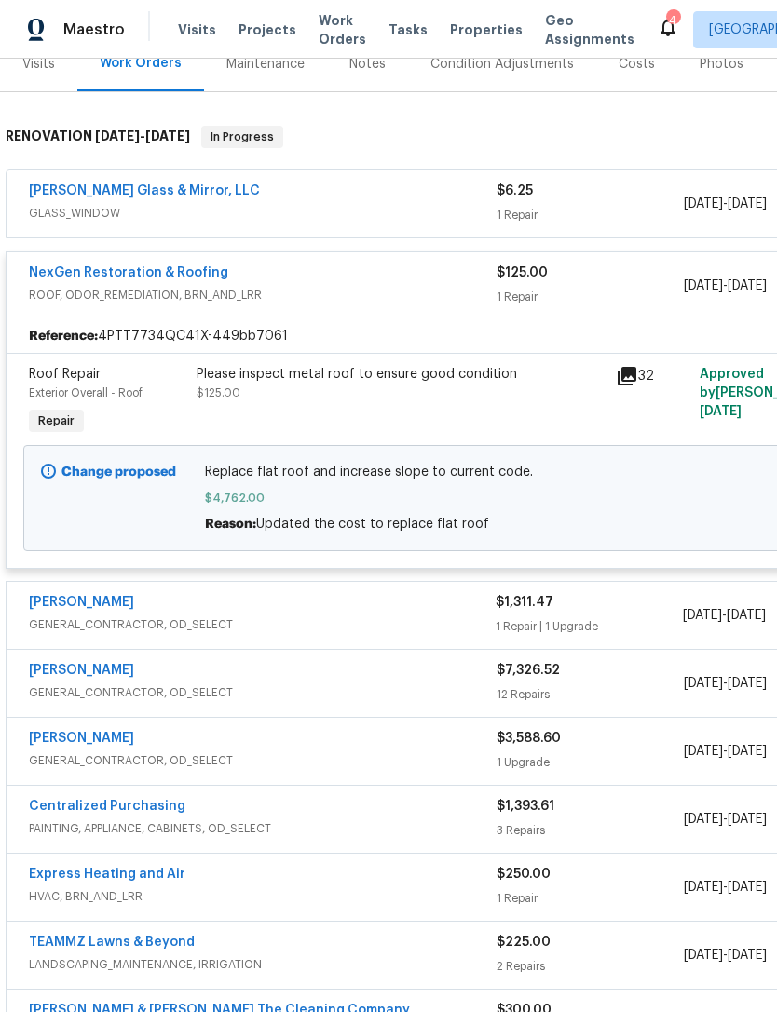
click at [580, 182] on div "$6.25" at bounding box center [589, 191] width 187 height 19
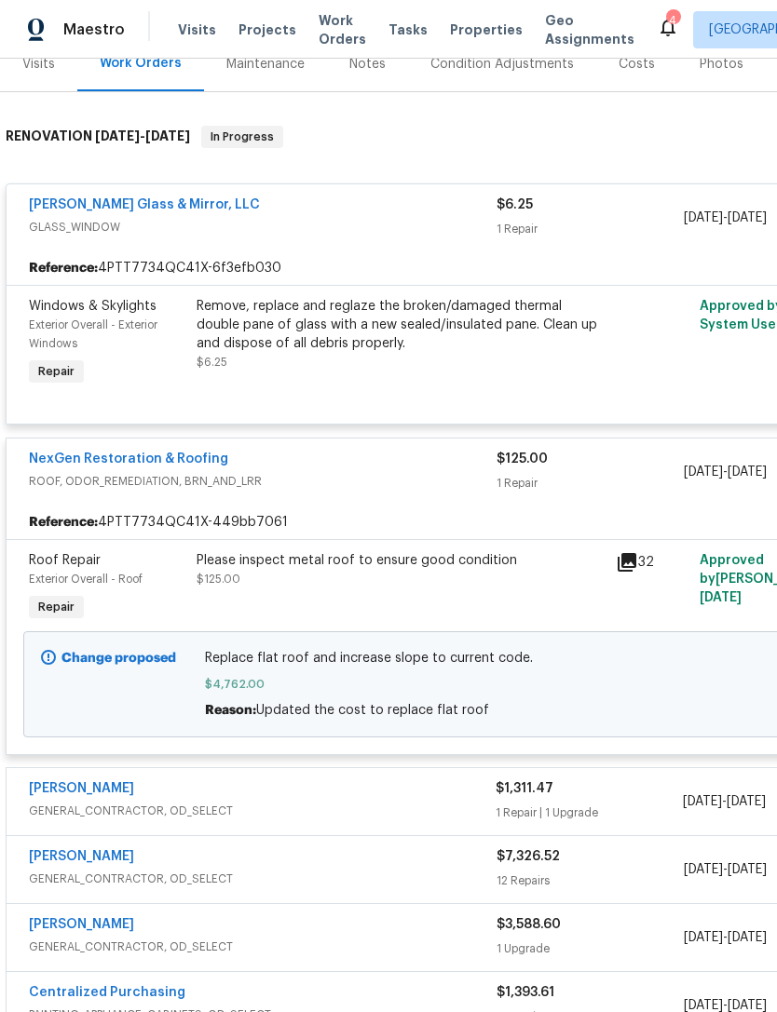
click at [438, 297] on div "Remove, replace and reglaze the broken/damaged thermal double pane of glass wit…" at bounding box center [400, 325] width 408 height 56
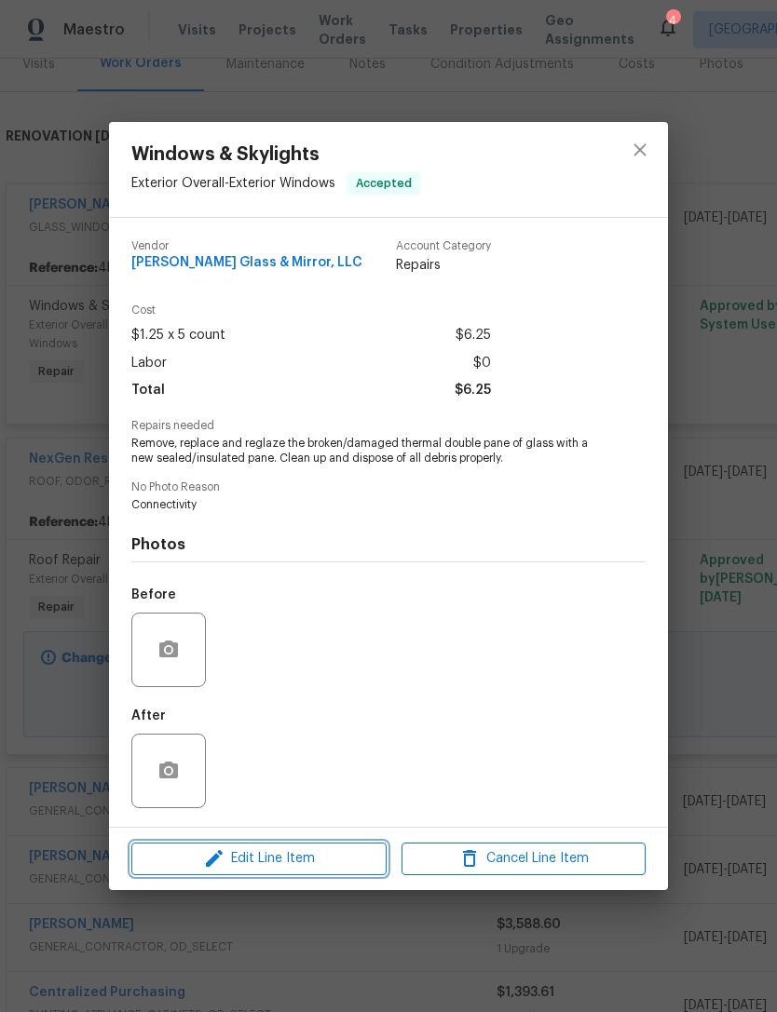
click at [316, 867] on span "Edit Line Item" at bounding box center [259, 858] width 244 height 23
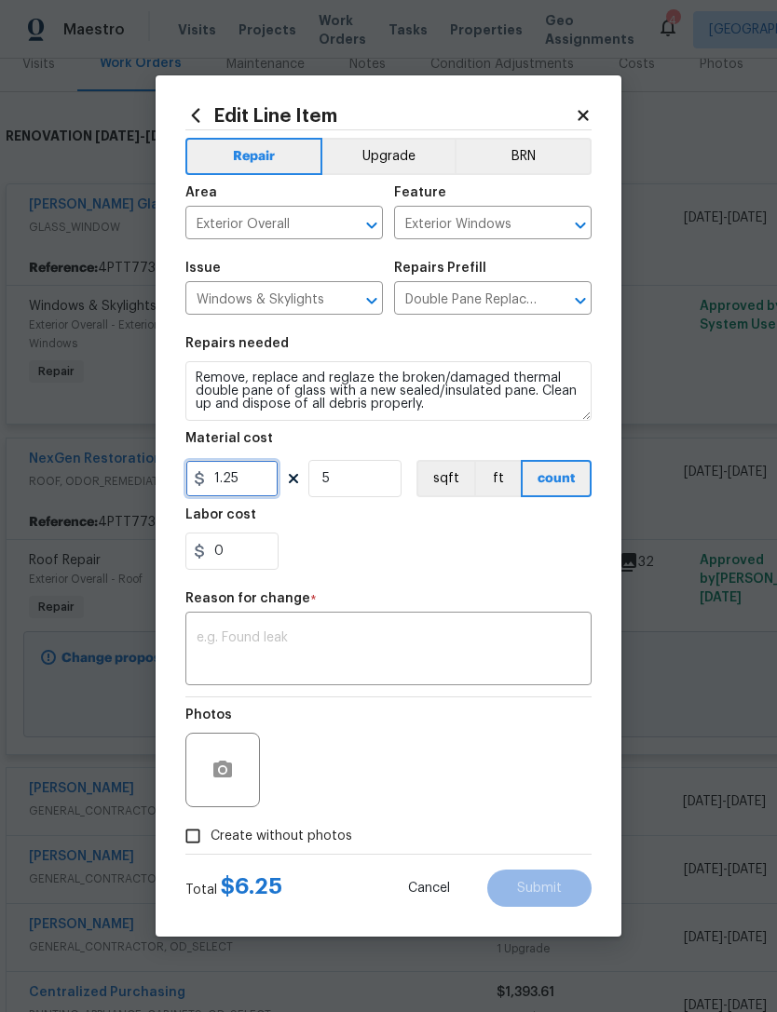
click at [276, 479] on input "1.25" at bounding box center [231, 478] width 93 height 37
type input "450"
click at [382, 480] on input "5" at bounding box center [354, 478] width 93 height 37
type input "1"
click at [442, 629] on div "x ​" at bounding box center [388, 650] width 406 height 69
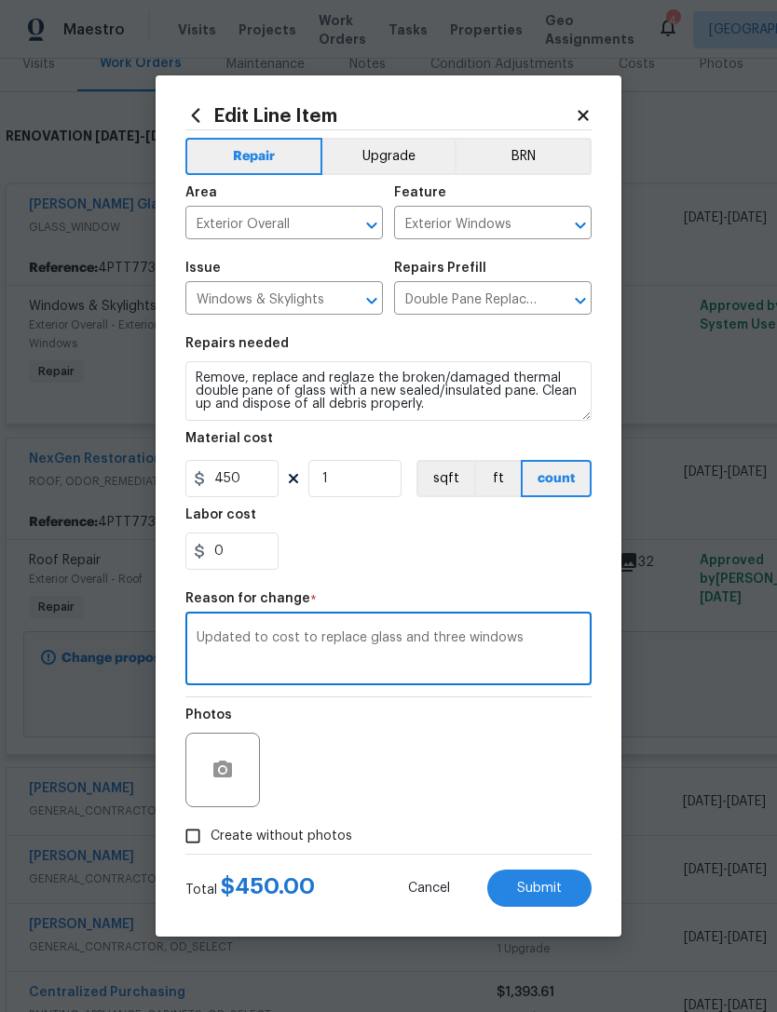
type textarea "Updated to cost to replace glass and three windows"
click at [416, 544] on div "0" at bounding box center [388, 551] width 406 height 37
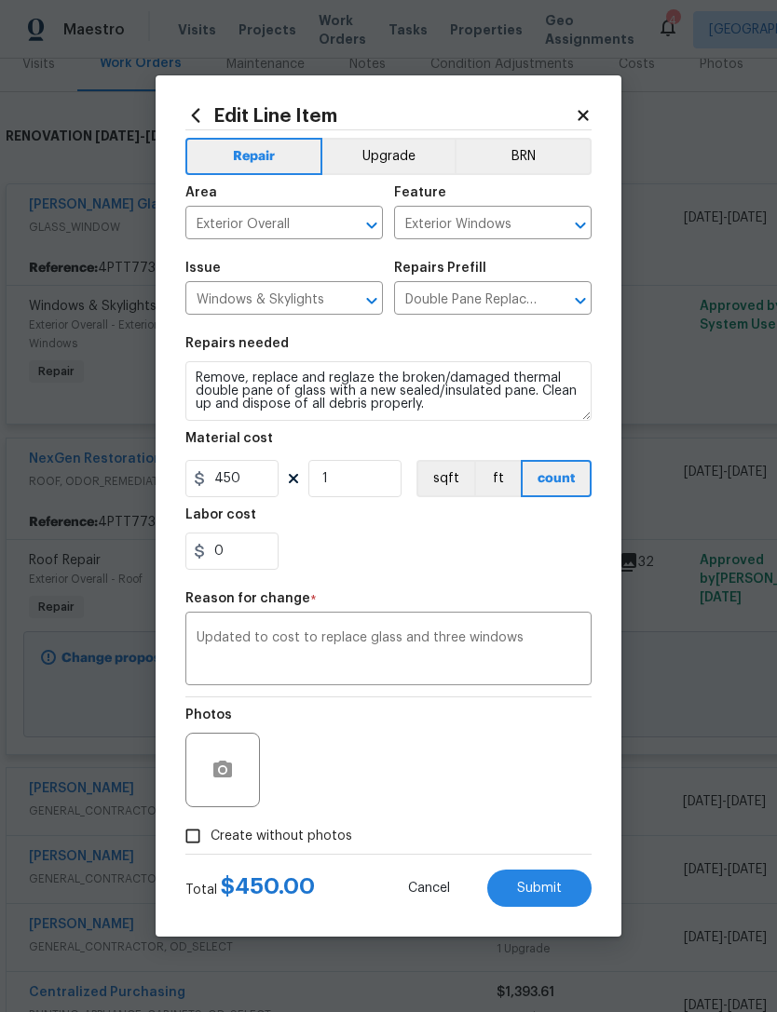
click at [580, 907] on button "Submit" at bounding box center [539, 888] width 104 height 37
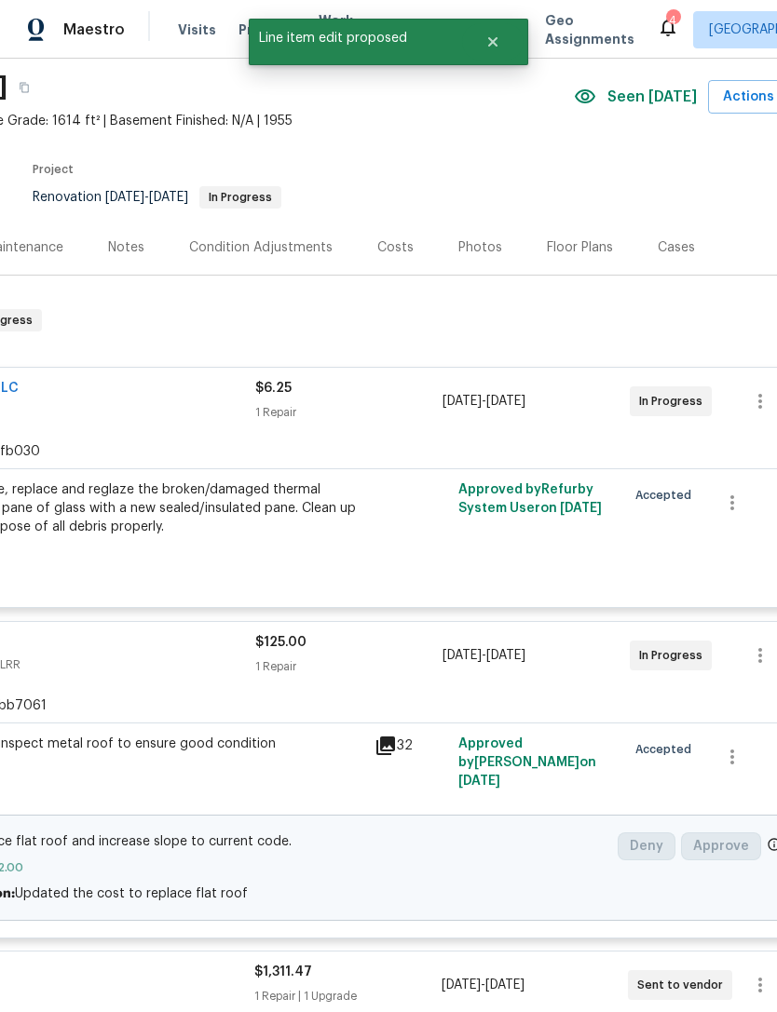
scroll to position [54, 257]
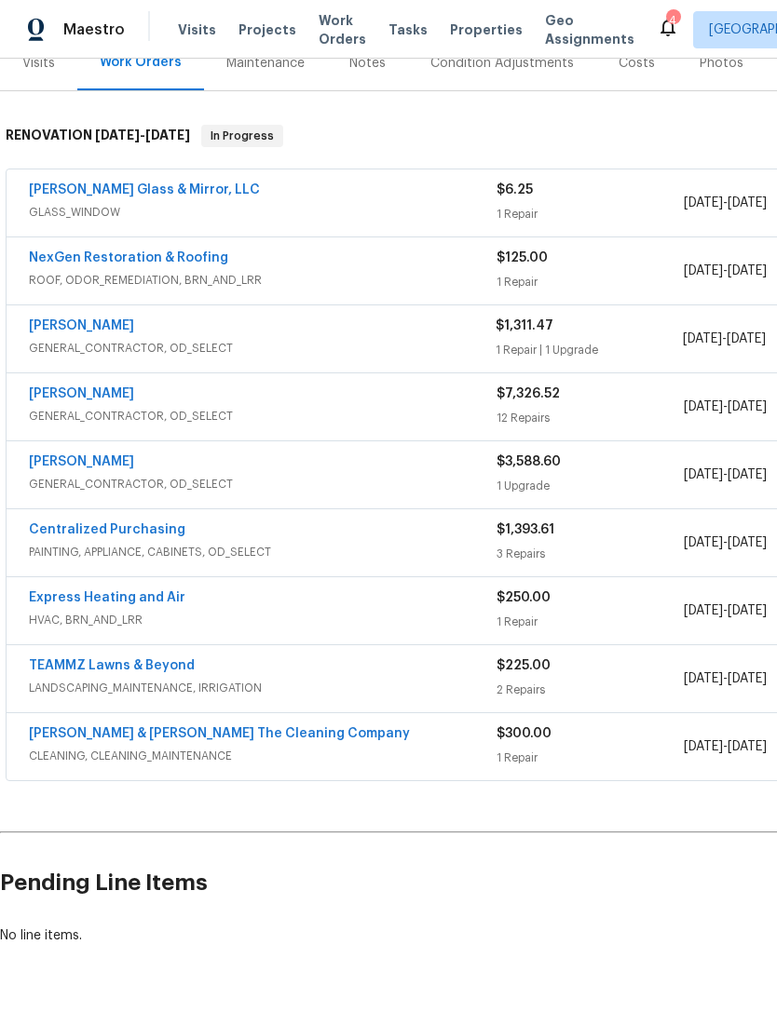
scroll to position [246, 0]
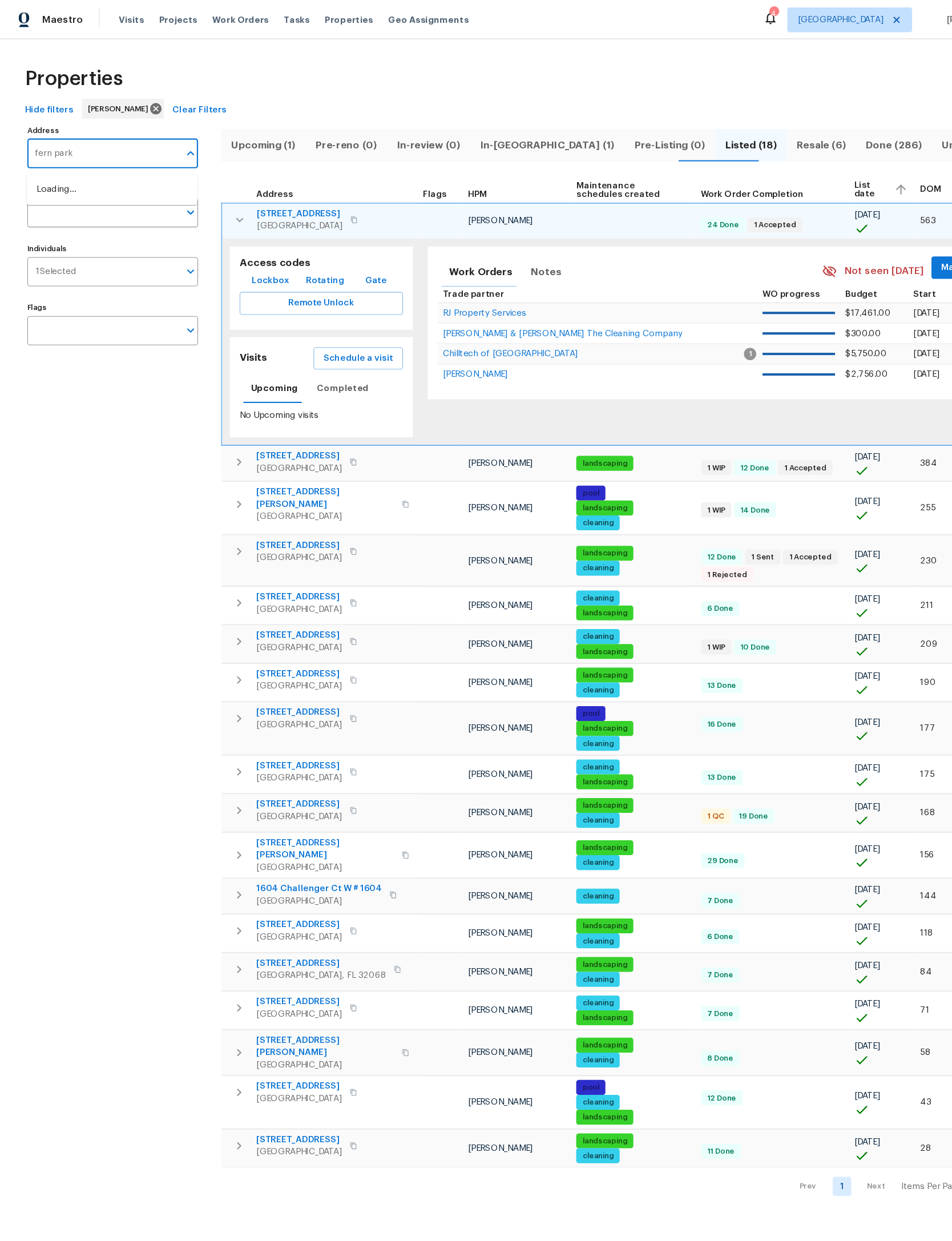
type input "fern parke"
click at [101, 178] on li "32436 Fern Parke Way Fernandina Beach FL 32034" at bounding box center [103, 174] width 157 height 19
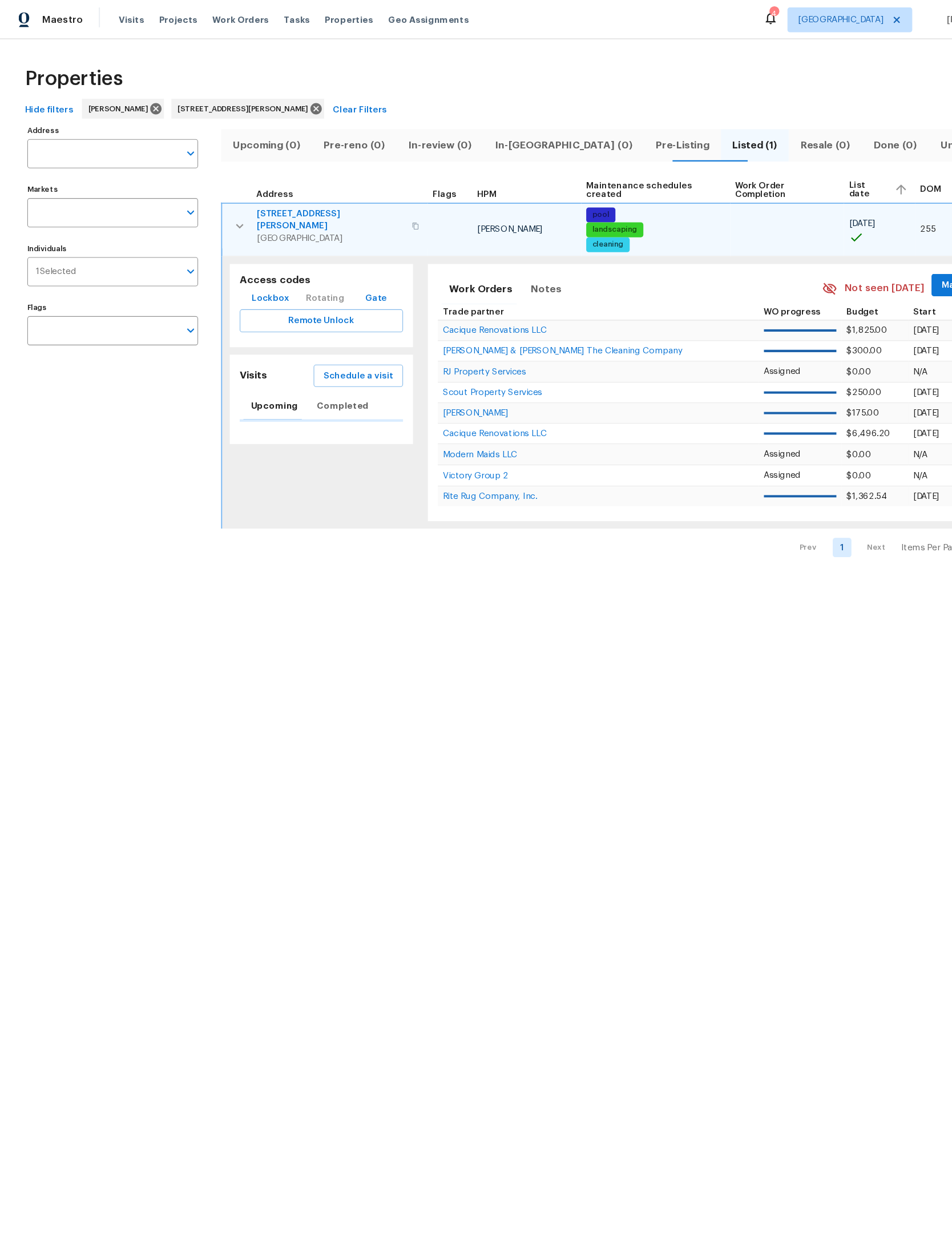
type input "32436 Fern Parke Way Fernandina Beach FL 32034"
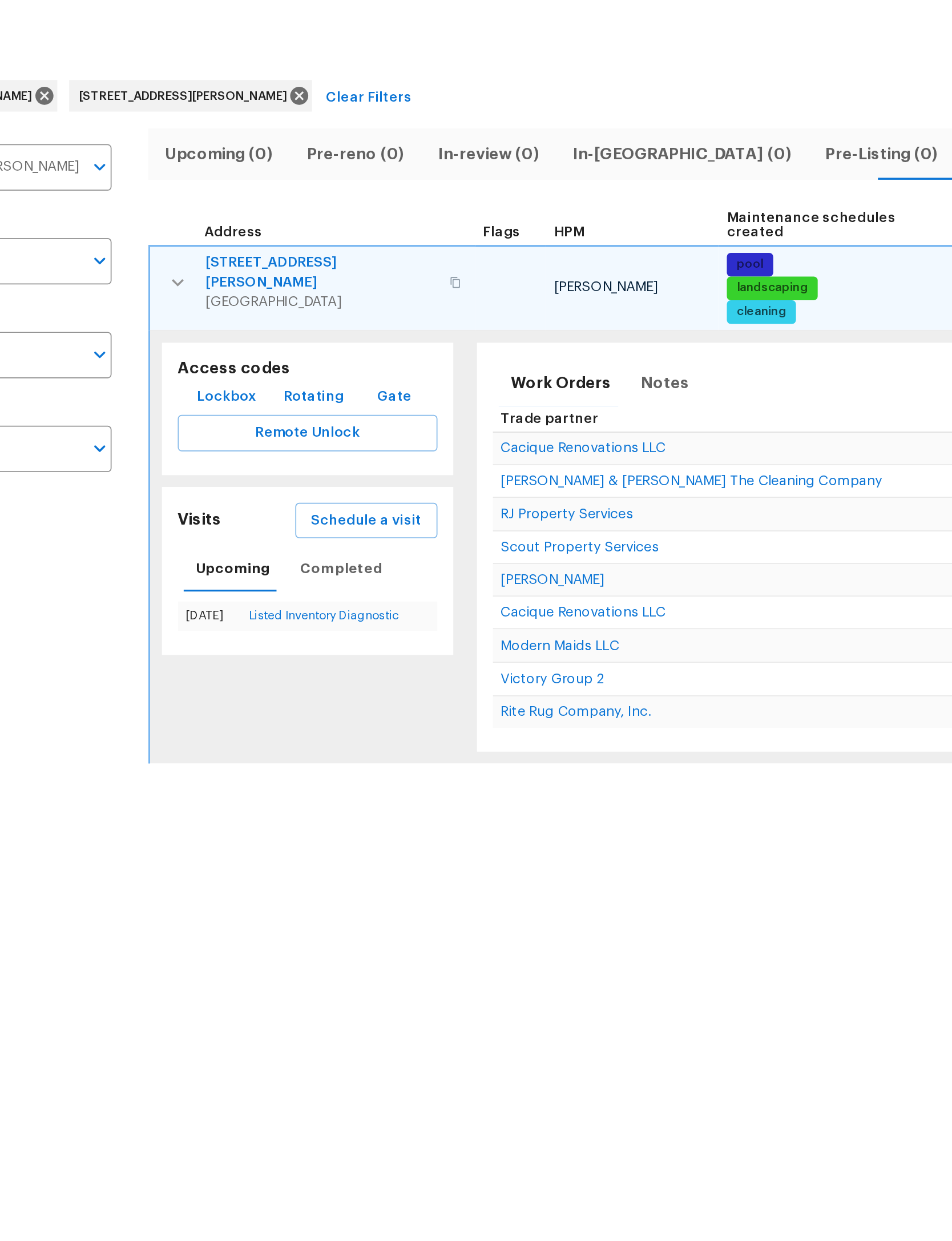
click at [237, 191] on span "32436 Fern Parke Way" at bounding box center [303, 202] width 134 height 23
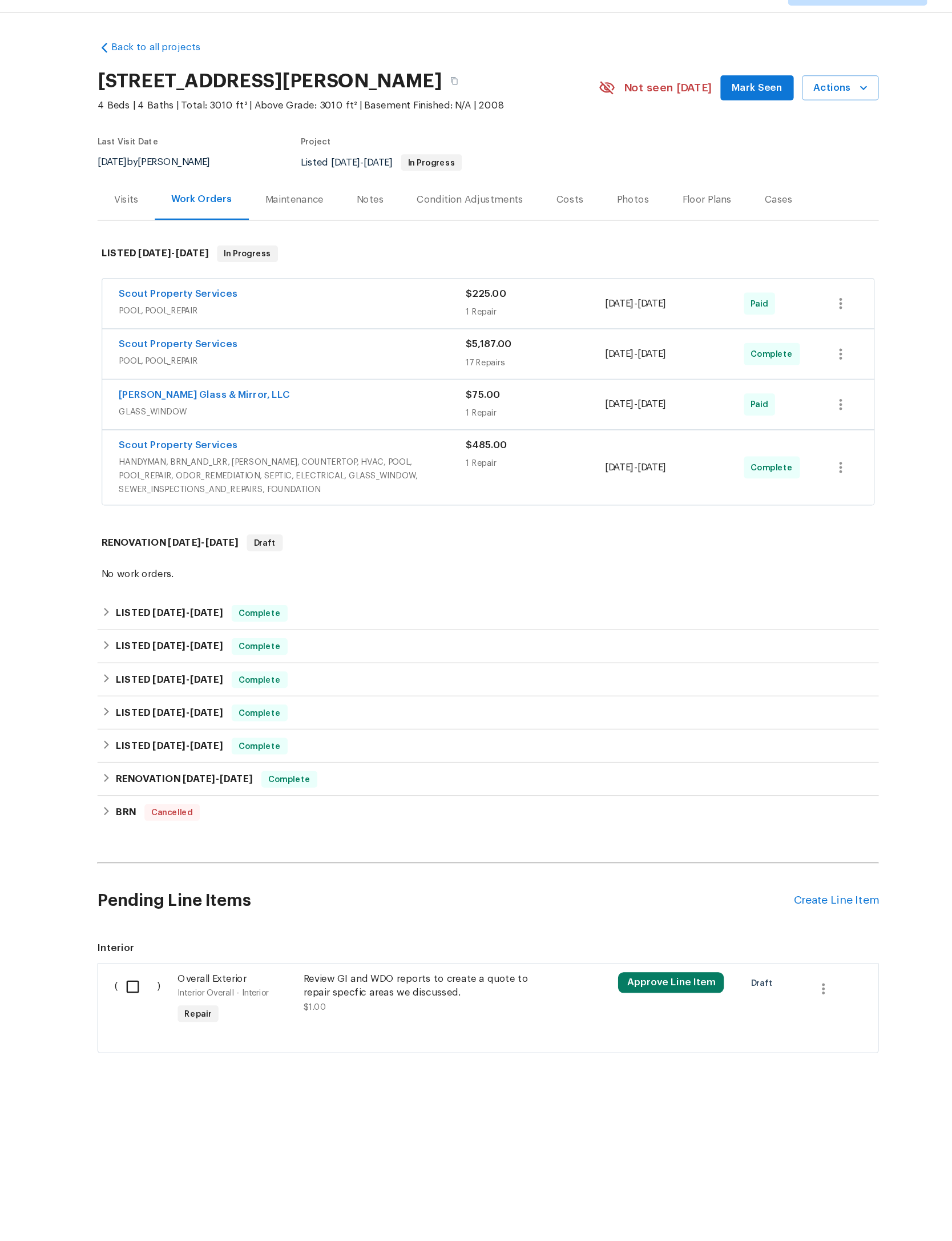
click at [460, 315] on div "$5,187.00" at bounding box center [515, 309] width 115 height 12
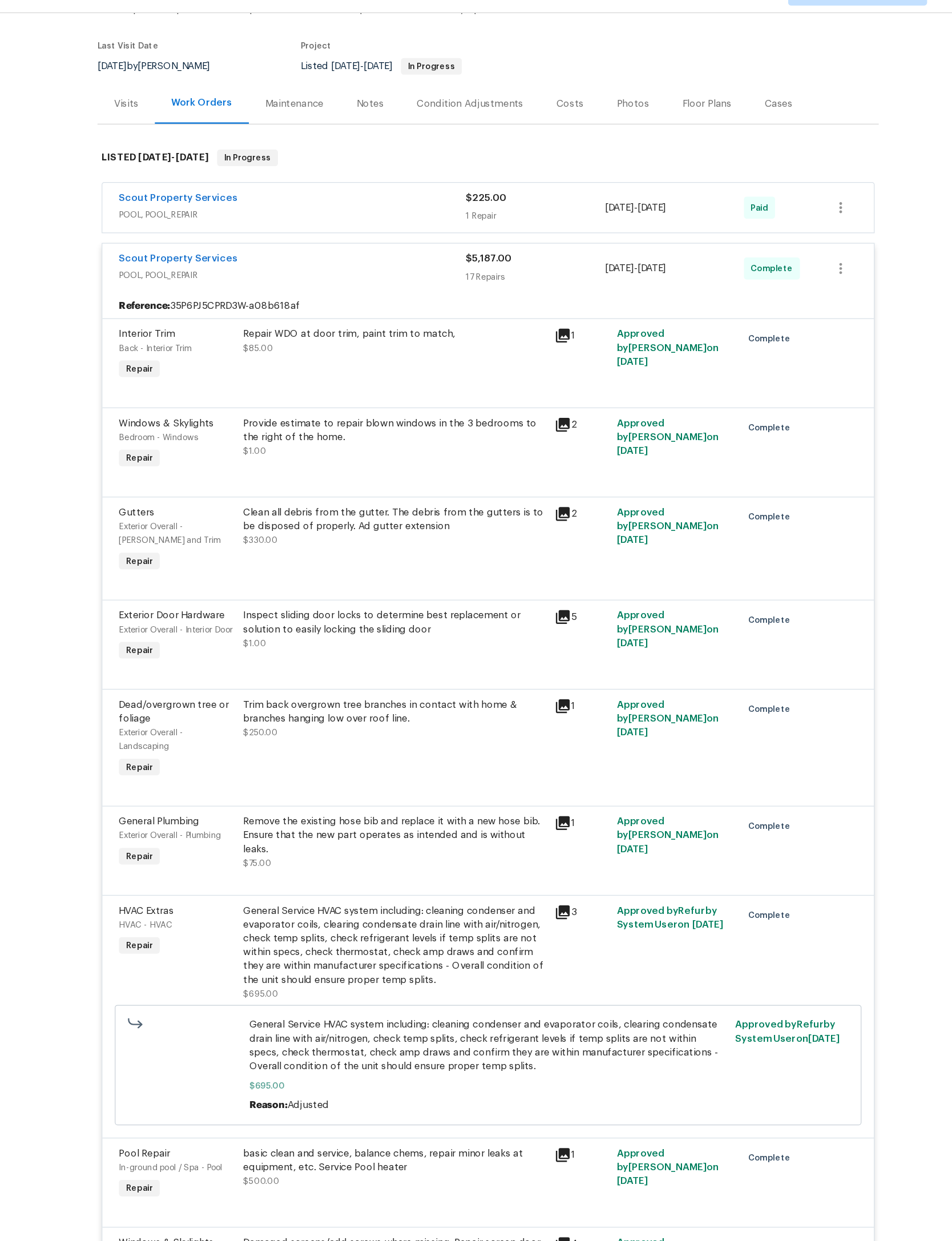
scroll to position [90, 0]
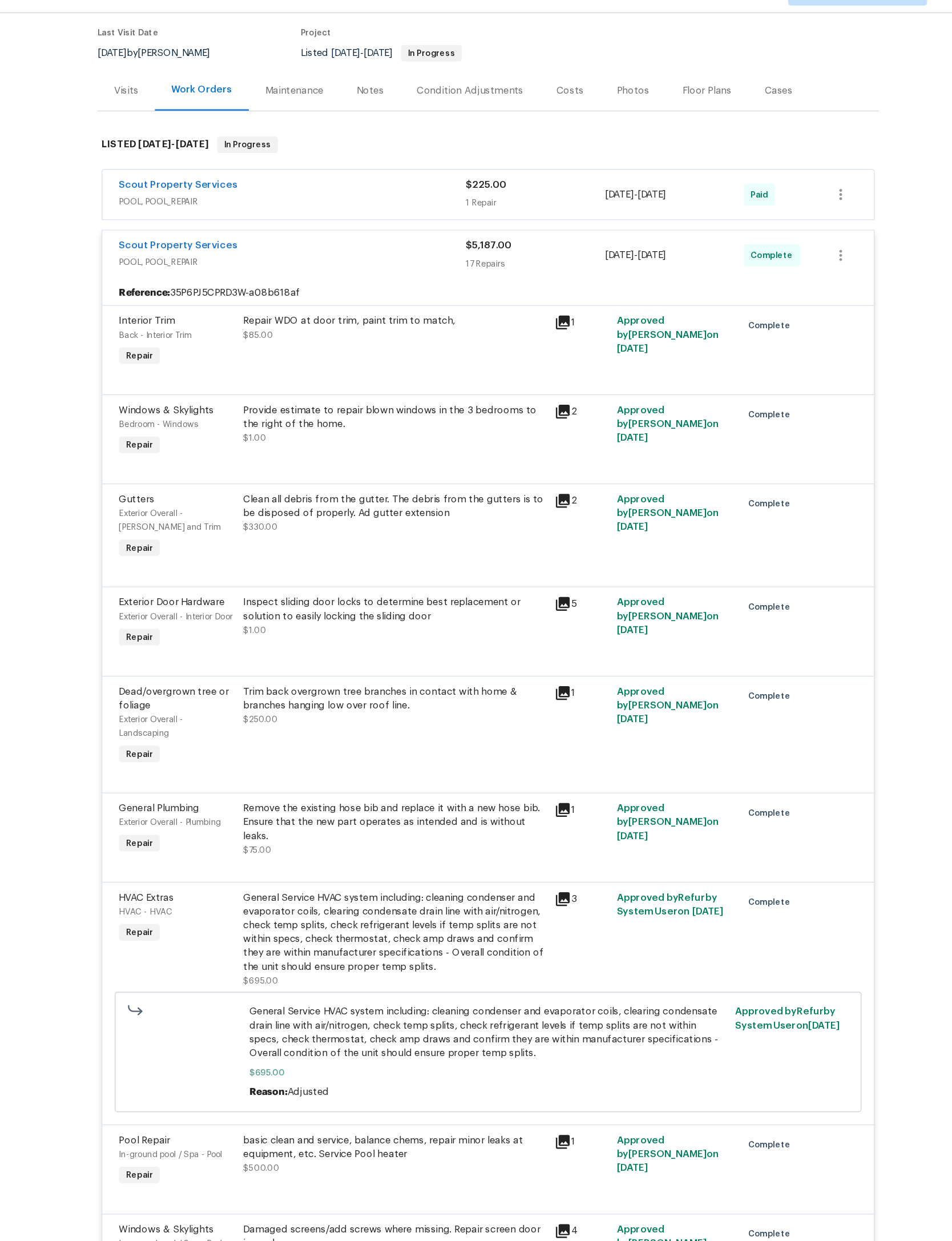
click at [460, 248] on div "17 Repairs" at bounding box center [515, 242] width 115 height 12
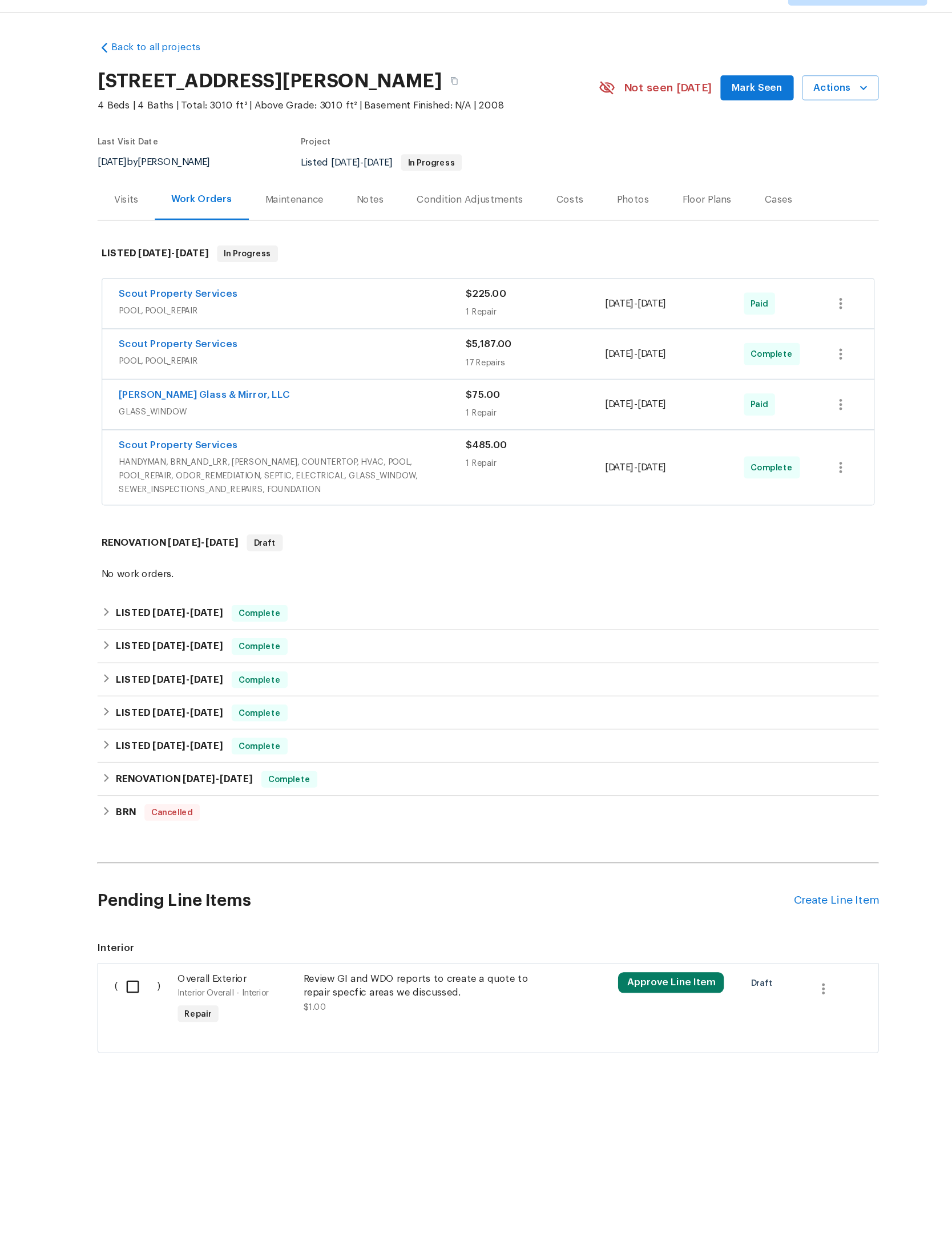
click at [461, 357] on div "$75.00" at bounding box center [515, 351] width 115 height 12
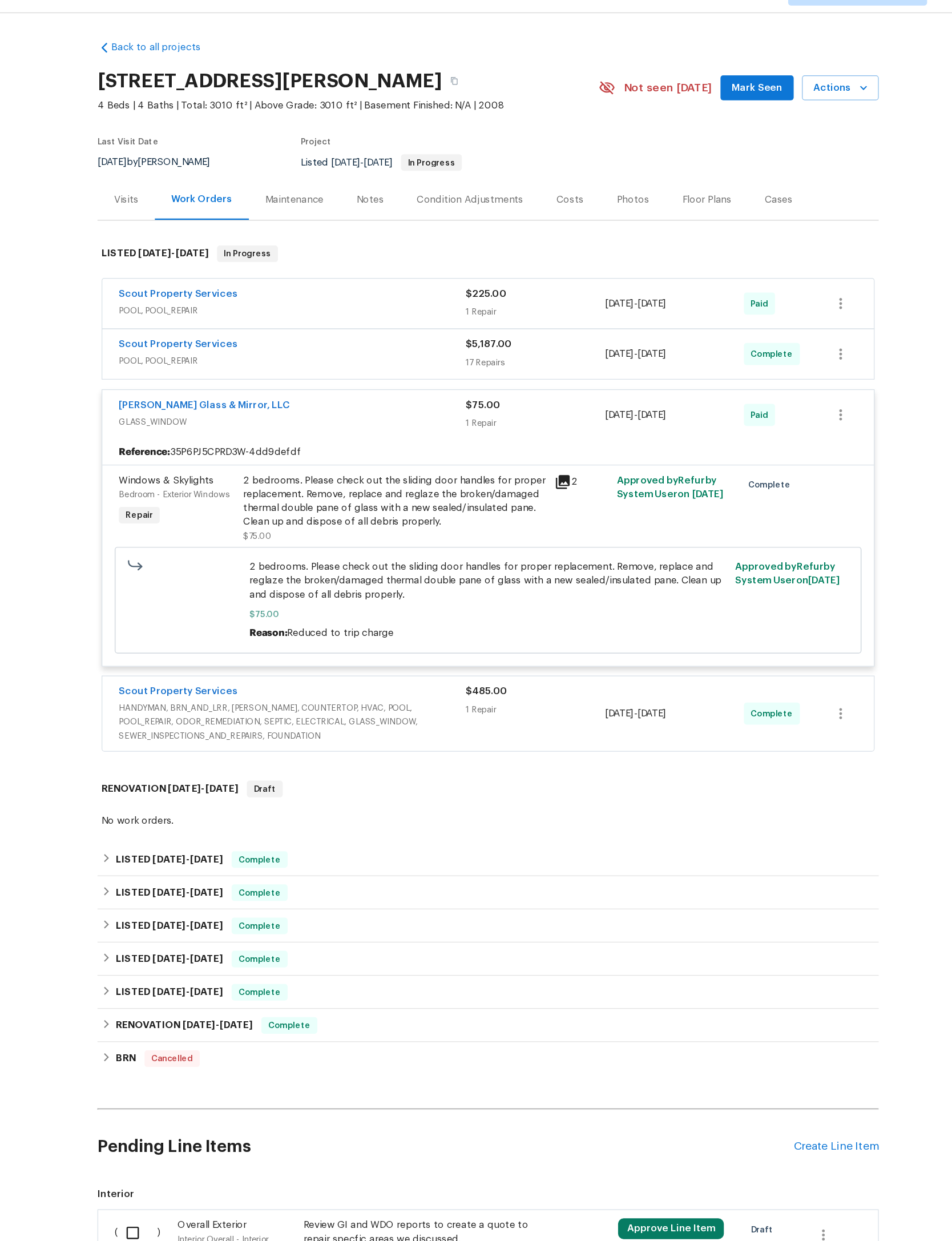
click at [476, 381] on div "$75.00 1 Repair" at bounding box center [515, 367] width 115 height 28
